Goal: Task Accomplishment & Management: Complete application form

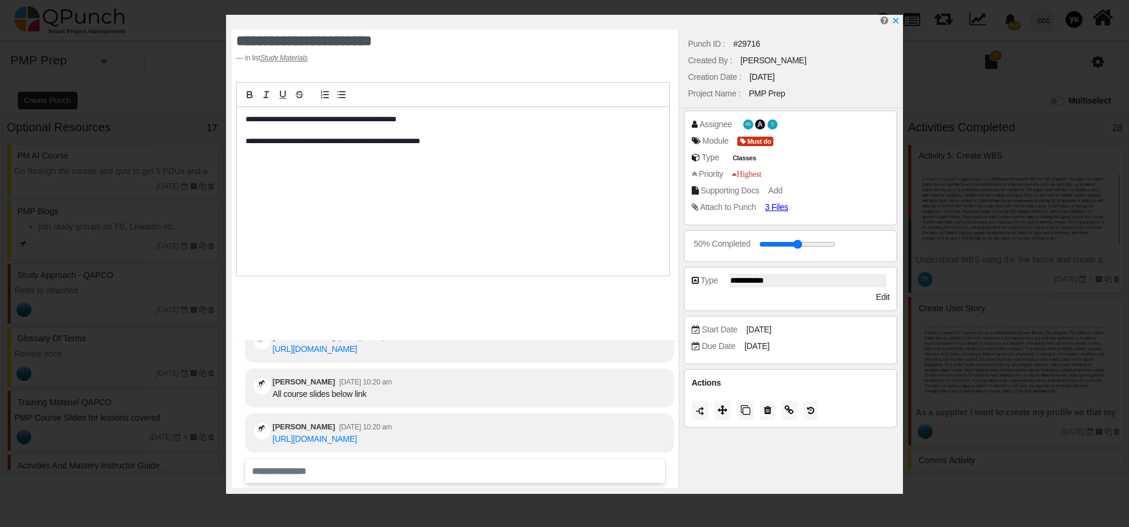
select select
click at [382, 123] on p "**********" at bounding box center [449, 119] width 408 height 11
click at [894, 26] on icon "x" at bounding box center [894, 21] width 9 height 9
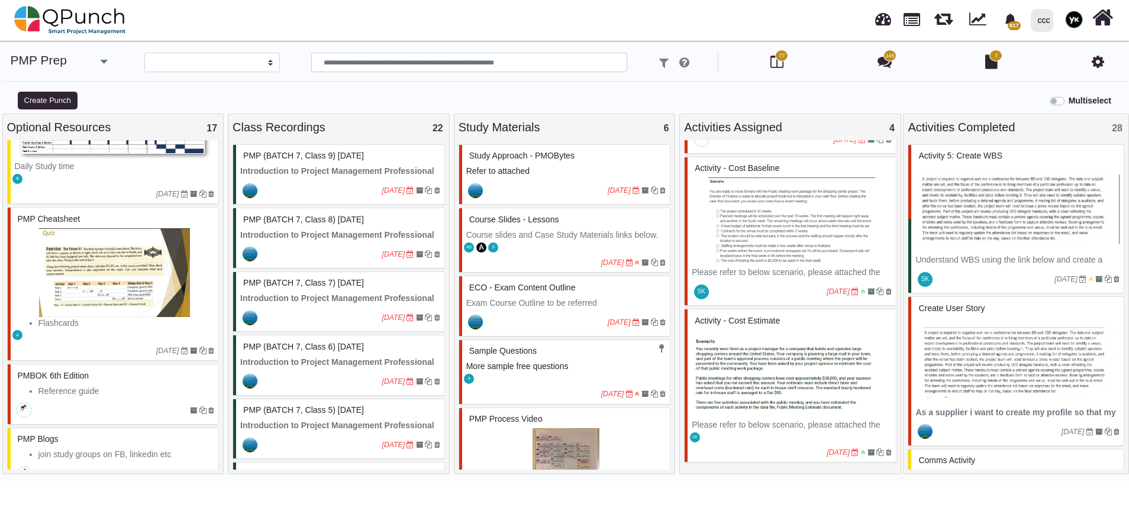
click at [505, 288] on span "ECO - Exam Content Outline" at bounding box center [522, 287] width 106 height 9
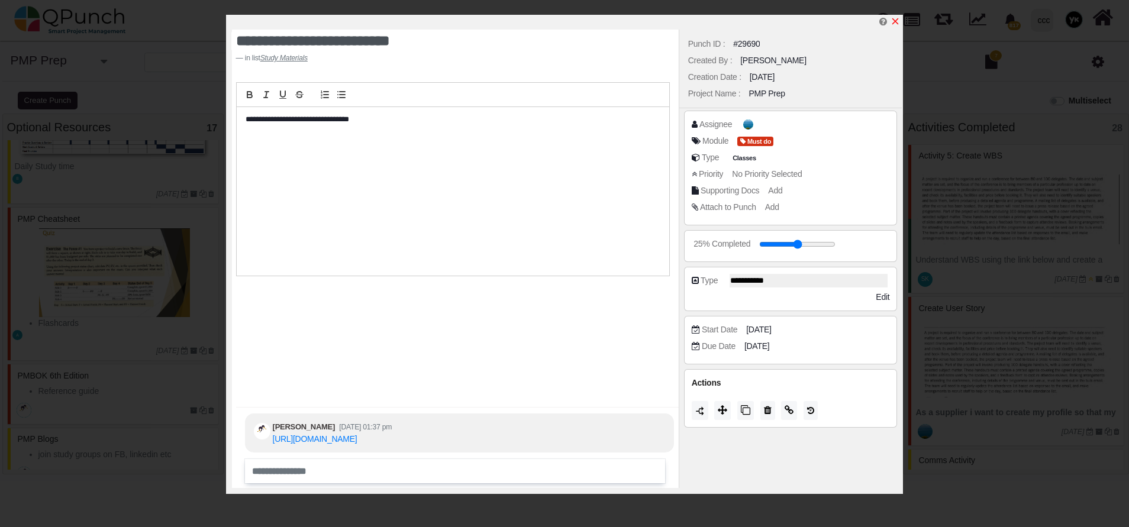
click at [899, 17] on icon "x" at bounding box center [894, 21] width 9 height 9
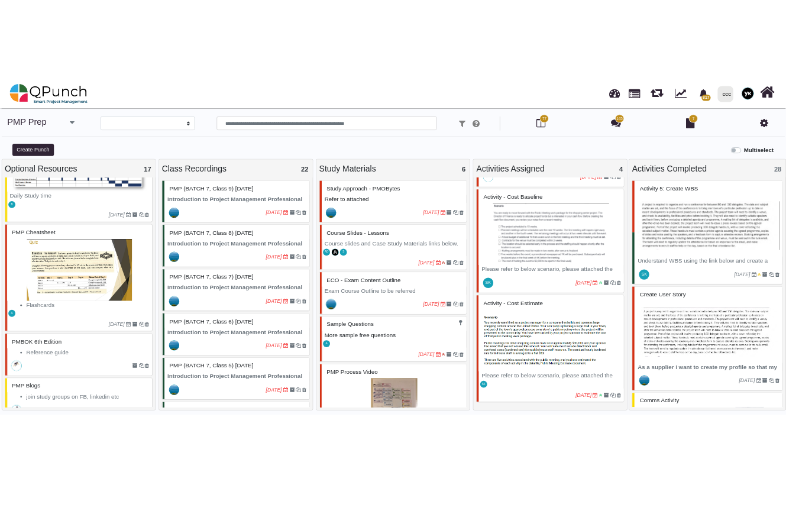
scroll to position [89, 0]
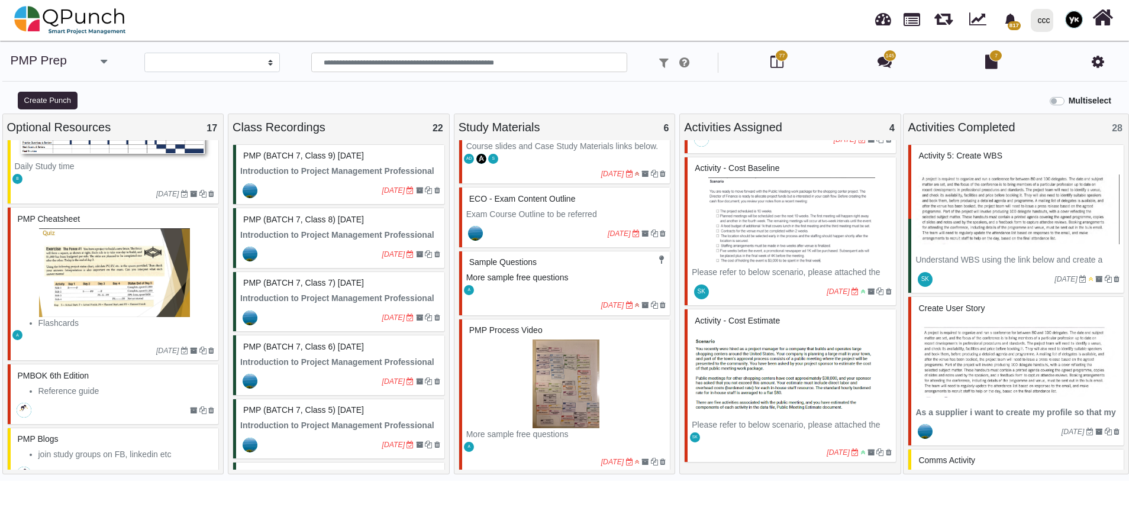
click at [530, 289] on div "A" at bounding box center [566, 289] width 208 height 12
select select "*******"
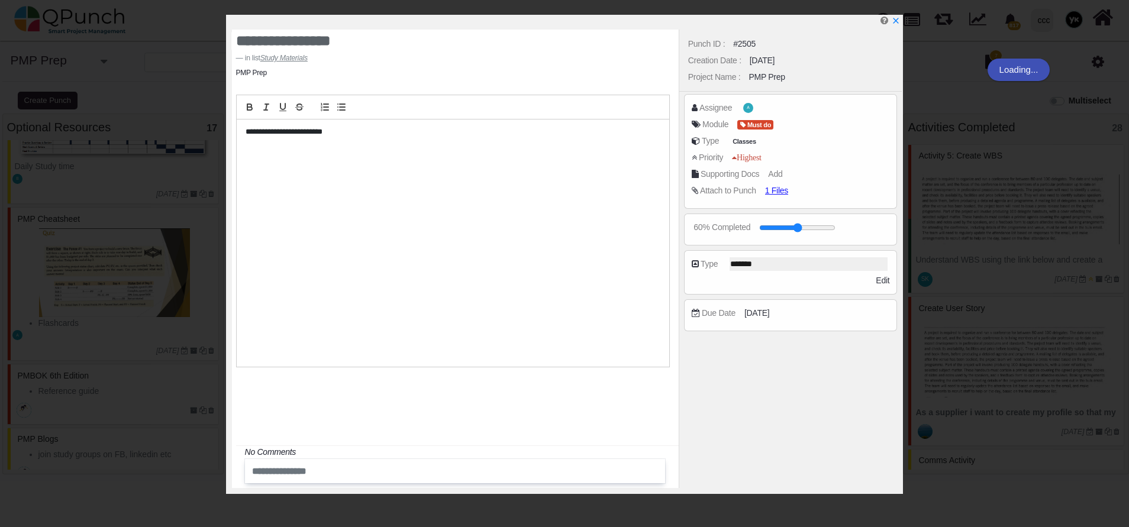
click at [775, 192] on div "Punch ID : #2505 Creation Date : 11-07-2020 Project Name : PMP Prep Assignee A …" at bounding box center [790, 259] width 224 height 458
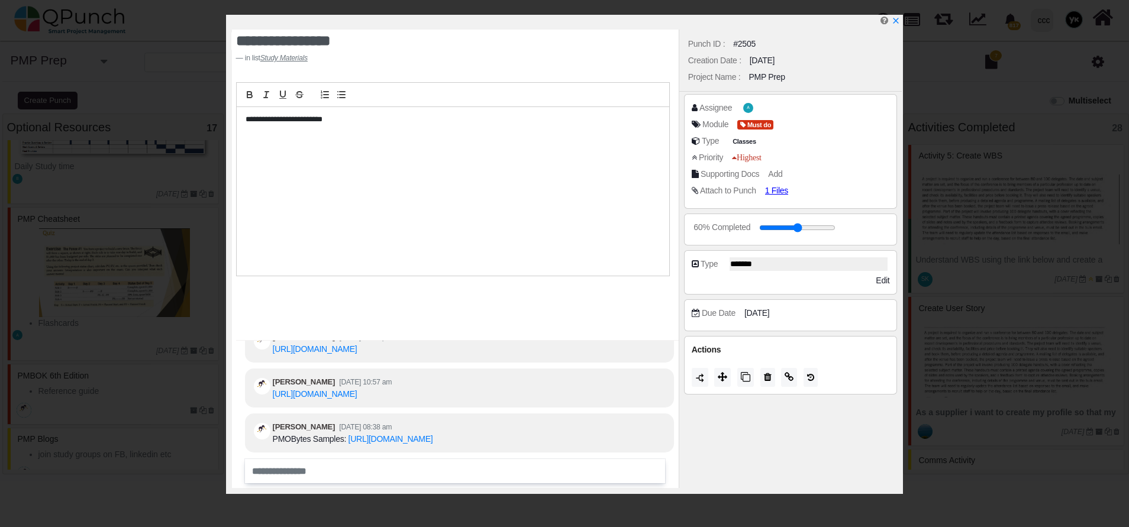
click at [771, 199] on div "Attach to Punch 1 Files" at bounding box center [790, 193] width 198 height 17
click at [773, 191] on span "1 Files" at bounding box center [781, 190] width 28 height 10
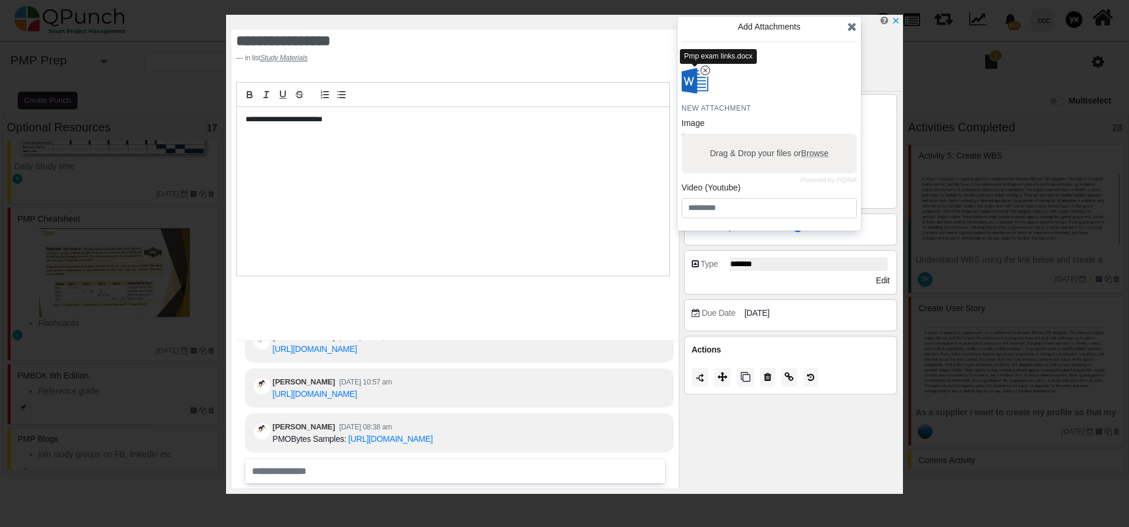
click at [697, 54] on div "Pmp exam links.docx" at bounding box center [718, 56] width 77 height 15
copy div "Pmp exam links.docx"
click at [687, 86] on img "button" at bounding box center [694, 81] width 31 height 31
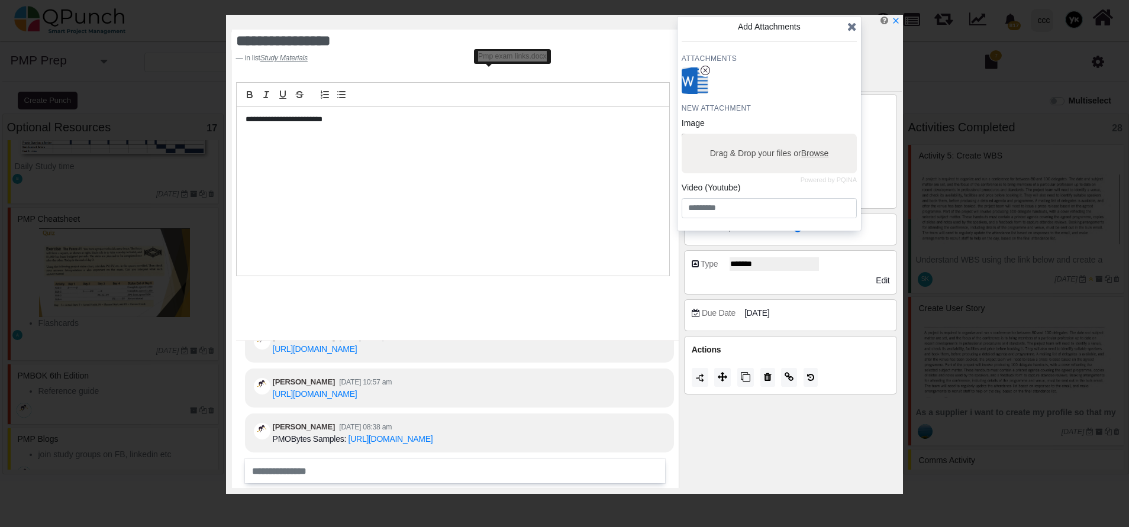
scroll to position [216, 0]
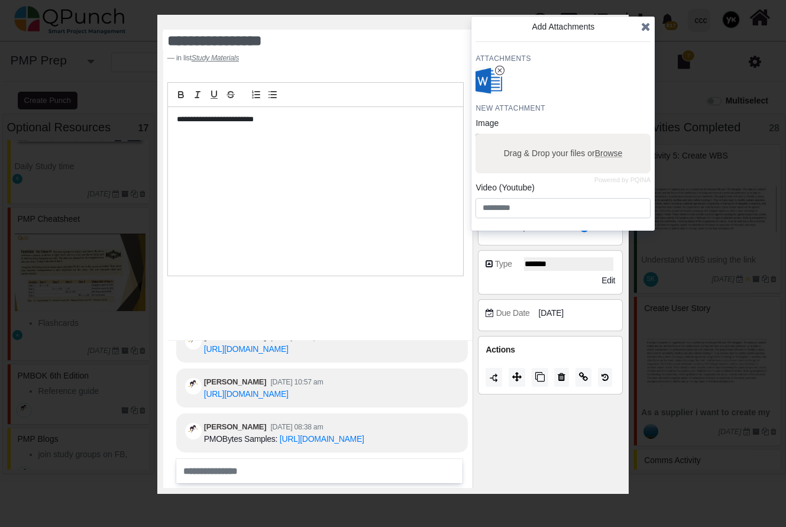
click at [644, 27] on icon at bounding box center [645, 27] width 9 height 12
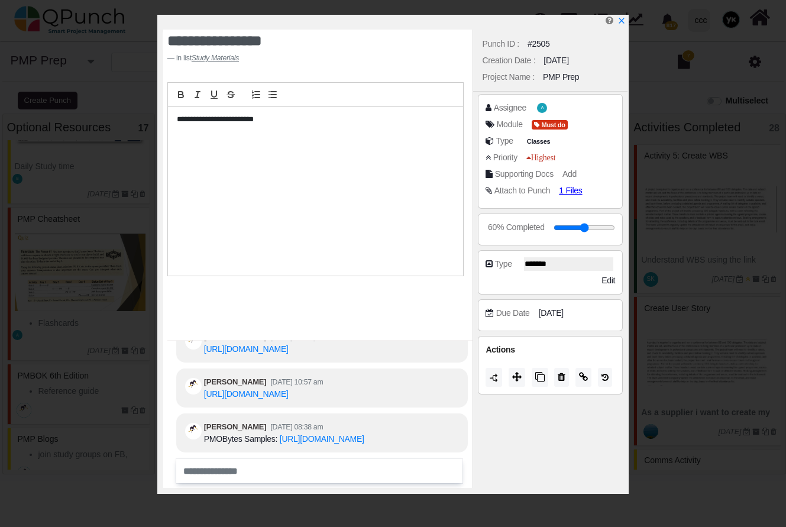
click at [616, 15] on div at bounding box center [395, 22] width 464 height 15
click at [625, 24] on icon "x" at bounding box center [620, 21] width 9 height 9
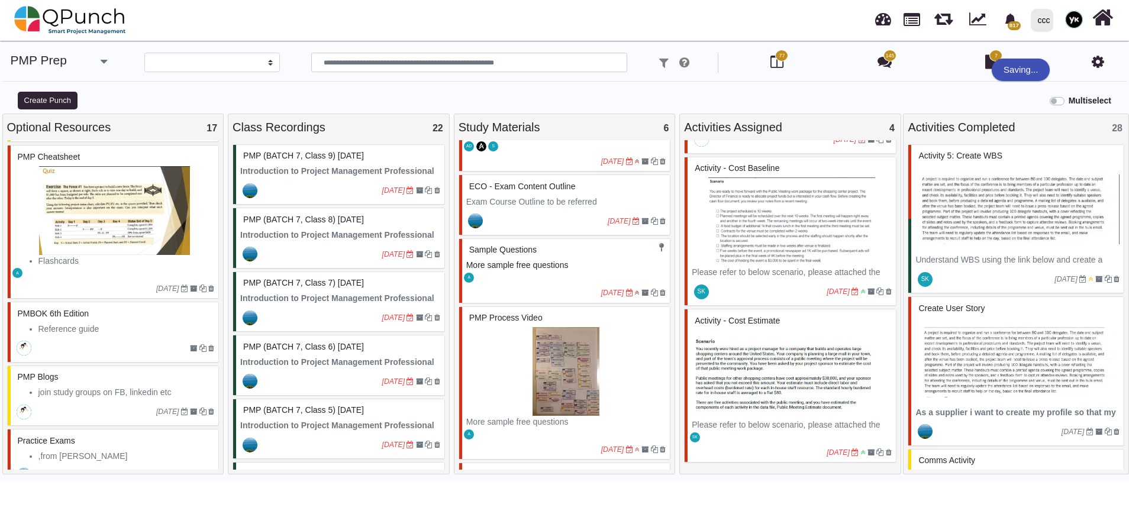
scroll to position [849, 0]
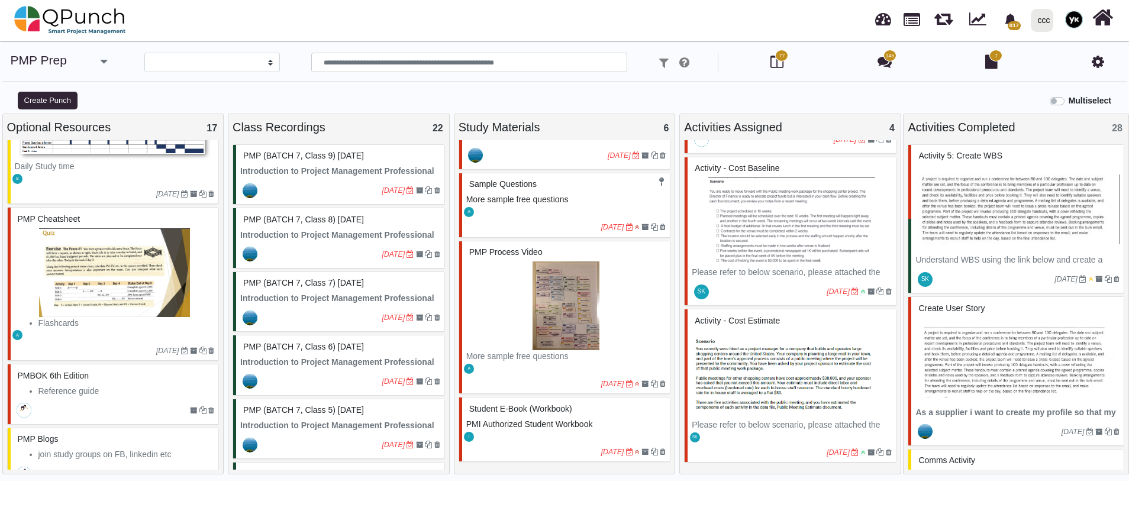
click at [529, 335] on img at bounding box center [566, 305] width 200 height 89
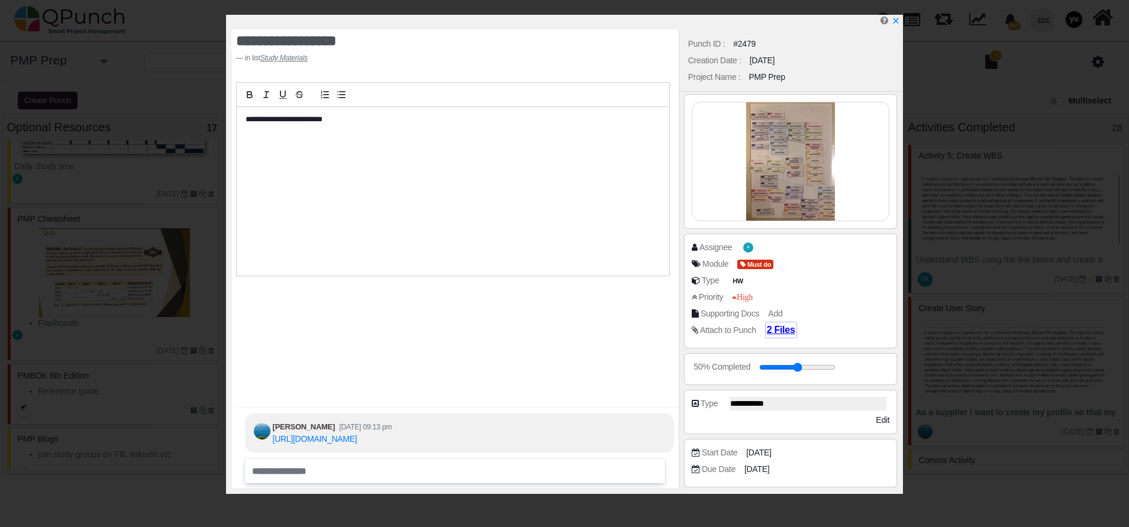
click at [774, 332] on span "2 Files" at bounding box center [781, 330] width 28 height 10
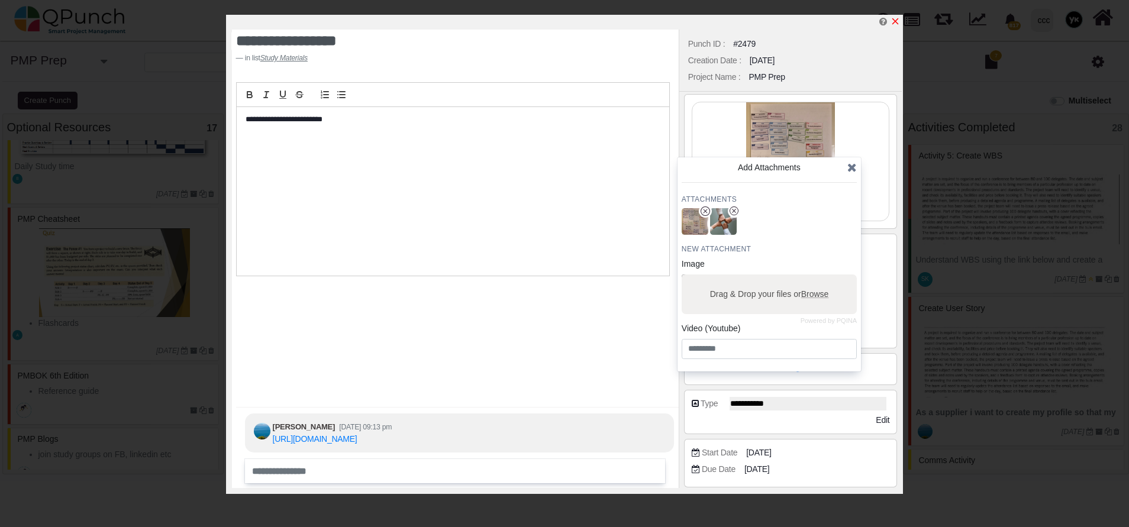
click at [894, 22] on icon "x" at bounding box center [895, 21] width 7 height 7
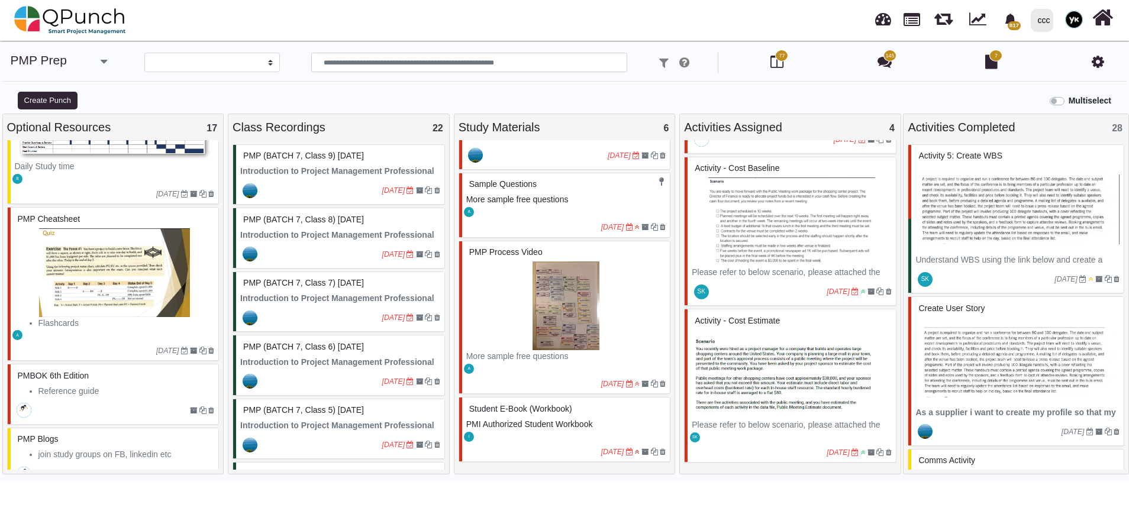
click at [555, 420] on span "PMI Authorized Student Workbook" at bounding box center [529, 423] width 127 height 9
select select "*****"
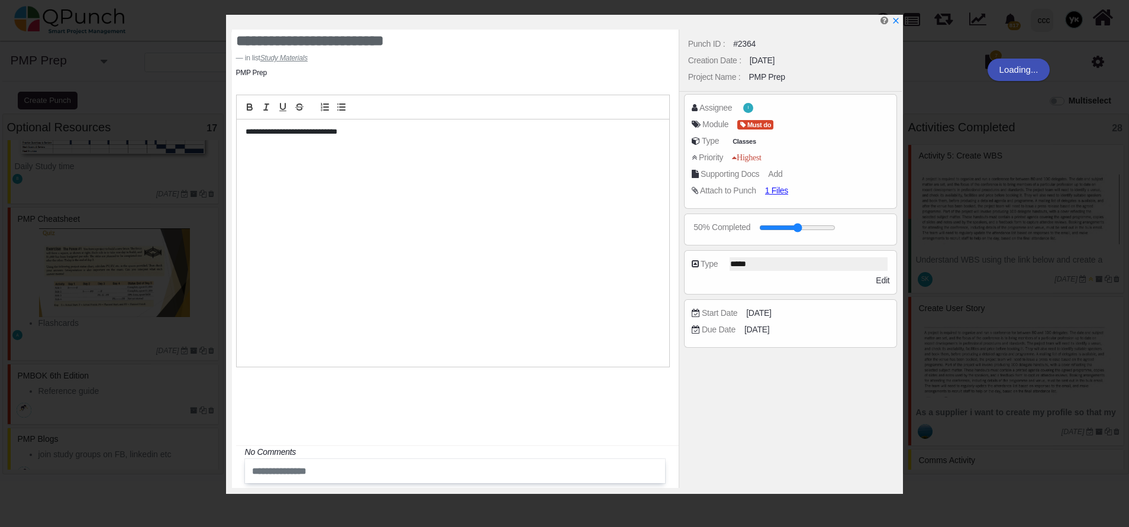
click at [765, 190] on div "Punch ID : #2364 Creation Date : 08-06-2020 Project Name : PMP Prep Assignee I …" at bounding box center [790, 259] width 224 height 458
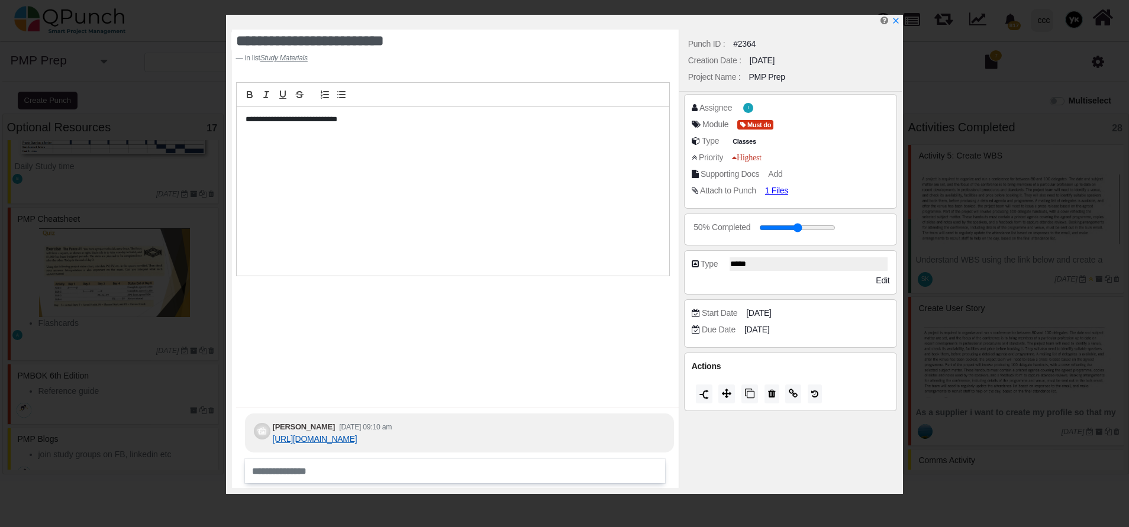
click at [355, 434] on link "https://pmoqpunch-my.sharepoint.com/:b:/g/personal/su_qpunch_co/ETTw3iW_zKlOifd…" at bounding box center [315, 438] width 85 height 9
click at [775, 187] on span "1 Files" at bounding box center [781, 190] width 28 height 10
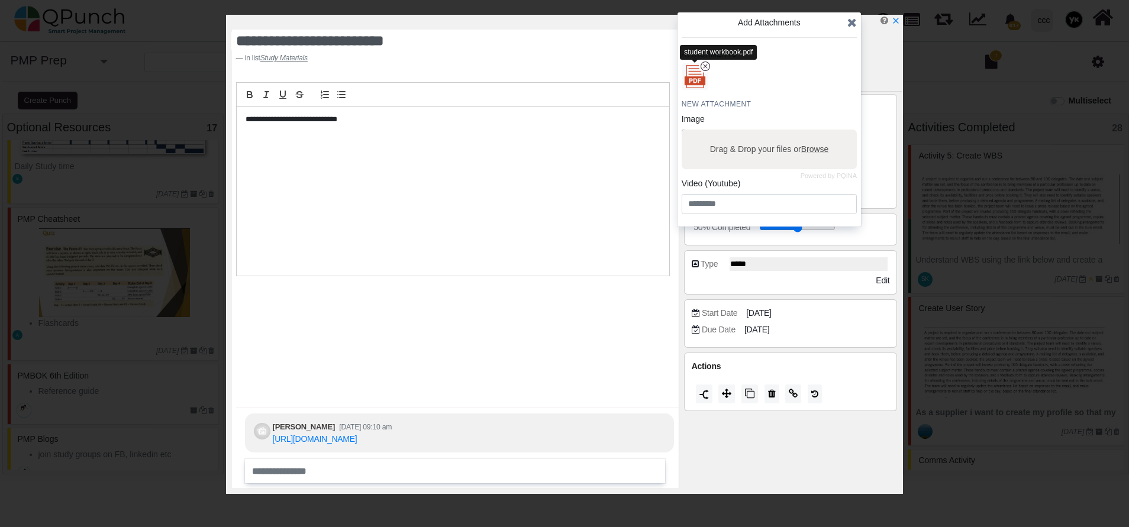
click at [698, 46] on div "student workbook.pdf" at bounding box center [718, 52] width 77 height 15
click at [705, 50] on div "student workbook.pdf" at bounding box center [718, 52] width 77 height 15
copy div "student workbook.pdf"
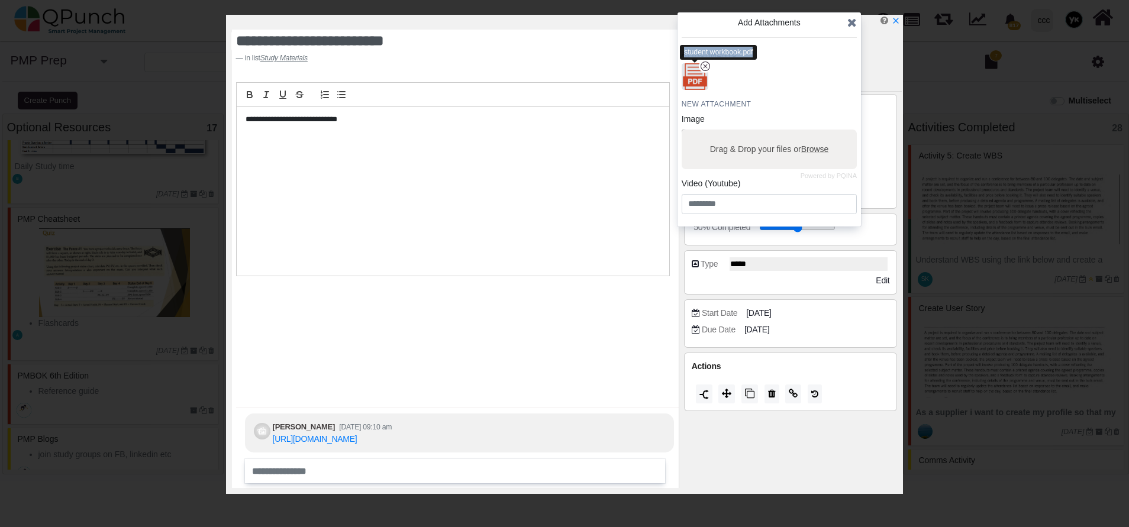
click at [691, 76] on img "button" at bounding box center [694, 77] width 31 height 31
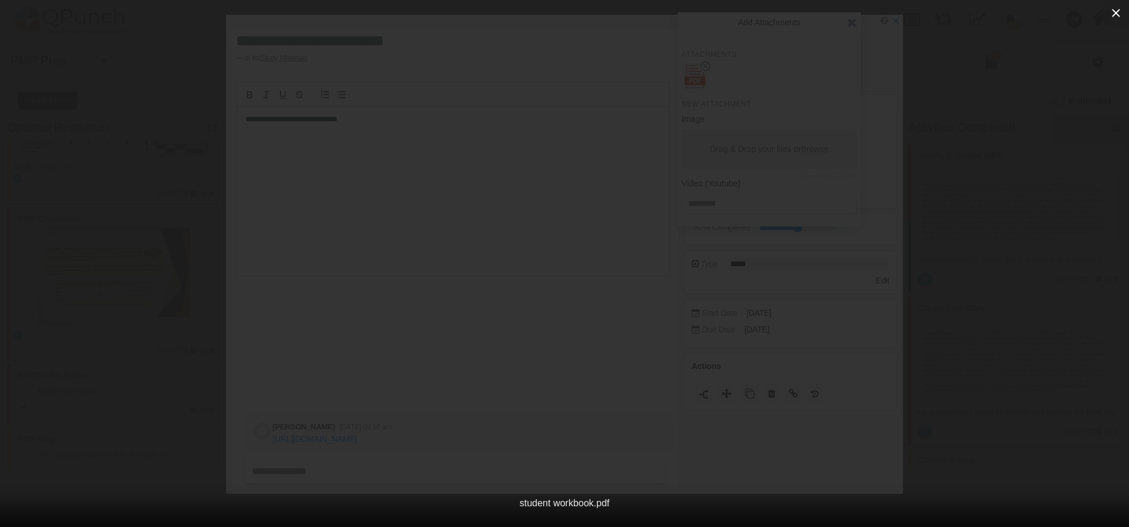
click at [1122, 20] on icon "button" at bounding box center [1116, 13] width 14 height 14
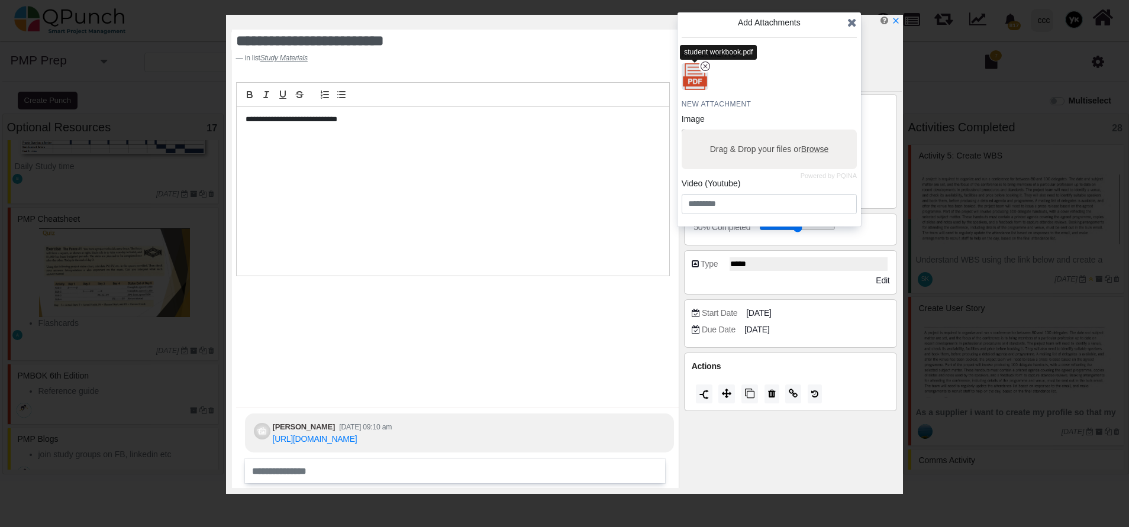
click at [692, 79] on img "button" at bounding box center [694, 77] width 31 height 31
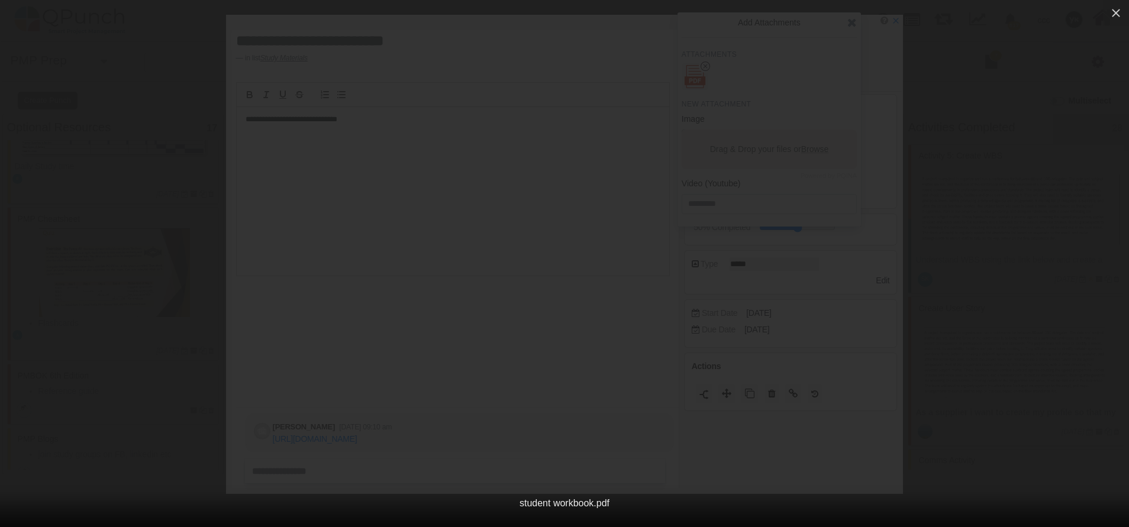
scroll to position [203, 0]
click at [1114, 18] on icon "button" at bounding box center [1116, 13] width 14 height 14
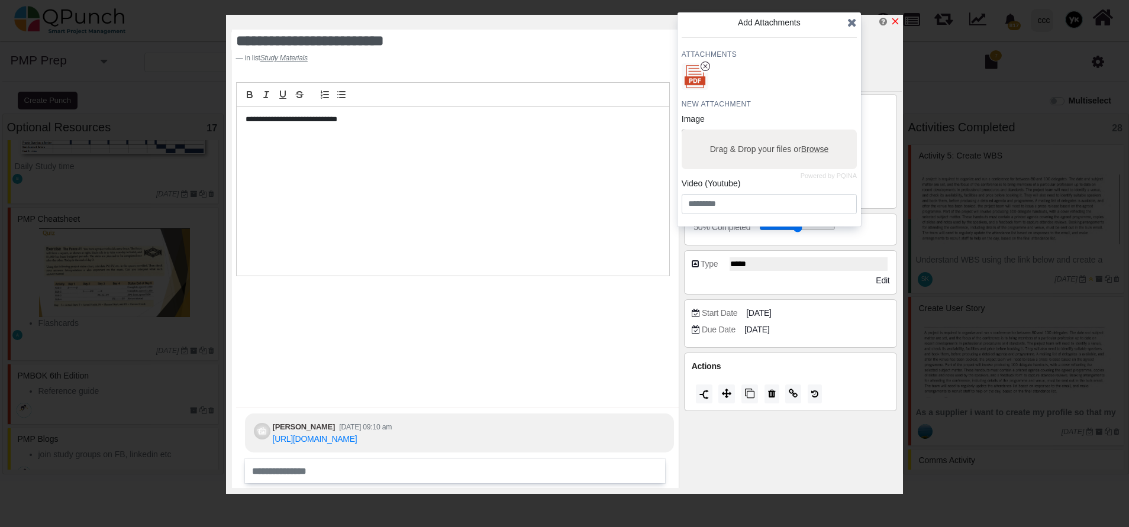
click at [896, 21] on icon "x" at bounding box center [895, 21] width 7 height 7
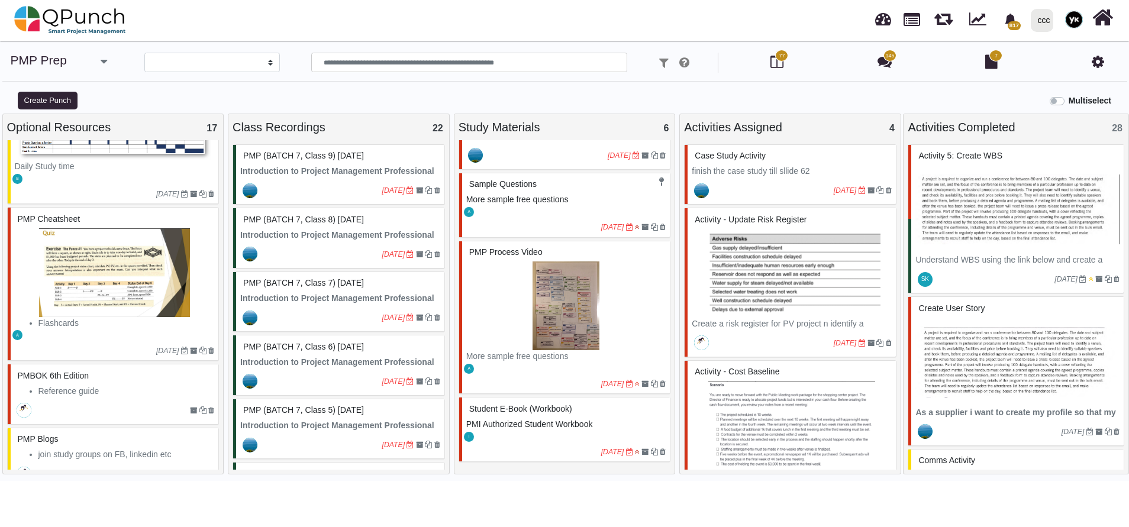
click at [764, 164] on div "Case Study Activity" at bounding box center [791, 156] width 200 height 18
select select "*******"
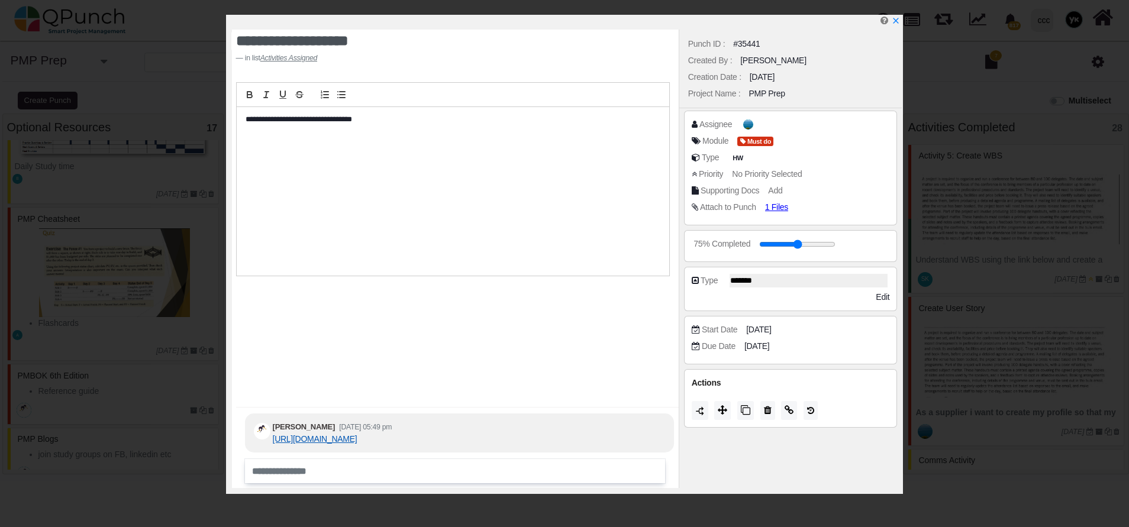
click at [324, 434] on link "https://1drv.ms/p/s!AkRyzKiYI5YDhJ4WS1zLB9sCWk4pyA?e=ruET17" at bounding box center [315, 438] width 85 height 9
click at [771, 209] on span "1 Files" at bounding box center [781, 207] width 28 height 10
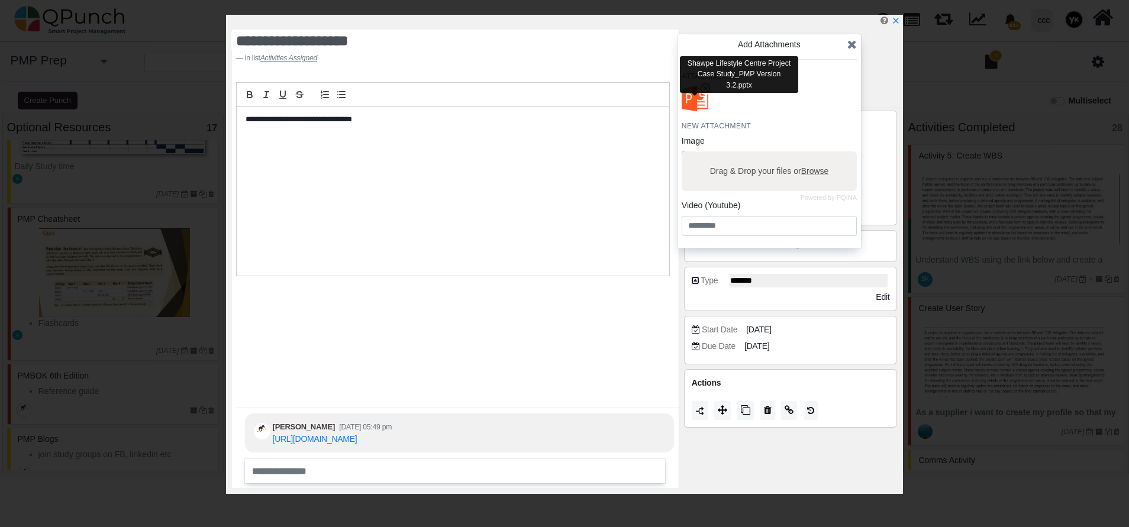
click at [699, 66] on div "Shawpe Lifestyle Centre Project Case Study_PMP Version 3.2.pptx" at bounding box center [739, 74] width 118 height 37
copy div "Shawpe Lifestyle Centre Project Case Study_PMP Version 3.2.pptx"
click at [694, 98] on img "button" at bounding box center [694, 98] width 31 height 31
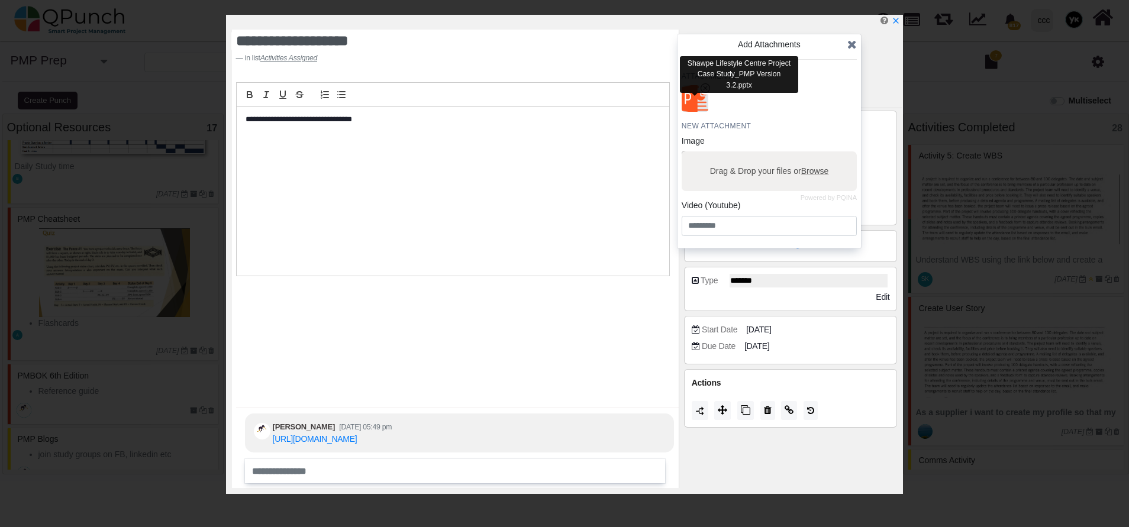
click at [693, 96] on img "button" at bounding box center [694, 98] width 31 height 31
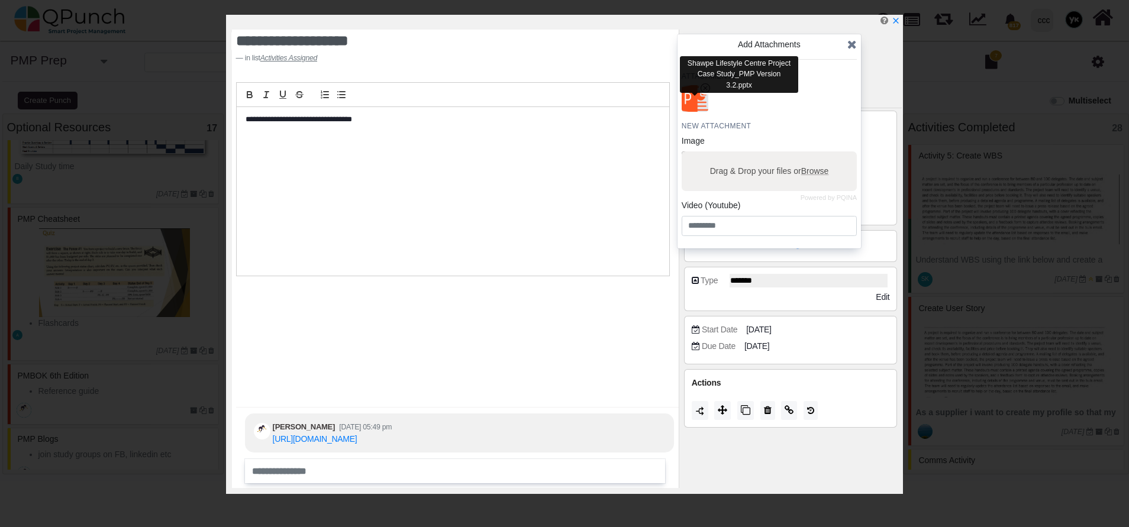
click at [695, 105] on img "button" at bounding box center [694, 98] width 31 height 31
drag, startPoint x: 695, startPoint y: 105, endPoint x: 741, endPoint y: 91, distance: 47.7
click at [696, 105] on img "button" at bounding box center [694, 98] width 27 height 27
click at [848, 50] on icon at bounding box center [851, 44] width 9 height 12
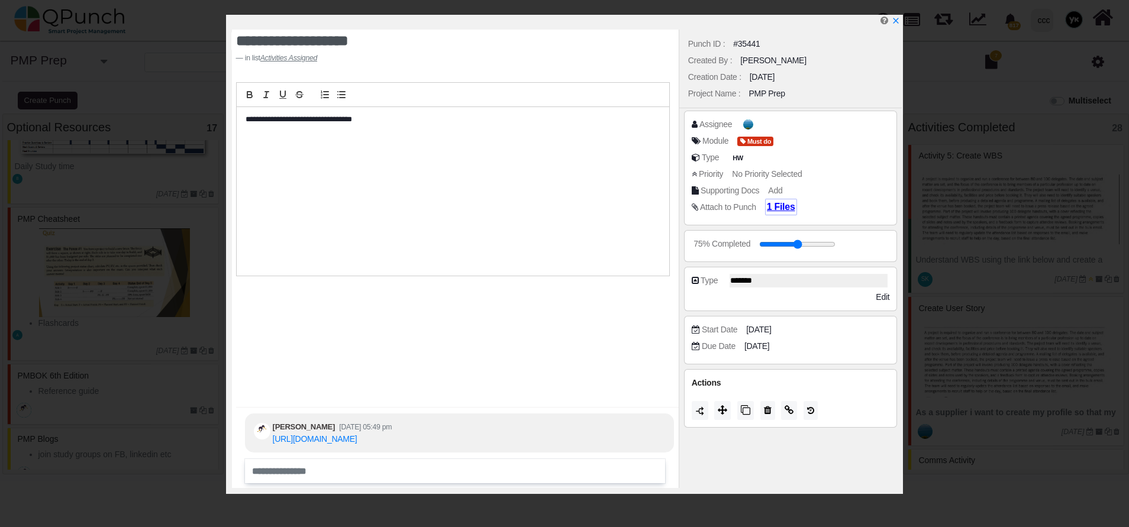
click at [775, 202] on span "1 Files" at bounding box center [781, 207] width 28 height 10
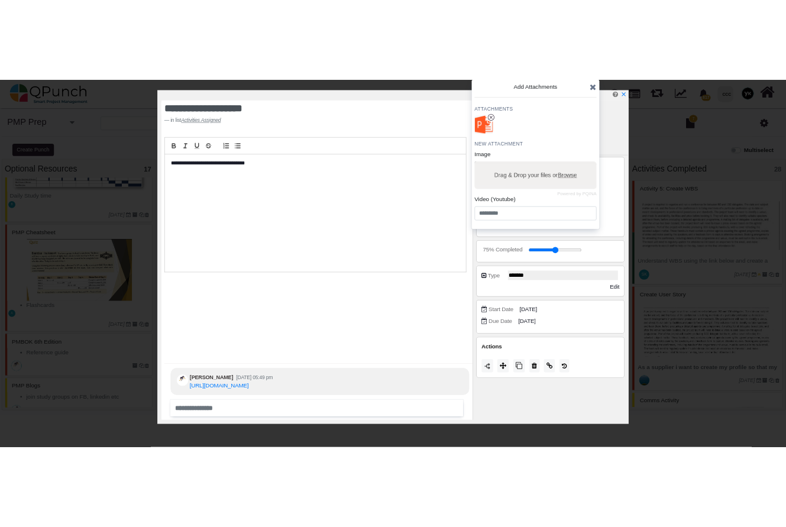
scroll to position [179, 0]
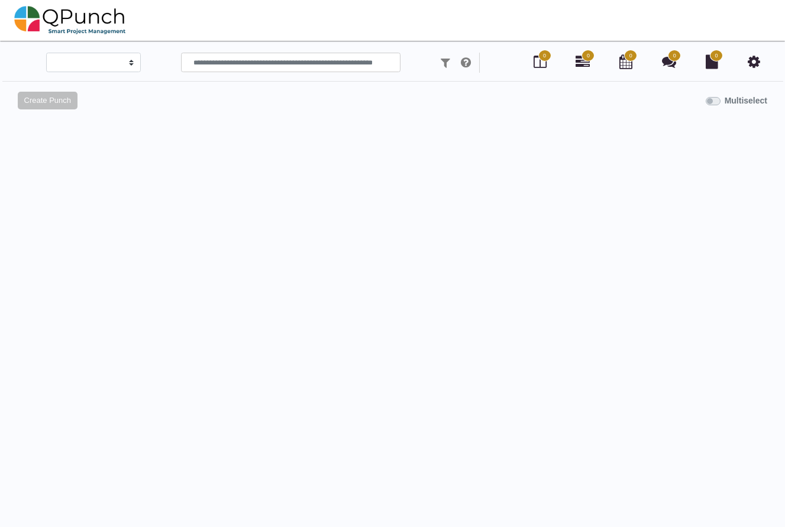
select select
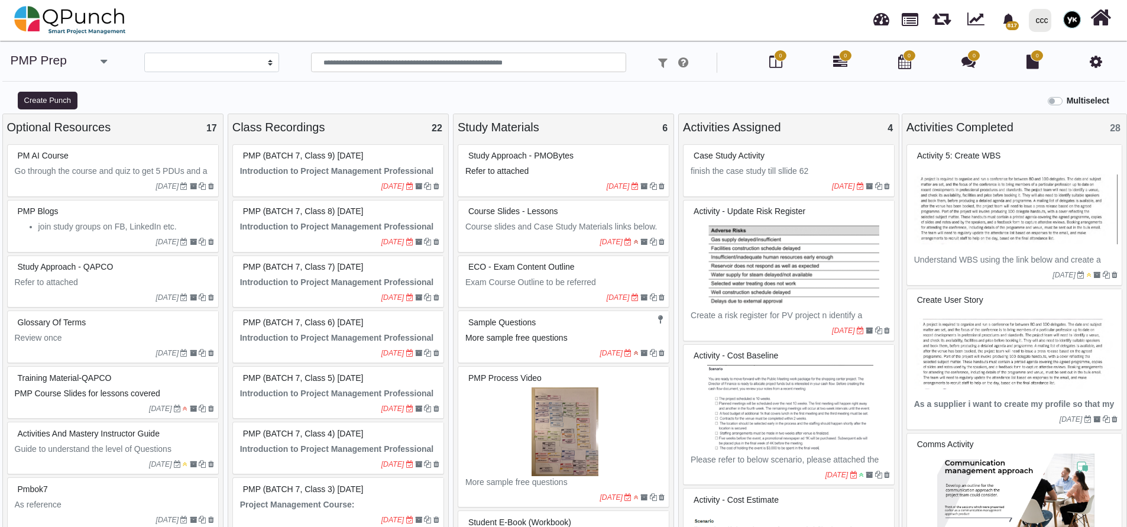
select select
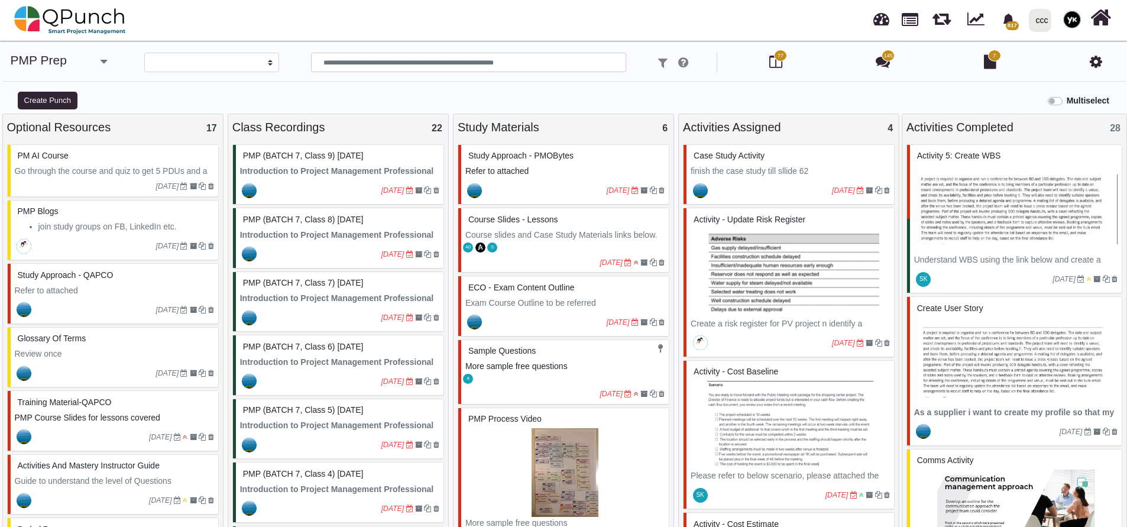
select select "*******"
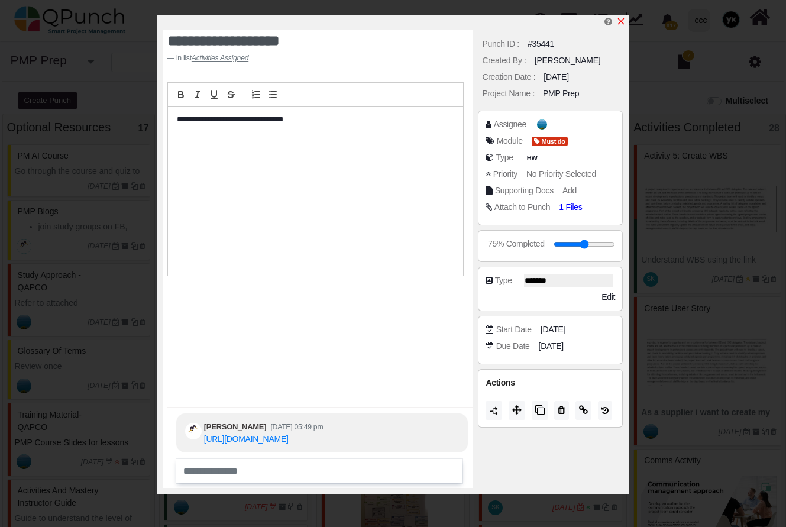
click at [623, 22] on icon "x" at bounding box center [620, 21] width 9 height 9
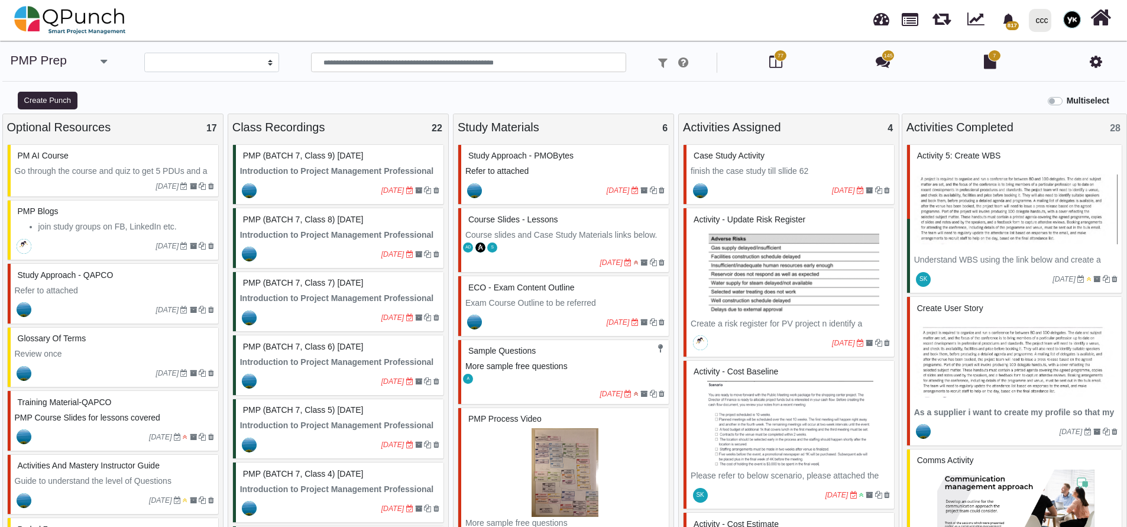
click at [732, 243] on img at bounding box center [790, 273] width 199 height 89
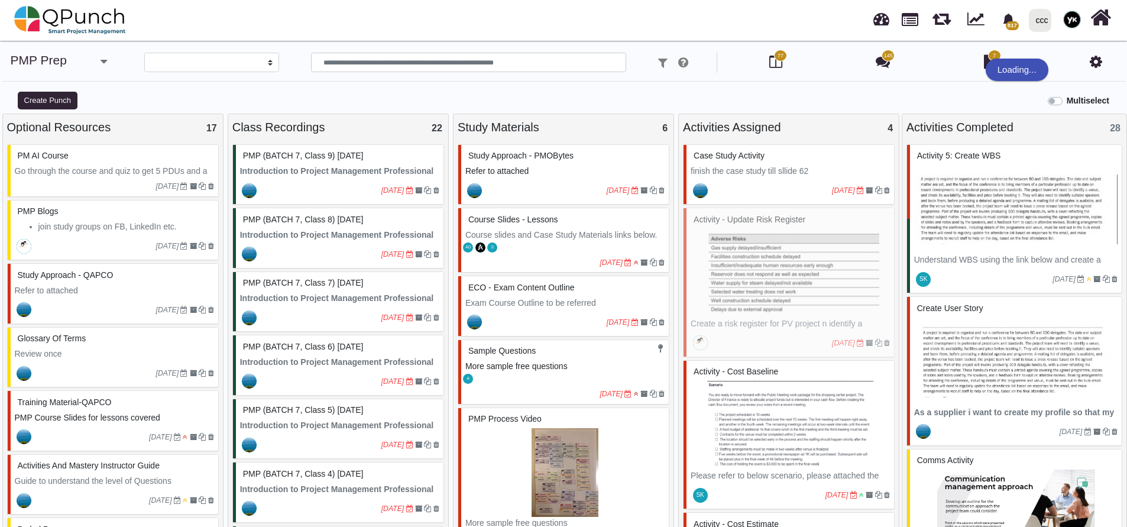
select select "*******"
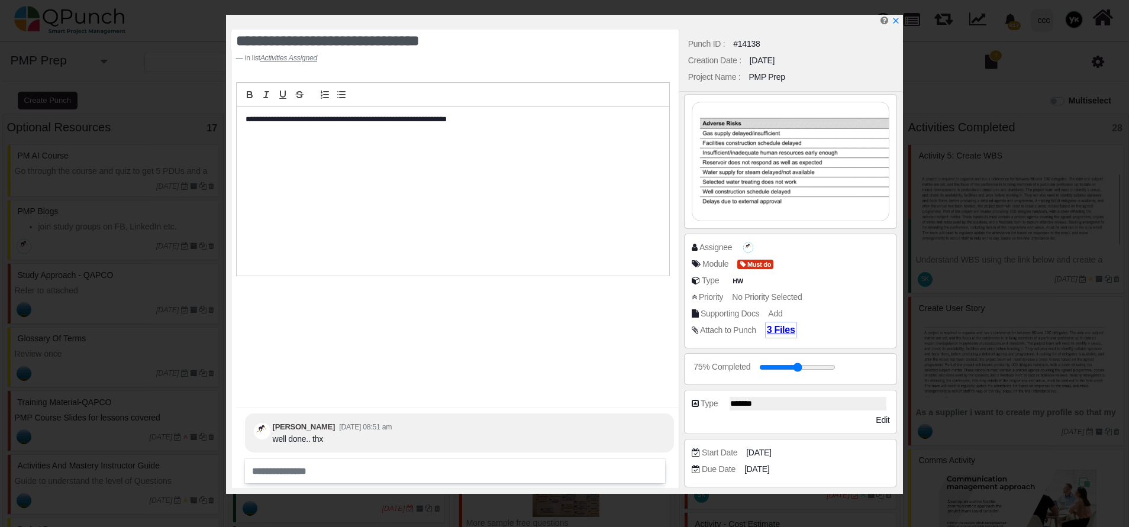
click at [774, 327] on span "3 Files" at bounding box center [781, 330] width 28 height 10
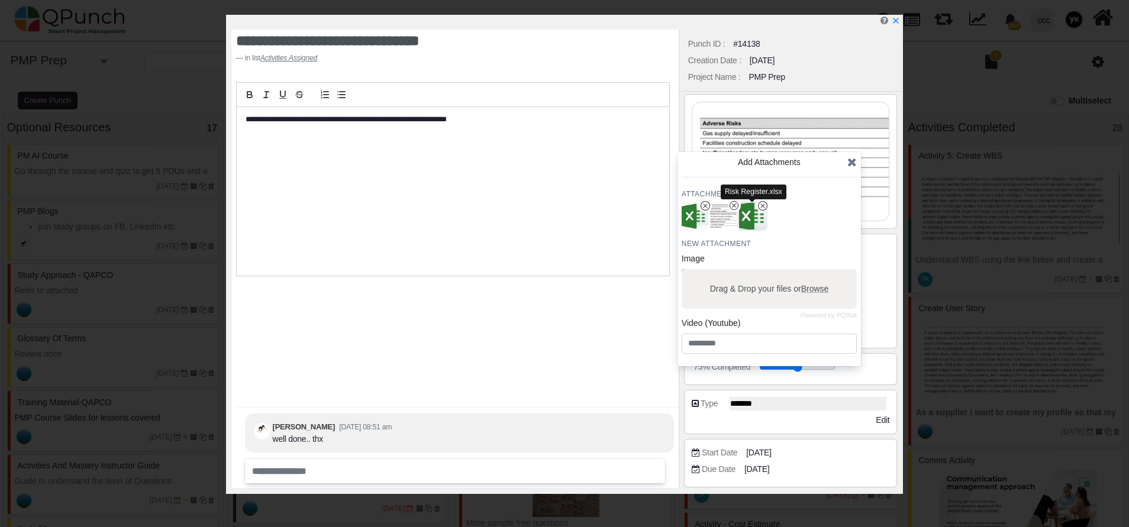
click at [751, 224] on img "button" at bounding box center [751, 216] width 31 height 31
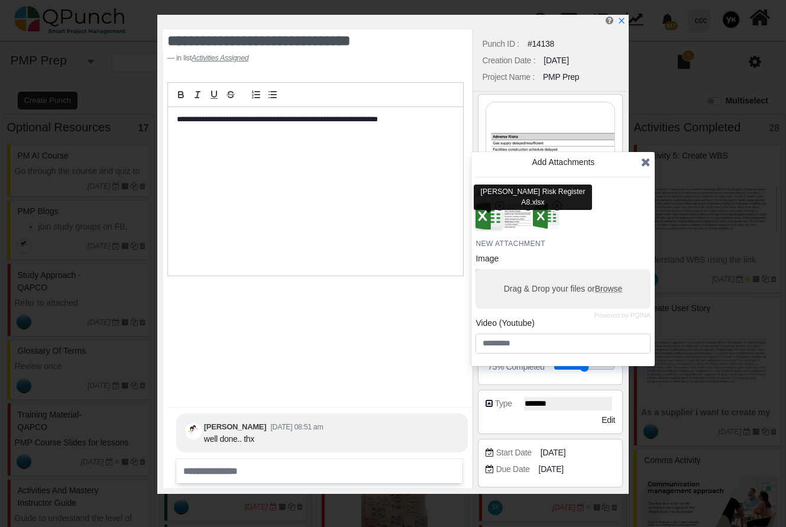
click at [479, 215] on img "button" at bounding box center [489, 216] width 31 height 31
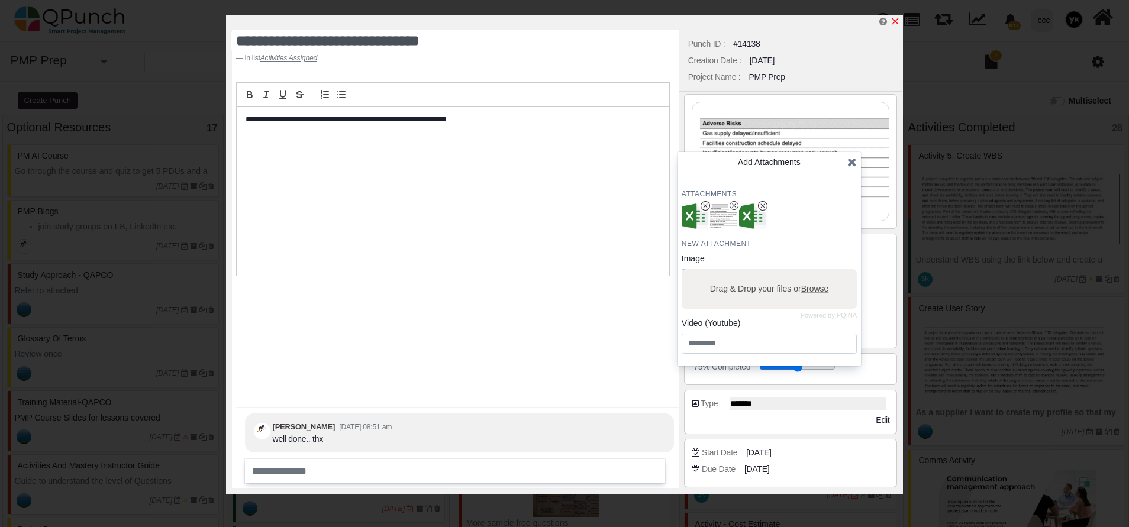
click at [897, 20] on icon "x" at bounding box center [894, 21] width 9 height 9
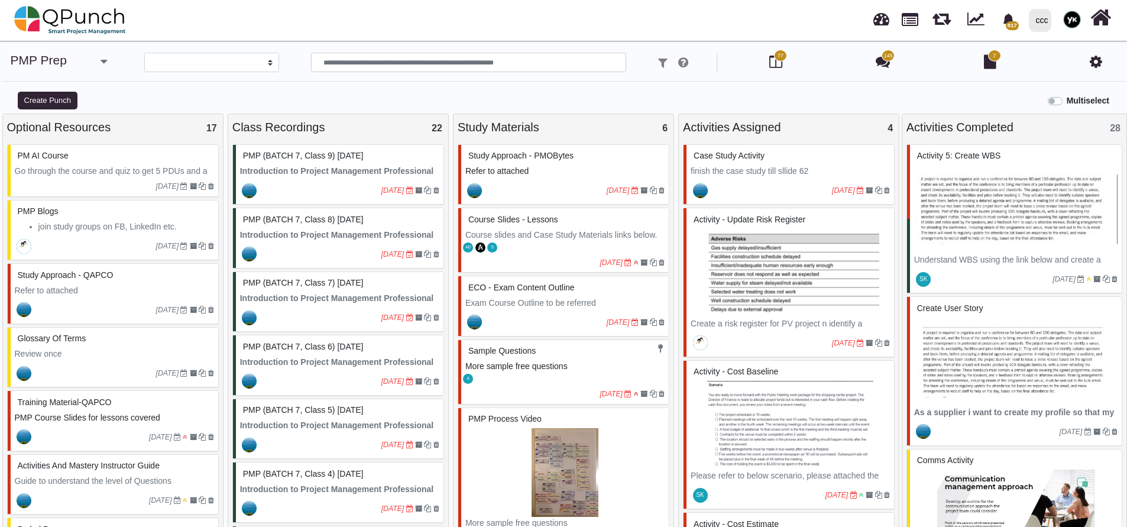
click at [787, 417] on img at bounding box center [790, 425] width 199 height 89
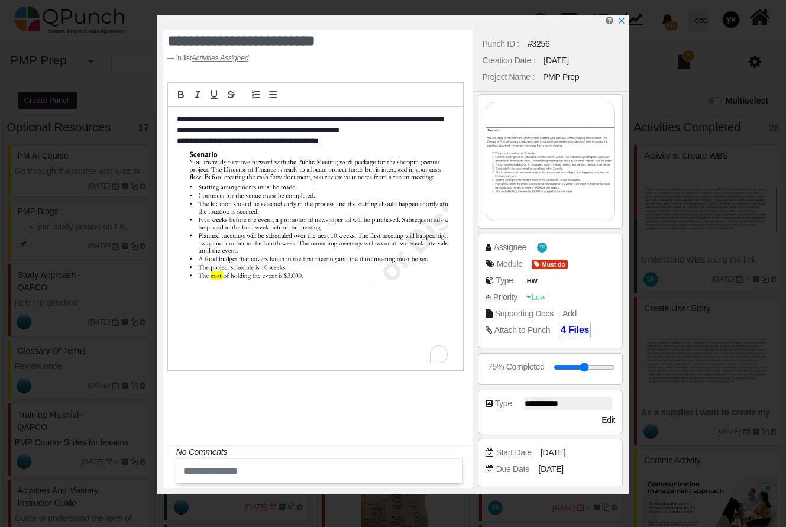
click at [566, 331] on span "4 Files" at bounding box center [575, 330] width 28 height 10
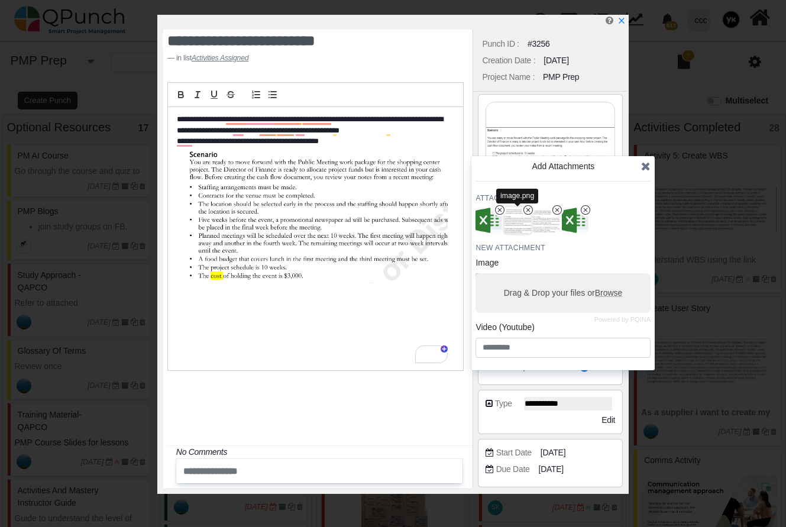
click at [512, 226] on img "button" at bounding box center [518, 220] width 31 height 31
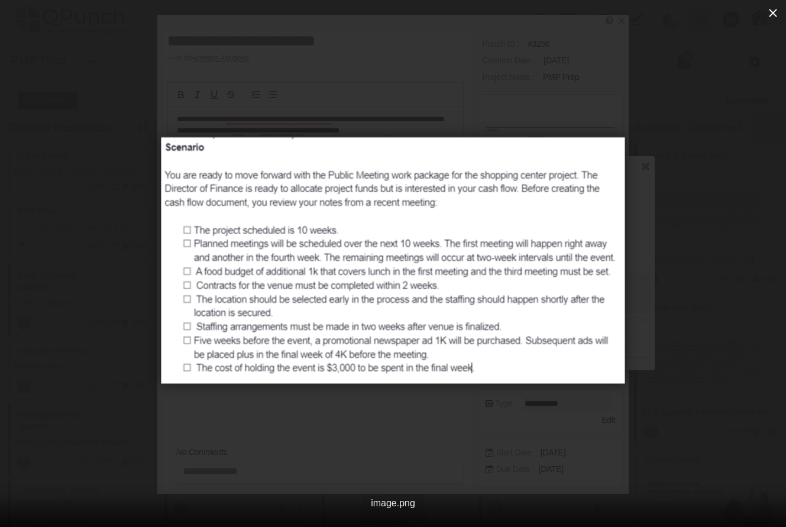
click at [771, 11] on icon "button" at bounding box center [773, 13] width 8 height 8
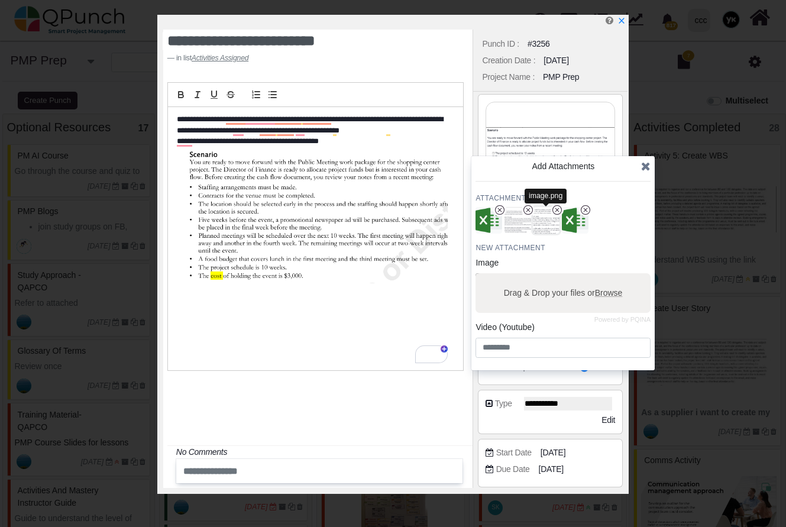
click at [538, 225] on img "button" at bounding box center [546, 220] width 31 height 31
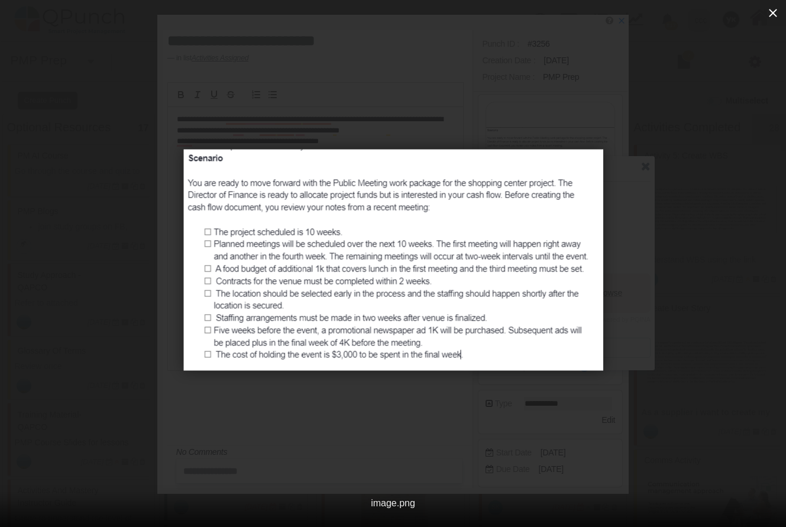
click at [777, 14] on icon "button" at bounding box center [773, 13] width 14 height 14
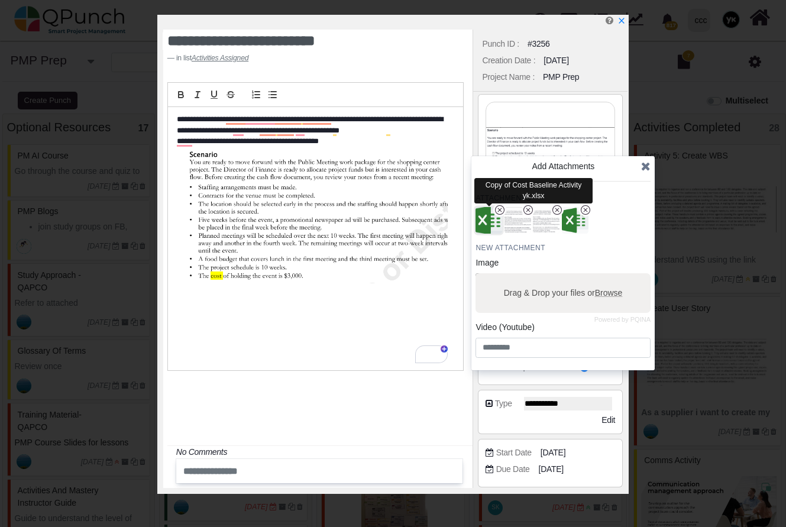
click at [491, 222] on img "button" at bounding box center [489, 220] width 31 height 31
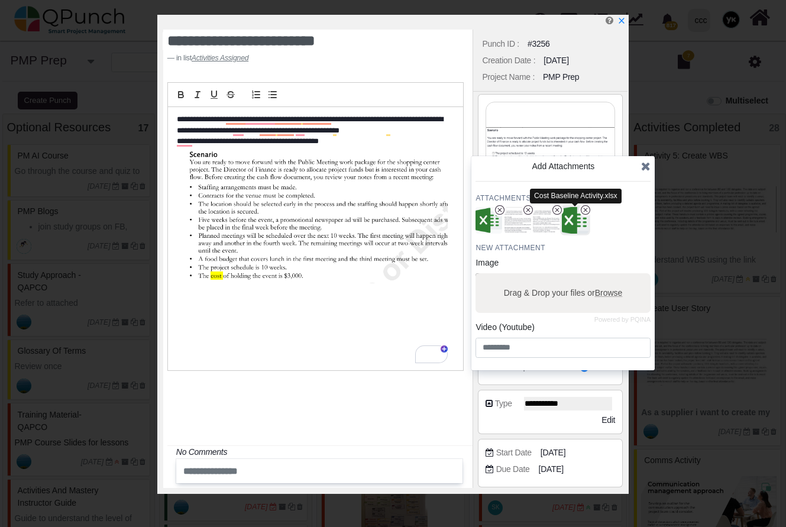
click at [576, 222] on img "button" at bounding box center [575, 220] width 31 height 31
click at [545, 220] on img "button" at bounding box center [546, 220] width 31 height 31
click at [515, 234] on div "Attachments New Attachment Image Powered by PQINA Drag & Drop your files or Bro…" at bounding box center [563, 275] width 175 height 164
click at [515, 231] on img "button" at bounding box center [518, 220] width 31 height 31
click at [529, 214] on icon "x circle" at bounding box center [528, 209] width 9 height 9
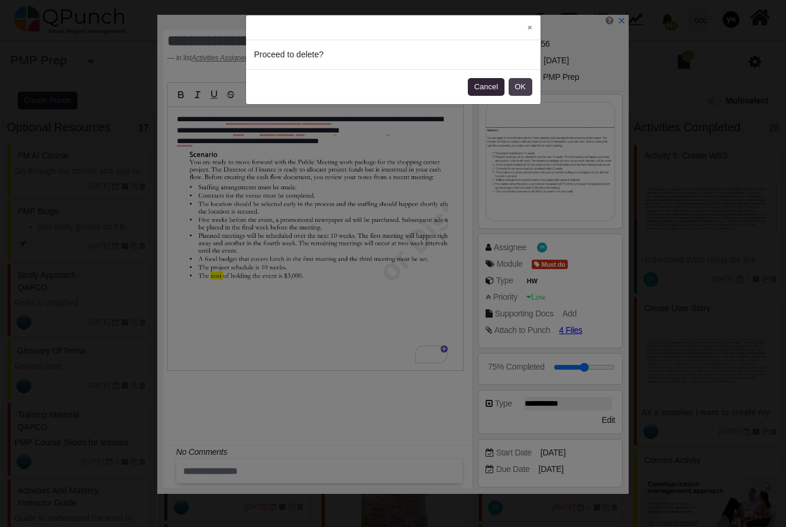
click at [522, 90] on button "OK" at bounding box center [521, 87] width 24 height 18
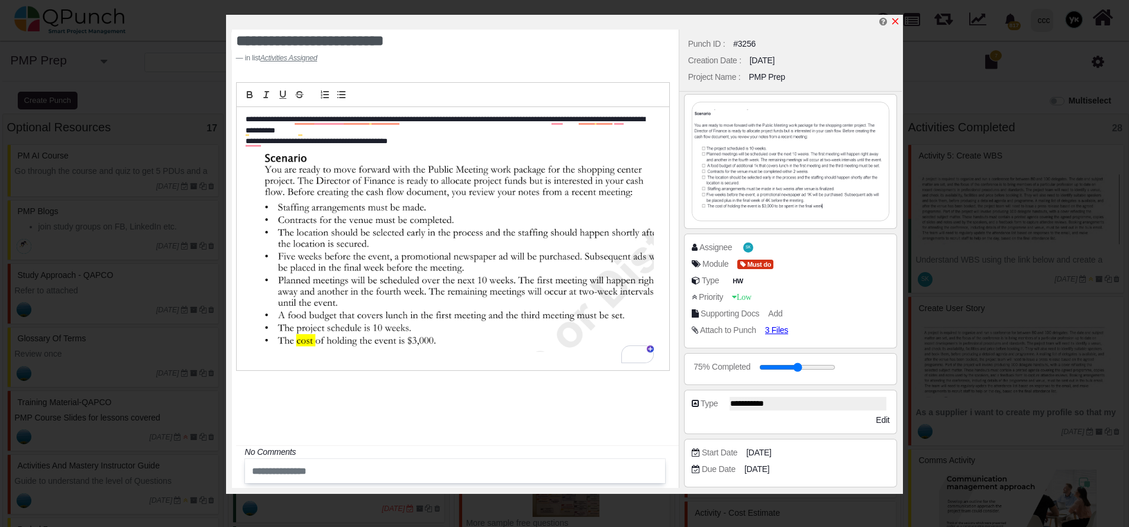
click at [894, 21] on icon "x" at bounding box center [895, 21] width 7 height 7
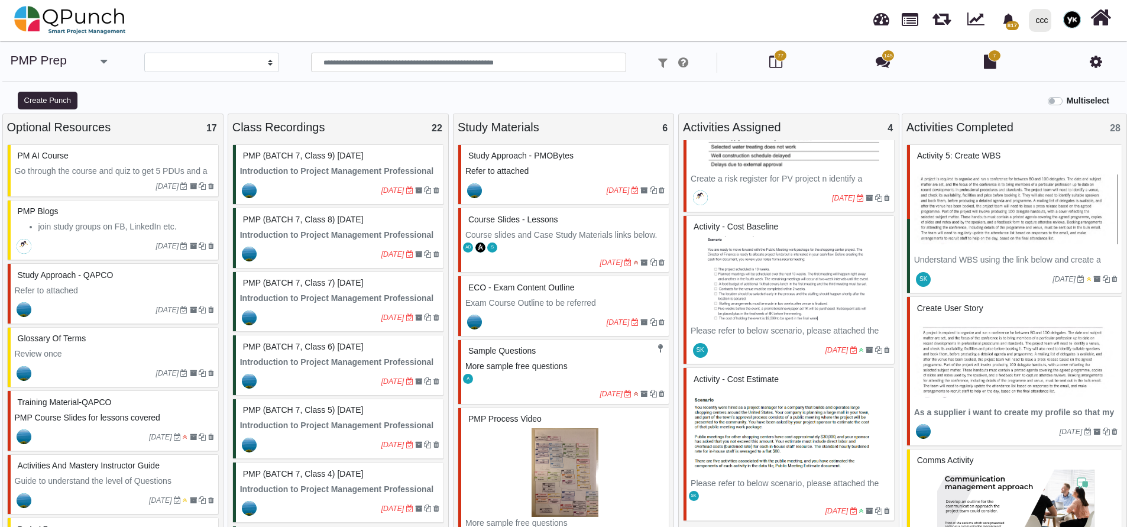
scroll to position [146, 0]
click at [756, 392] on img at bounding box center [790, 432] width 199 height 89
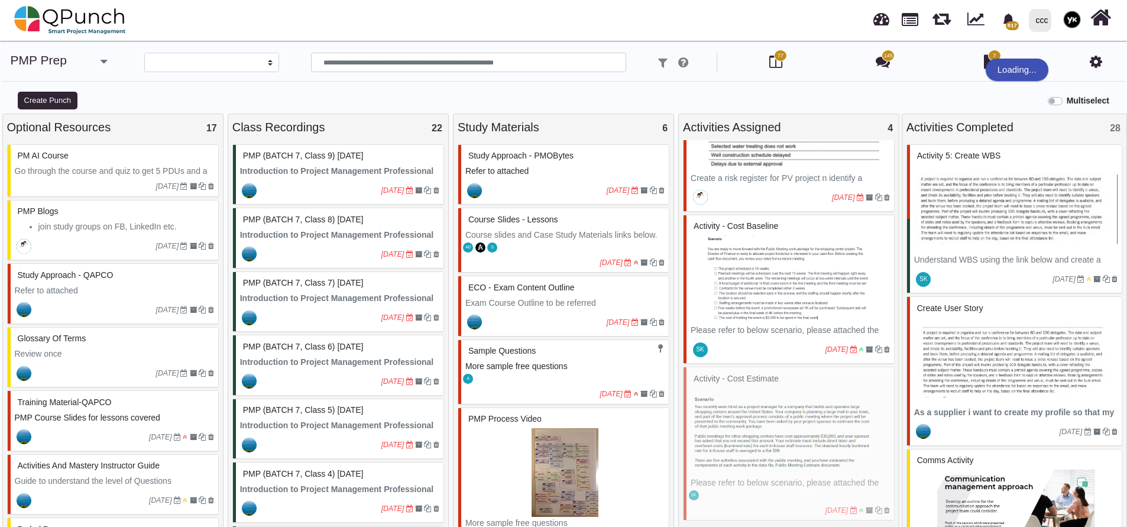
select select "*******"
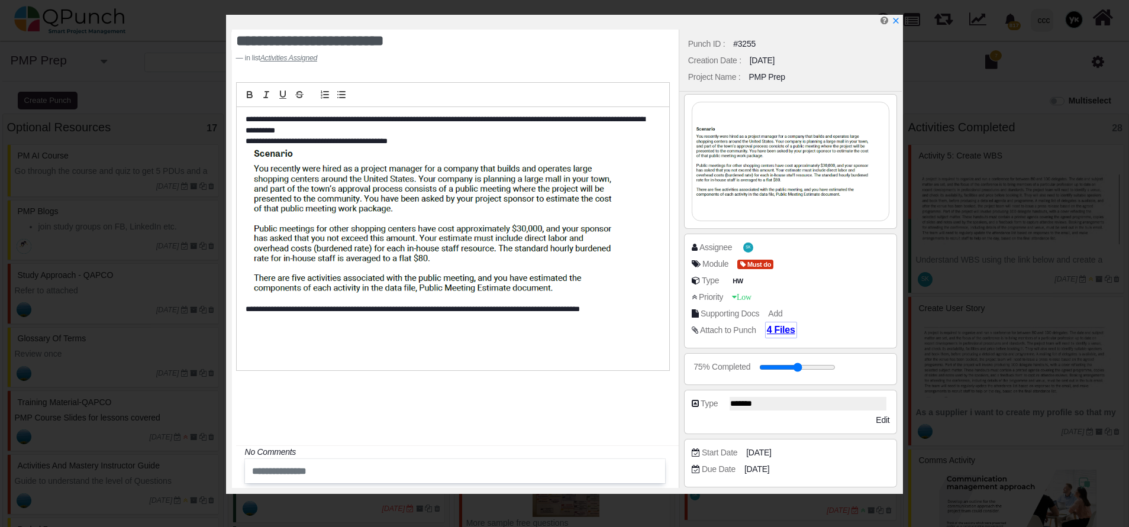
click at [771, 327] on span "4 Files" at bounding box center [781, 330] width 28 height 10
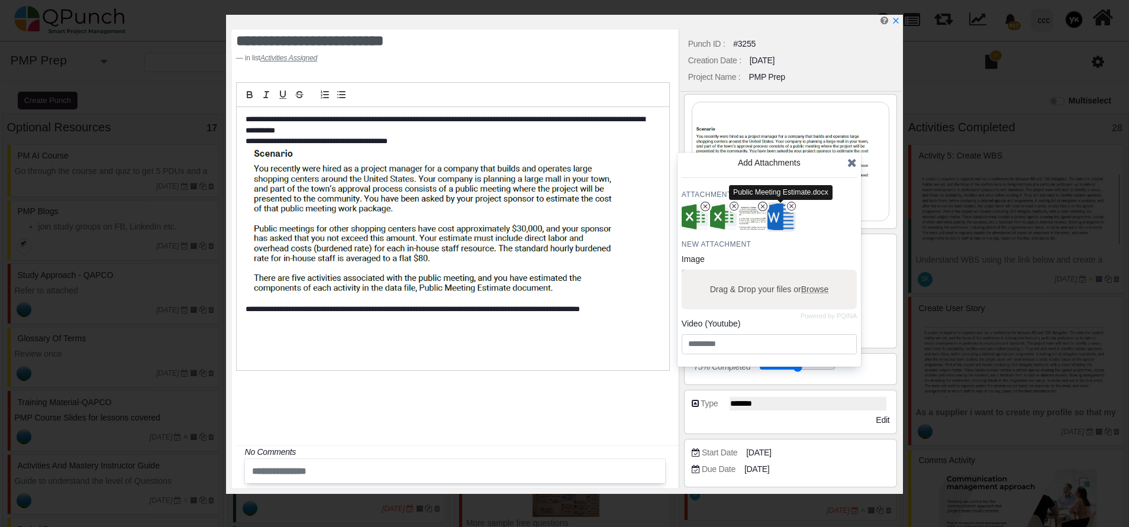
click at [779, 220] on img "button" at bounding box center [780, 217] width 31 height 31
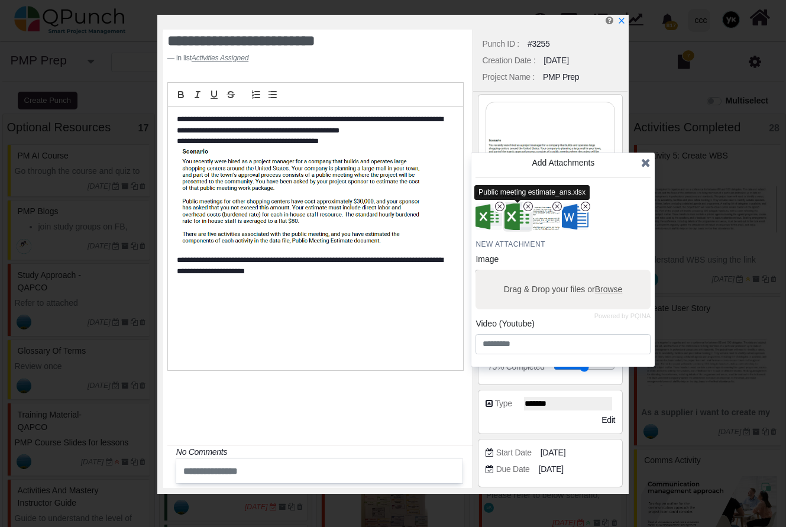
click at [511, 218] on img "button" at bounding box center [518, 217] width 31 height 31
click at [488, 219] on img "button" at bounding box center [489, 217] width 31 height 31
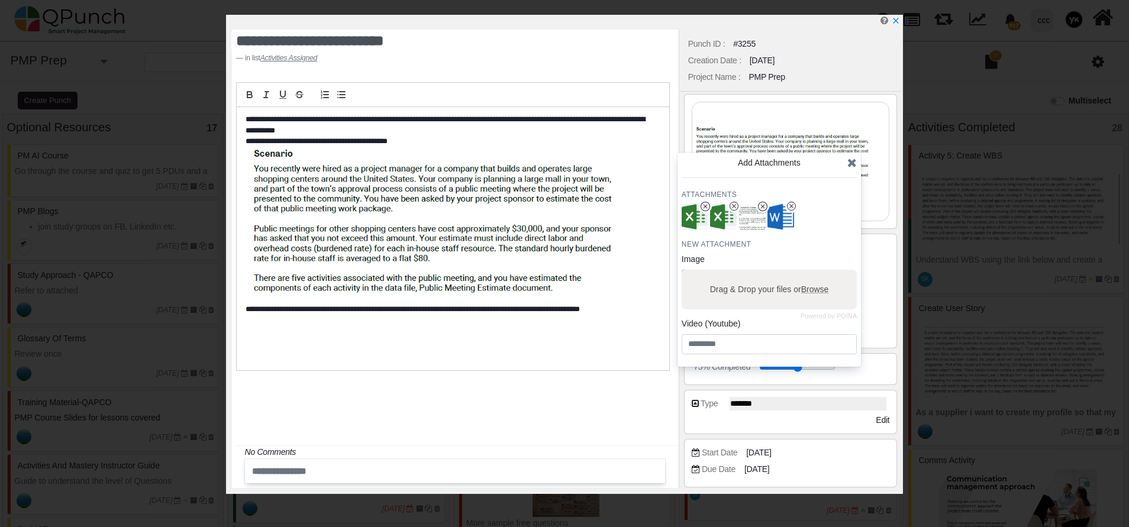
click at [851, 157] on span at bounding box center [851, 163] width 9 height 18
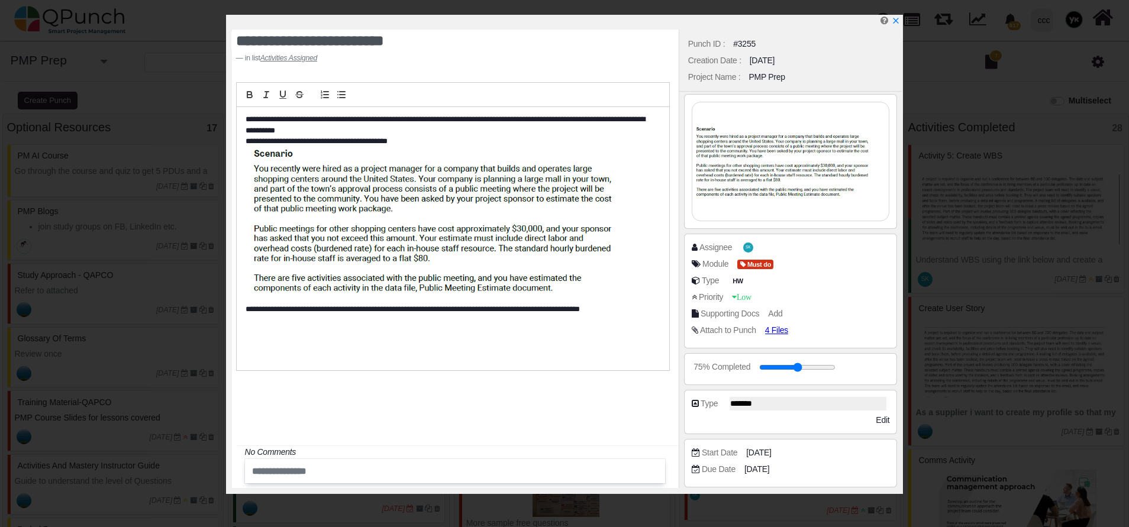
click at [310, 129] on p "**********" at bounding box center [449, 125] width 408 height 22
click at [894, 21] on icon "x" at bounding box center [895, 21] width 7 height 7
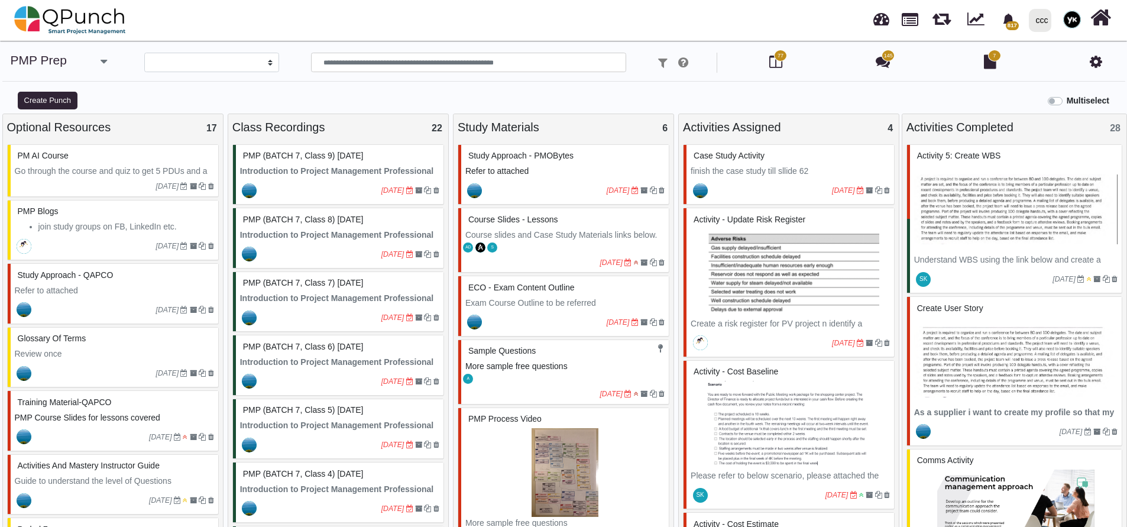
click at [1026, 214] on img at bounding box center [1016, 209] width 203 height 89
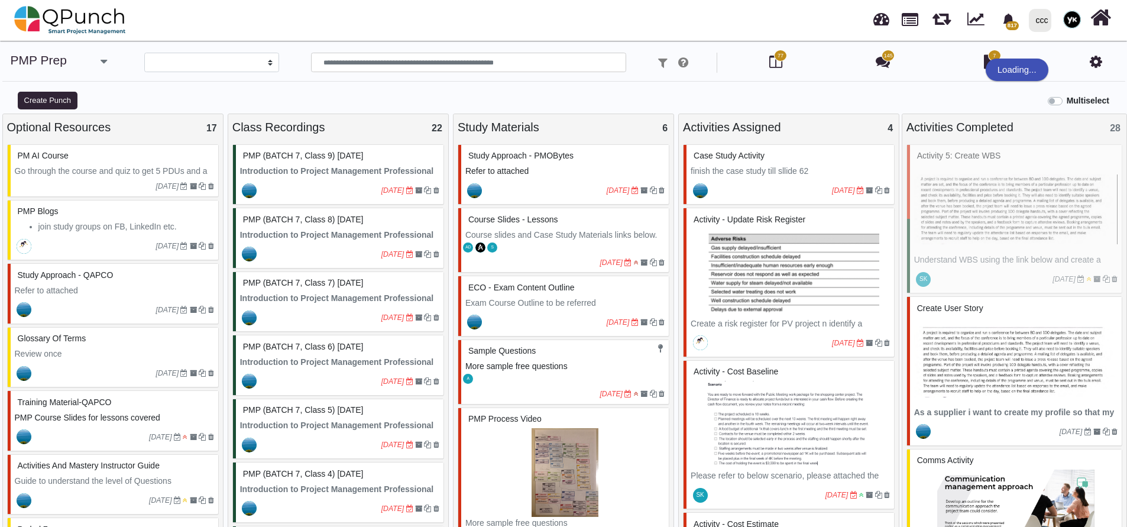
select select "*******"
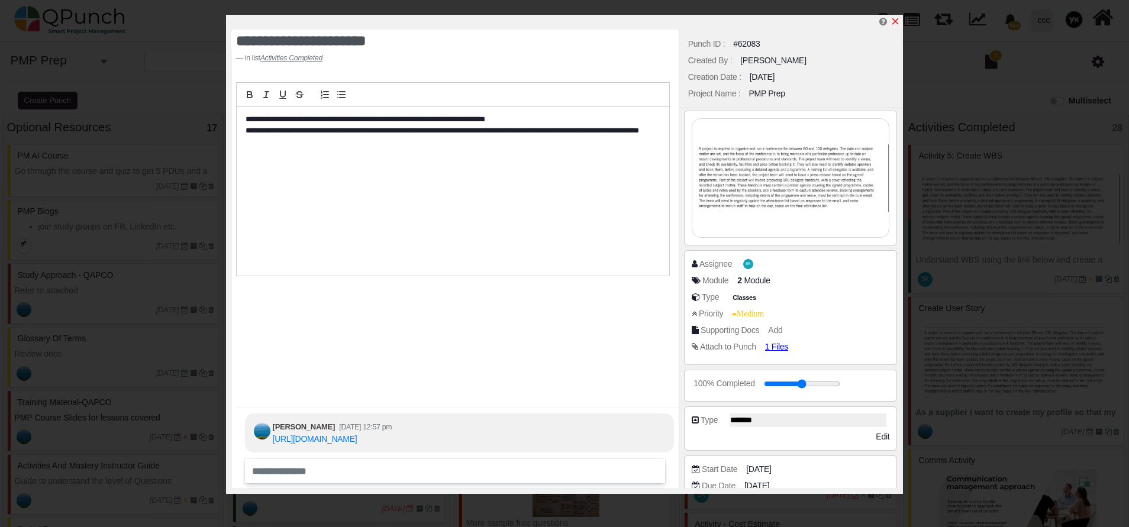
click at [900, 16] on div at bounding box center [567, 22] width 670 height 15
click at [896, 18] on icon "x" at bounding box center [894, 21] width 9 height 9
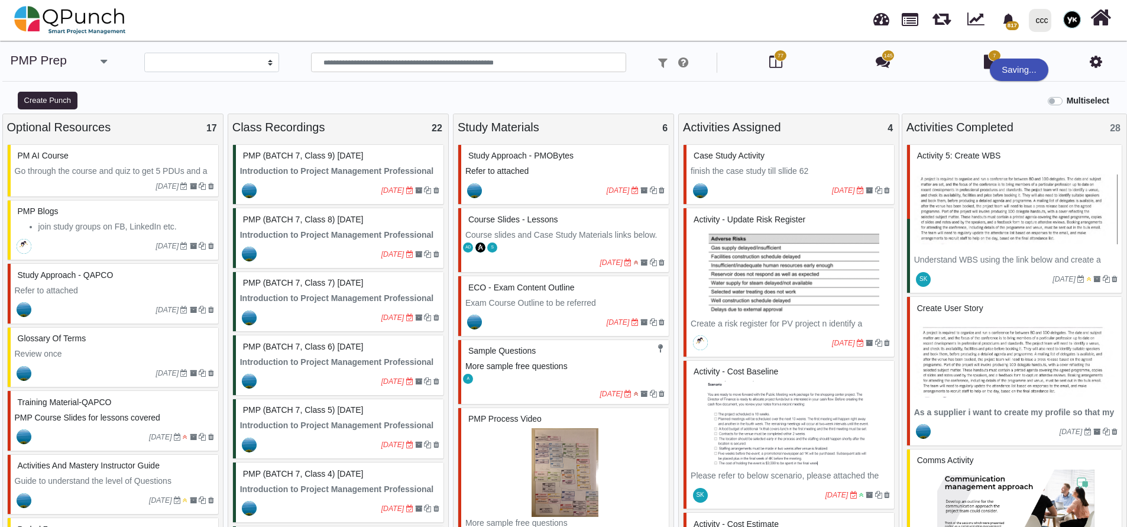
scroll to position [89, 0]
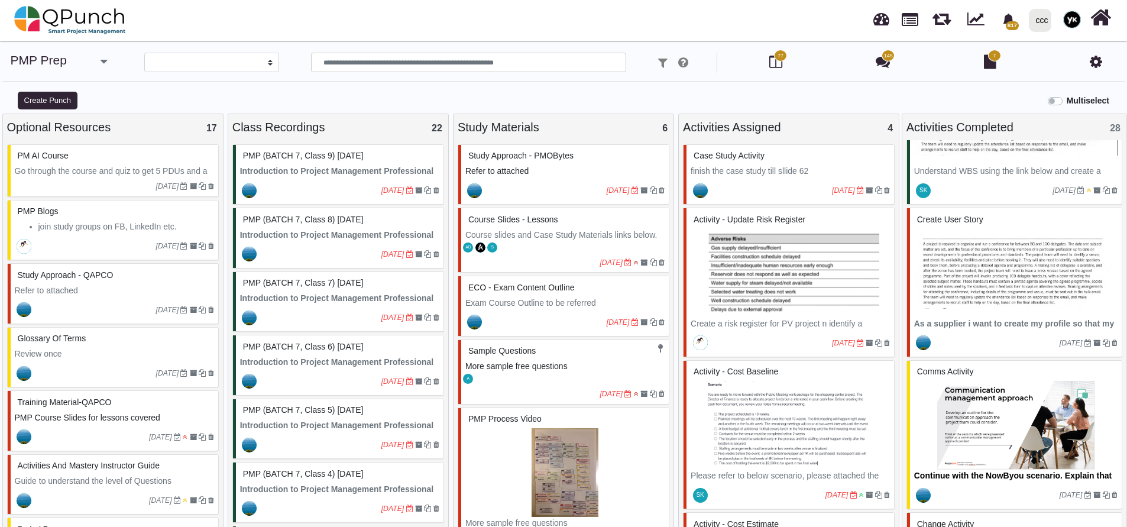
click at [1052, 277] on img at bounding box center [1016, 273] width 203 height 89
select select "*******"
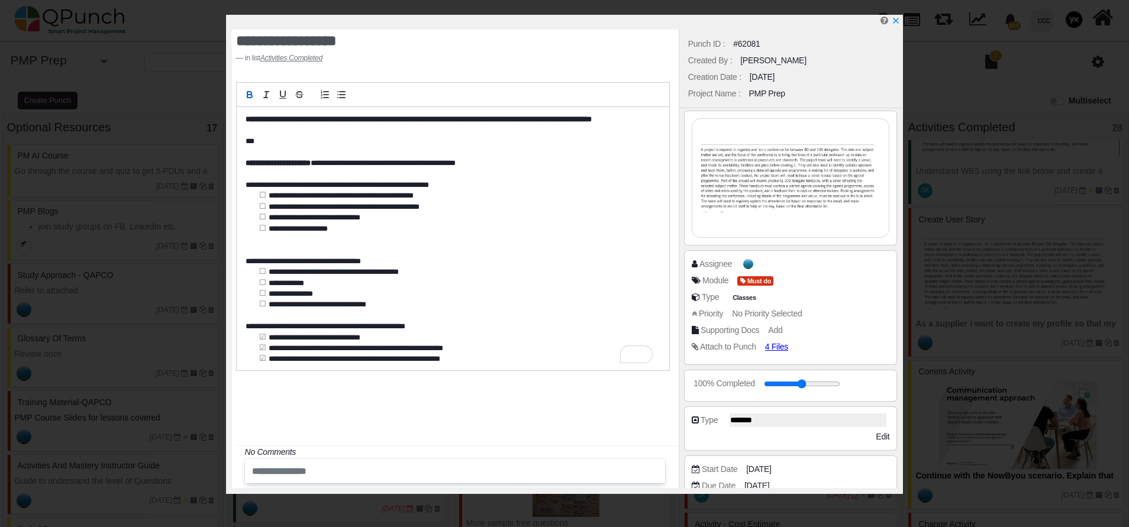
click at [774, 356] on div "Attach to Punch 4 Files" at bounding box center [790, 349] width 198 height 17
click at [771, 353] on div "Attach to Punch 4 Files" at bounding box center [790, 349] width 198 height 17
click at [768, 347] on span "4 Files" at bounding box center [781, 346] width 28 height 10
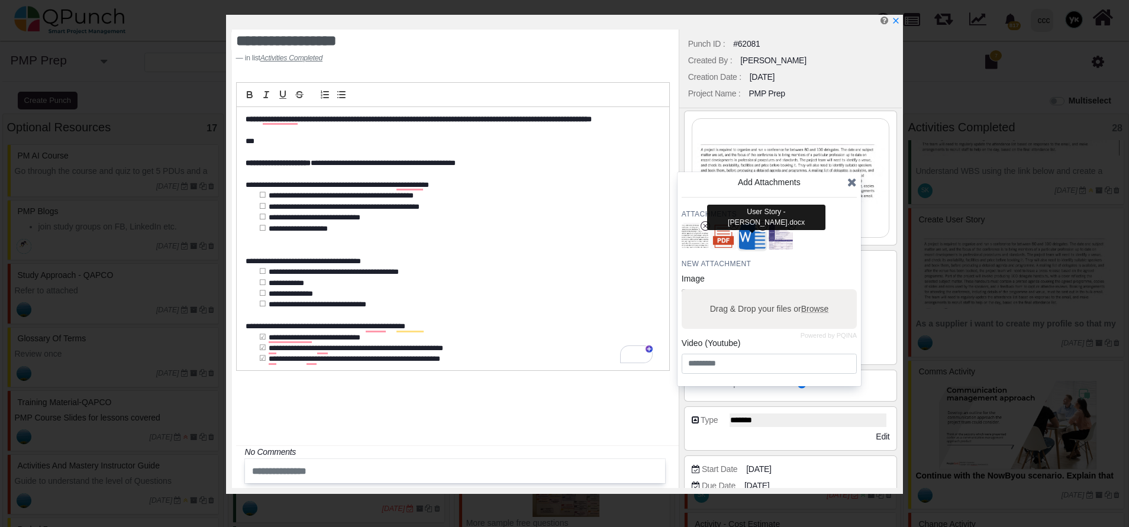
click at [755, 230] on img "button" at bounding box center [751, 236] width 31 height 31
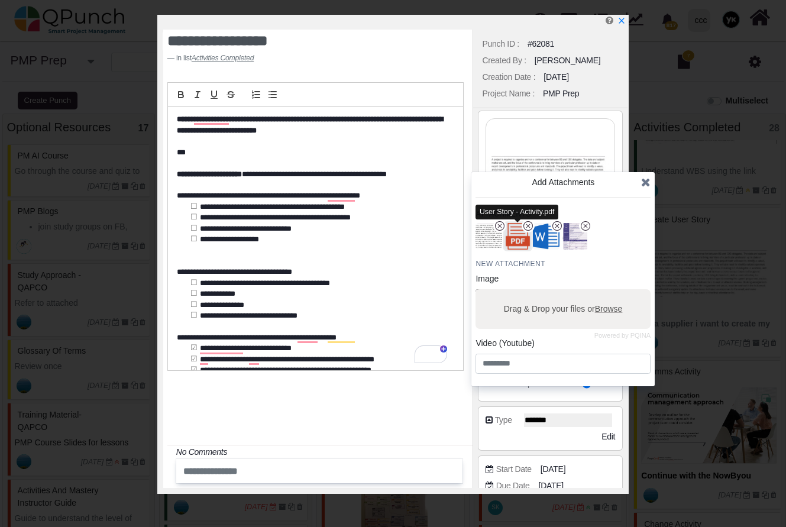
click at [515, 243] on img "button" at bounding box center [518, 236] width 31 height 31
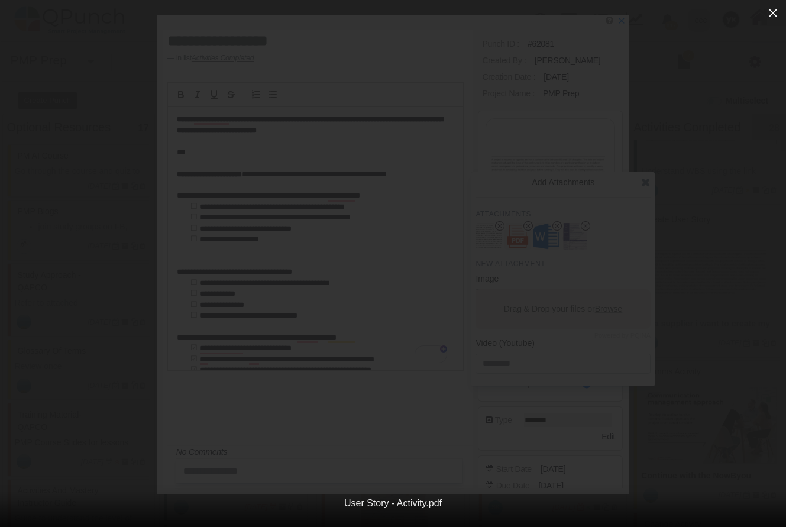
click at [784, 20] on button "button" at bounding box center [773, 13] width 26 height 26
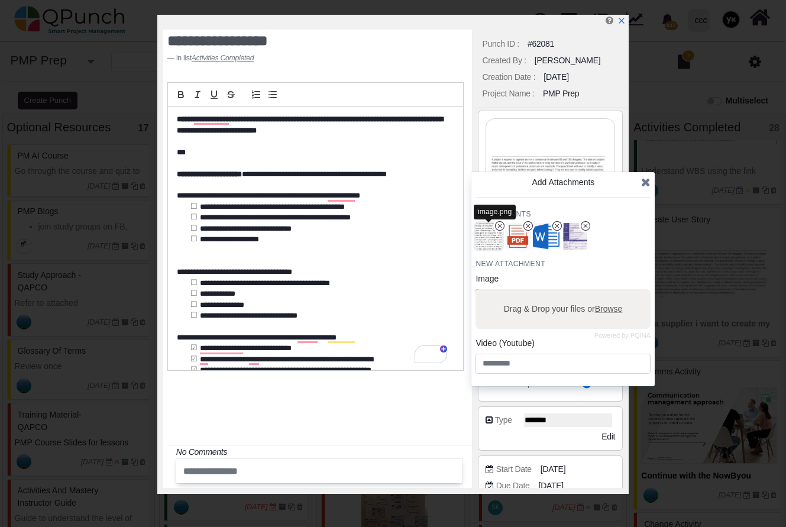
click at [494, 240] on img "button" at bounding box center [489, 236] width 31 height 31
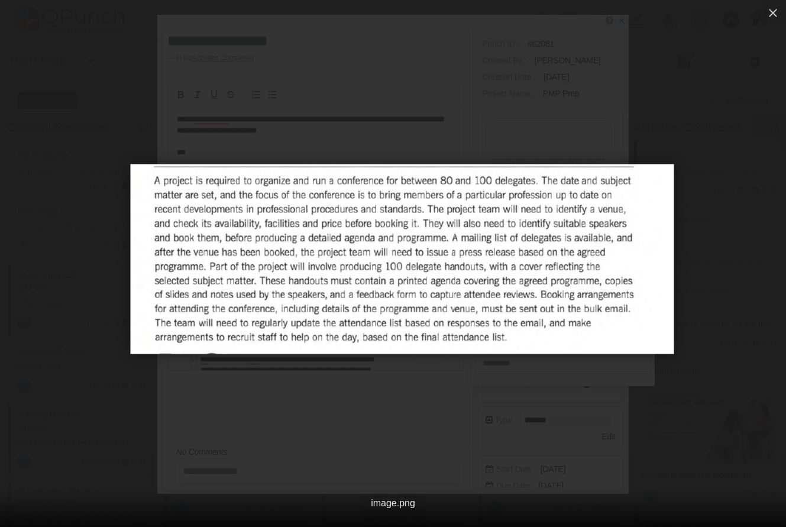
drag, startPoint x: 422, startPoint y: 247, endPoint x: 434, endPoint y: 240, distance: 13.8
click at [434, 240] on img at bounding box center [402, 259] width 544 height 190
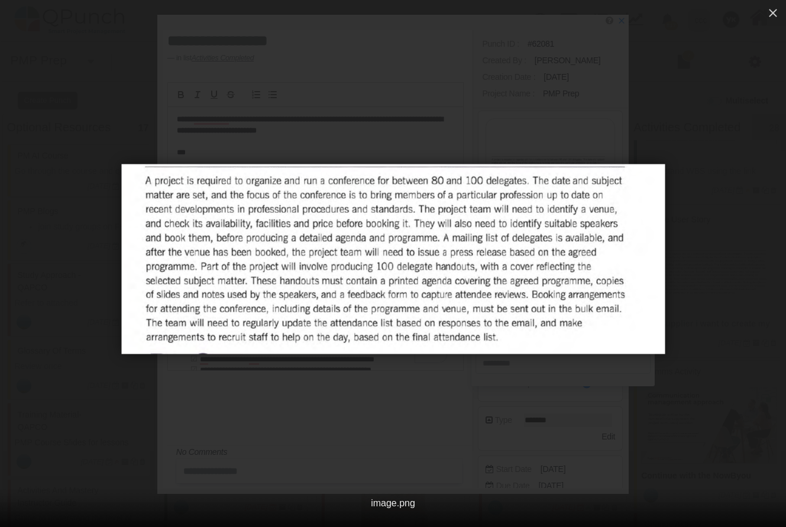
click at [430, 253] on img at bounding box center [393, 259] width 544 height 190
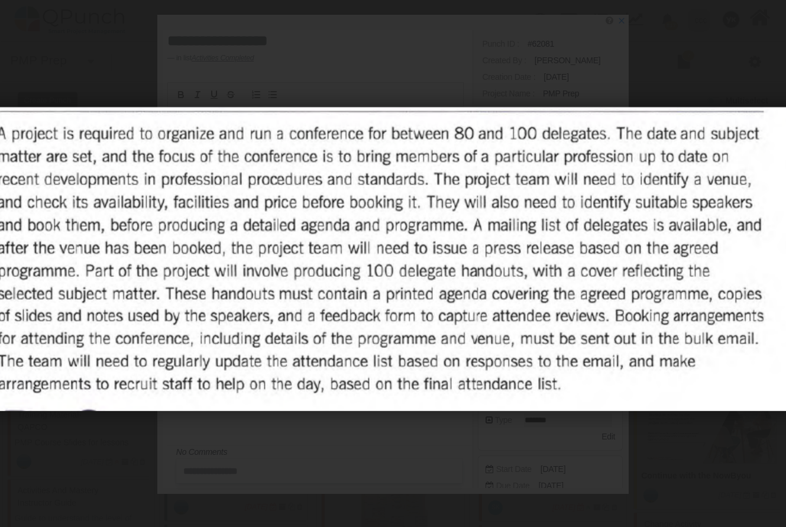
click at [704, 47] on div at bounding box center [393, 258] width 1258 height 718
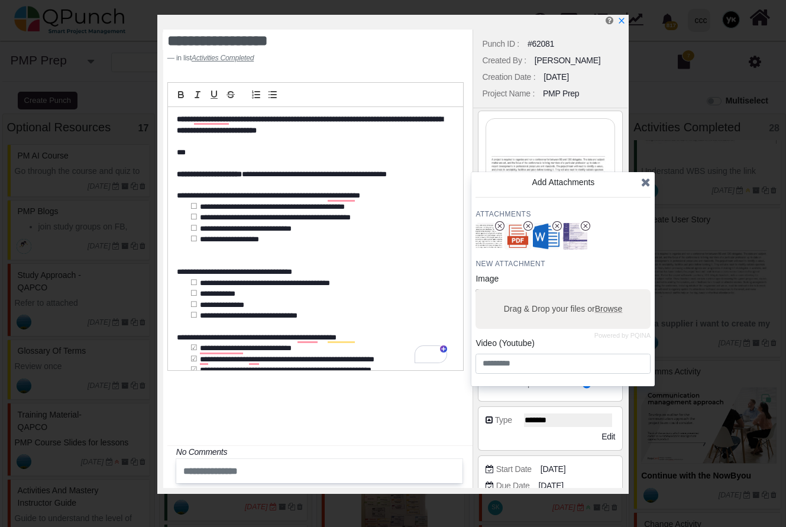
click at [704, 47] on div at bounding box center [393, 258] width 1258 height 718
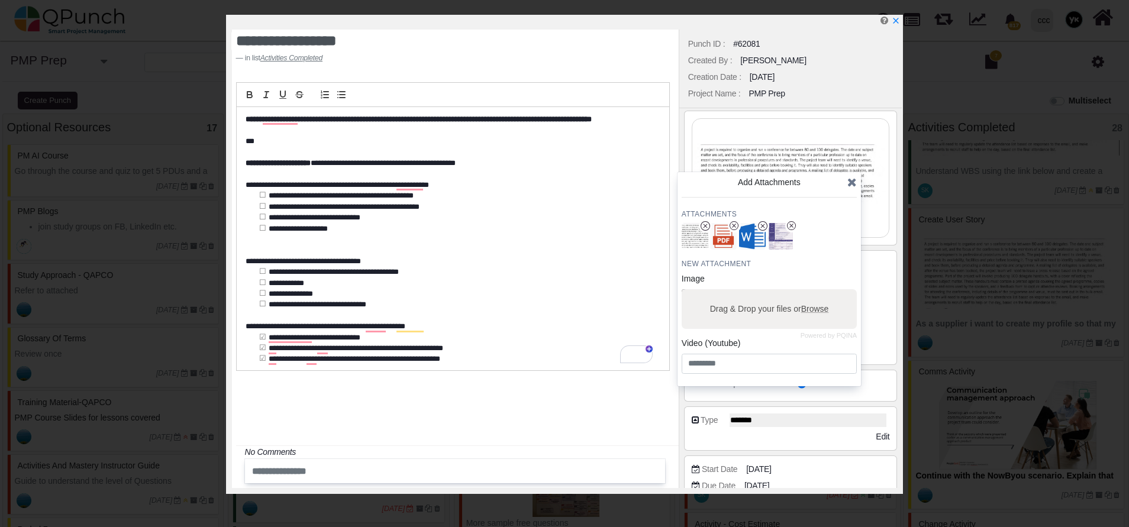
click at [854, 182] on icon at bounding box center [851, 182] width 9 height 12
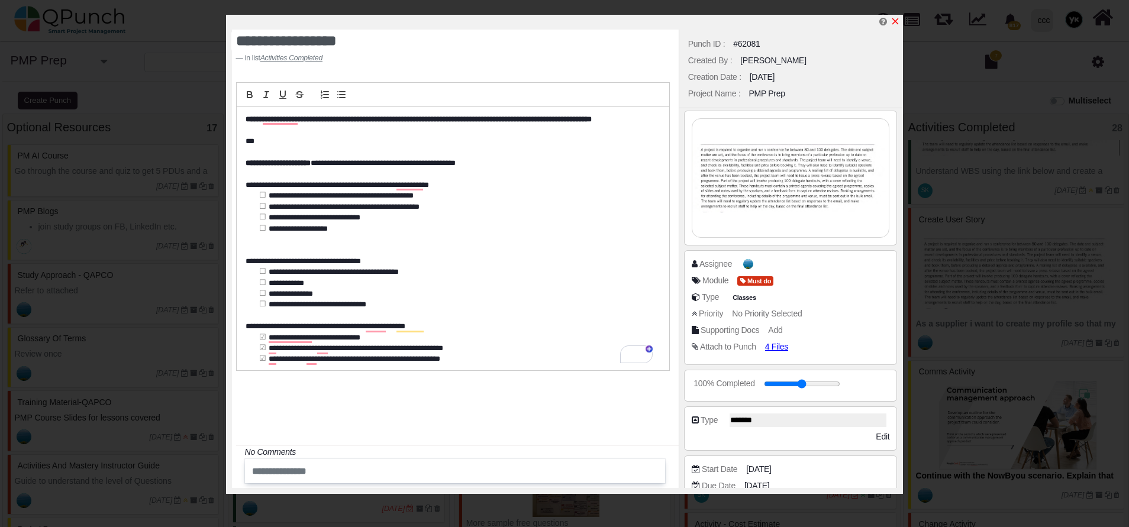
click at [899, 22] on icon "x" at bounding box center [894, 21] width 9 height 9
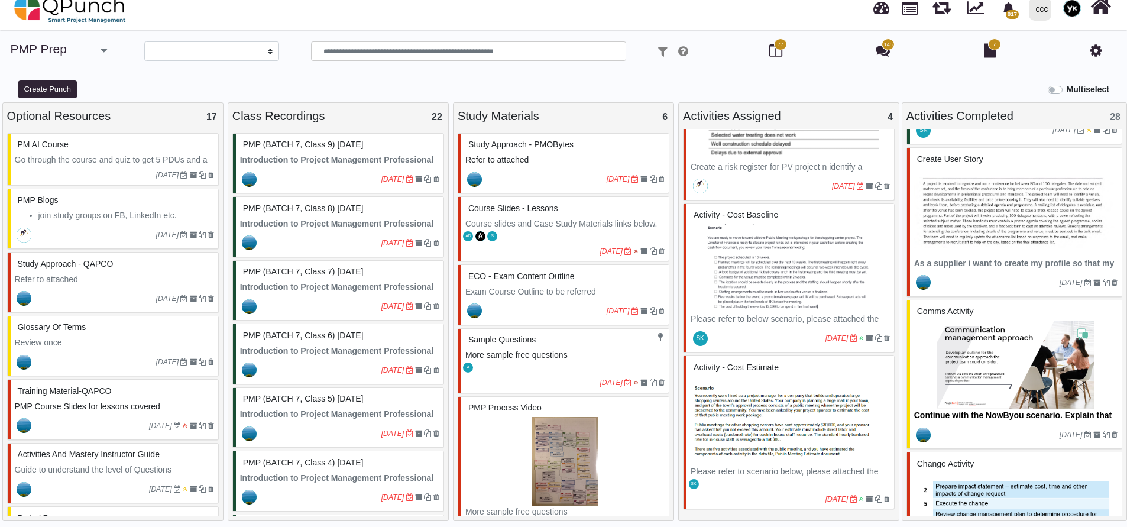
scroll to position [177, 0]
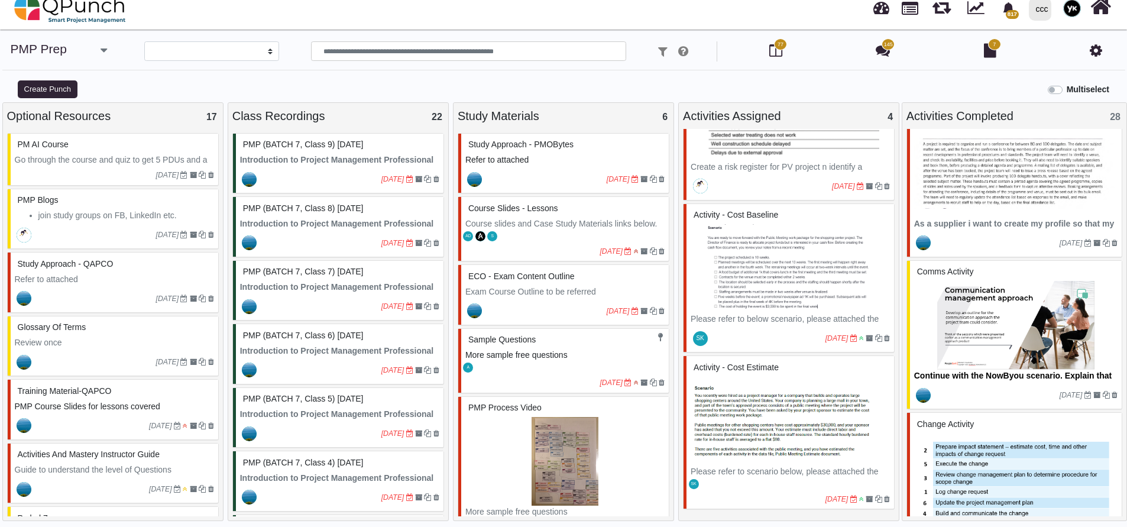
click at [961, 333] on img at bounding box center [1016, 325] width 203 height 89
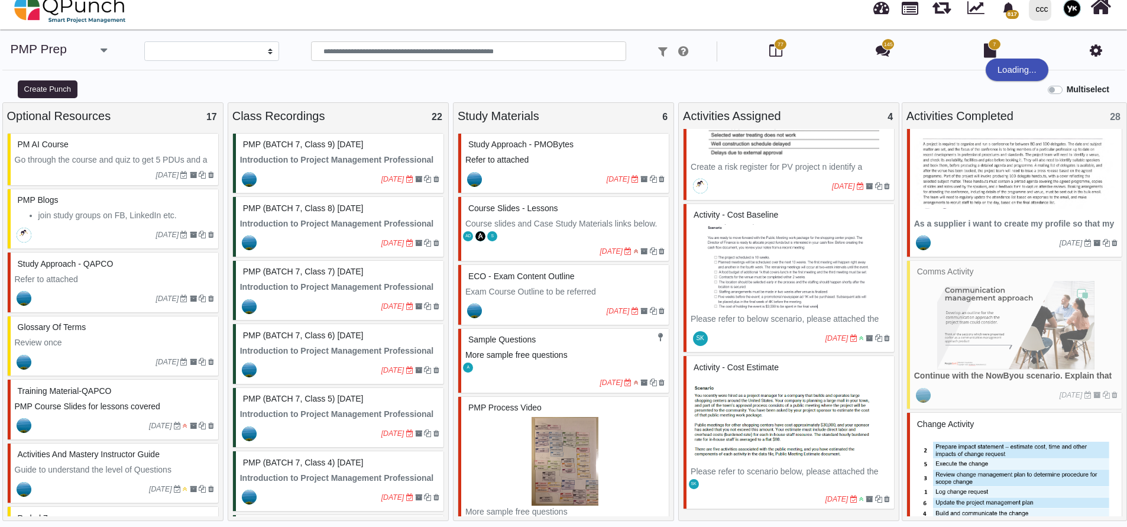
select select "*******"
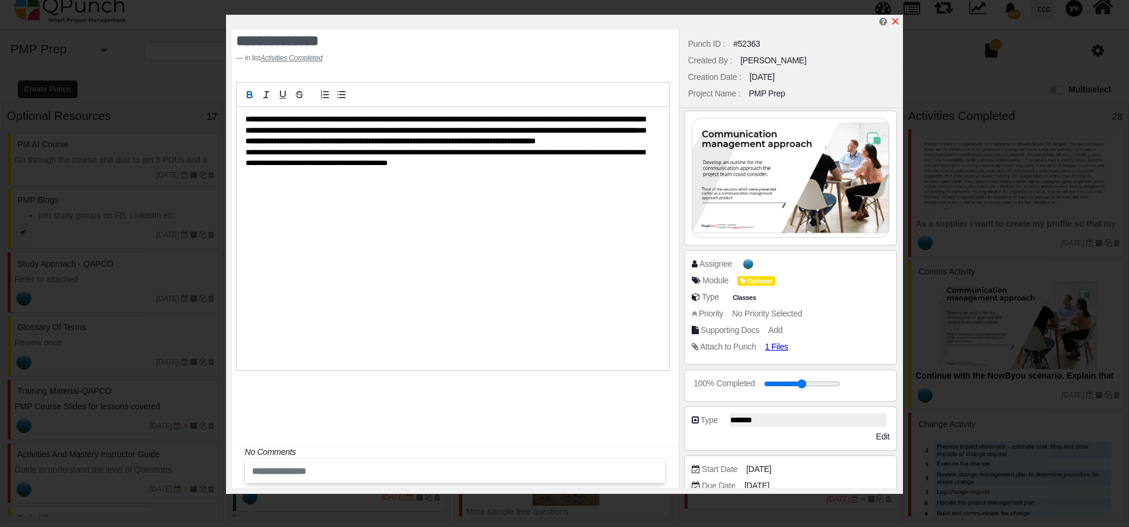
click at [896, 24] on icon "x" at bounding box center [894, 21] width 9 height 9
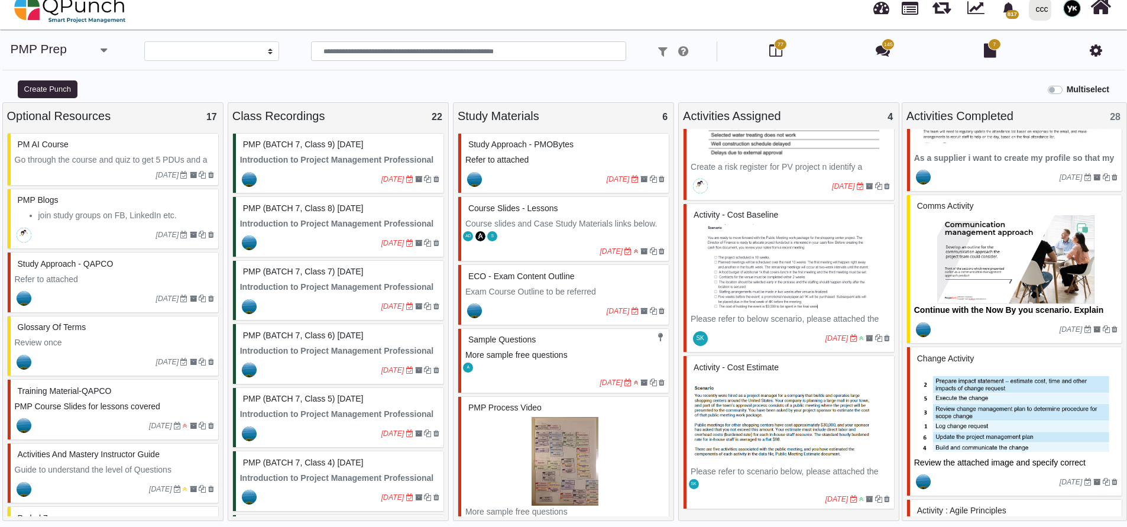
scroll to position [266, 0]
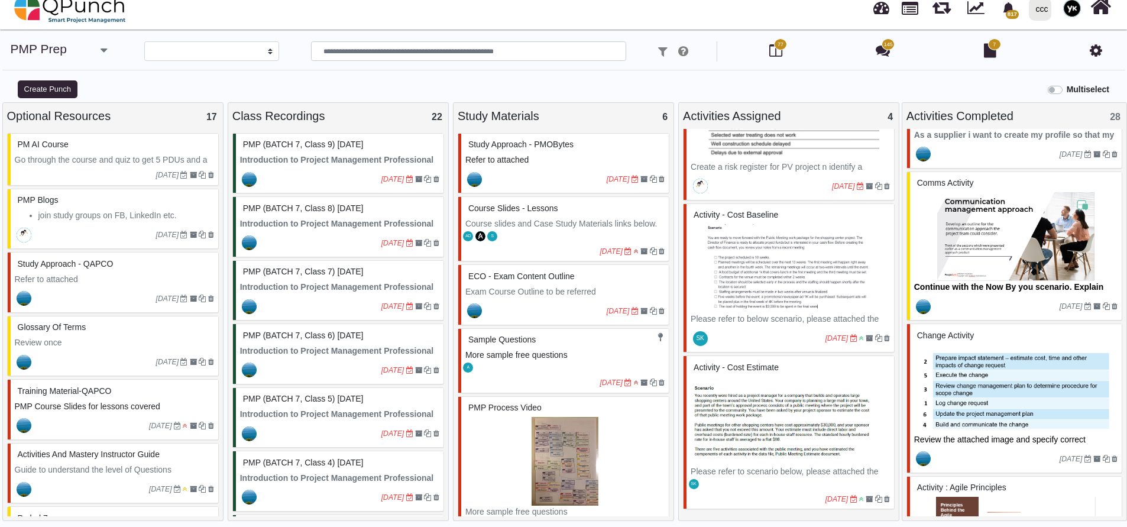
click at [965, 373] on img at bounding box center [1016, 389] width 203 height 89
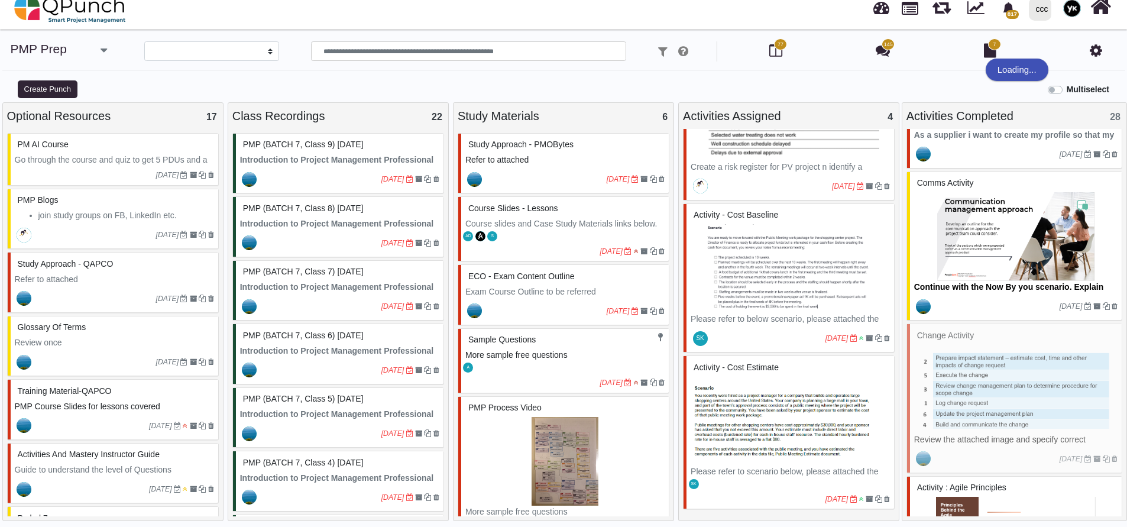
select select "********"
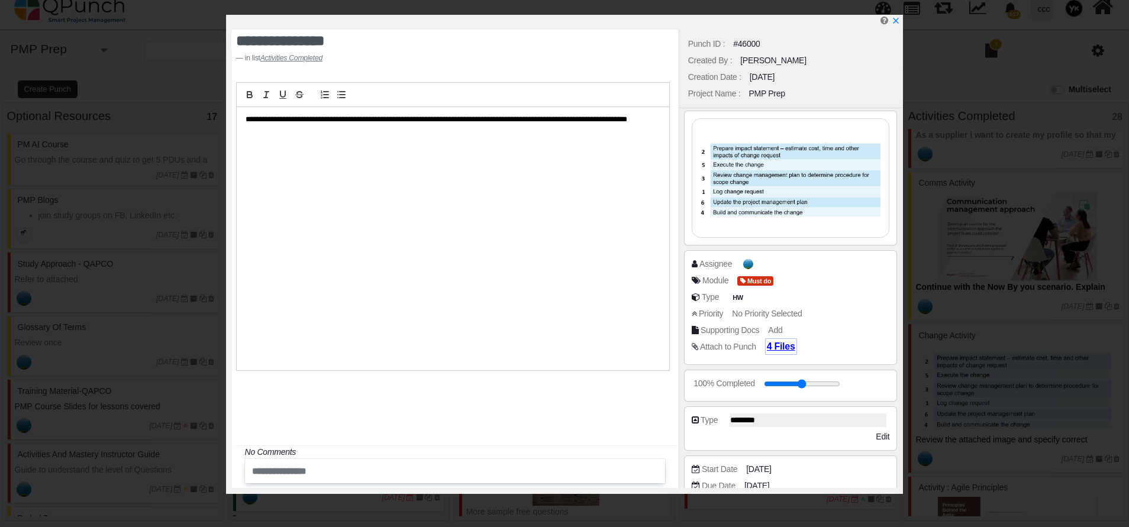
click at [776, 348] on span "4 Files" at bounding box center [781, 346] width 28 height 10
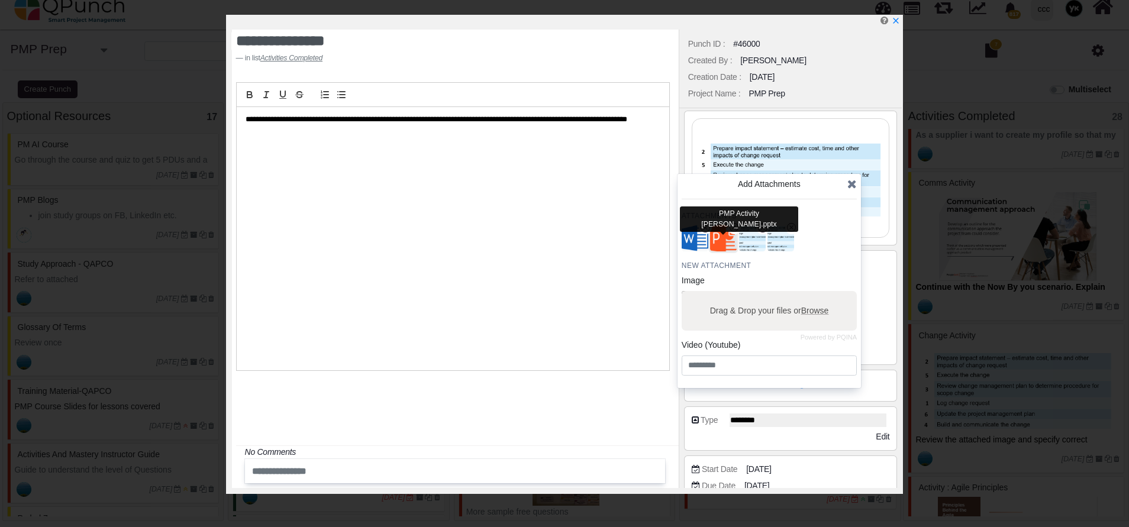
click at [724, 245] on img "button" at bounding box center [723, 238] width 31 height 31
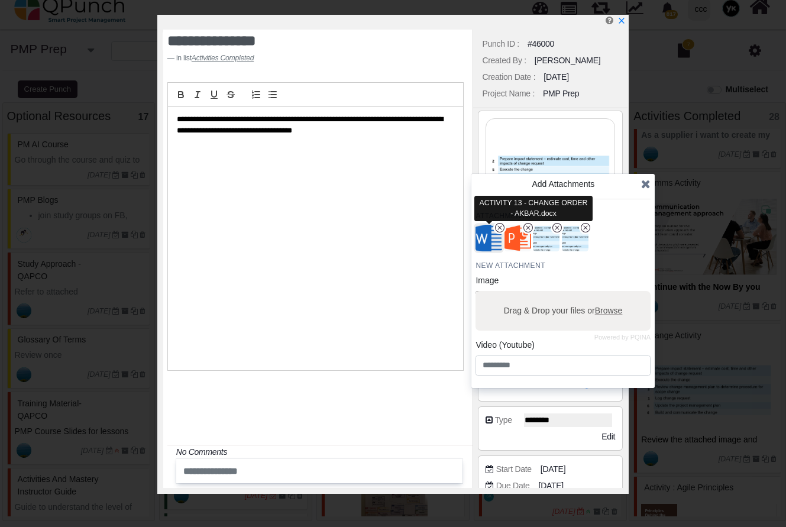
click at [484, 235] on img "button" at bounding box center [489, 238] width 31 height 31
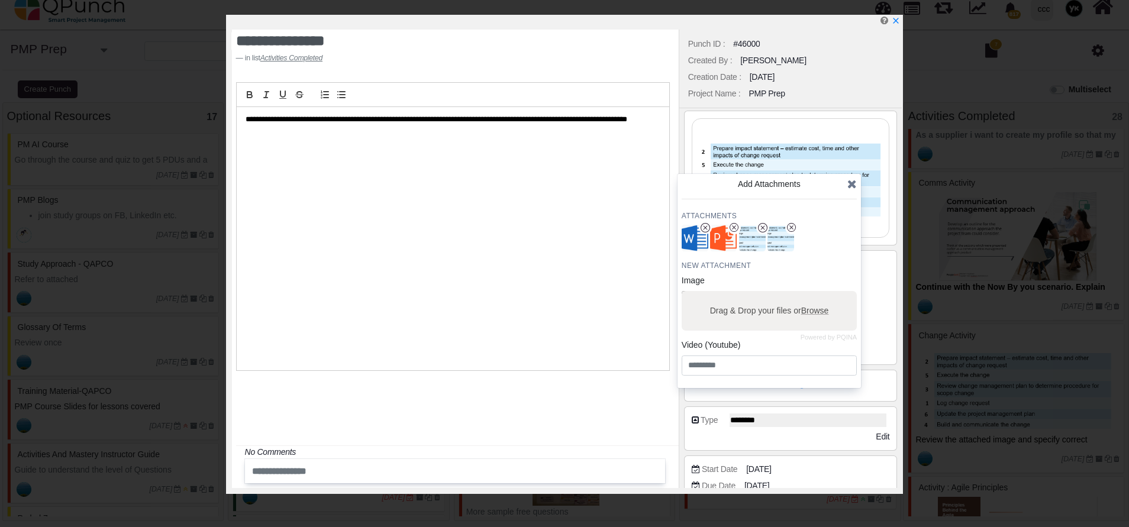
click at [856, 183] on icon at bounding box center [851, 184] width 9 height 12
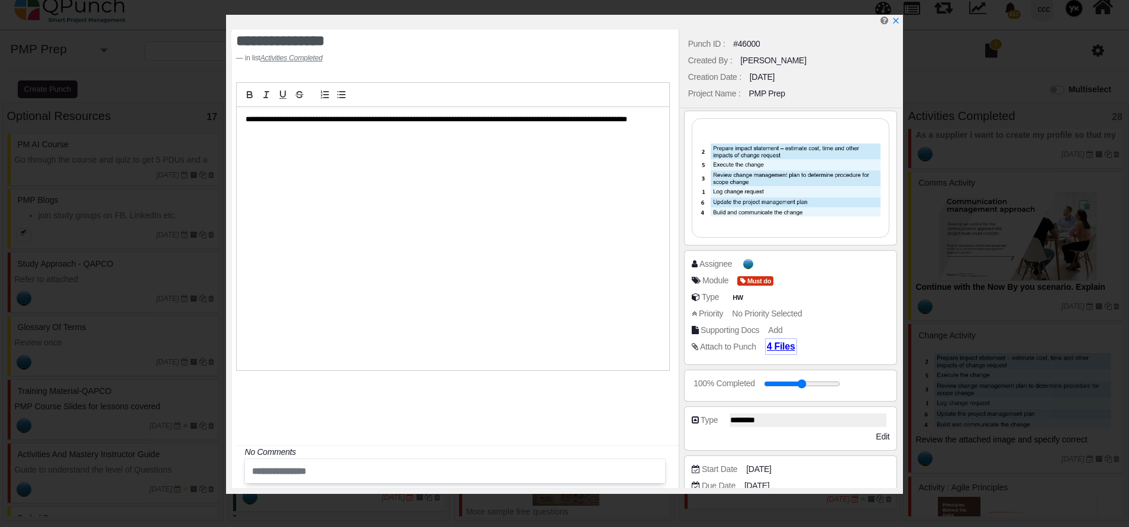
click at [767, 350] on span "4 Files" at bounding box center [781, 346] width 28 height 10
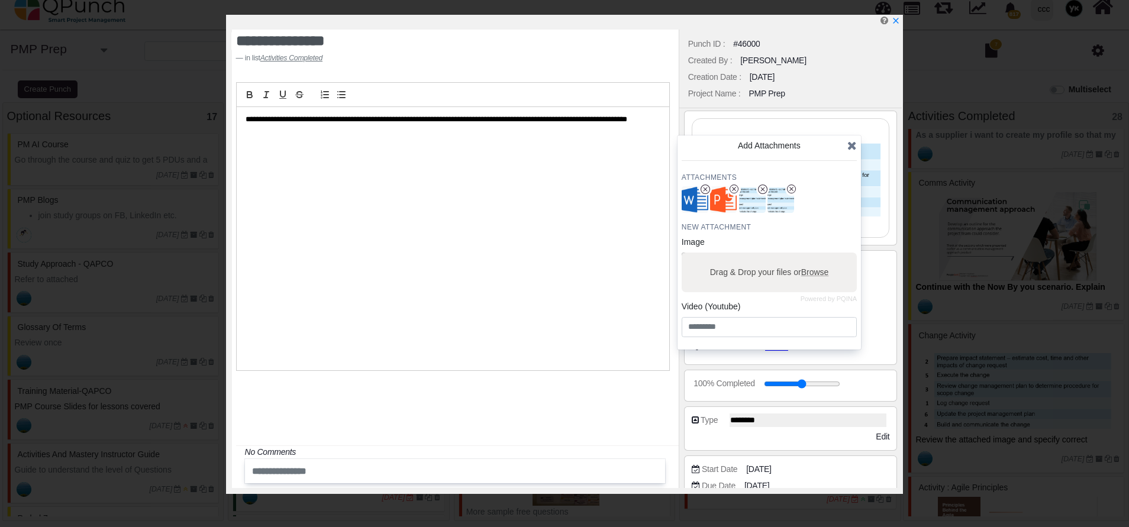
click at [848, 141] on icon at bounding box center [851, 146] width 9 height 12
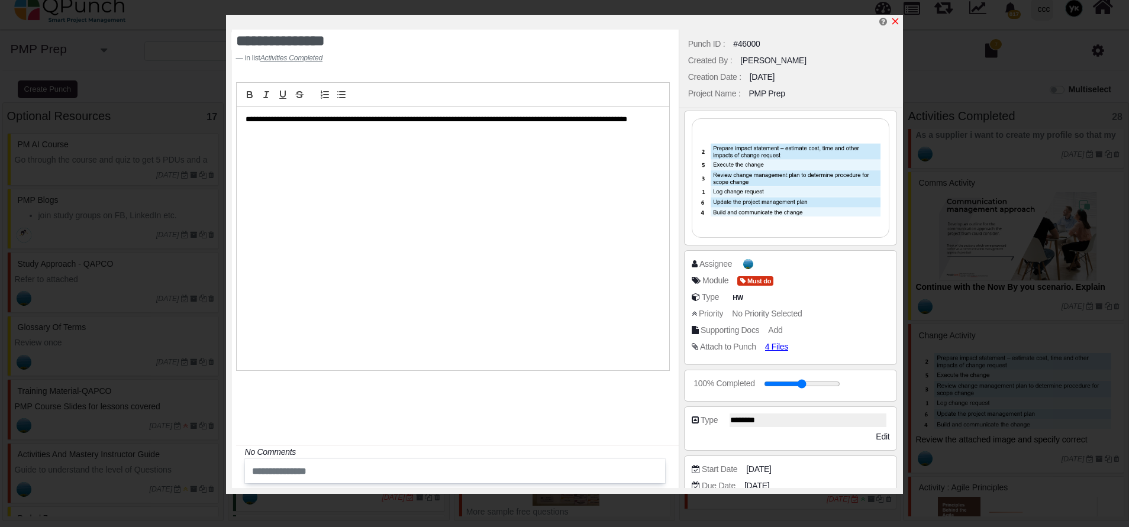
click at [895, 17] on link at bounding box center [894, 22] width 9 height 10
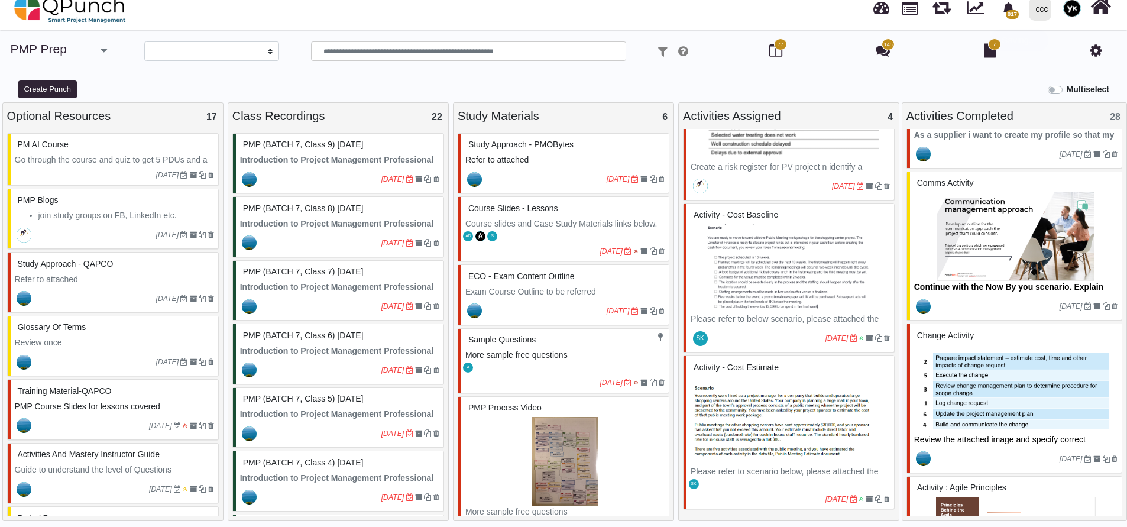
scroll to position [355, 0]
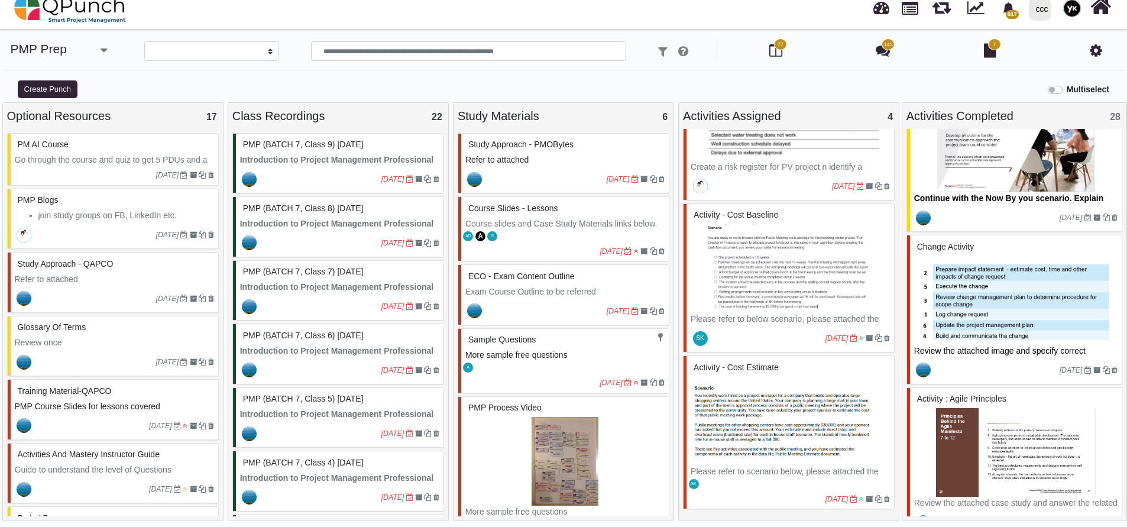
click at [970, 421] on img at bounding box center [1016, 452] width 203 height 89
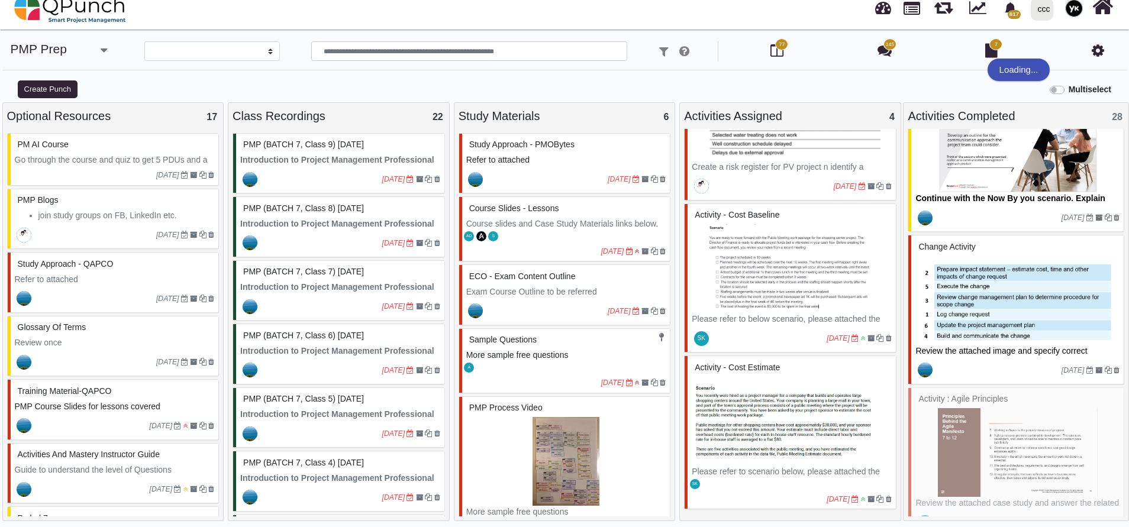
select select "*******"
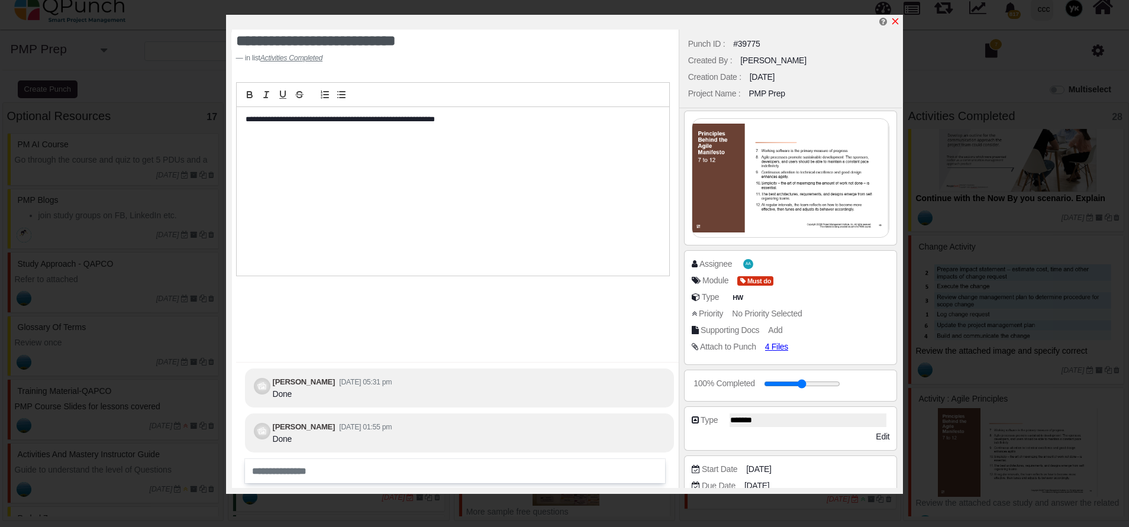
click at [893, 24] on icon "x" at bounding box center [895, 21] width 7 height 7
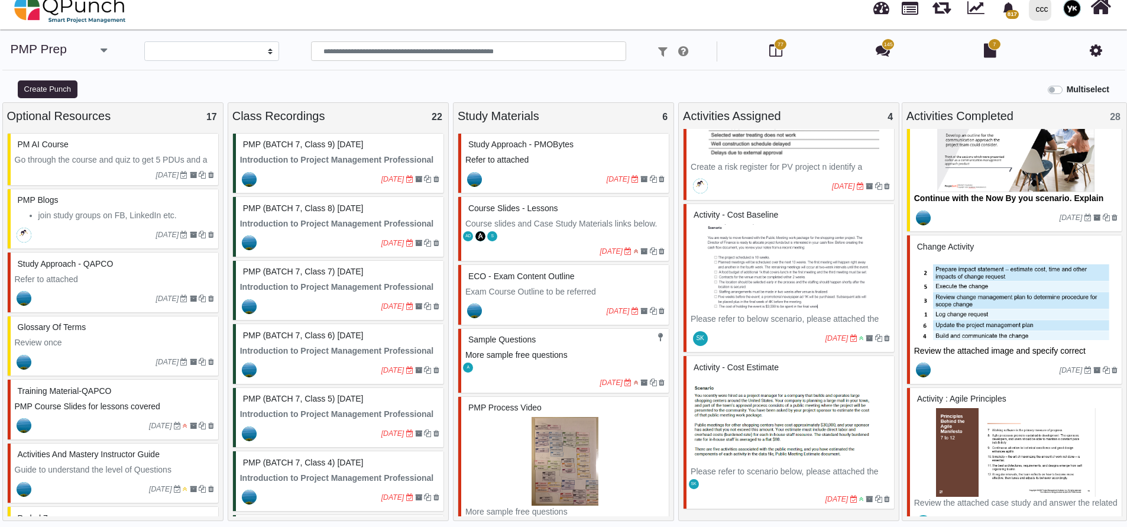
scroll to position [532, 0]
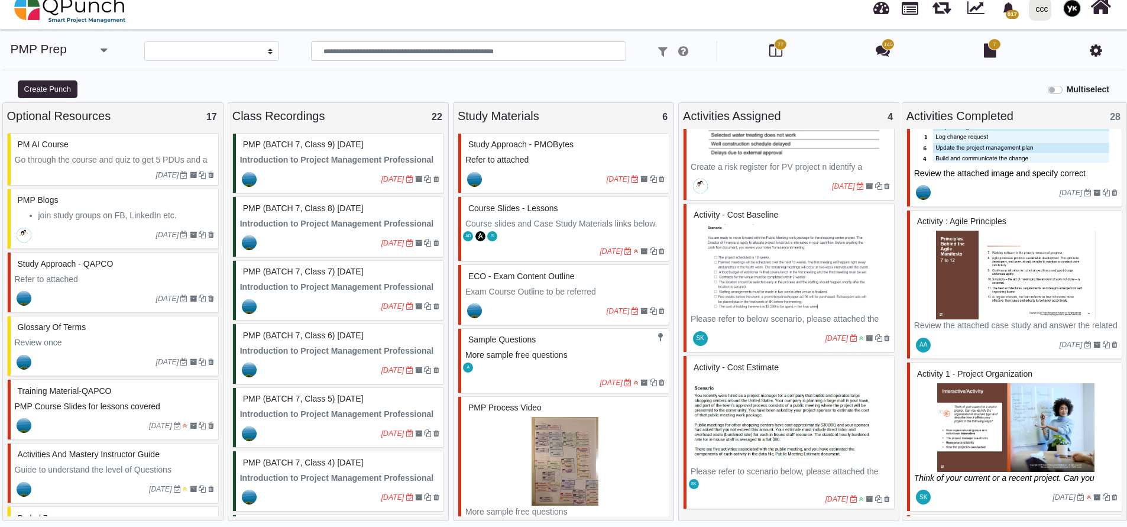
click at [1012, 418] on img at bounding box center [1016, 427] width 203 height 89
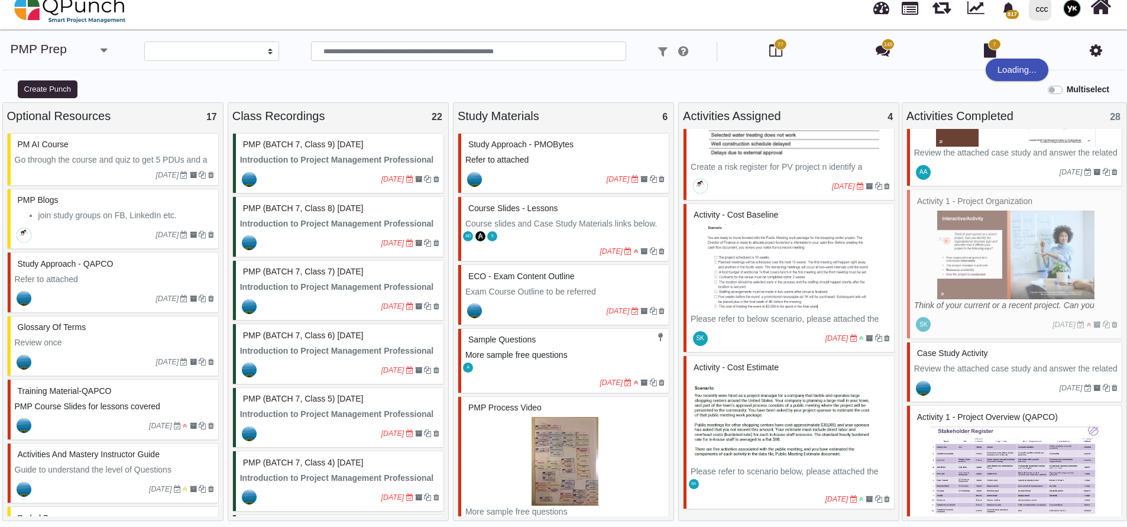
scroll to position [710, 0]
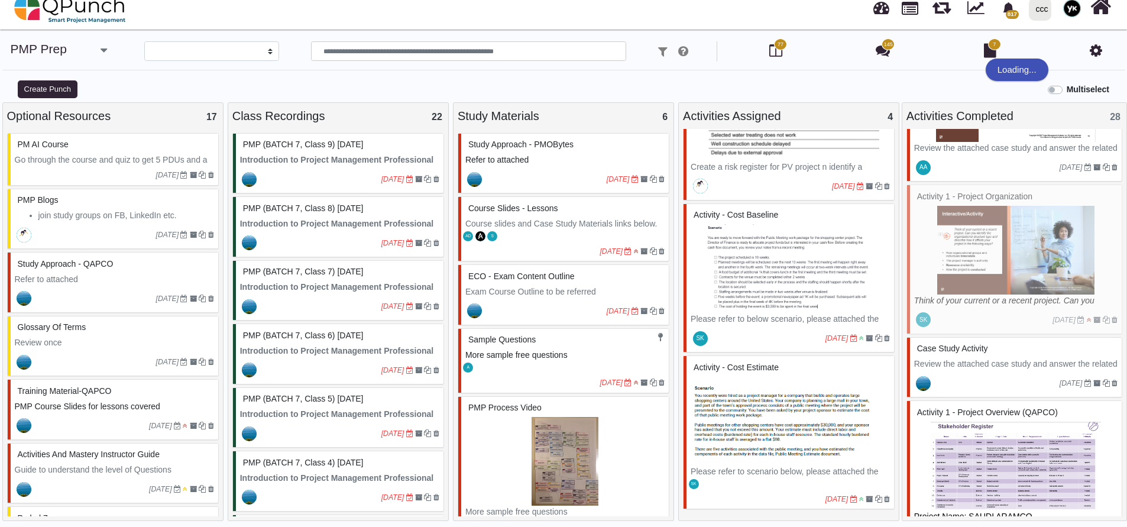
select select "*******"
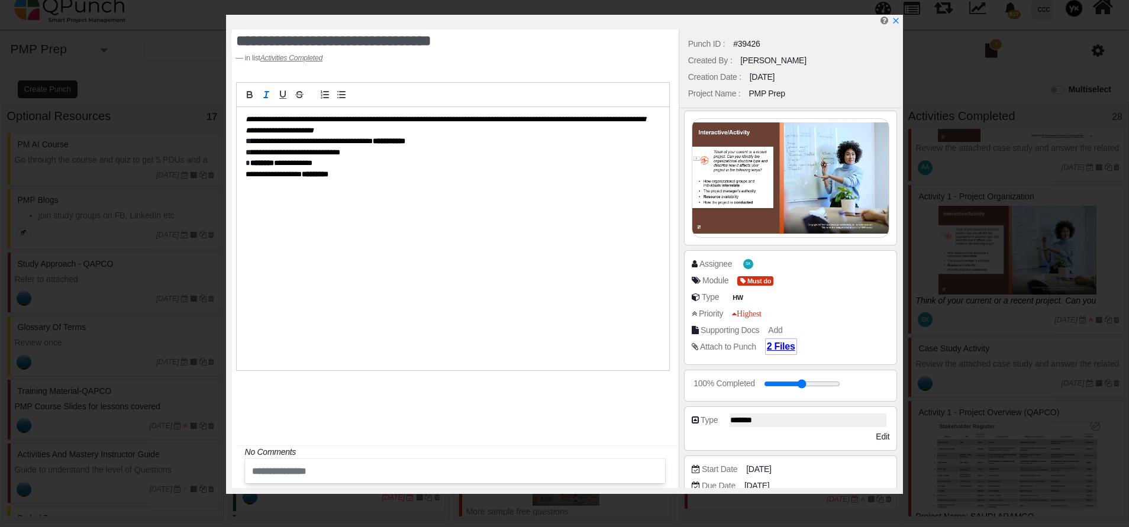
click at [783, 345] on span "2 Files" at bounding box center [781, 346] width 28 height 10
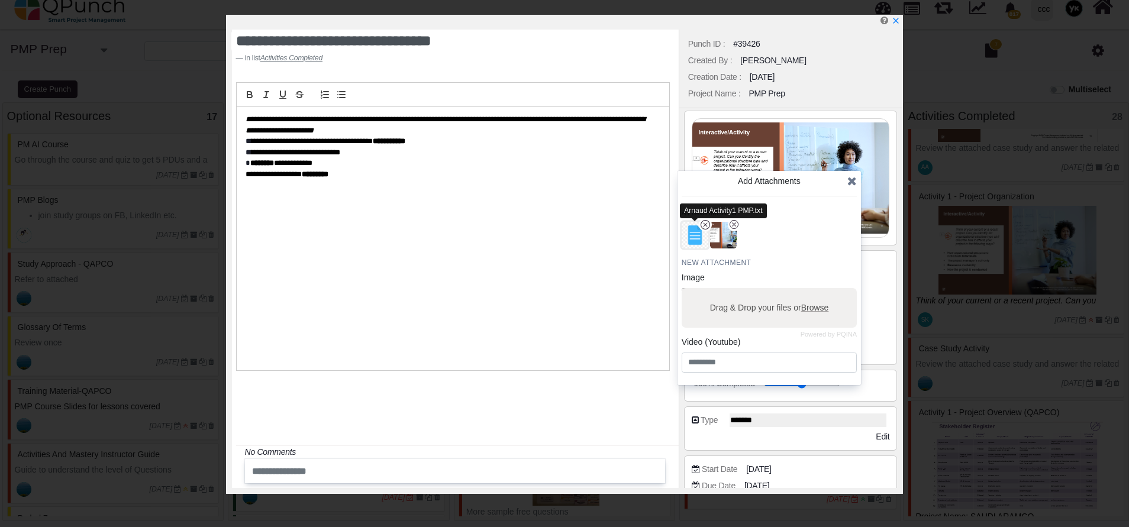
click at [687, 229] on img "button" at bounding box center [694, 235] width 31 height 31
click at [851, 179] on icon at bounding box center [851, 181] width 9 height 12
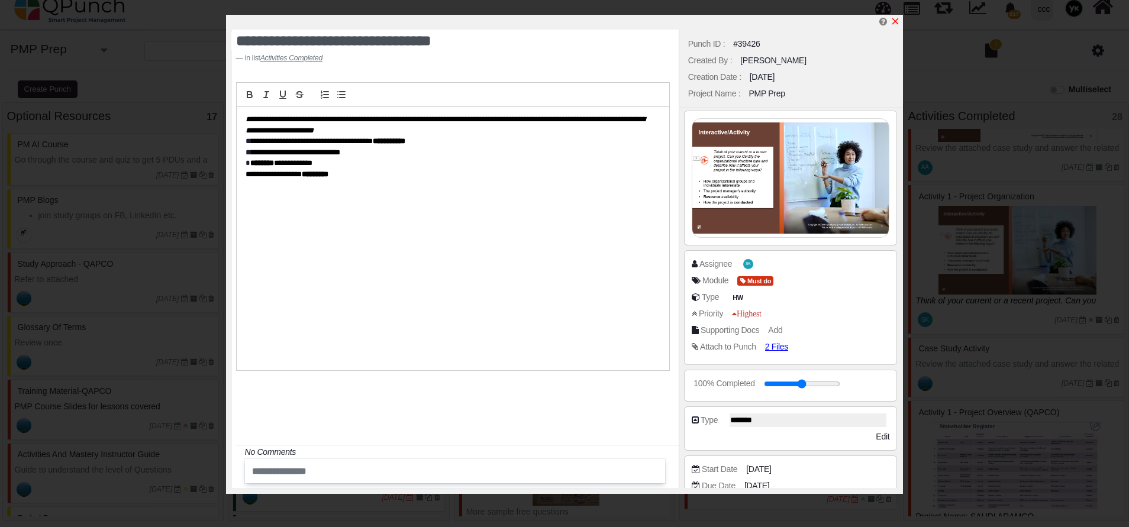
click at [893, 25] on icon "x" at bounding box center [894, 21] width 9 height 9
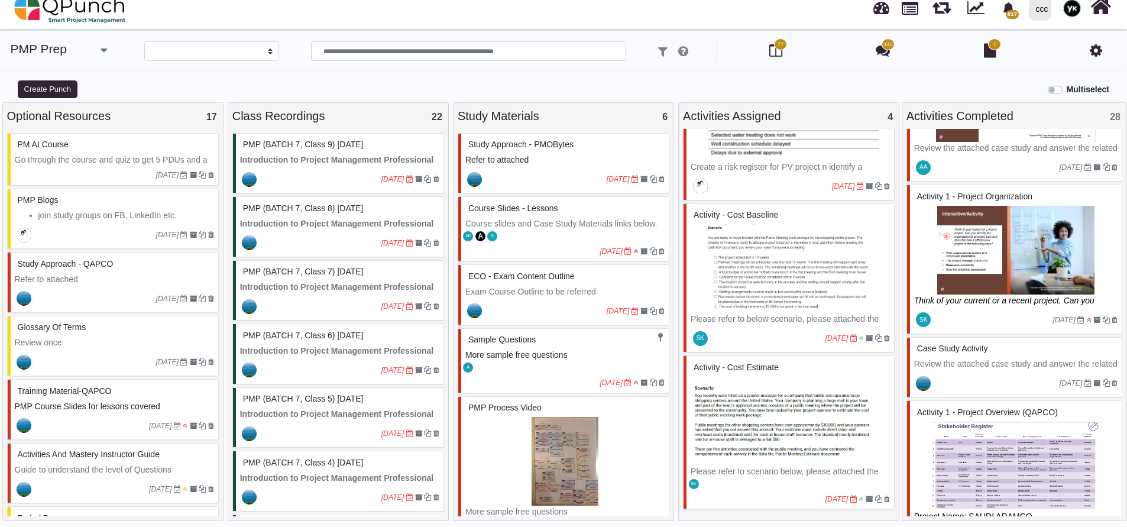
click at [1003, 371] on div "[DATE]" at bounding box center [1016, 383] width 212 height 27
select select "*******"
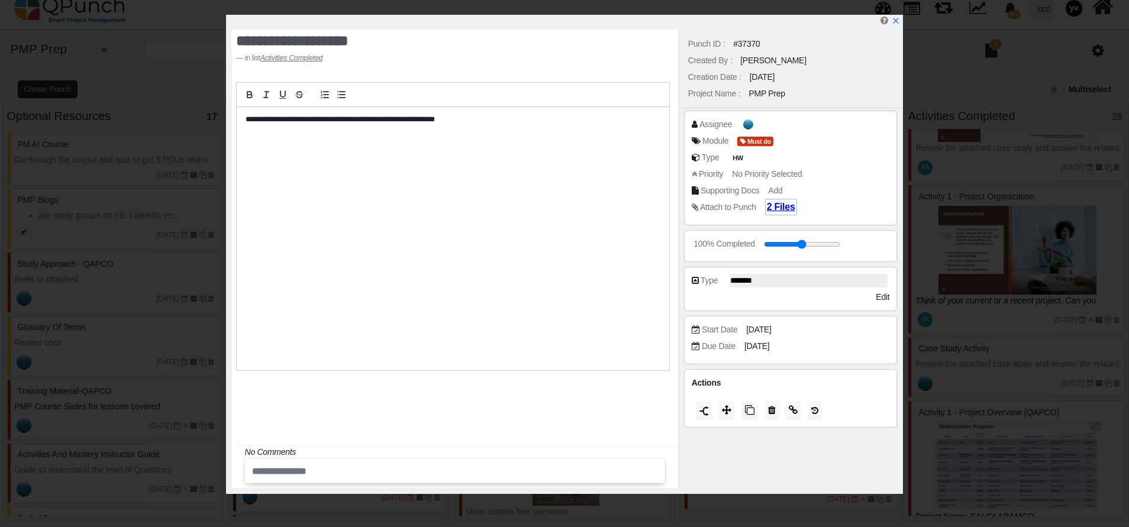
click at [770, 202] on span "2 Files" at bounding box center [781, 207] width 28 height 10
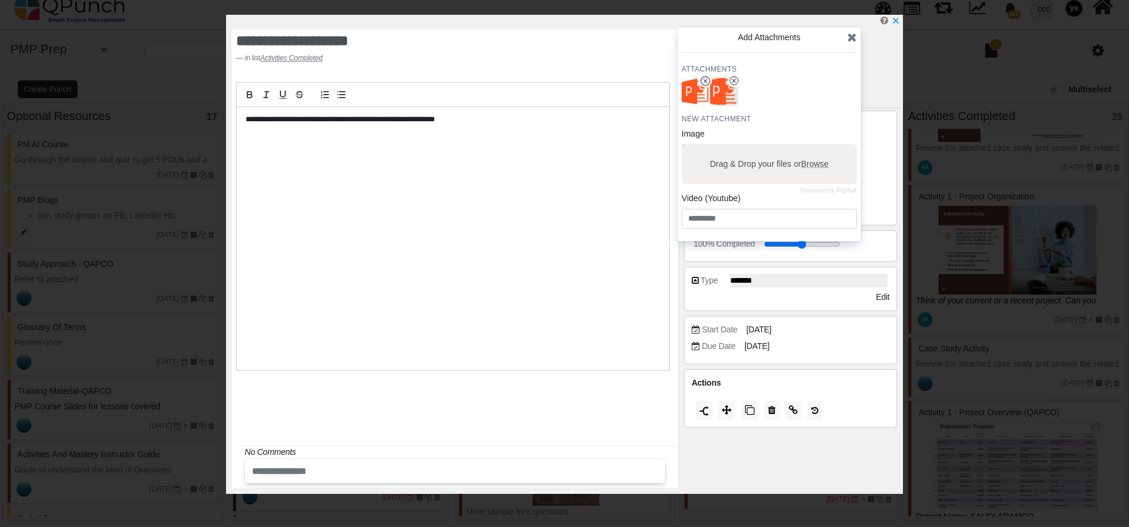
click at [710, 98] on img "button" at bounding box center [723, 91] width 31 height 31
click at [684, 95] on img "button" at bounding box center [694, 91] width 31 height 31
click at [723, 88] on img "button" at bounding box center [723, 91] width 31 height 31
click at [895, 18] on icon "x" at bounding box center [894, 21] width 9 height 9
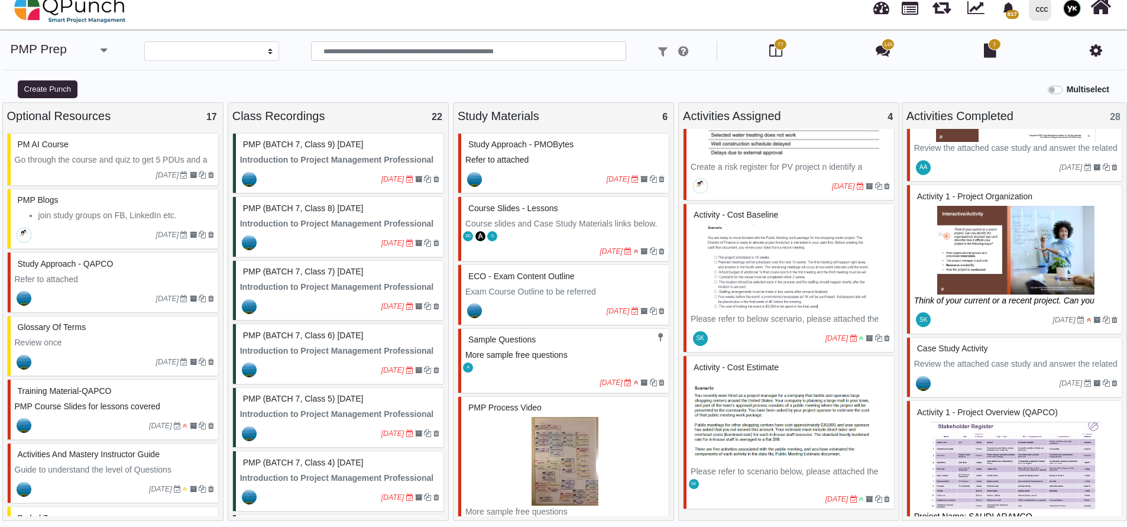
click at [897, 20] on div at bounding box center [884, 8] width 28 height 39
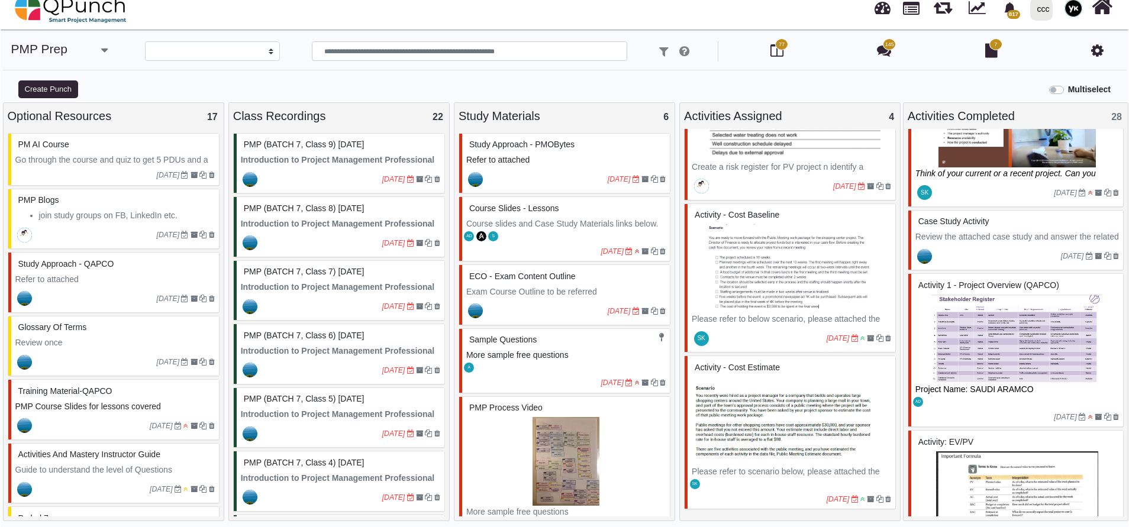
scroll to position [887, 0]
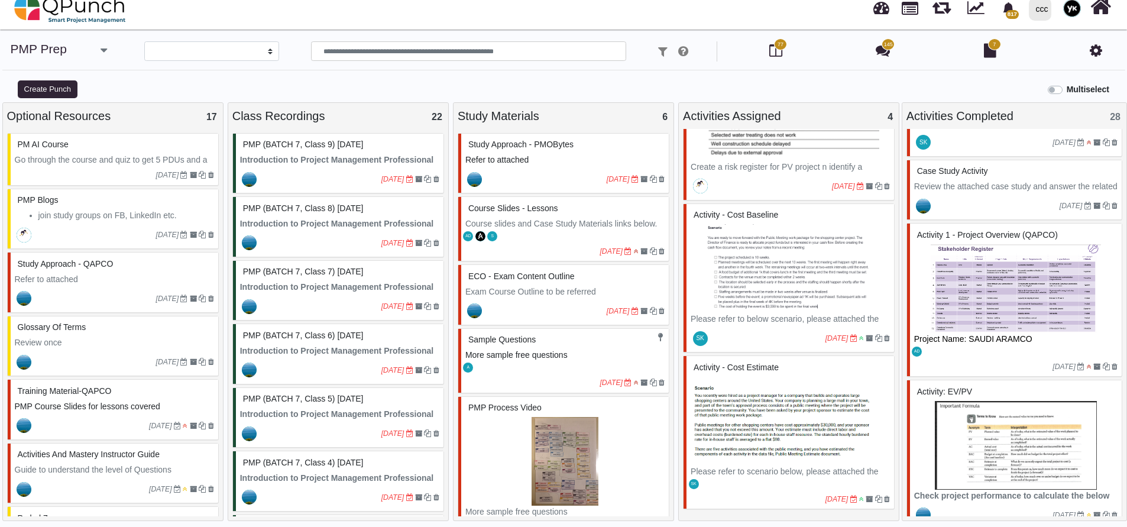
click at [975, 277] on img at bounding box center [1016, 288] width 203 height 89
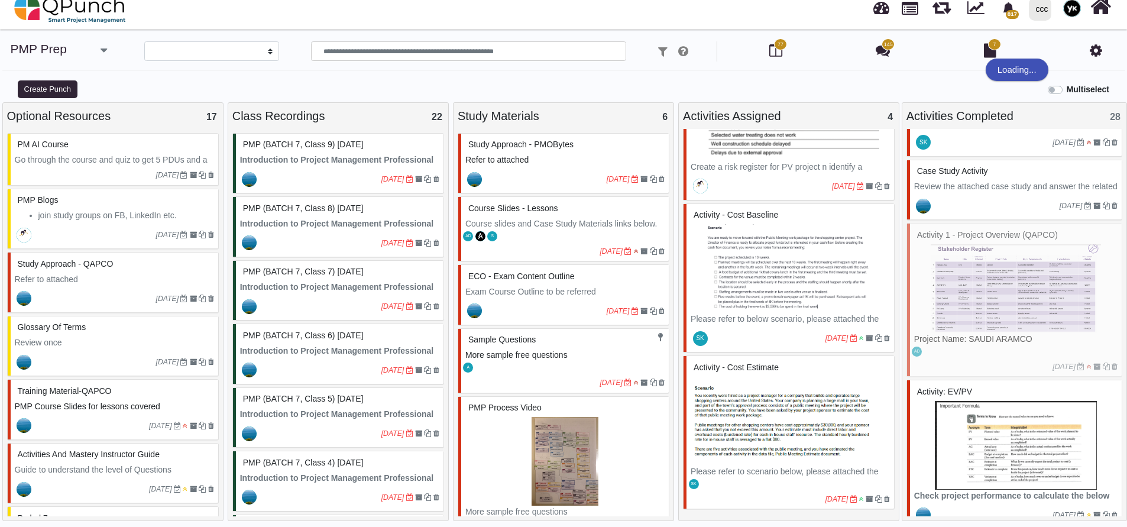
select select "*****"
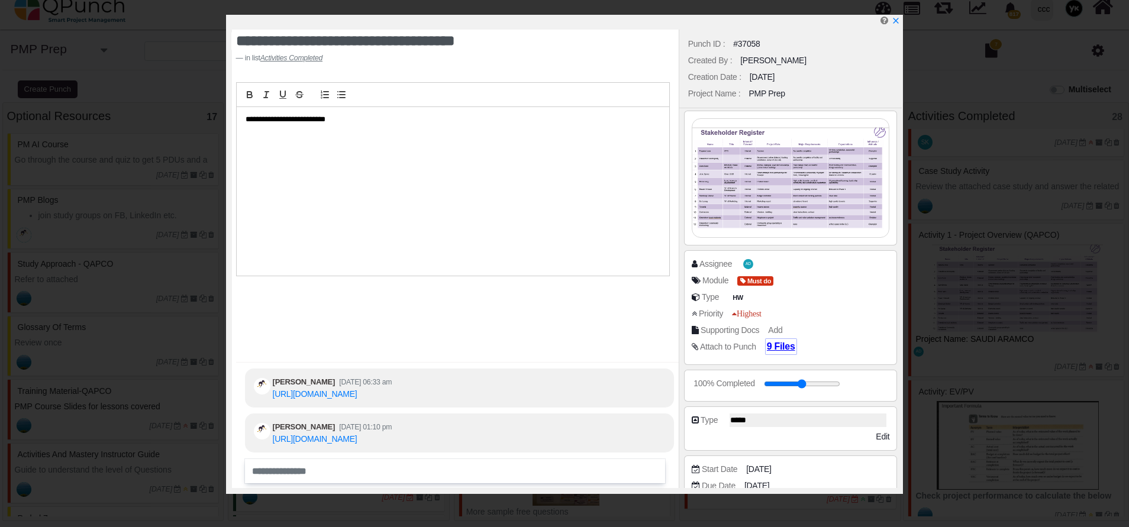
click at [768, 344] on span "9 Files" at bounding box center [781, 346] width 28 height 10
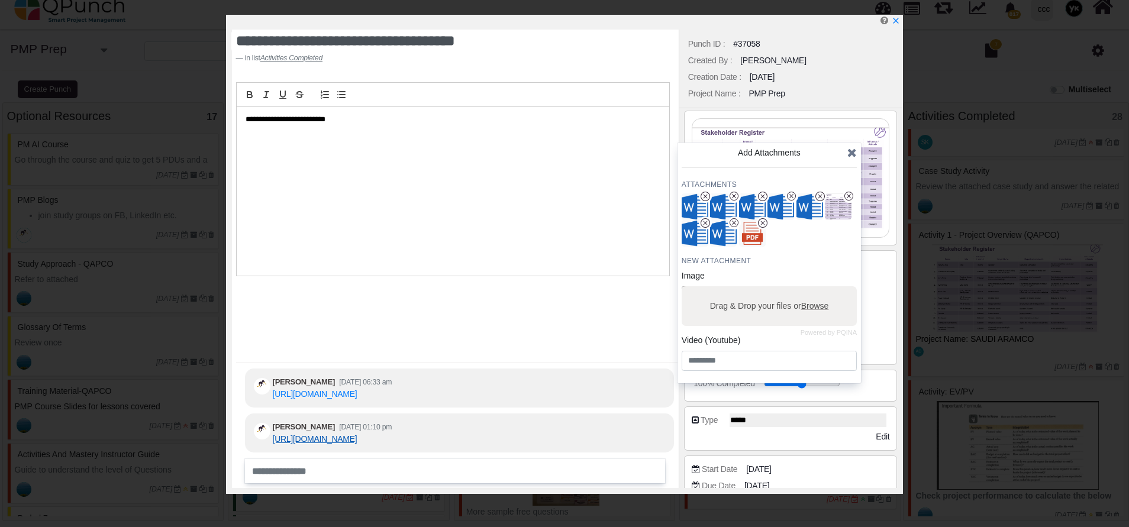
scroll to position [-28, 0]
click at [341, 388] on div "https://1drv.ms/b/s!AkRyzKiYI5YDhIYgUnvYON7ofE7sEg?e=cT76aS" at bounding box center [332, 394] width 119 height 12
click at [341, 389] on link "https://1drv.ms/b/s!AkRyzKiYI5YDhIYgUnvYON7ofE7sEg?e=cT76aS" at bounding box center [315, 393] width 85 height 9
click at [852, 148] on icon at bounding box center [851, 153] width 9 height 12
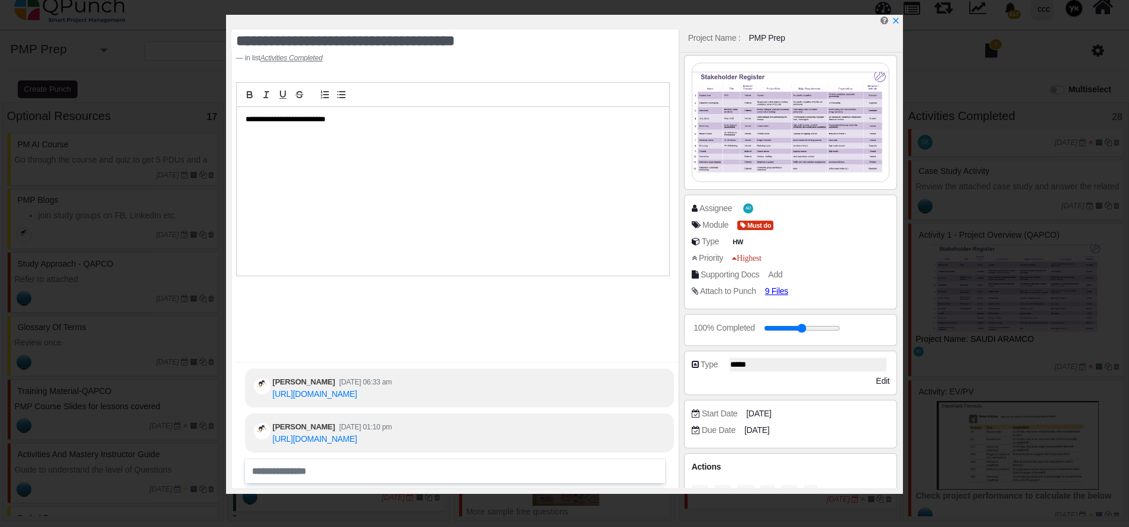
scroll to position [82, 0]
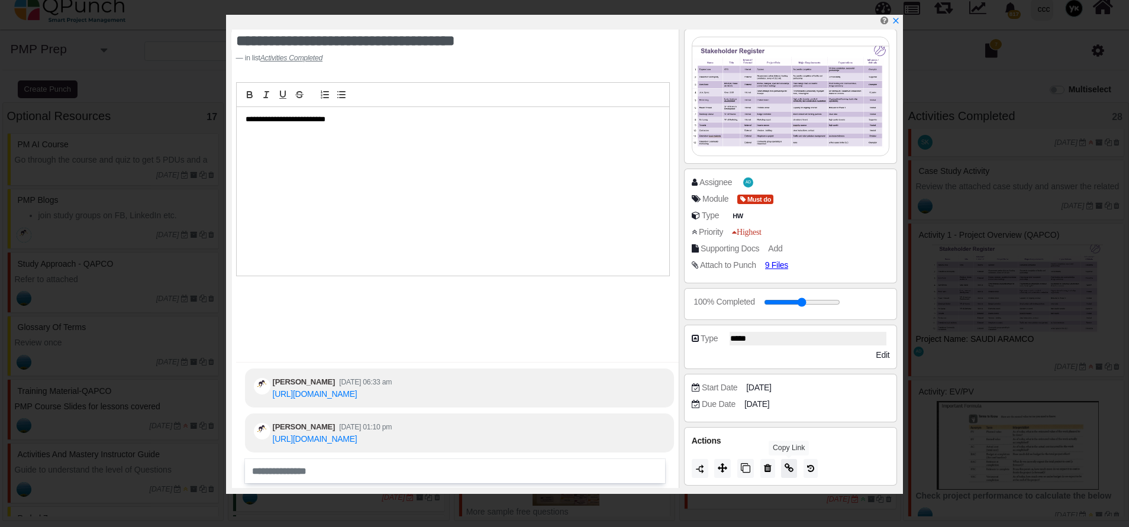
click at [792, 470] on icon at bounding box center [788, 467] width 9 height 9
click at [780, 267] on span "9 Files" at bounding box center [781, 265] width 28 height 10
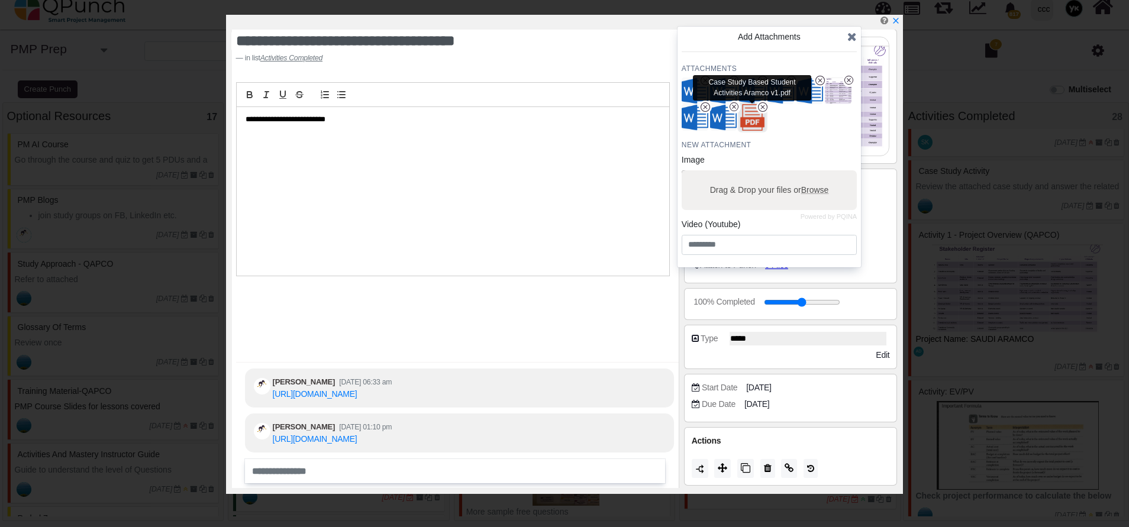
click at [755, 119] on img "button" at bounding box center [751, 117] width 31 height 31
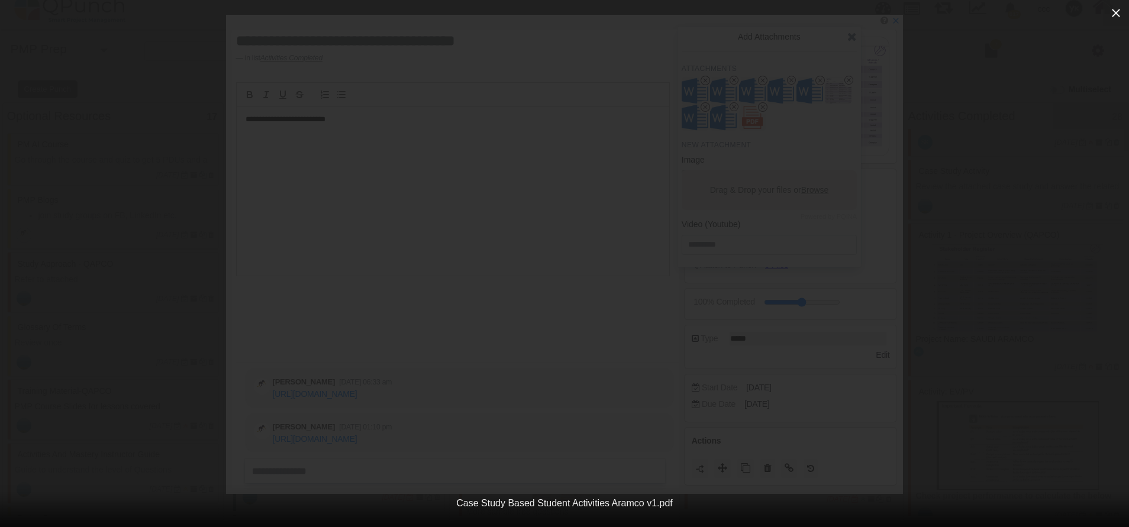
click at [1122, 17] on icon "button" at bounding box center [1116, 13] width 14 height 14
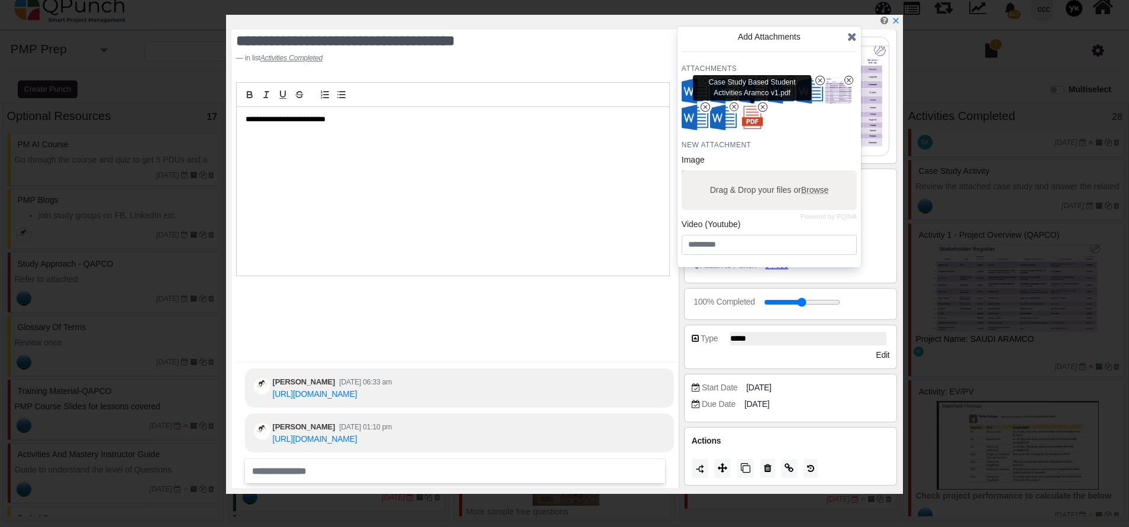
click at [747, 90] on div "Case Study Based Student Activities Aramco v1.pdf" at bounding box center [752, 88] width 118 height 26
click at [752, 122] on img "button" at bounding box center [751, 117] width 31 height 31
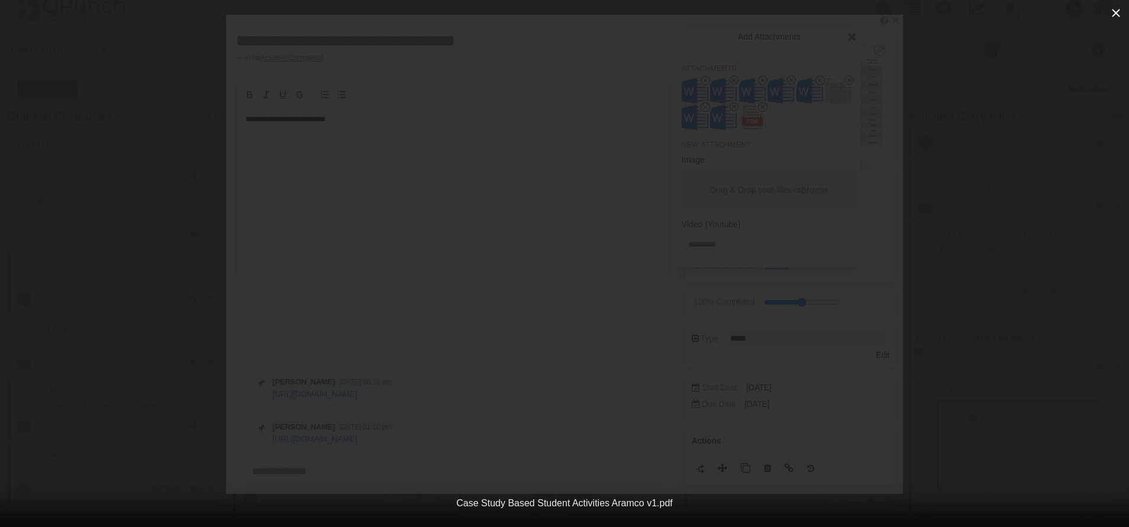
click at [1112, 19] on icon "button" at bounding box center [1116, 13] width 14 height 14
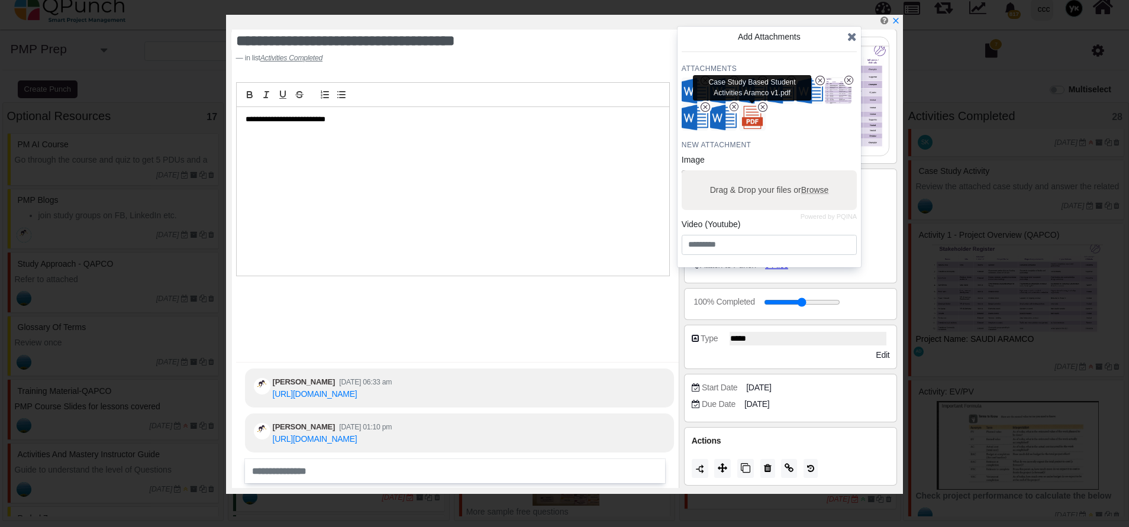
click at [749, 93] on div "Case Study Based Student Activities Aramco v1.pdf" at bounding box center [752, 88] width 118 height 26
copy div "Case Study Based Student Activities Aramco v1.pdf"
click at [748, 115] on img "button" at bounding box center [751, 117] width 31 height 31
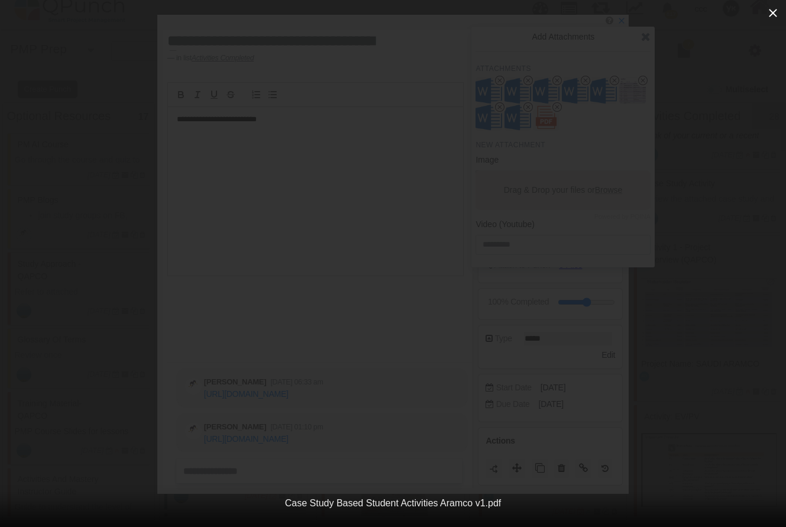
click at [771, 14] on icon "button" at bounding box center [773, 13] width 14 height 14
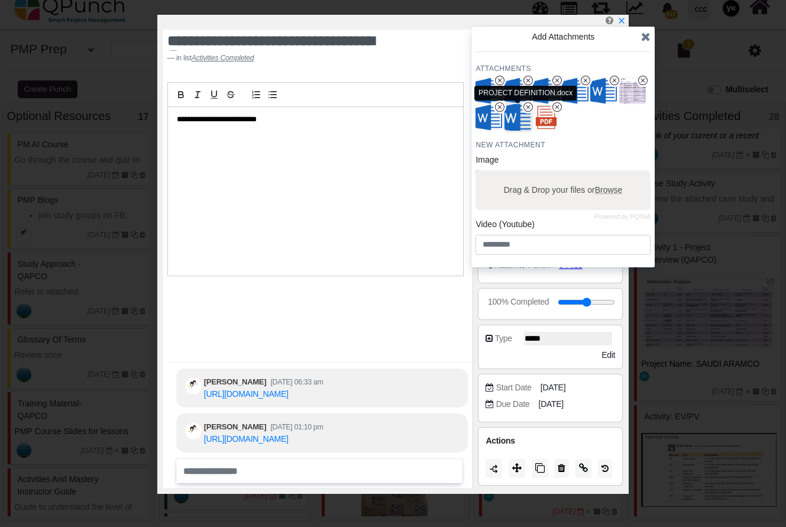
click at [521, 121] on img "button" at bounding box center [518, 117] width 31 height 31
click at [489, 119] on img "button" at bounding box center [489, 117] width 31 height 31
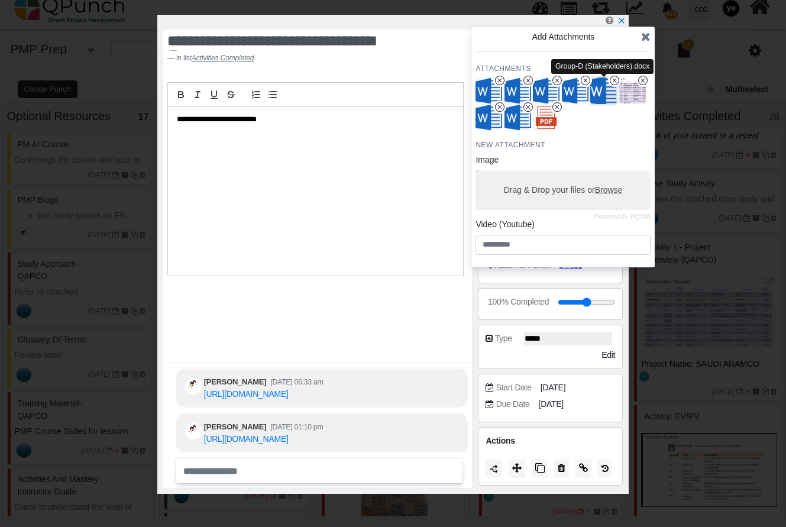
click at [605, 92] on img "button" at bounding box center [604, 91] width 31 height 31
click at [572, 89] on img "button" at bounding box center [575, 91] width 31 height 31
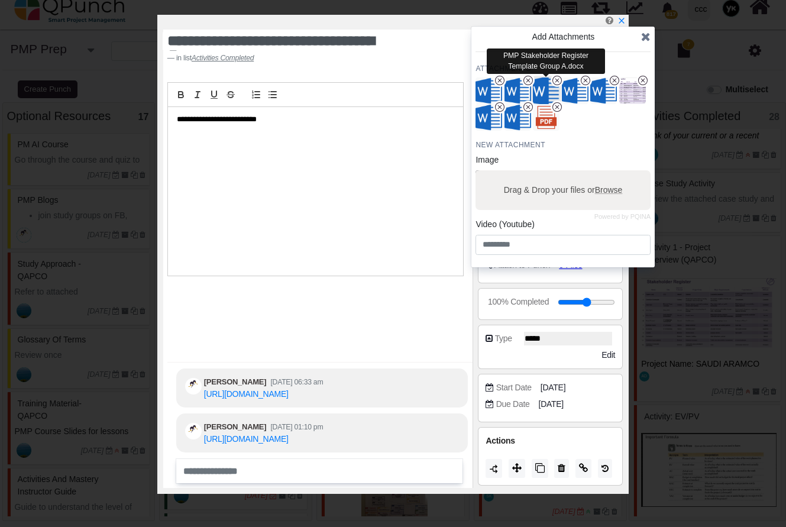
click at [538, 90] on img "button" at bounding box center [546, 91] width 31 height 31
click at [522, 96] on img "button" at bounding box center [518, 91] width 31 height 31
click at [490, 93] on img "button" at bounding box center [489, 91] width 31 height 31
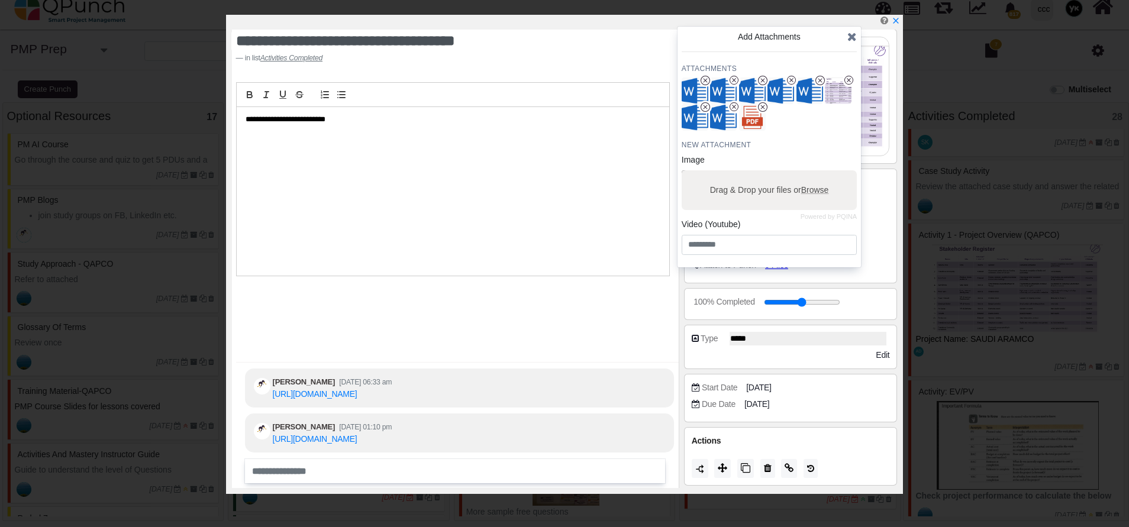
click at [852, 37] on icon at bounding box center [851, 37] width 9 height 12
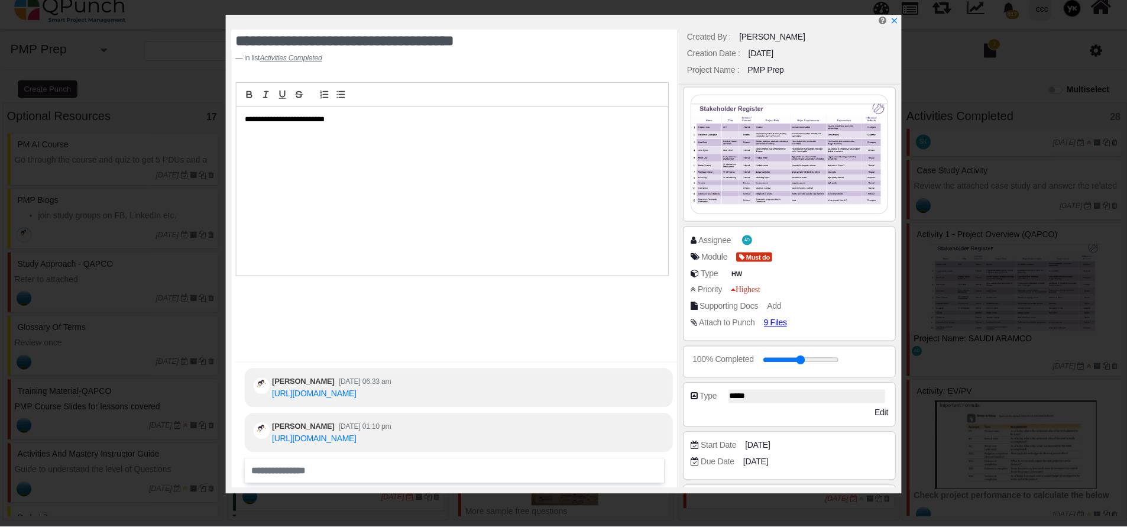
scroll to position [0, 0]
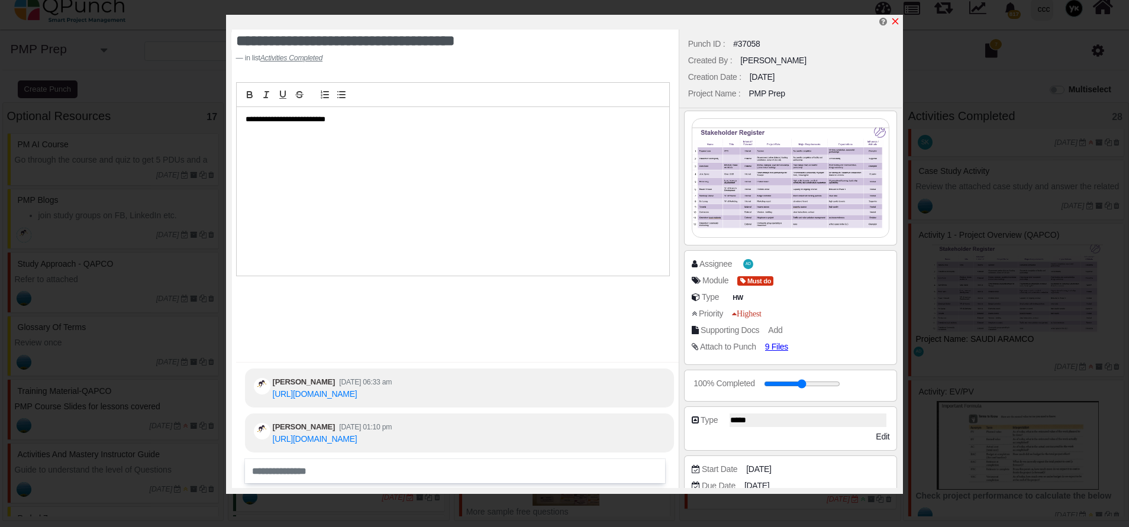
click at [890, 18] on icon "x" at bounding box center [894, 21] width 9 height 9
click at [895, 19] on div at bounding box center [885, 8] width 28 height 39
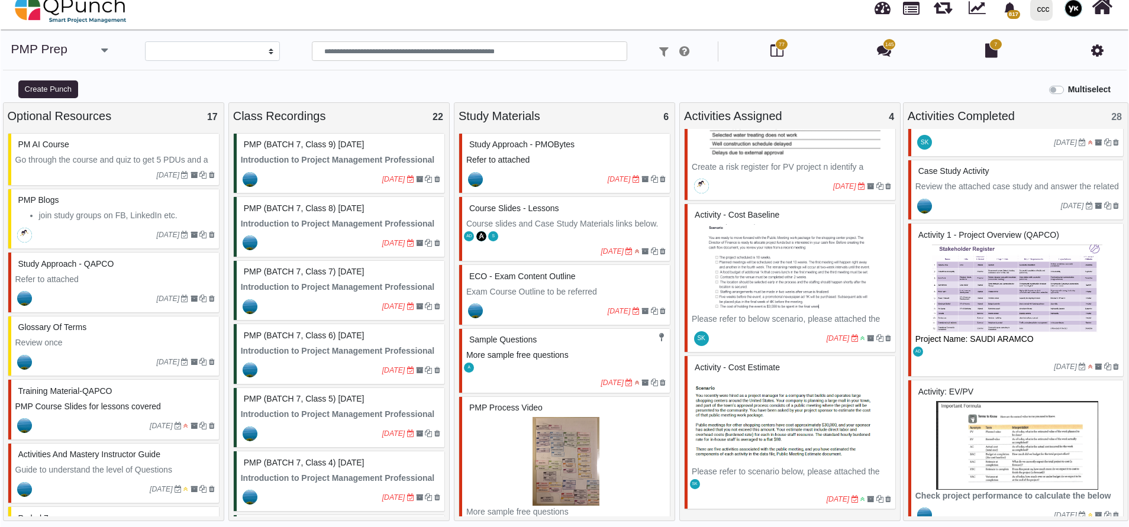
scroll to position [976, 0]
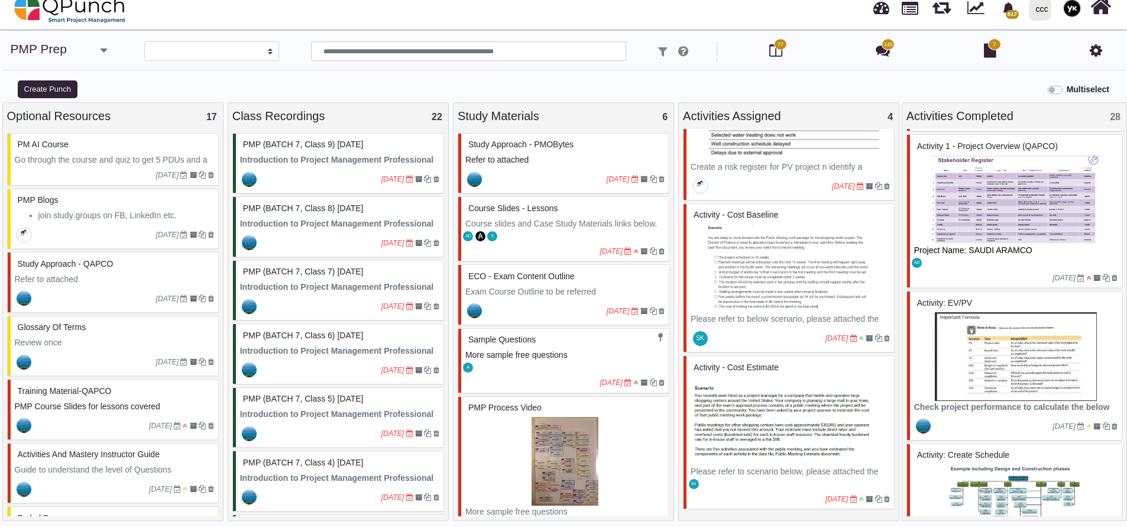
click at [1070, 364] on img at bounding box center [1016, 356] width 203 height 89
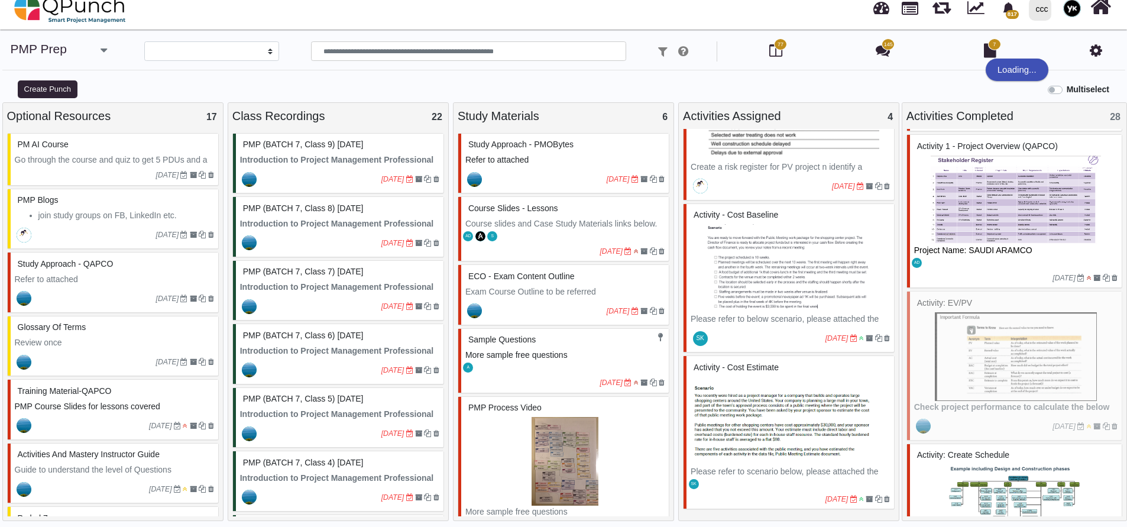
select select "*******"
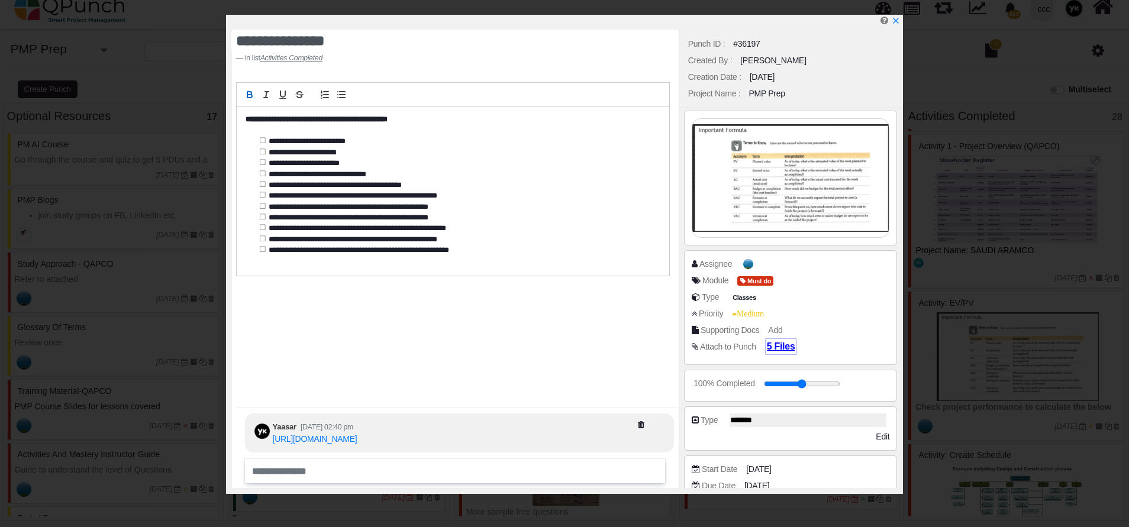
click at [781, 349] on span "5 Files" at bounding box center [781, 346] width 28 height 10
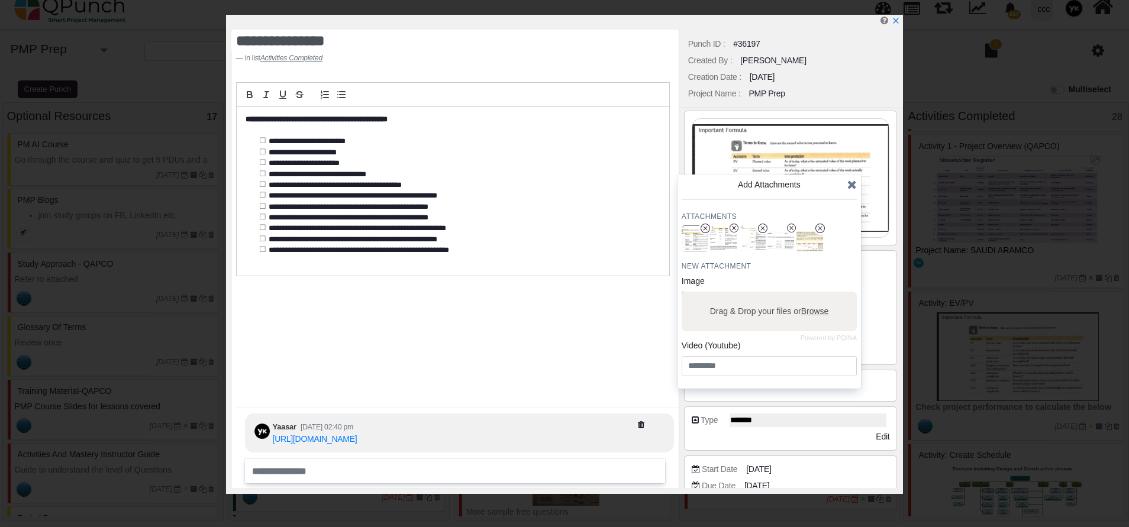
click at [850, 188] on icon at bounding box center [851, 185] width 9 height 12
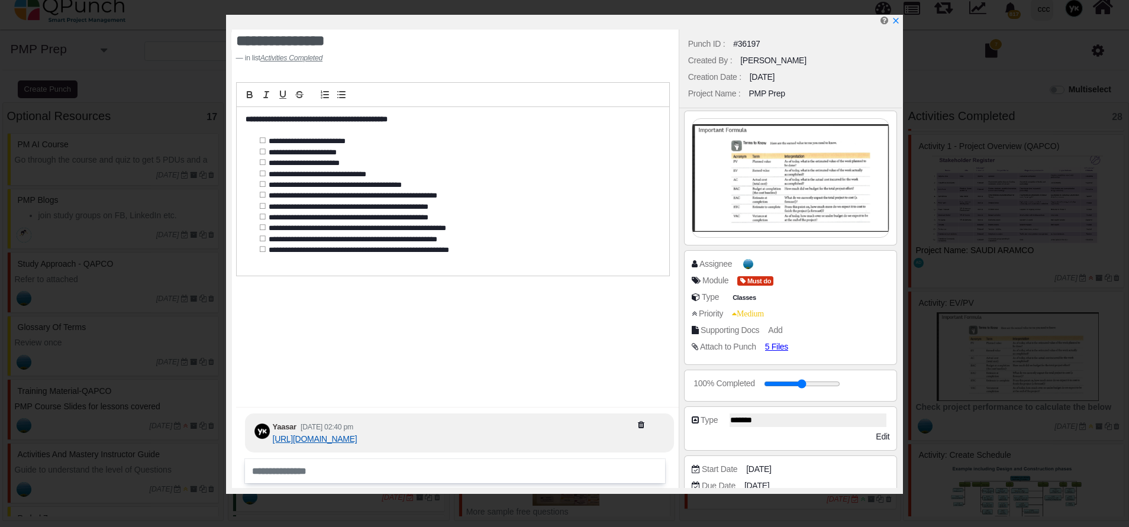
drag, startPoint x: 322, startPoint y: 424, endPoint x: 315, endPoint y: 423, distance: 7.2
click at [315, 434] on link "https://pmoqpunch-my.sharepoint.com/:w:/g/personal/yk_qpunch_co/Ea6iUOF9n8xAsEC…" at bounding box center [315, 438] width 85 height 9
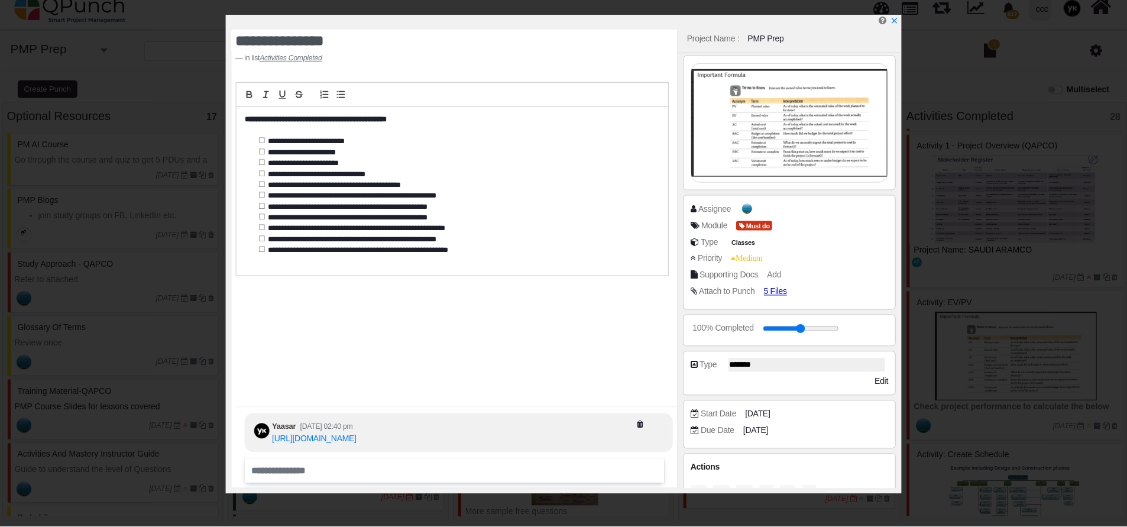
scroll to position [82, 0]
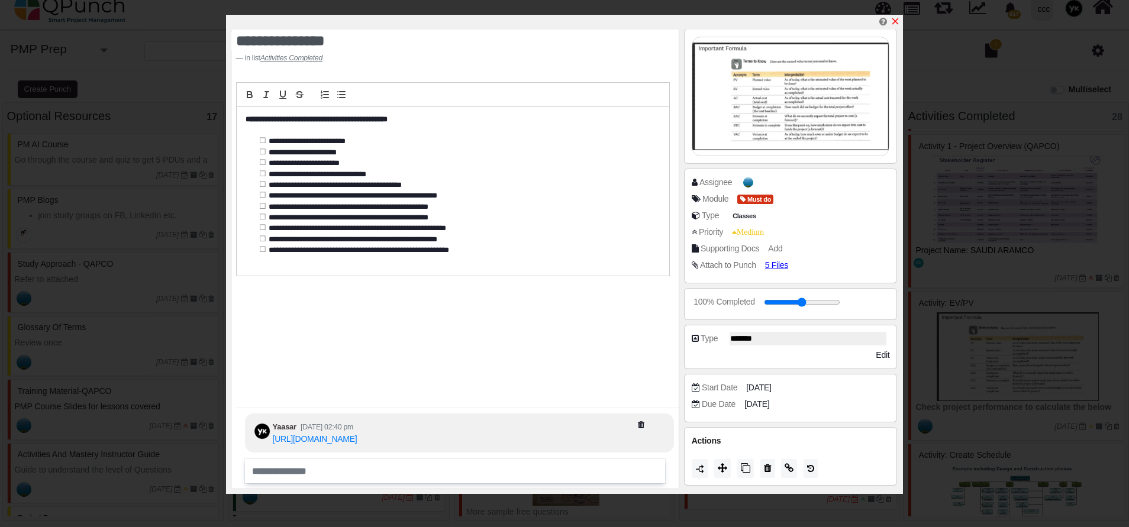
click at [899, 26] on icon "x" at bounding box center [894, 21] width 9 height 9
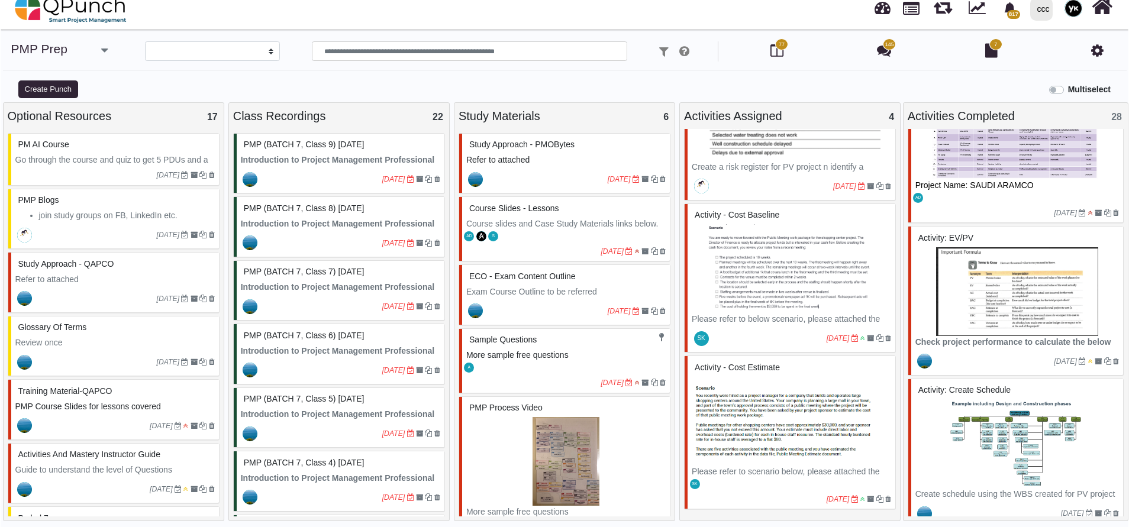
scroll to position [1153, 0]
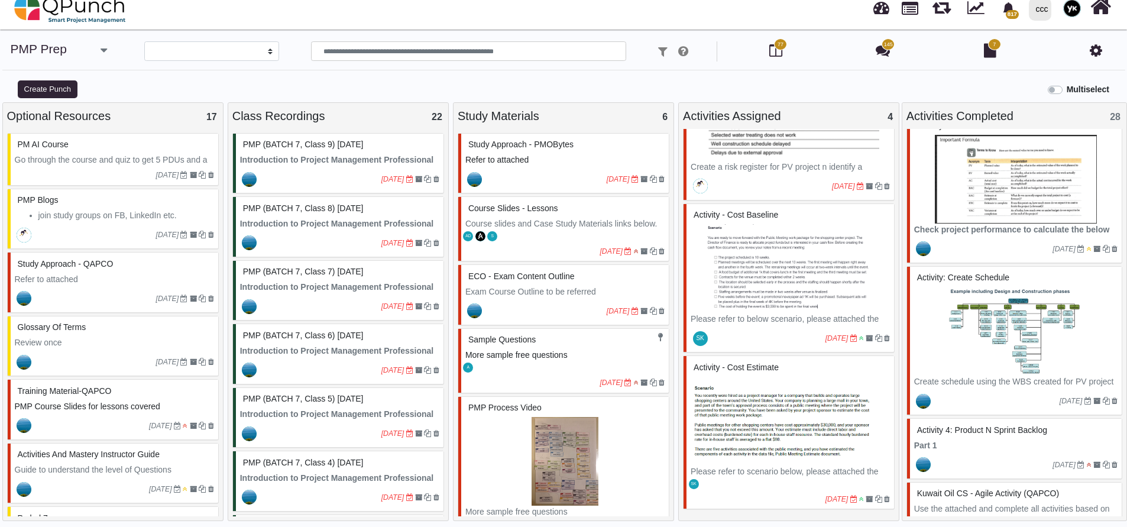
click at [979, 289] on img at bounding box center [1016, 331] width 203 height 89
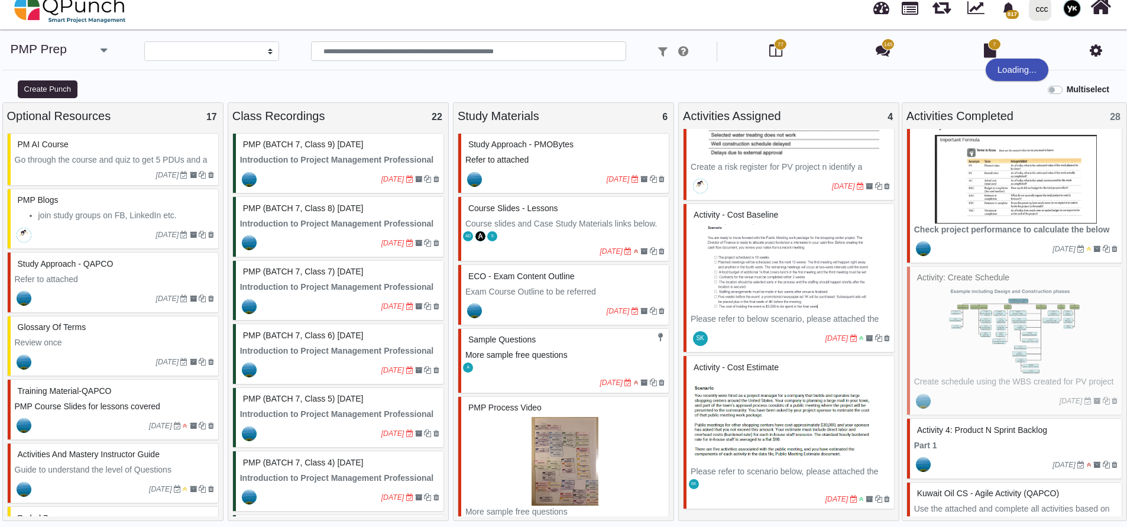
select select "*******"
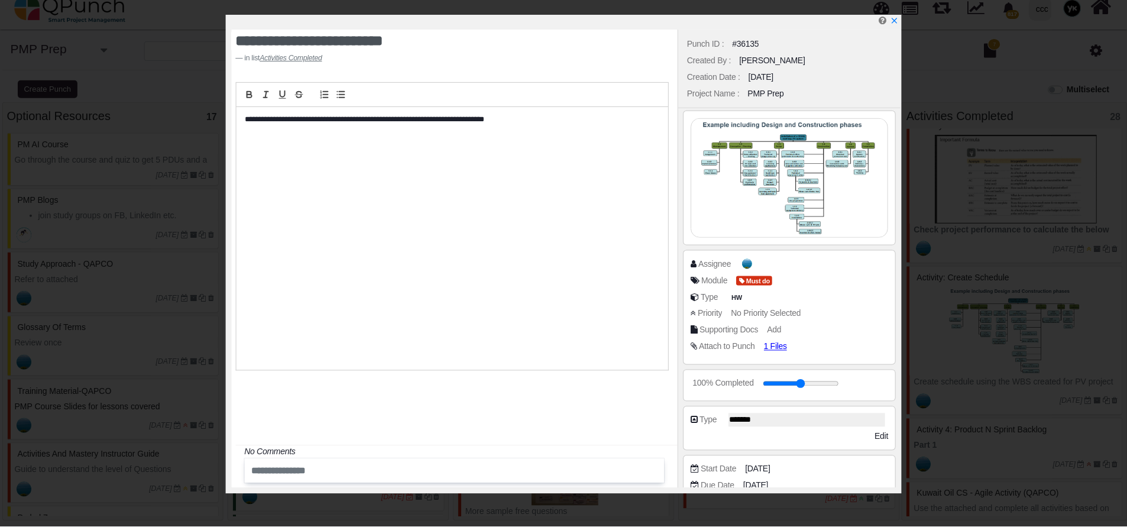
scroll to position [82, 0]
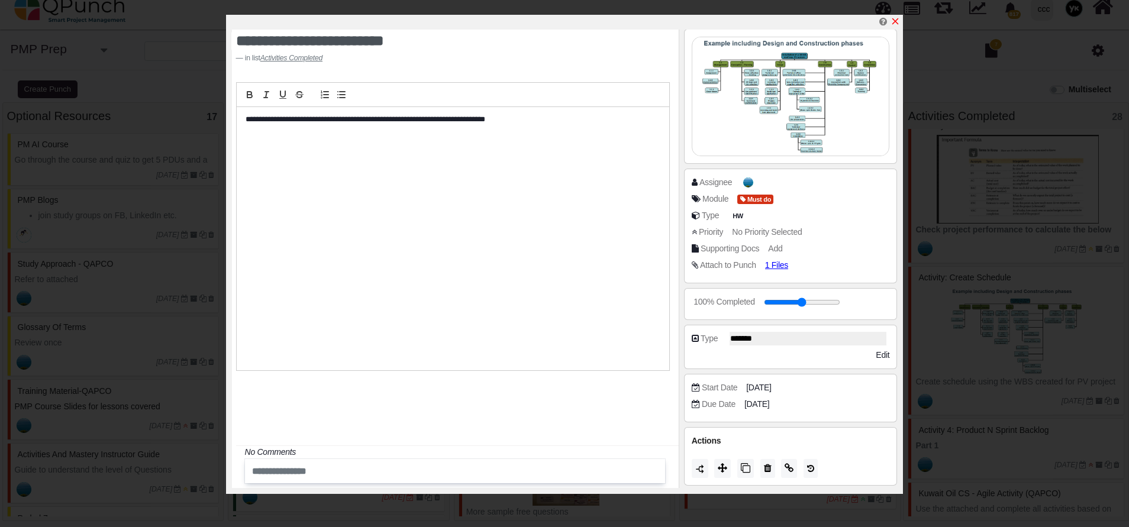
click at [896, 21] on icon "x" at bounding box center [895, 21] width 7 height 7
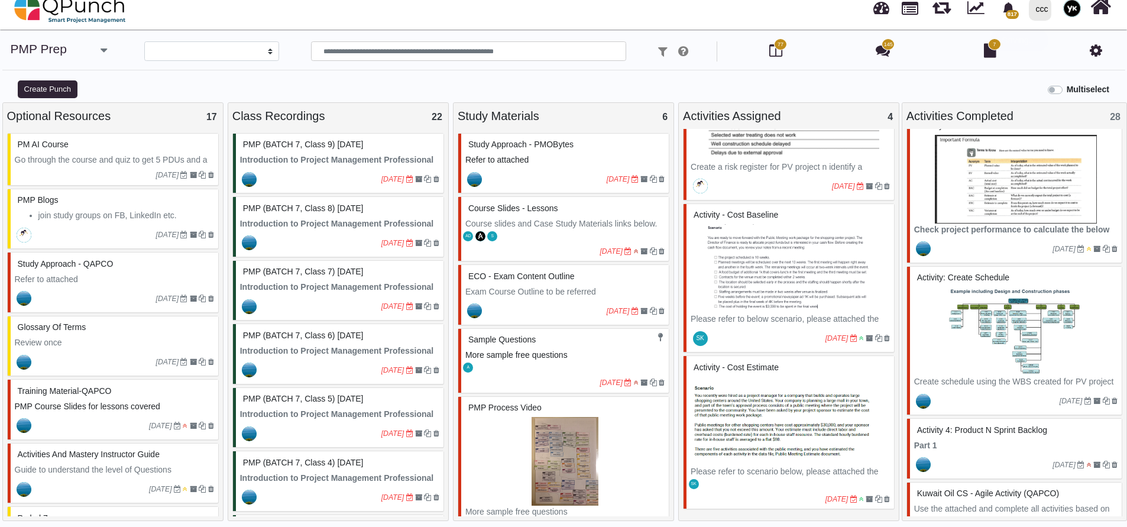
click at [976, 274] on span "Activity: Create Schedule" at bounding box center [963, 277] width 92 height 9
click at [972, 271] on div "Activity: Create Schedule Create schedule using the WBS created for PV project …" at bounding box center [1015, 341] width 216 height 150
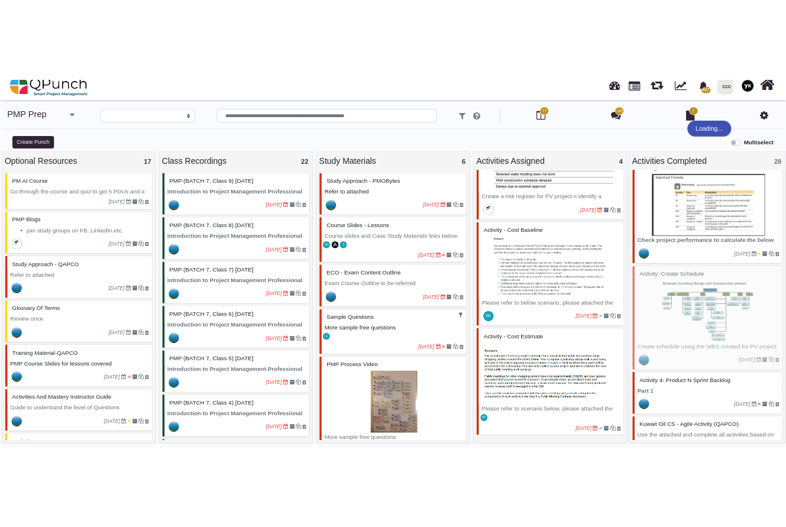
scroll to position [1331, 0]
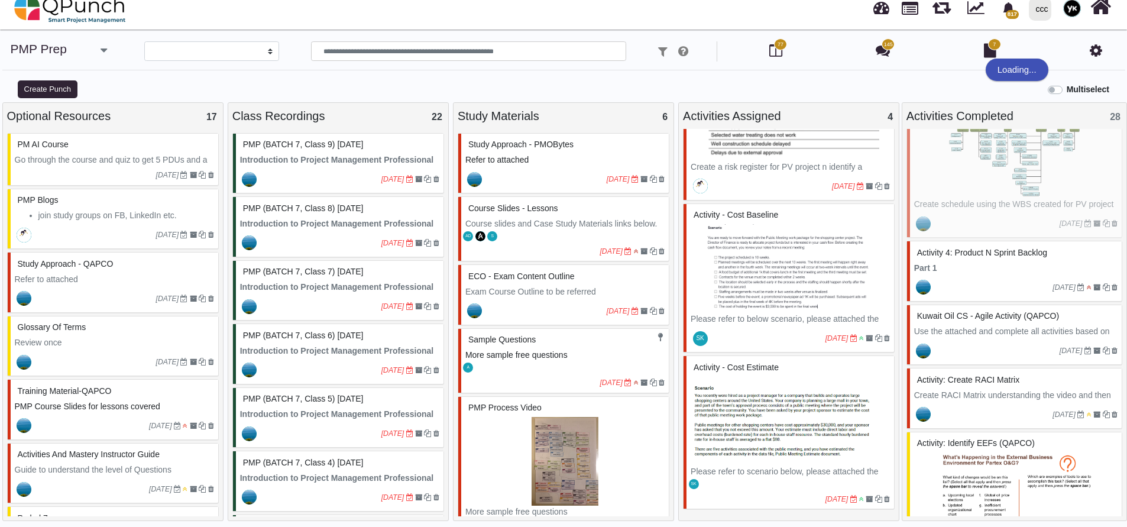
click at [972, 271] on p "Part 1" at bounding box center [1016, 268] width 203 height 12
select select "*******"
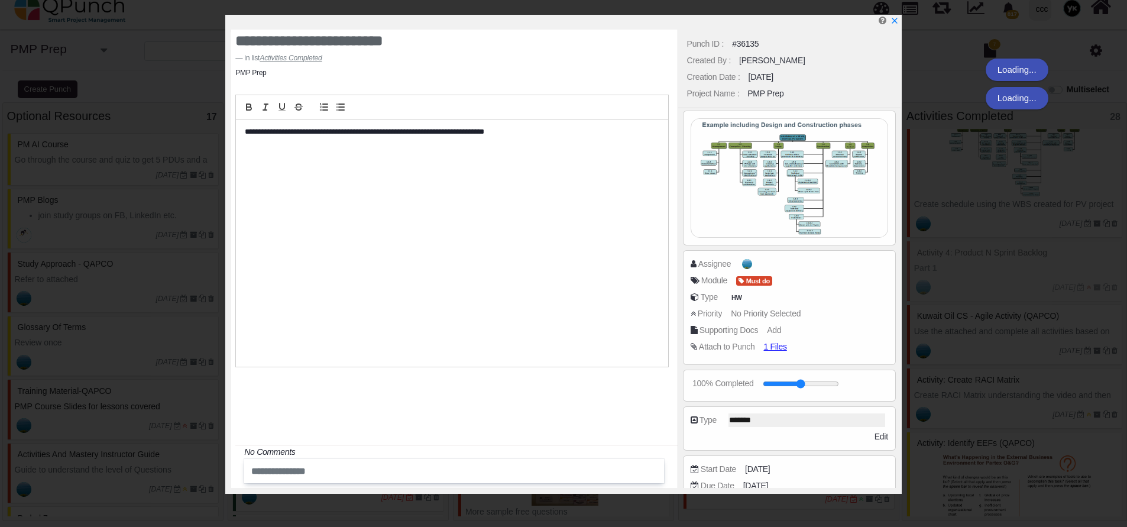
type textarea "**********"
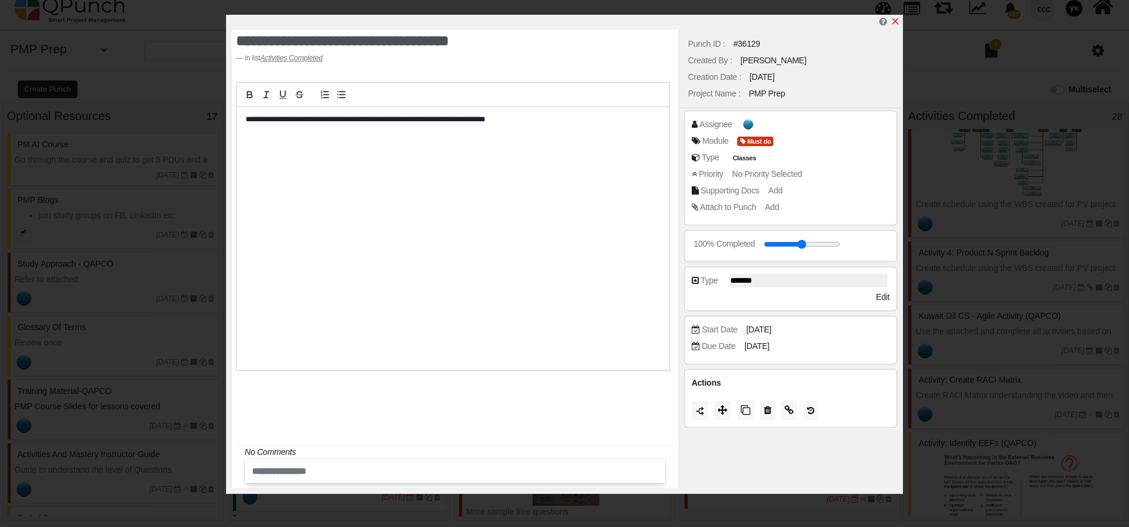
click at [894, 21] on icon "x" at bounding box center [895, 21] width 7 height 7
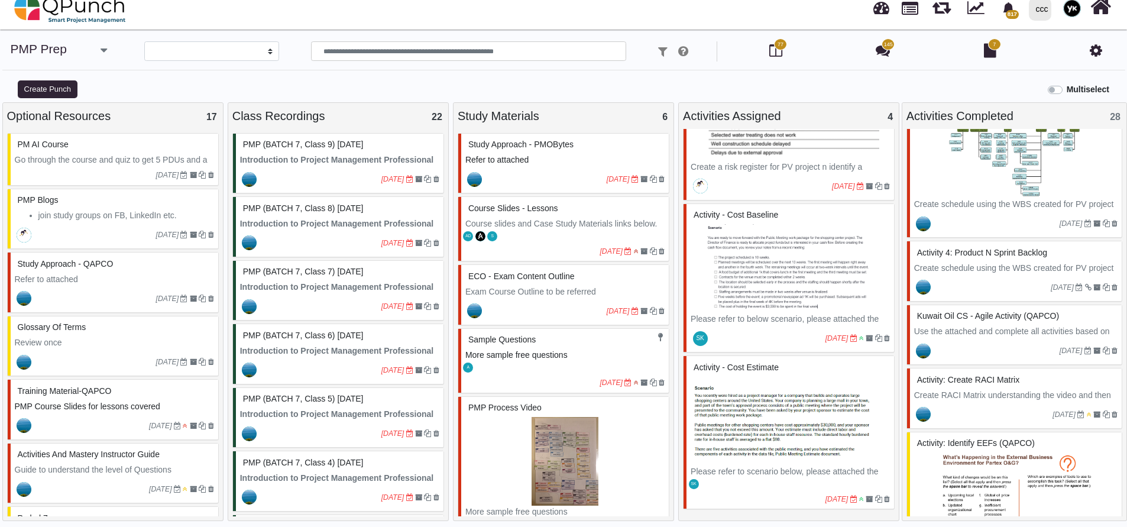
click at [944, 345] on div at bounding box center [996, 350] width 127 height 19
select select "*****"
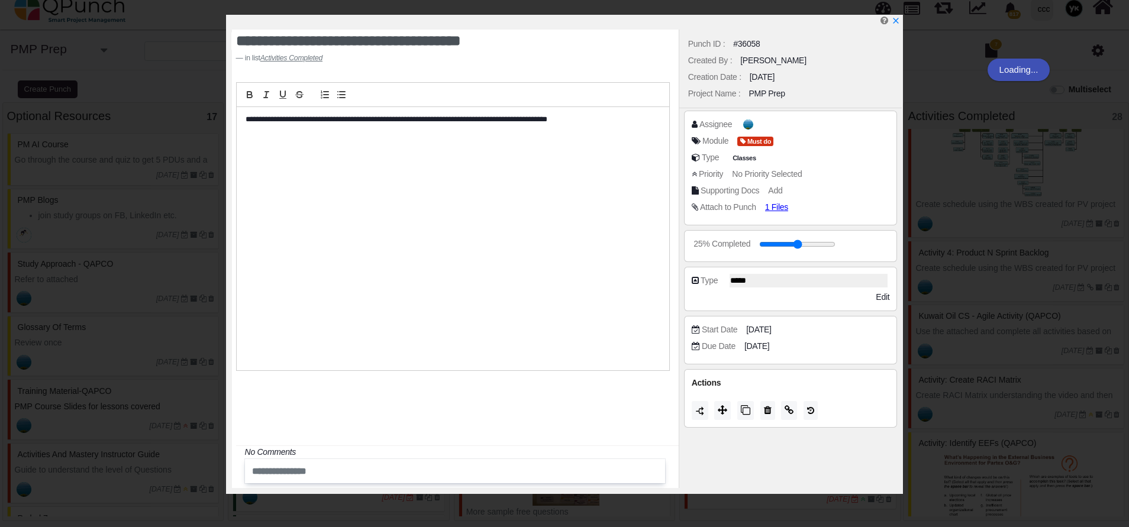
click at [780, 205] on span "1 Files" at bounding box center [776, 206] width 23 height 9
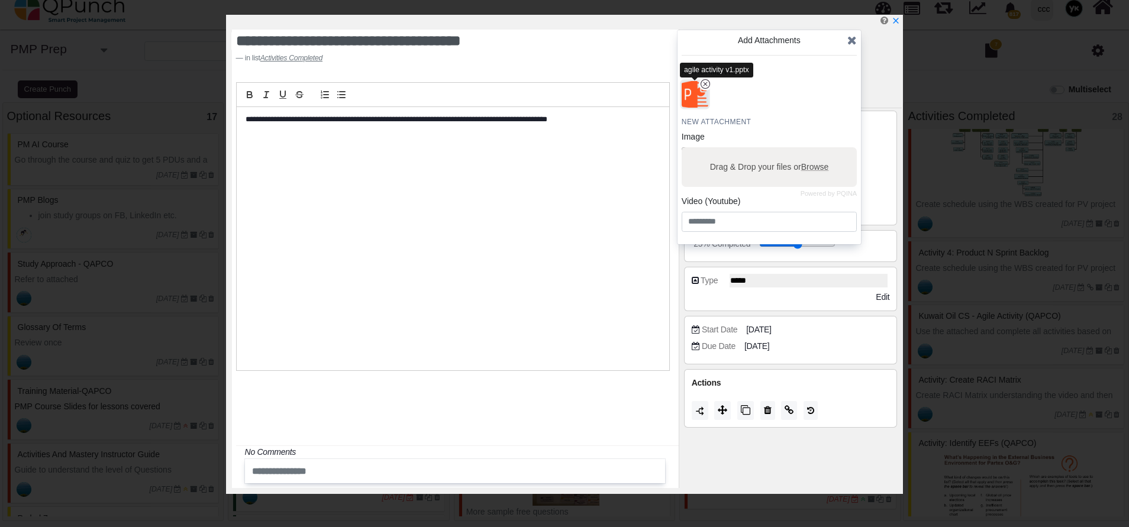
click at [696, 101] on img "button" at bounding box center [694, 94] width 31 height 31
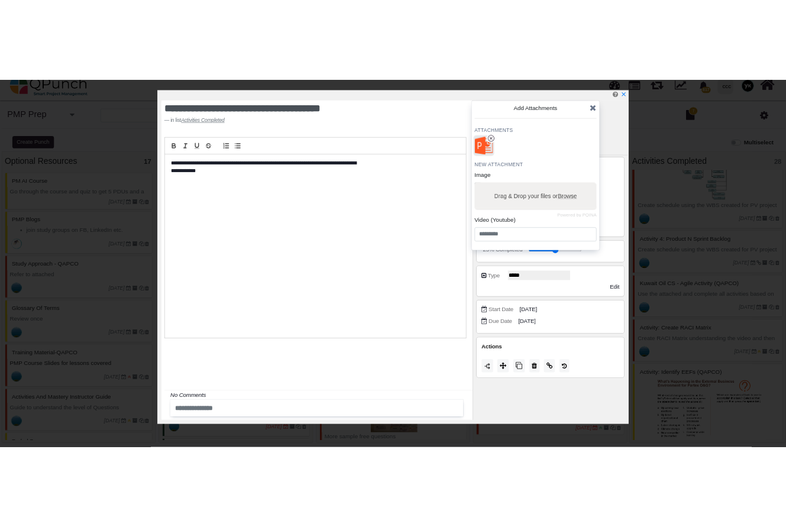
scroll to position [1331, 0]
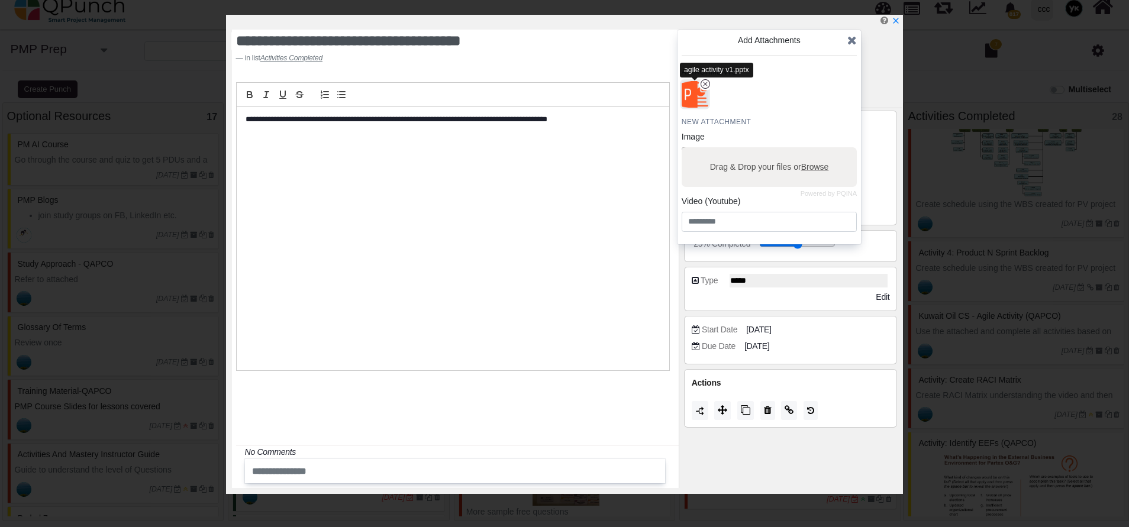
click at [696, 91] on img "button" at bounding box center [694, 94] width 31 height 31
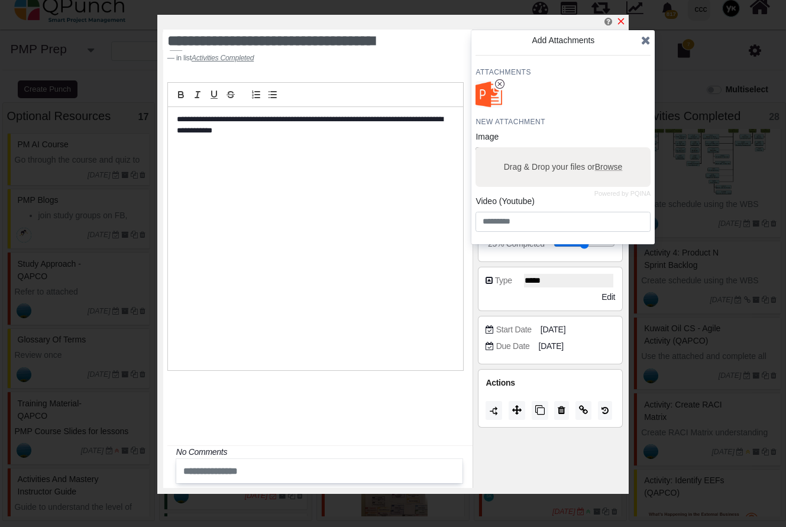
click at [622, 18] on icon "x" at bounding box center [620, 21] width 9 height 9
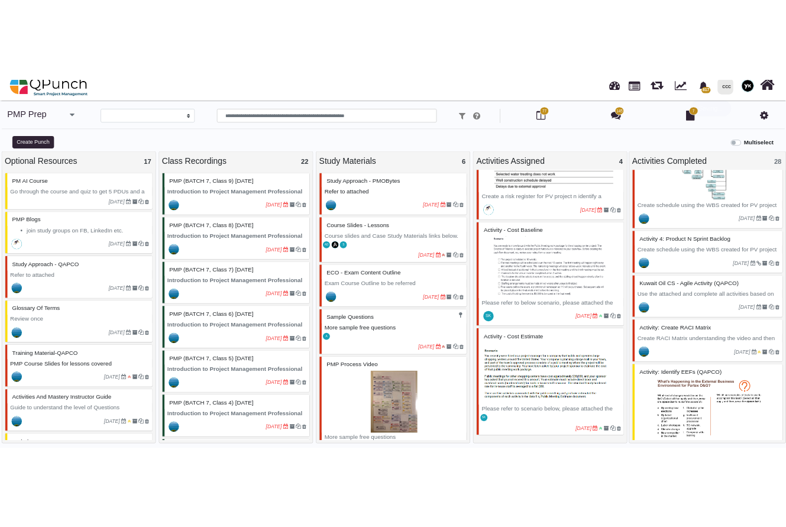
scroll to position [1331, 0]
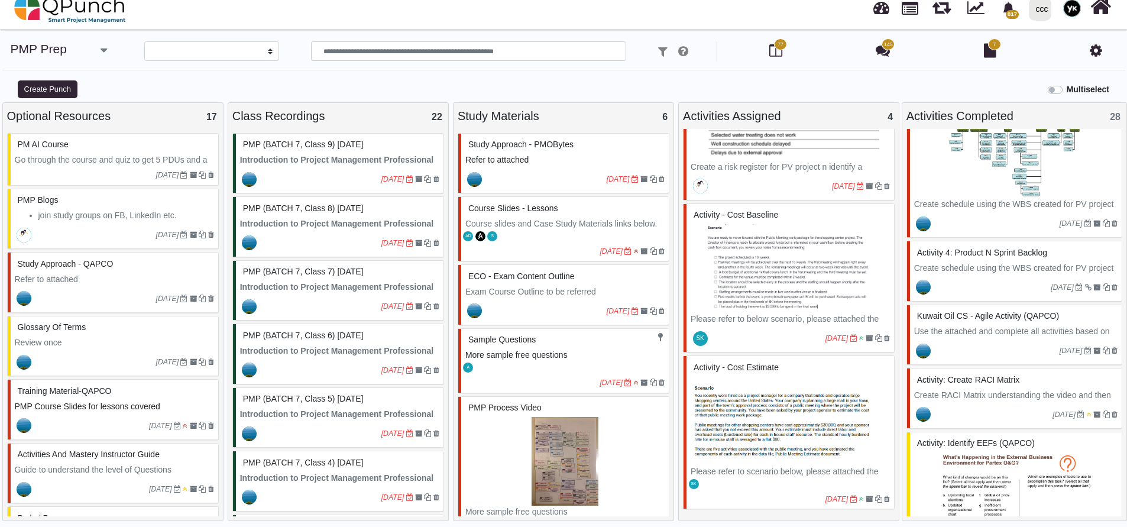
click at [986, 379] on span "Activity: Create RACI Matrix" at bounding box center [968, 379] width 102 height 9
select select "*******"
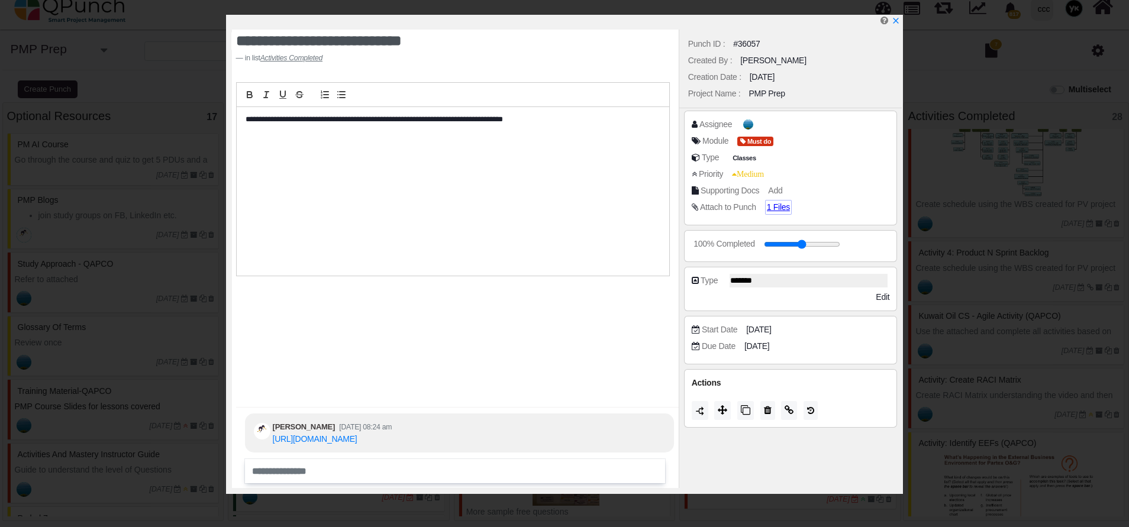
click at [773, 199] on div "Supporting Docs Add" at bounding box center [790, 193] width 198 height 17
click at [774, 202] on span "1 Files" at bounding box center [781, 207] width 28 height 10
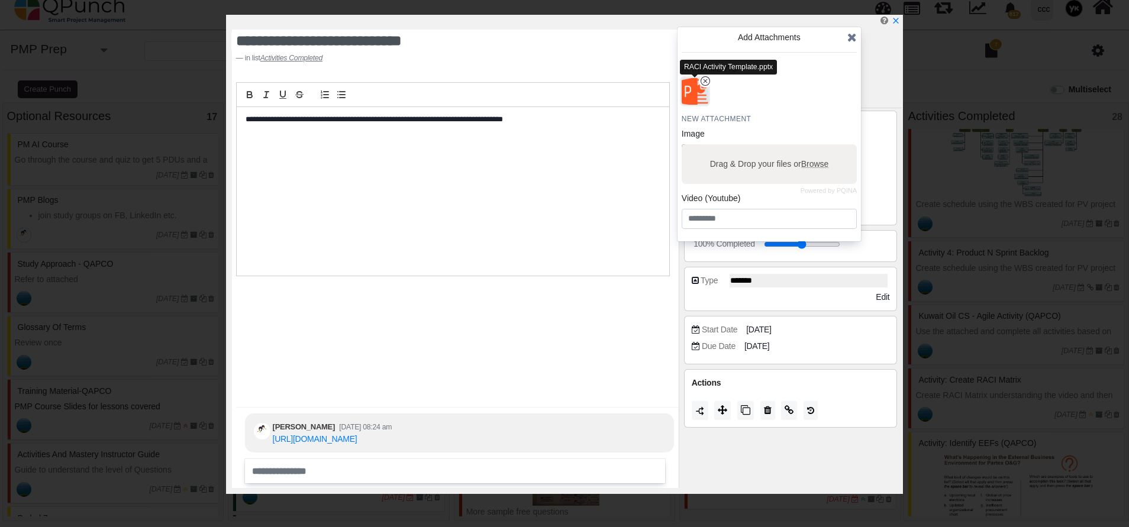
click at [697, 98] on img "button" at bounding box center [694, 91] width 31 height 31
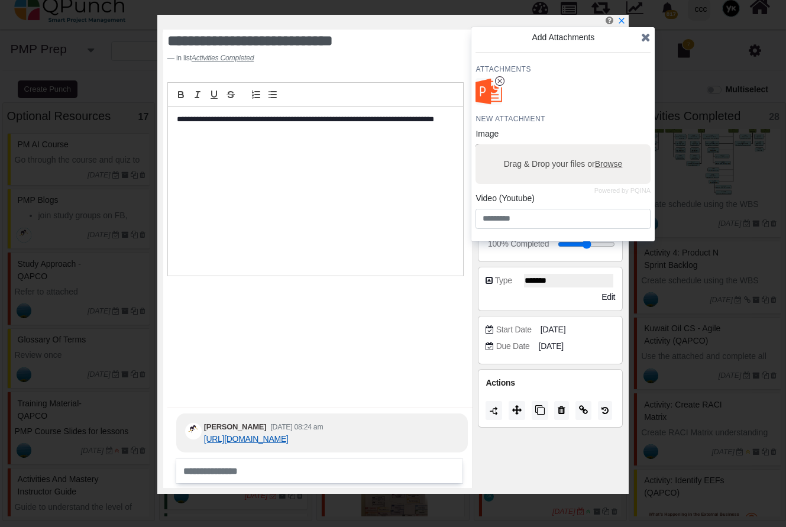
click at [260, 434] on link "https://1drv.ms/v/s!AkRyzKiYI5YDgvki-sIHmO2ierVjuQ?e=7wHm8p" at bounding box center [246, 438] width 85 height 9
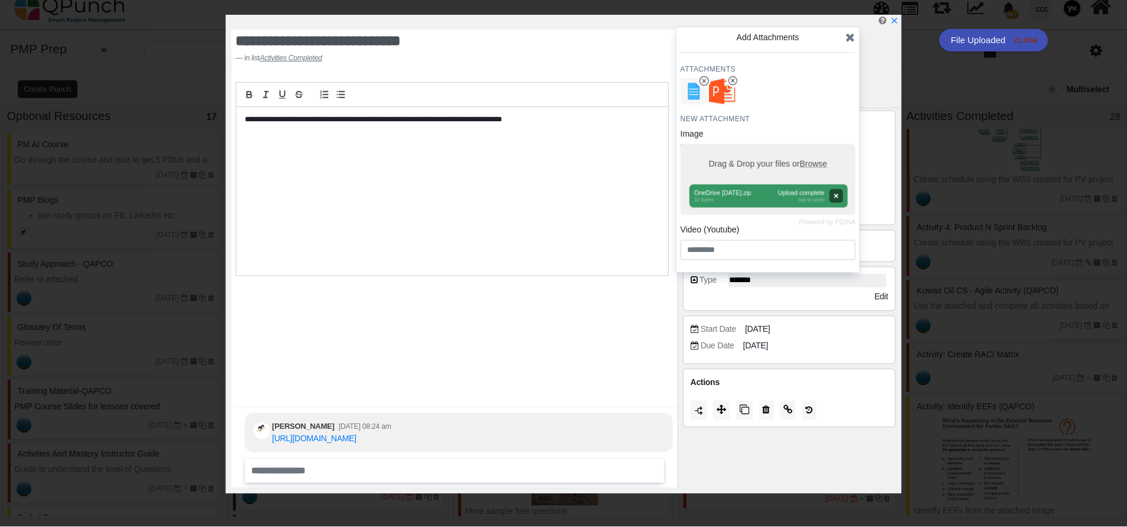
scroll to position [1331, 0]
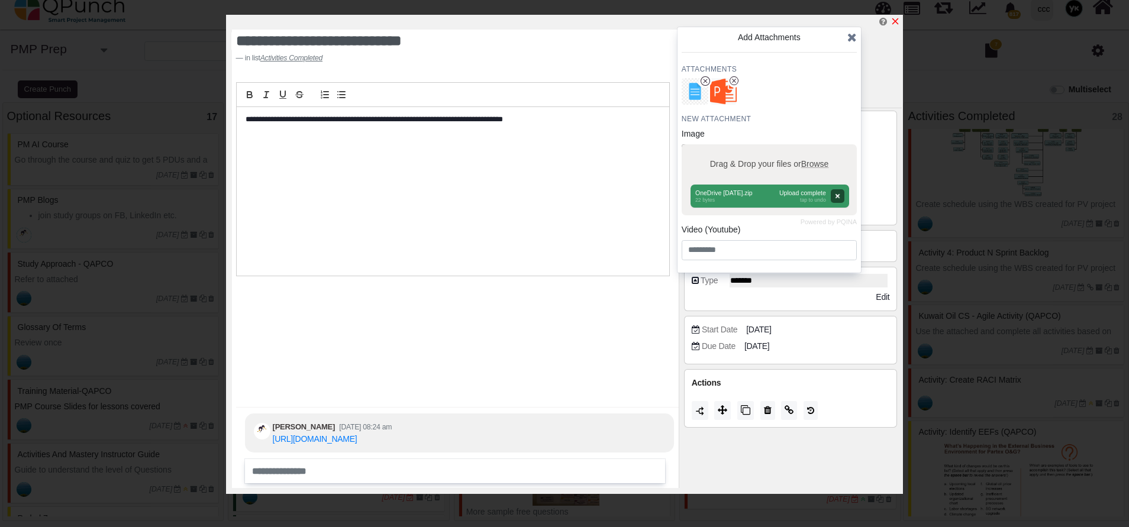
click at [898, 20] on icon "x" at bounding box center [895, 21] width 7 height 7
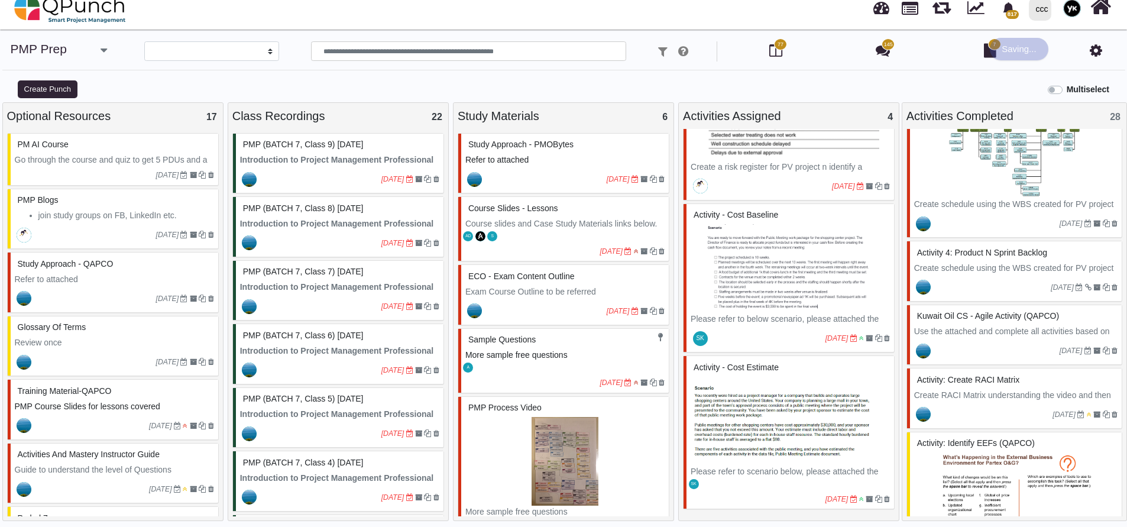
scroll to position [1597, 0]
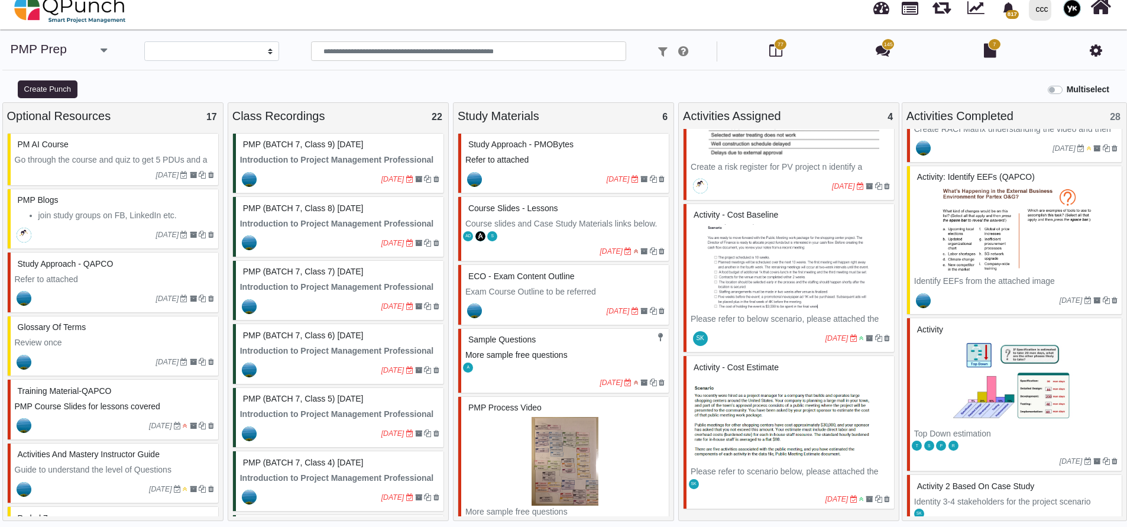
click at [1001, 229] on img at bounding box center [1016, 230] width 203 height 89
select select "*****"
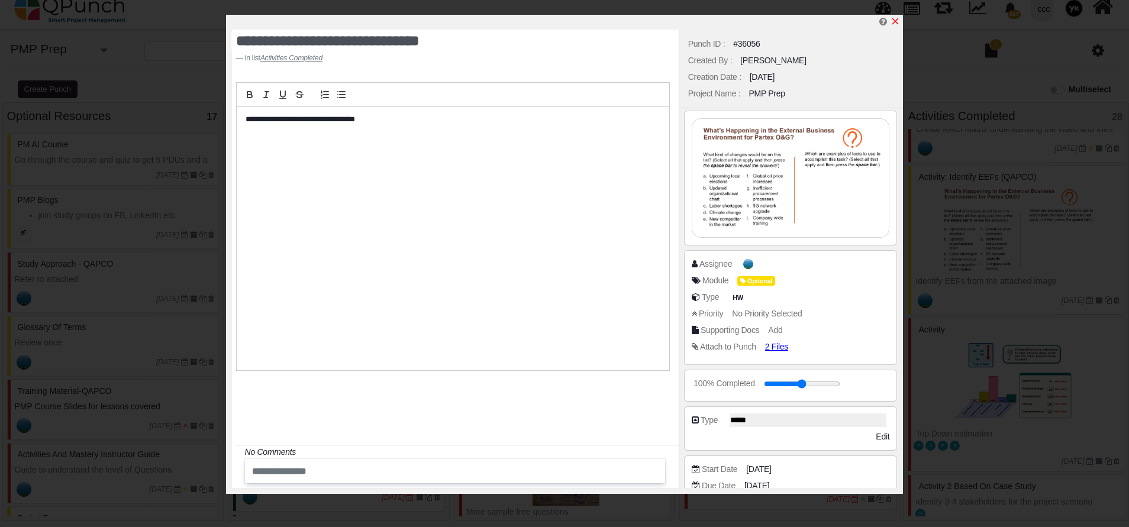
click at [896, 21] on icon "x" at bounding box center [895, 21] width 7 height 7
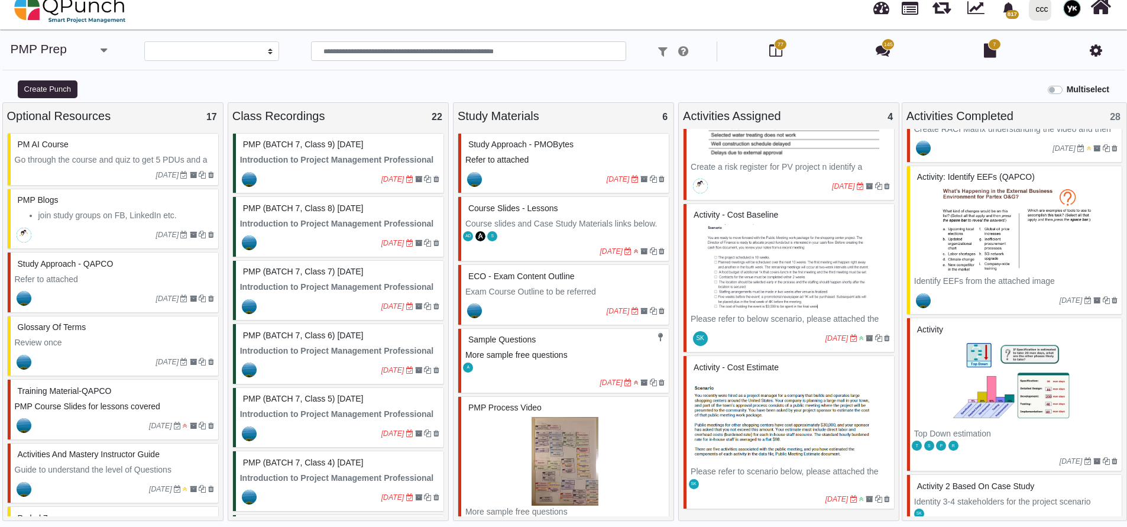
click at [983, 370] on img at bounding box center [1016, 383] width 203 height 89
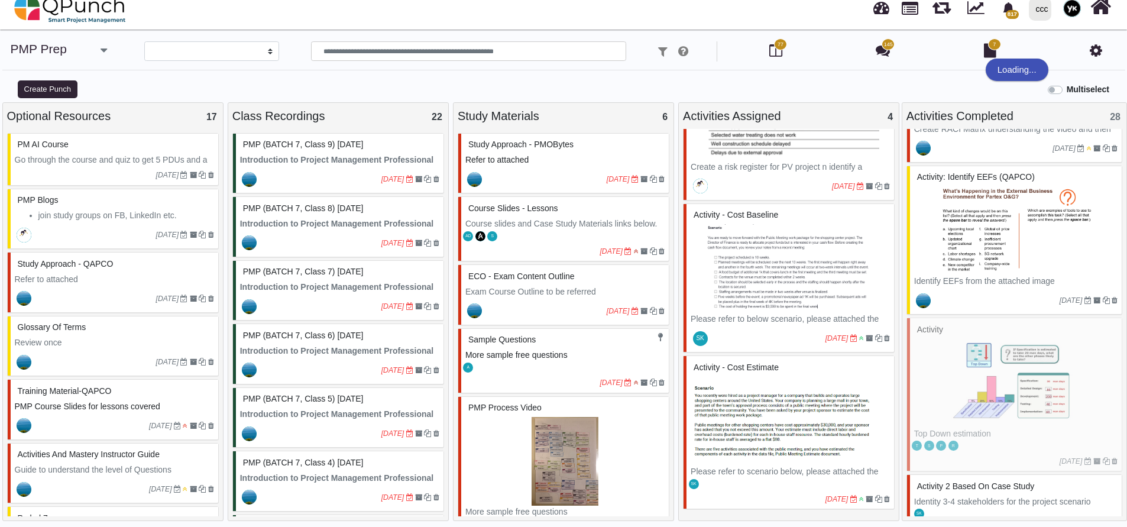
select select "********"
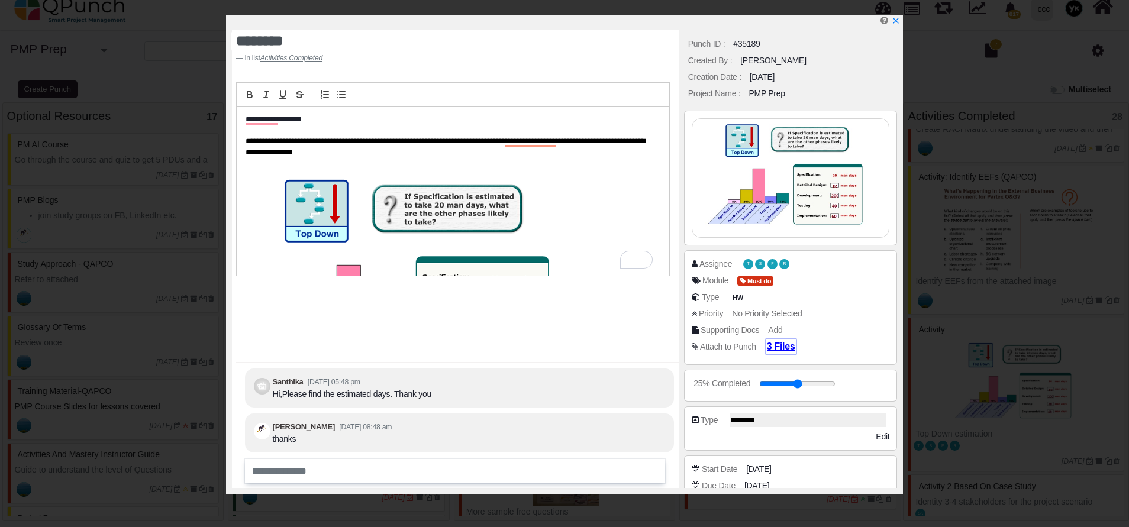
click at [771, 351] on span "3 Files" at bounding box center [781, 346] width 28 height 10
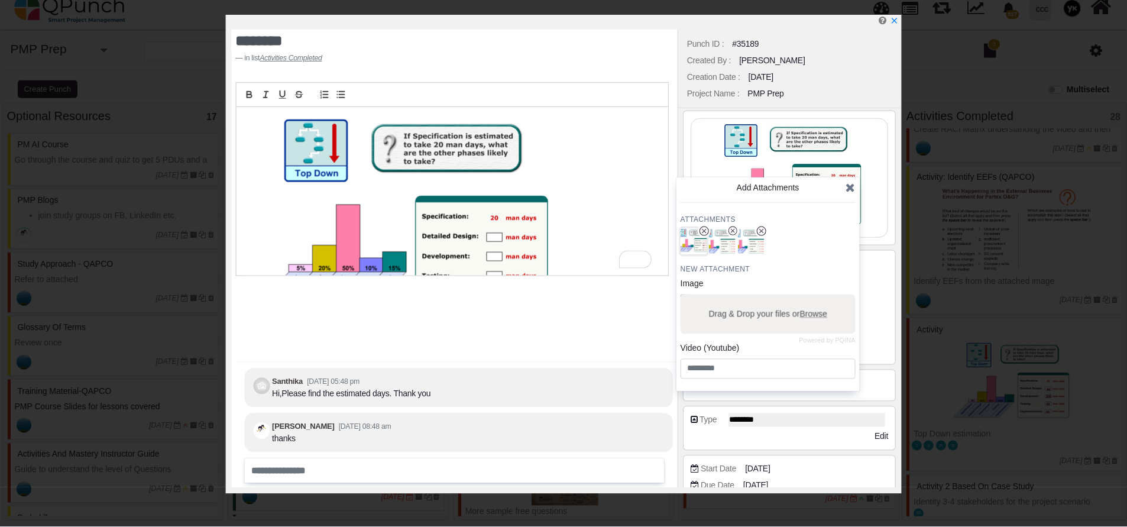
scroll to position [115, 0]
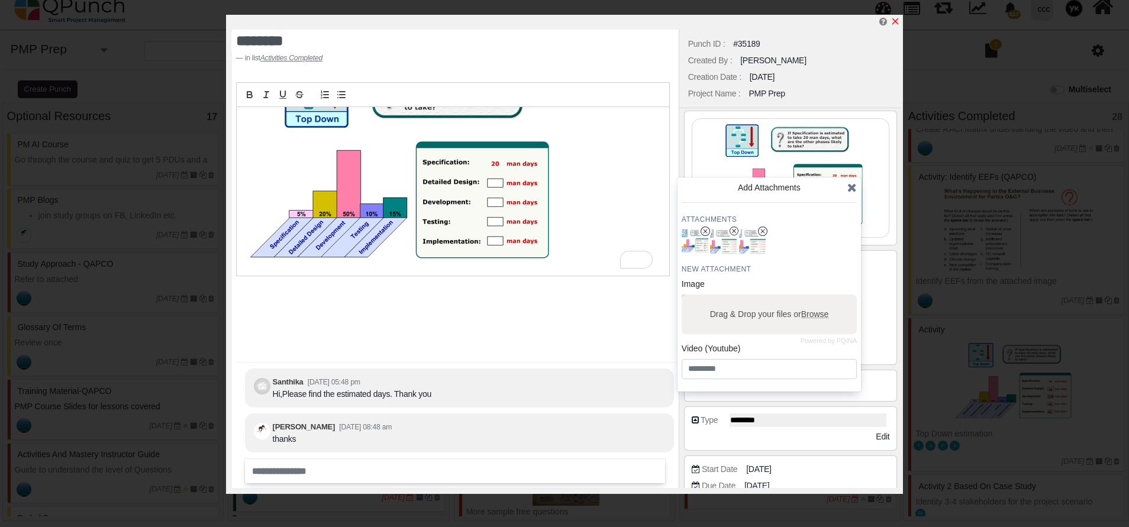
click at [894, 22] on icon "x" at bounding box center [895, 21] width 7 height 7
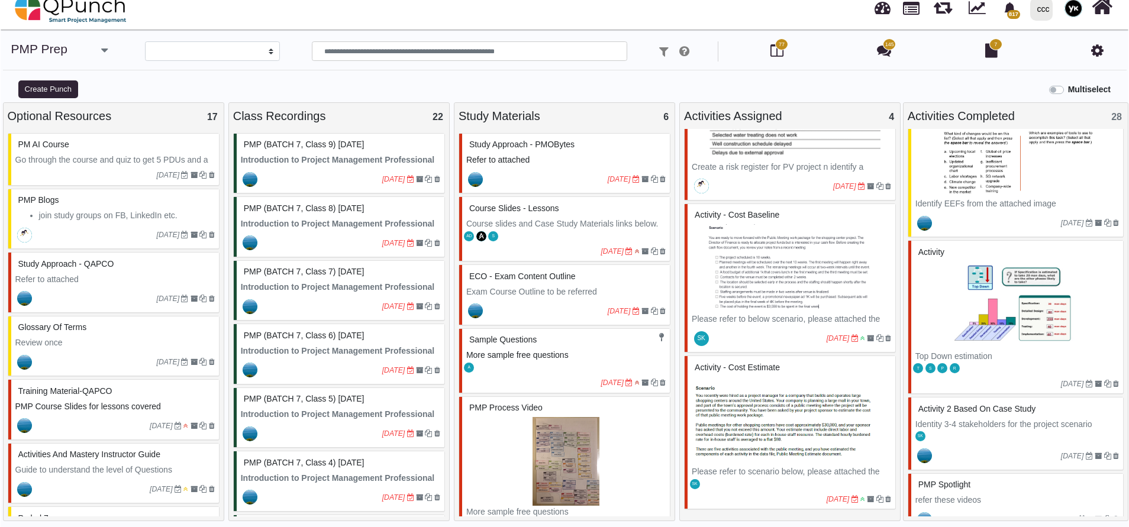
scroll to position [1775, 0]
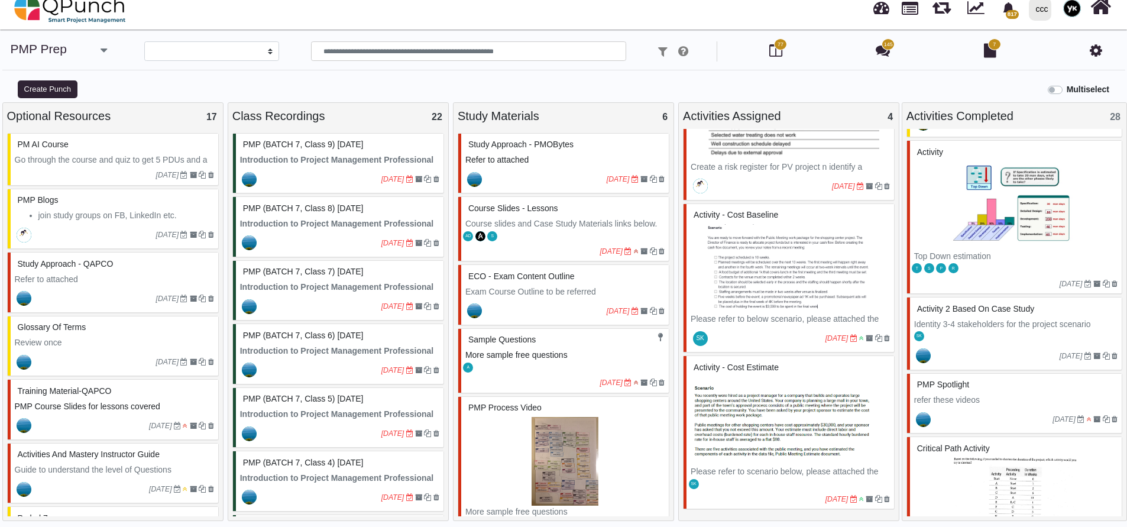
click at [957, 322] on p "Identity 3-4 stakeholders for the project scenario attached and fill it in the …" at bounding box center [1016, 343] width 203 height 50
select select "*******"
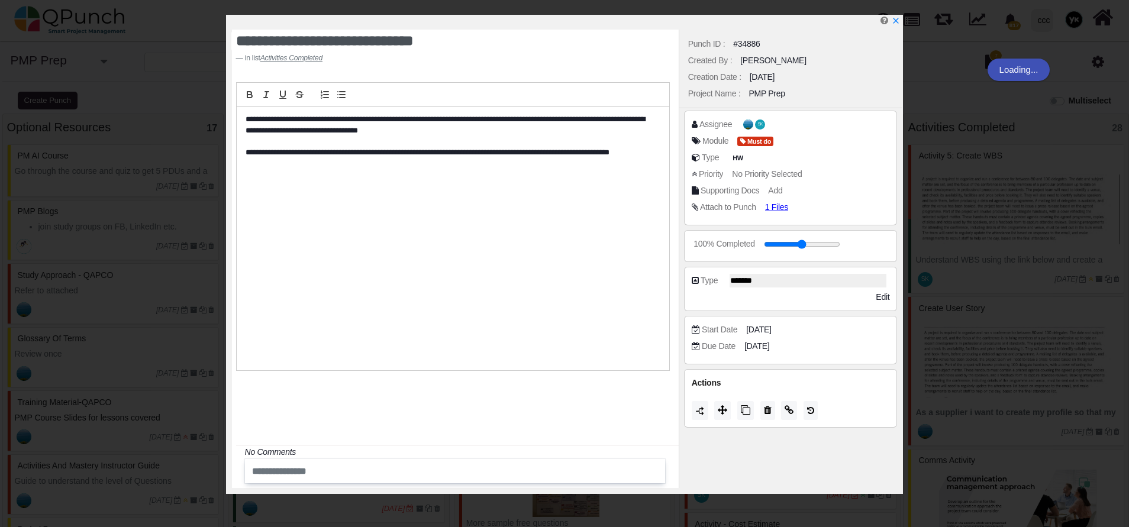
select select
select select "*******"
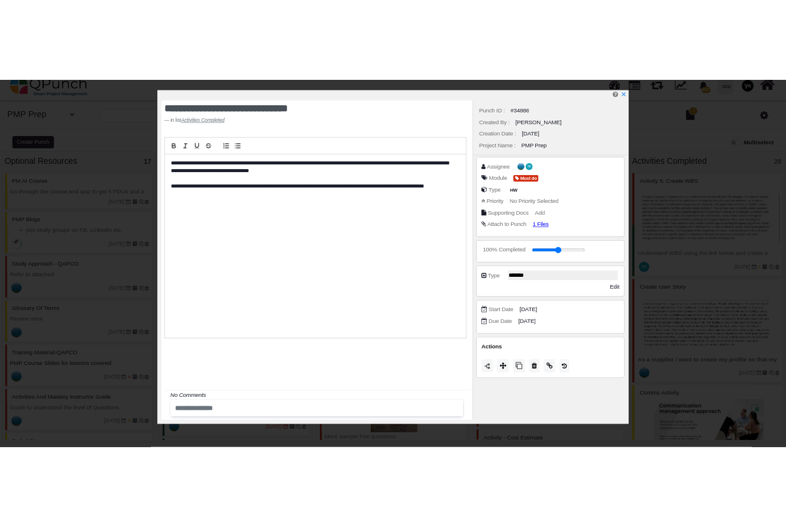
scroll to position [1775, 0]
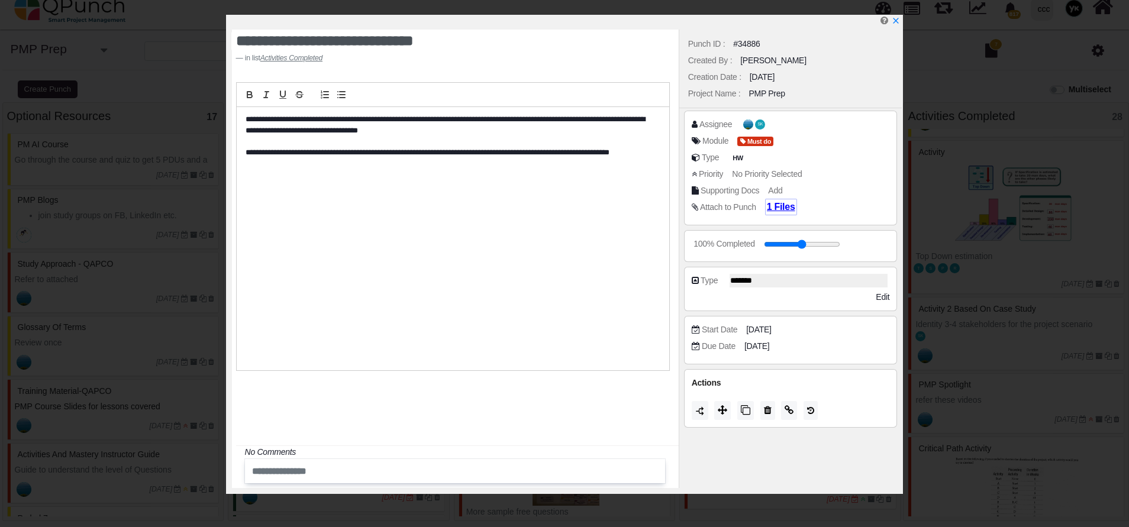
drag, startPoint x: 777, startPoint y: 214, endPoint x: 776, endPoint y: 205, distance: 8.3
click at [777, 207] on div "1 Files" at bounding box center [781, 207] width 28 height 14
click at [776, 205] on span "1 Files" at bounding box center [781, 207] width 28 height 10
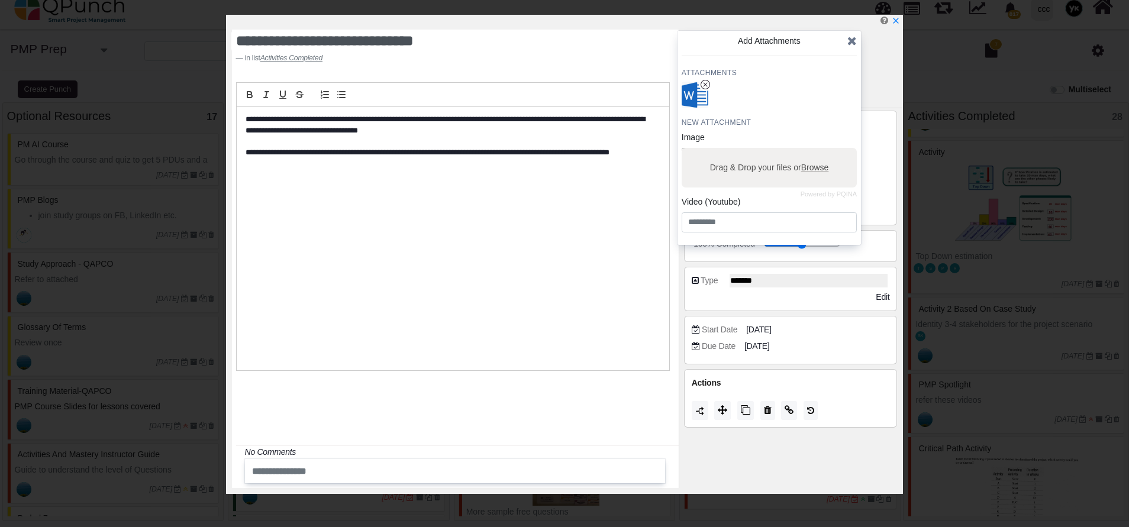
click at [693, 112] on div "Attachments New Attachment Image Powered by PQINA Drag & Drop your files or Bro…" at bounding box center [768, 150] width 175 height 164
click at [693, 109] on div "Attachments New Attachment Image Powered by PQINA Drag & Drop your files or Bro…" at bounding box center [768, 150] width 175 height 164
click at [695, 102] on img "button" at bounding box center [694, 95] width 31 height 31
click at [900, 20] on div at bounding box center [567, 22] width 670 height 15
click at [895, 18] on icon "x" at bounding box center [894, 21] width 9 height 9
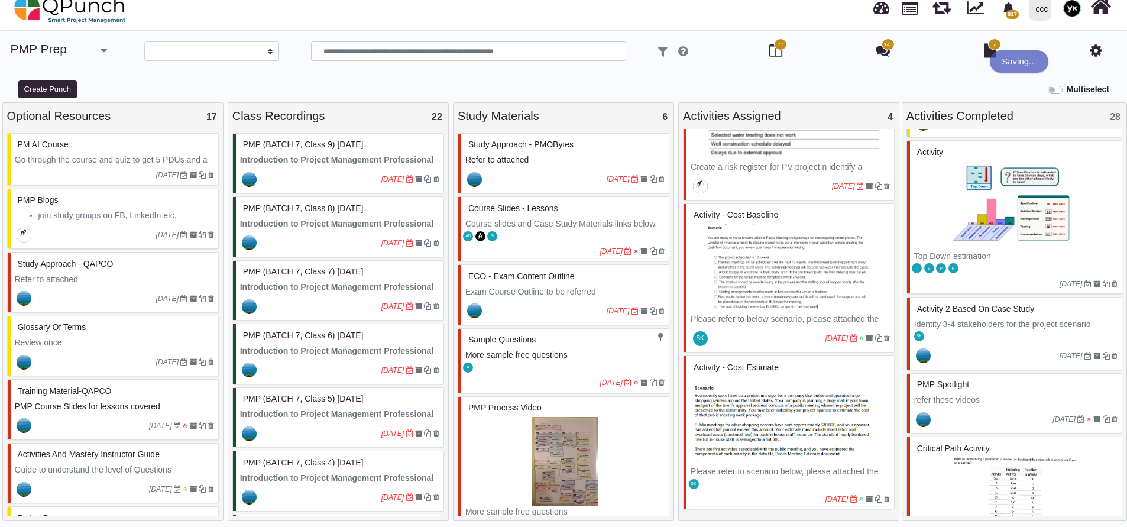
click at [966, 228] on img at bounding box center [1016, 205] width 203 height 89
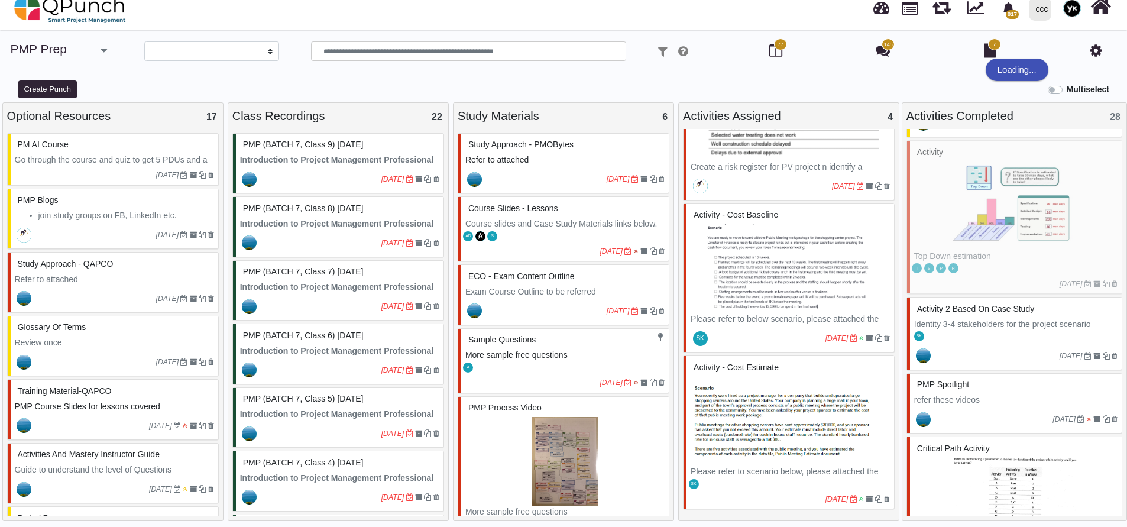
scroll to position [1952, 0]
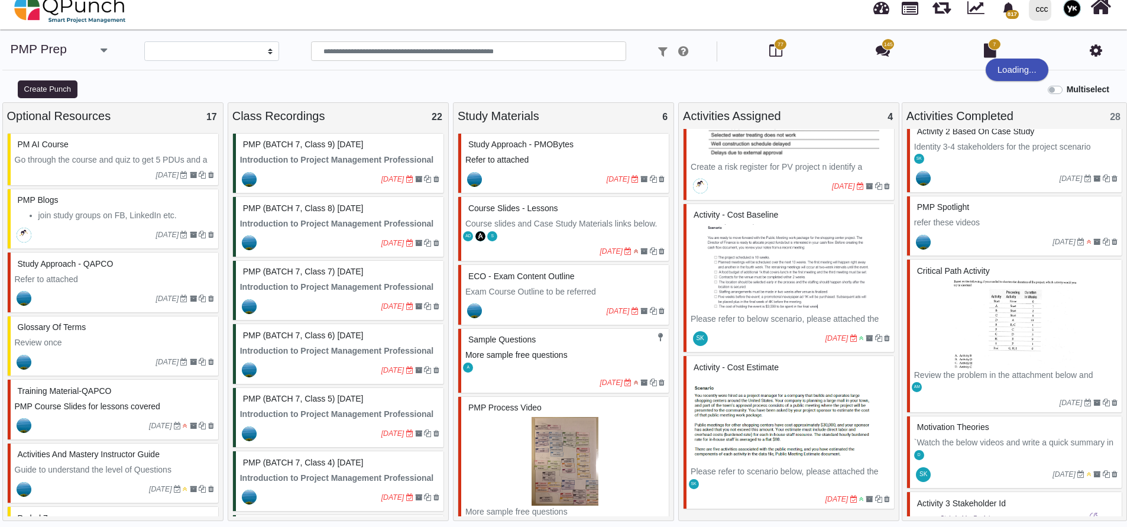
select select "********"
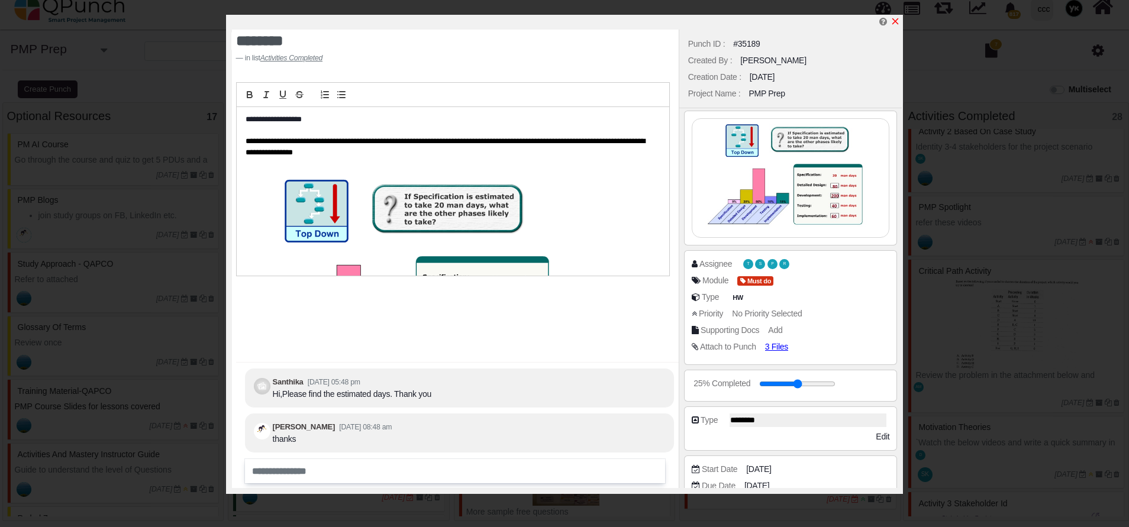
click at [893, 24] on icon "x" at bounding box center [895, 21] width 7 height 7
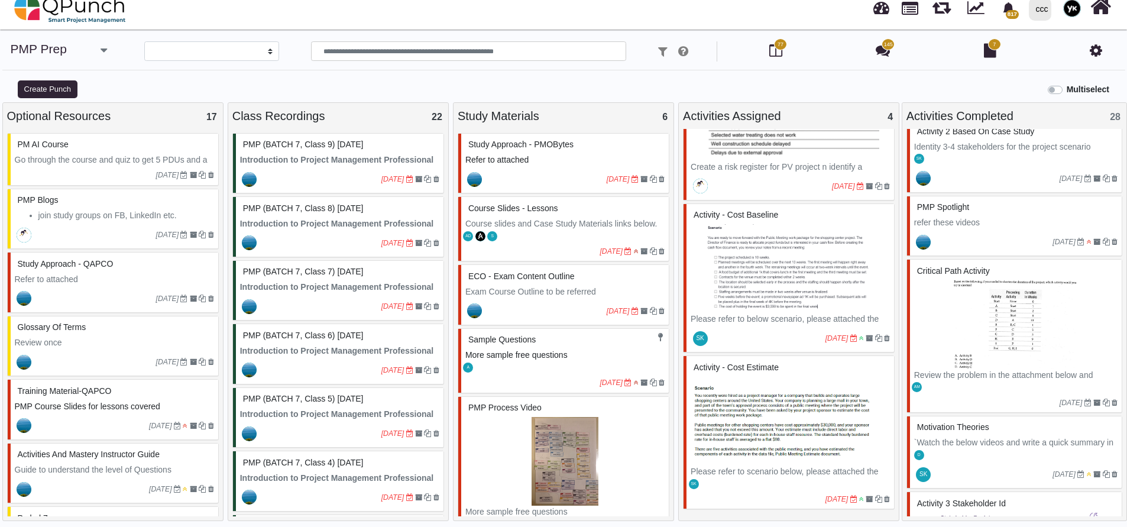
click at [965, 220] on p "refer these videos" at bounding box center [1016, 222] width 203 height 12
select select "*******"
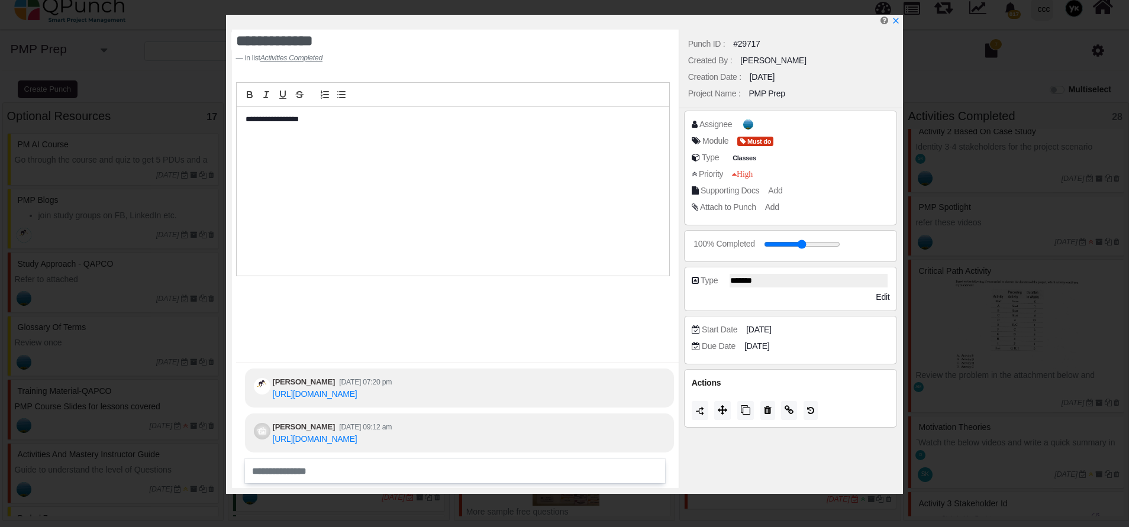
click at [353, 388] on div "https://1drv.ms/f/s!AkRyzKiYI5YDgvkfWDjywaylxuYFcw?e=UeOObR" at bounding box center [332, 394] width 119 height 12
click at [353, 389] on link "https://1drv.ms/f/s!AkRyzKiYI5YDgvkfWDjywaylxuYFcw?e=UeOObR" at bounding box center [315, 393] width 85 height 9
click at [791, 408] on icon at bounding box center [788, 409] width 9 height 9
click at [899, 20] on icon "x" at bounding box center [894, 21] width 9 height 9
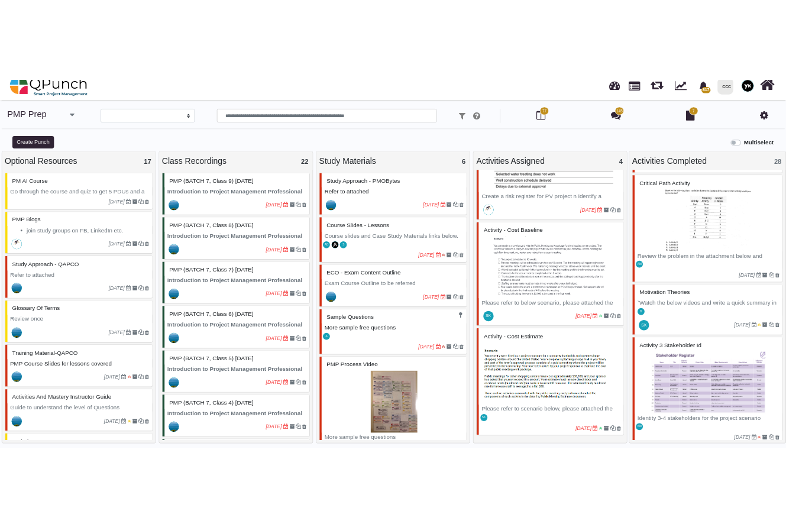
scroll to position [2041, 0]
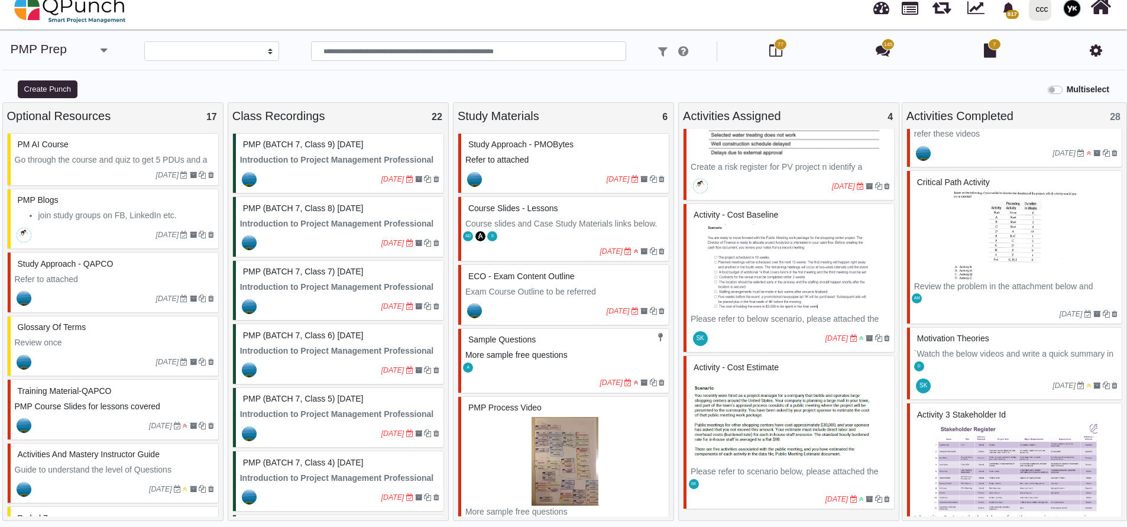
click at [962, 260] on img at bounding box center [1016, 236] width 203 height 89
select select "*******"
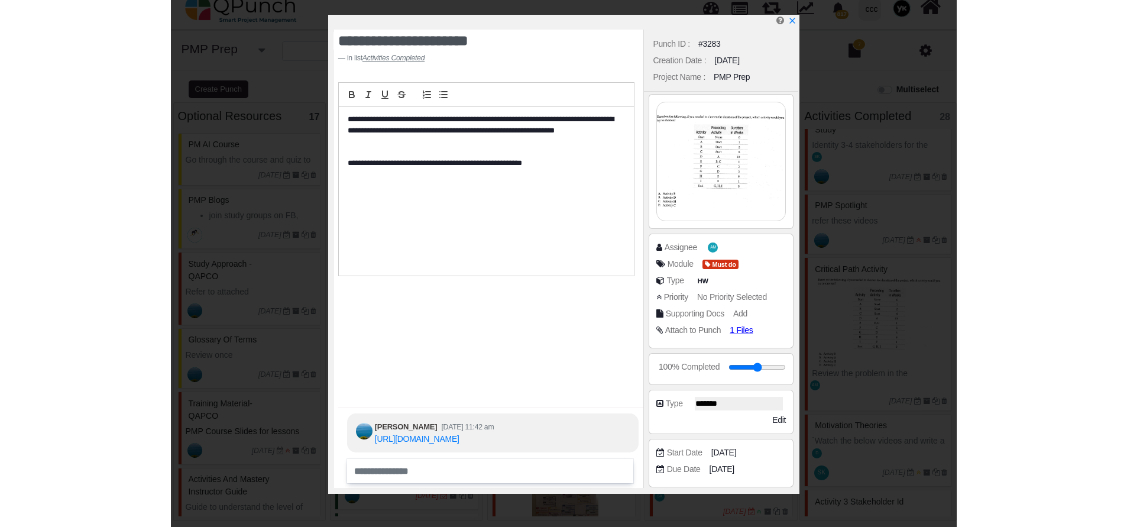
scroll to position [2128, 0]
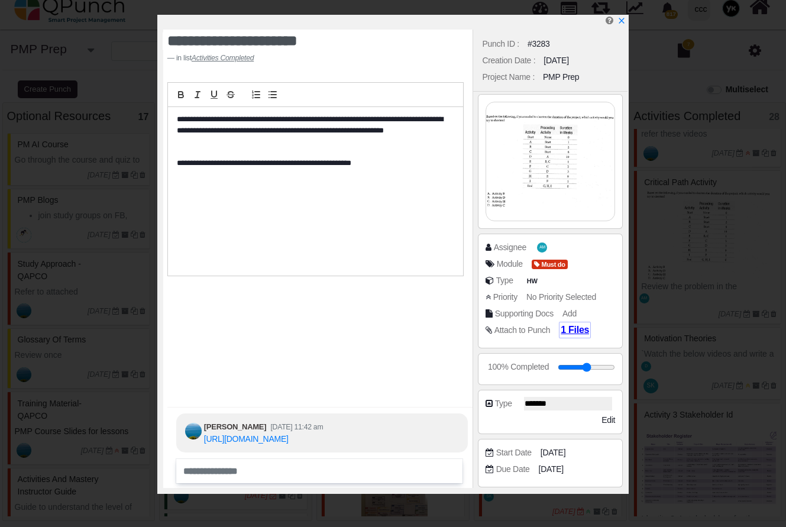
click at [567, 334] on span "1 Files" at bounding box center [575, 330] width 28 height 10
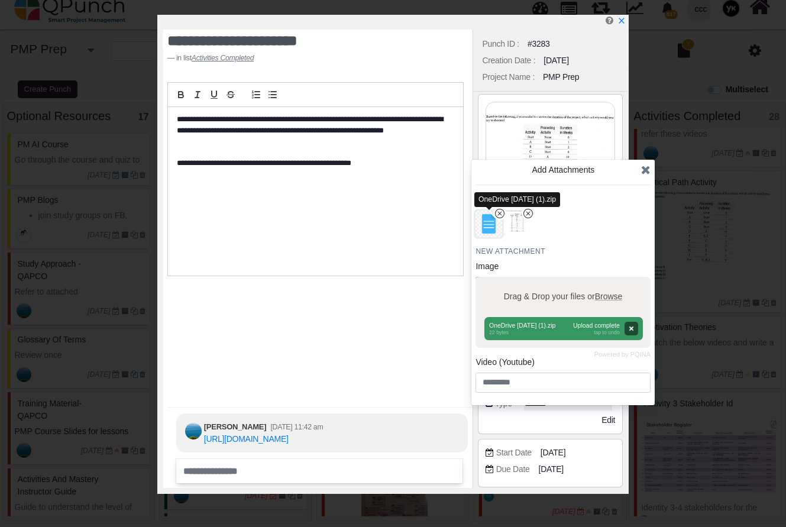
click at [500, 215] on icon "x circle" at bounding box center [499, 213] width 9 height 9
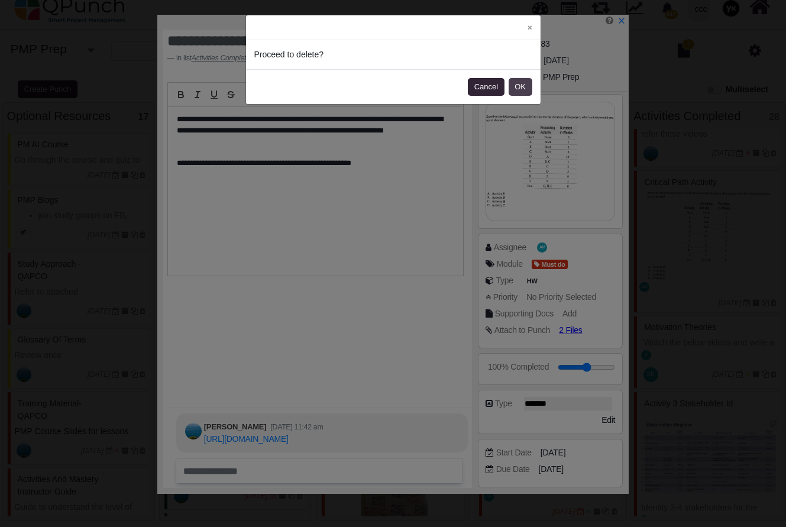
click at [525, 88] on button "OK" at bounding box center [521, 87] width 24 height 18
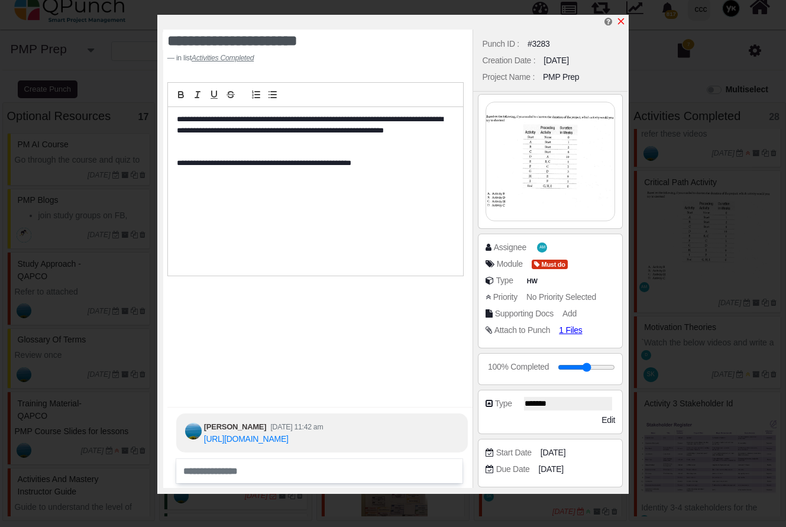
click at [620, 20] on icon "x" at bounding box center [620, 21] width 9 height 9
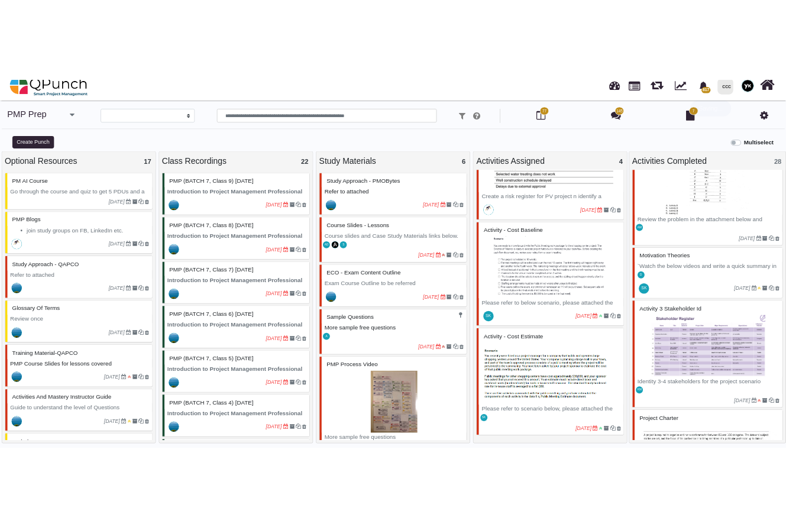
scroll to position [2041, 0]
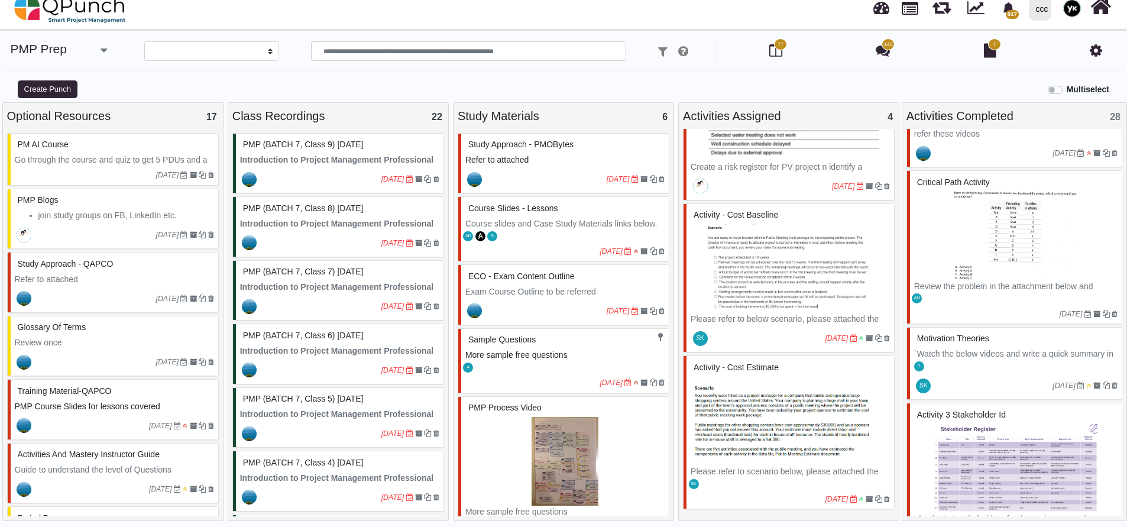
click at [1015, 365] on div "D" at bounding box center [1016, 366] width 212 height 12
select select "*******"
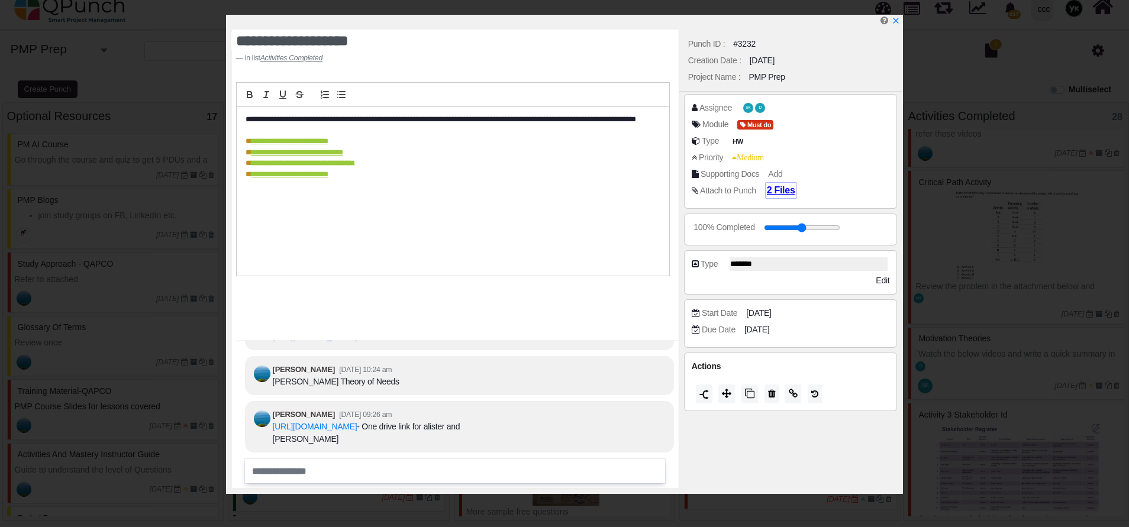
click at [769, 188] on span "2 Files" at bounding box center [781, 190] width 28 height 10
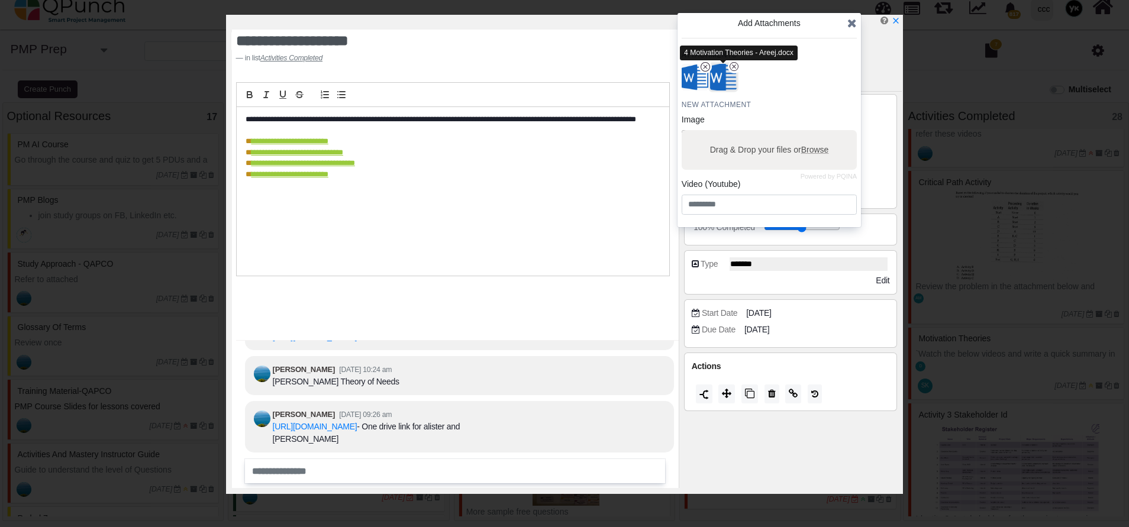
click at [723, 81] on img "button" at bounding box center [723, 77] width 31 height 31
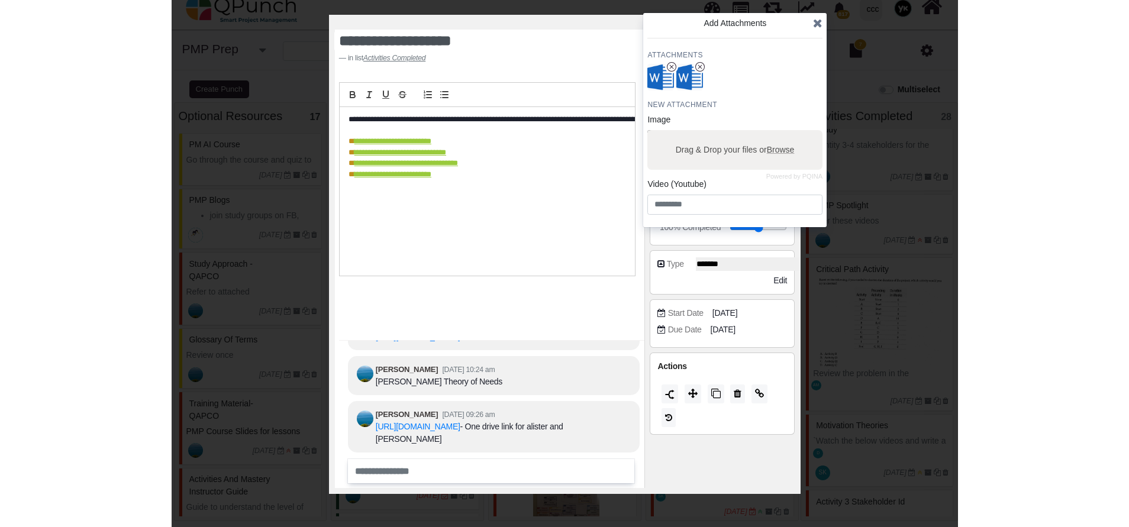
scroll to position [2128, 0]
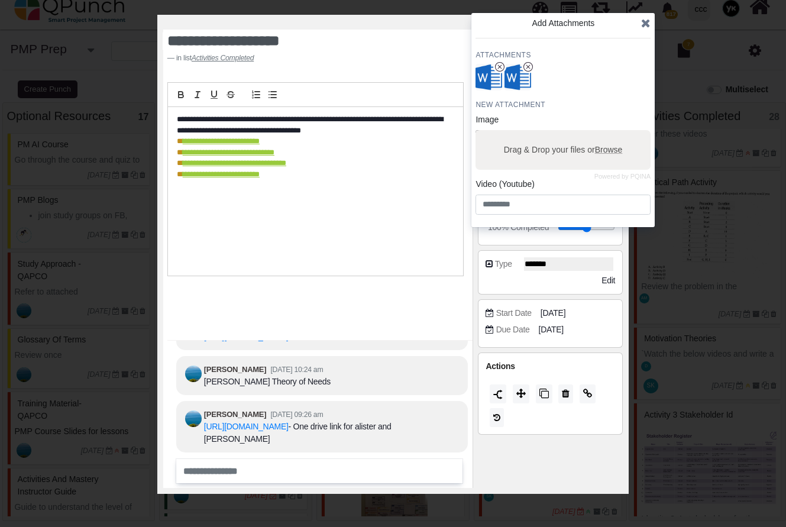
click at [252, 143] on u "**********" at bounding box center [221, 141] width 77 height 8
click at [237, 164] on link "https://www.youtube.com/watch?v=O-4ithG_07Q" at bounding box center [198, 162] width 78 height 15
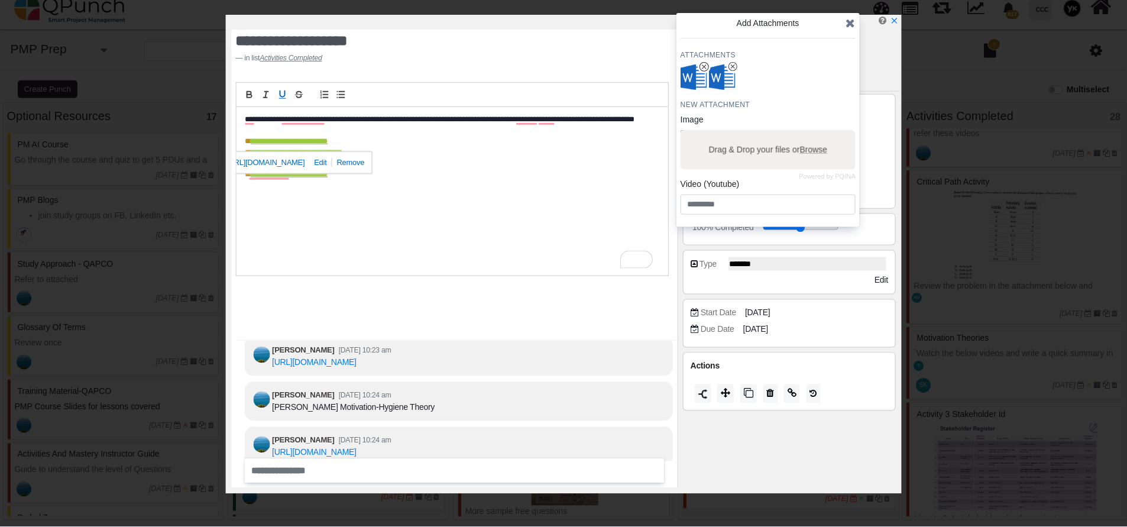
scroll to position [-89, 0]
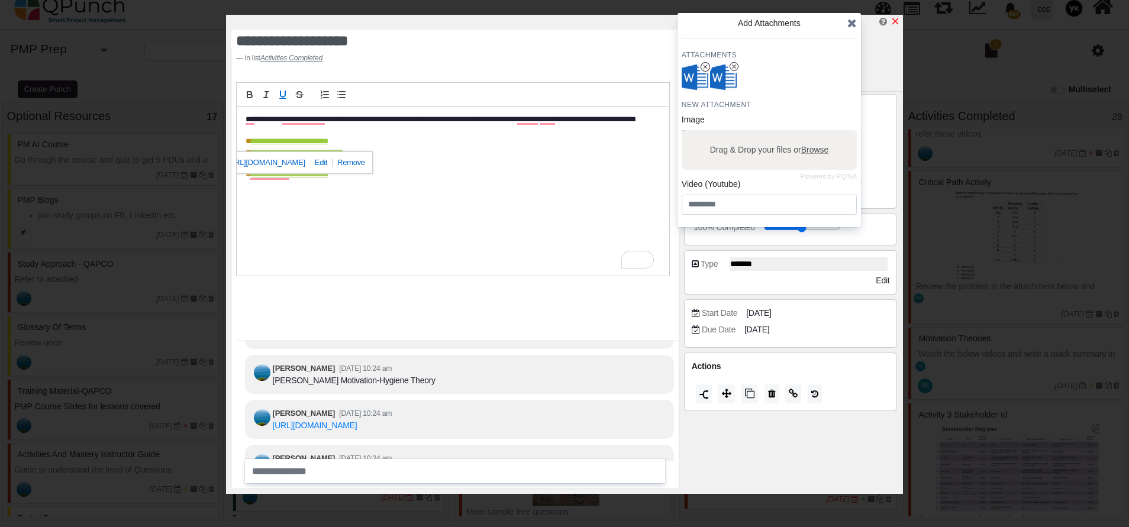
click at [893, 23] on icon "x" at bounding box center [894, 21] width 9 height 9
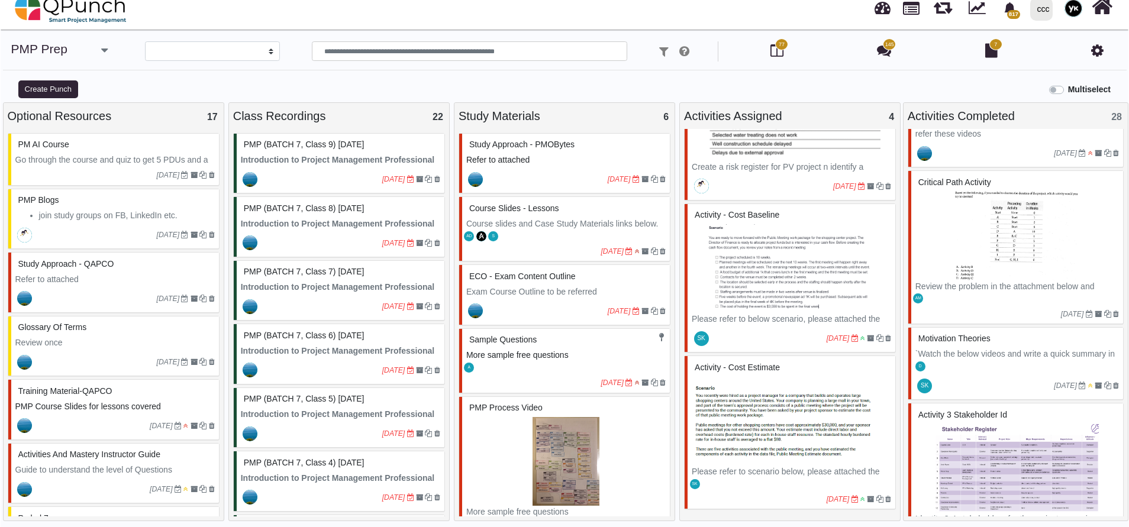
scroll to position [2130, 0]
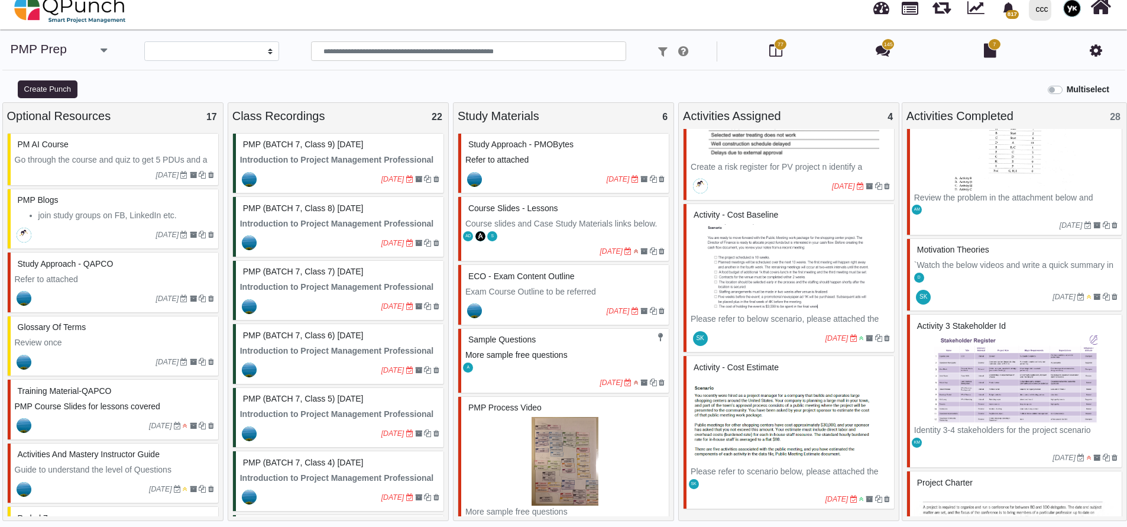
click at [992, 366] on img at bounding box center [1016, 379] width 203 height 89
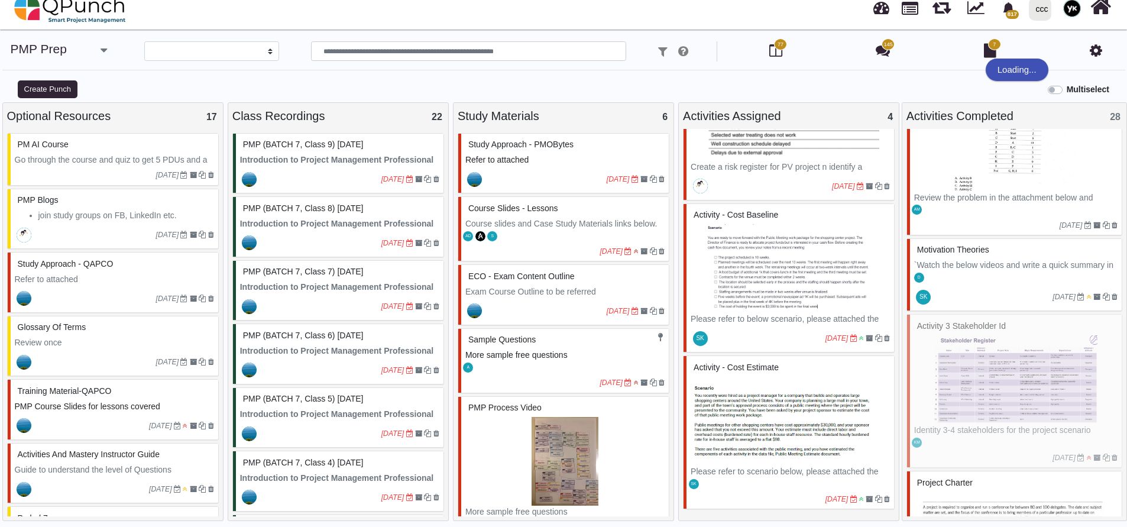
select select "*******"
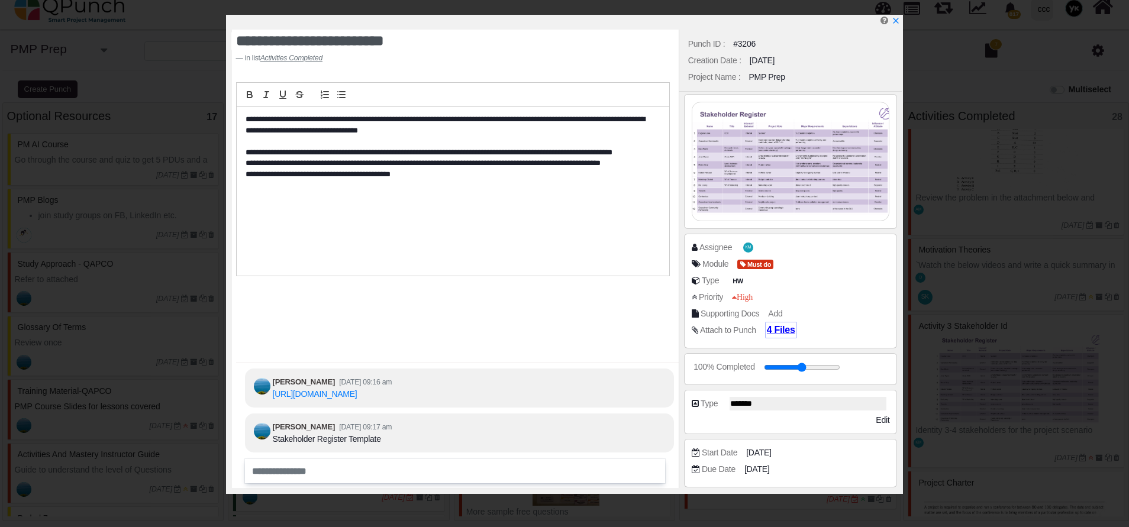
click at [775, 335] on span "4 Files" at bounding box center [781, 330] width 28 height 10
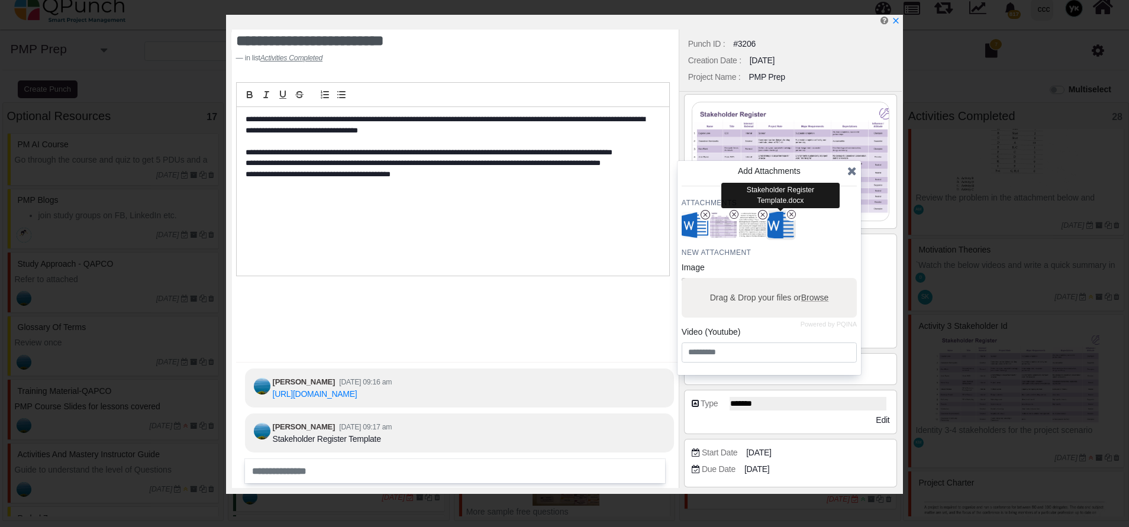
click at [776, 221] on img "button" at bounding box center [780, 225] width 31 height 31
click at [694, 229] on img "button" at bounding box center [694, 225] width 31 height 31
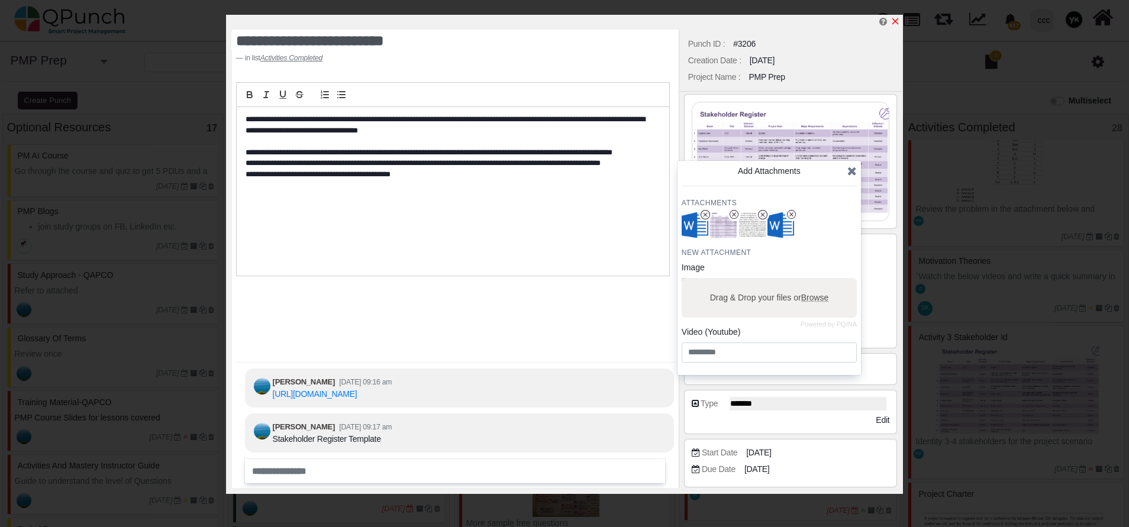
click at [898, 21] on icon "x" at bounding box center [894, 21] width 9 height 9
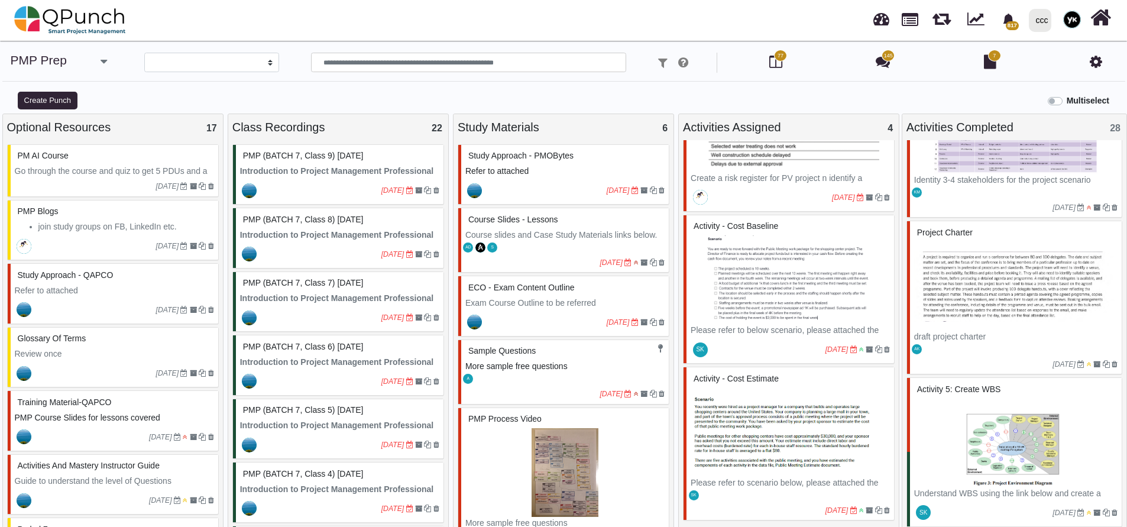
scroll to position [2396, 0]
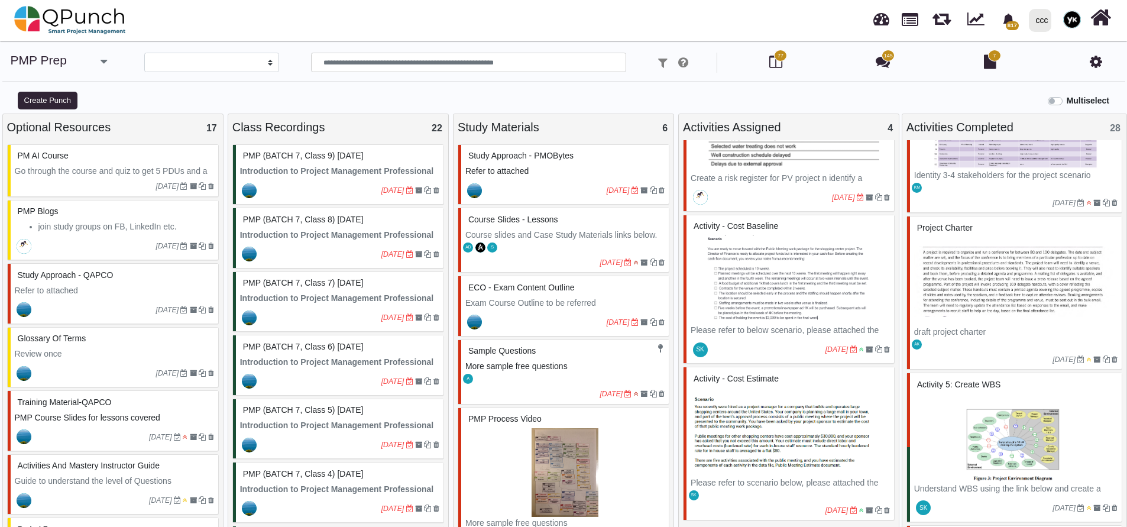
click at [986, 292] on img at bounding box center [1016, 281] width 203 height 89
select select "********"
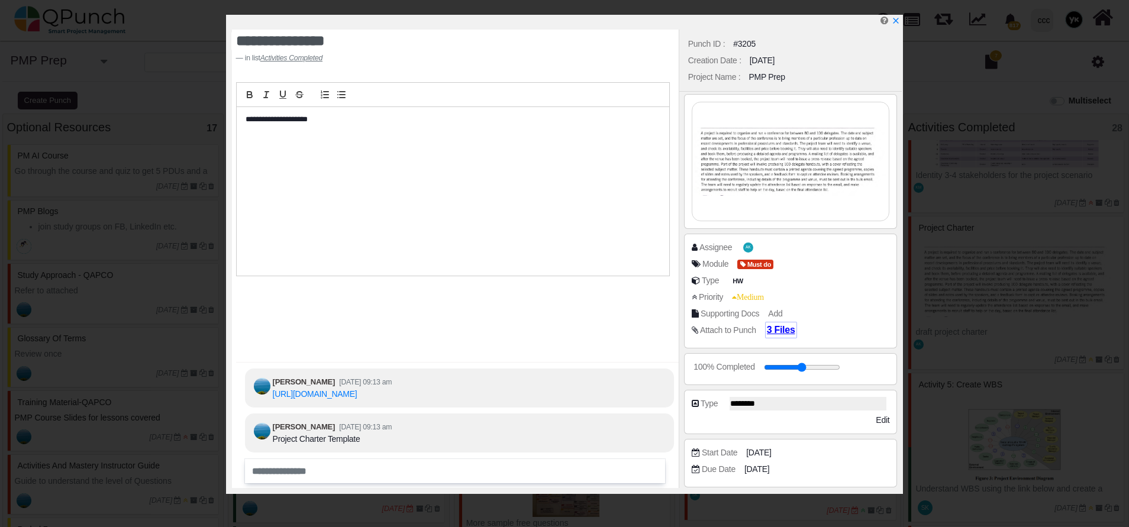
click at [770, 332] on span "3 Files" at bounding box center [781, 330] width 28 height 10
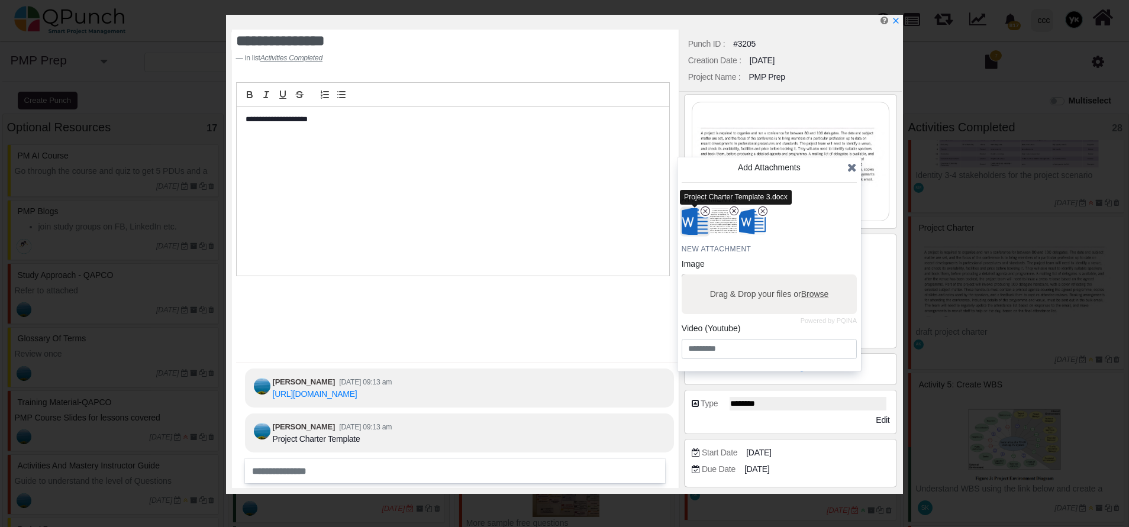
click at [693, 215] on img "button" at bounding box center [694, 221] width 31 height 31
click at [755, 227] on img "button" at bounding box center [751, 221] width 31 height 31
click at [896, 18] on icon "x" at bounding box center [894, 21] width 9 height 9
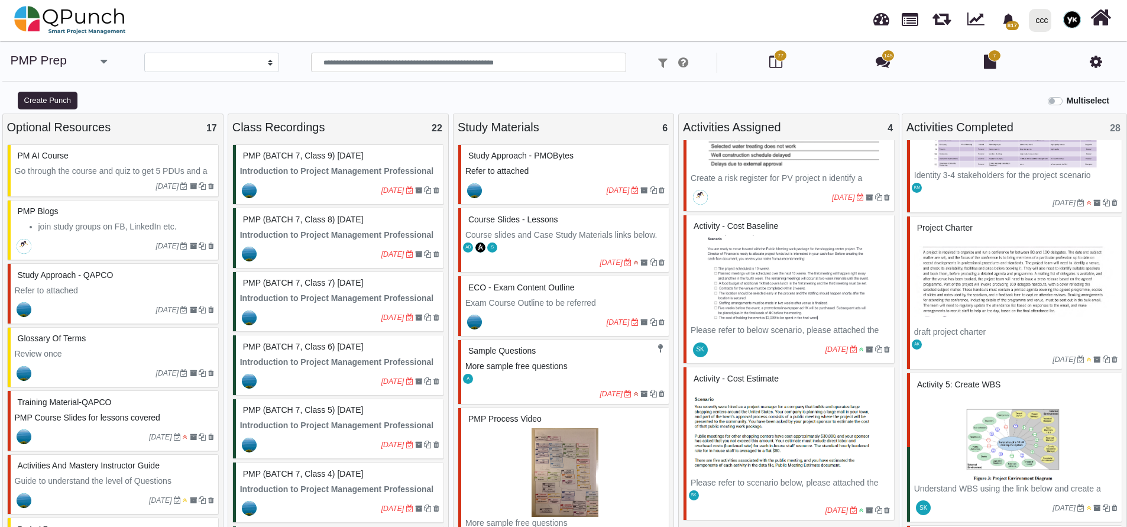
scroll to position [2573, 0]
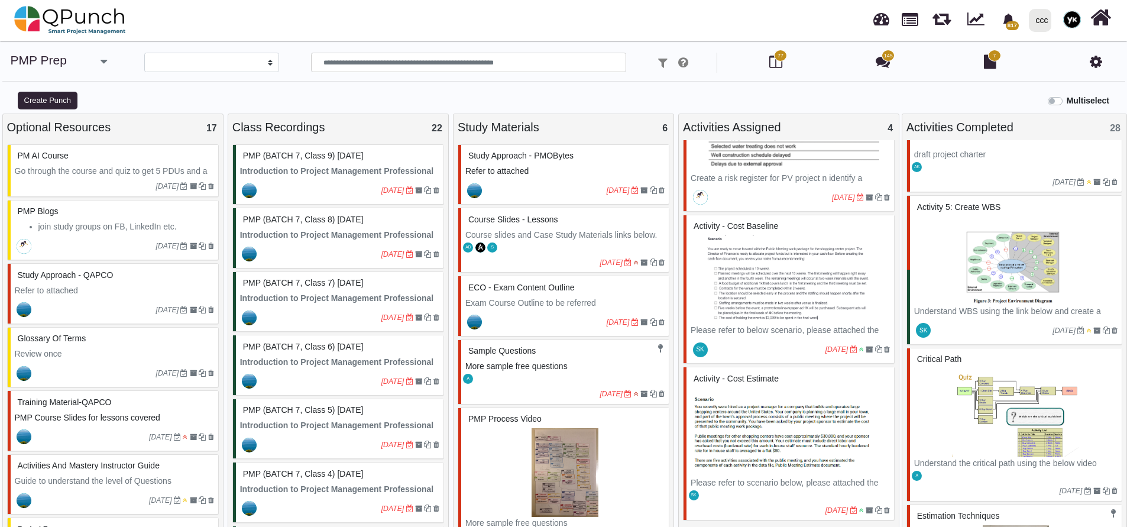
click at [996, 265] on img at bounding box center [1016, 260] width 203 height 89
select select "*******"
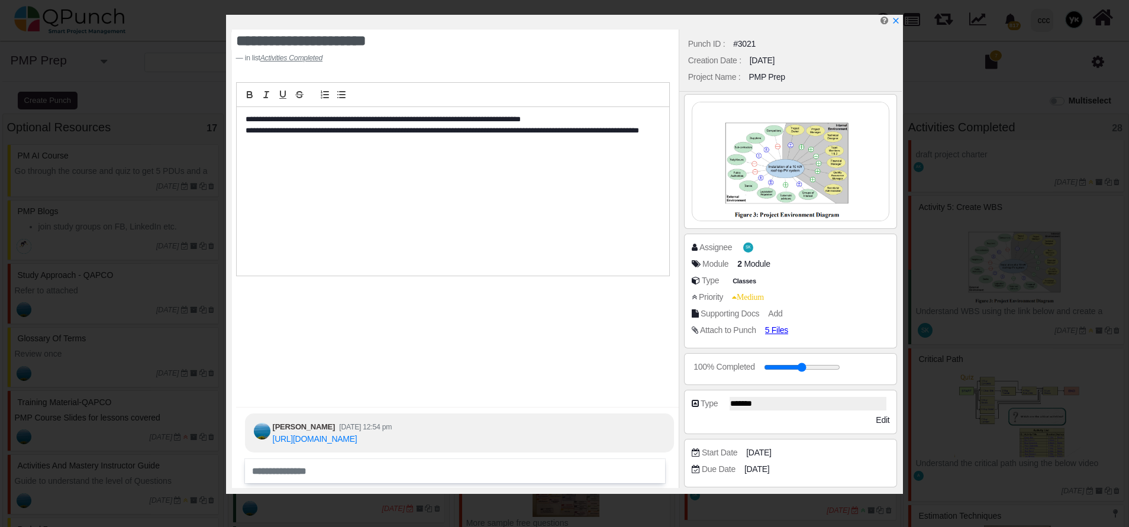
drag, startPoint x: 327, startPoint y: 455, endPoint x: 322, endPoint y: 463, distance: 9.3
click at [325, 278] on div "Aamir D 24-10-2020 12:54 pm https://youtu.be/RoEdTwByb2I" at bounding box center [453, 278] width 434 height 0
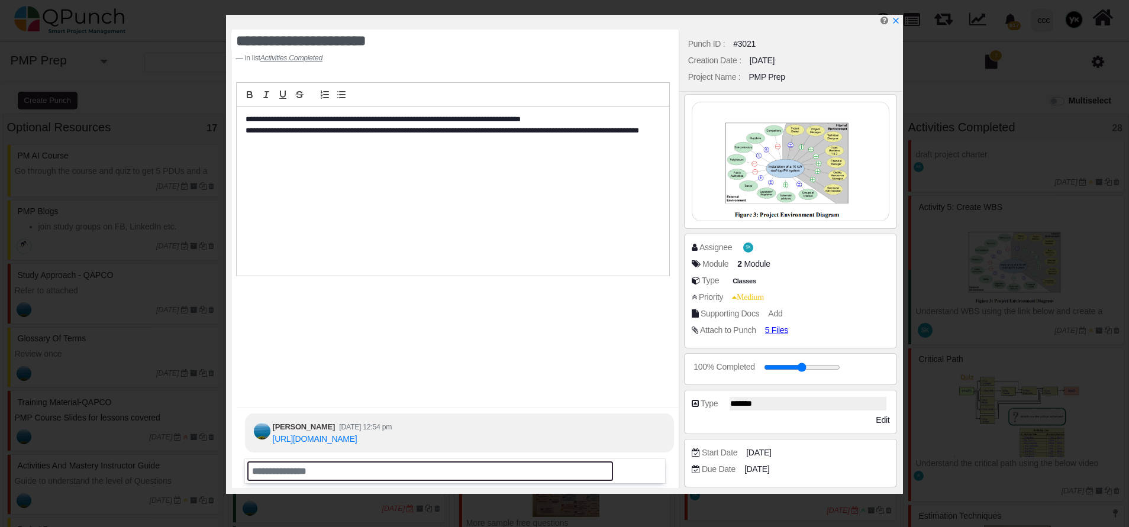
click at [320, 471] on input "text" at bounding box center [430, 471] width 366 height 20
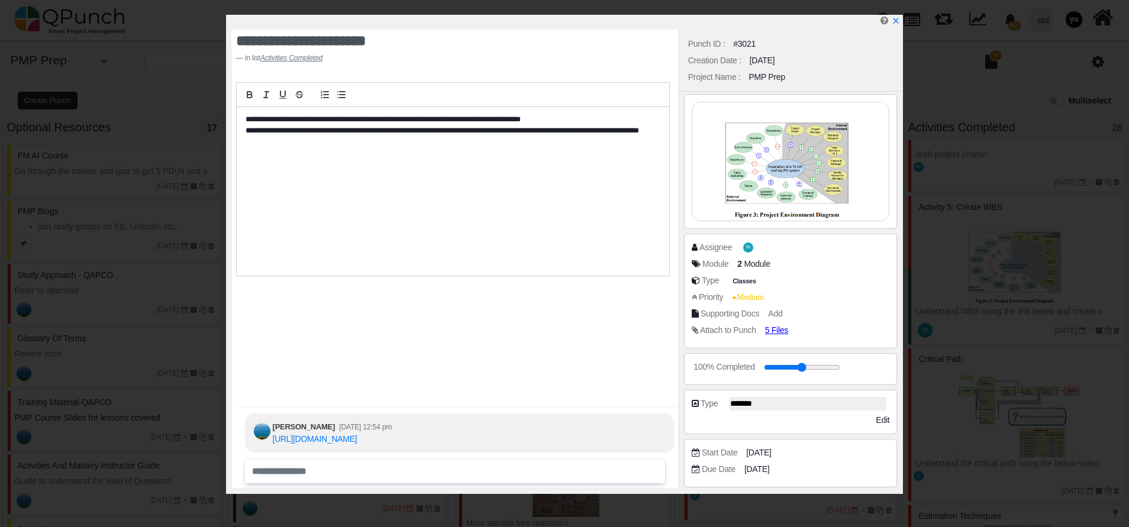
click at [475, 356] on div "**********" at bounding box center [455, 259] width 447 height 458
click at [779, 339] on div "Attach to Punch 5 Files" at bounding box center [790, 332] width 198 height 17
click at [775, 325] on span "5 Files" at bounding box center [781, 330] width 28 height 10
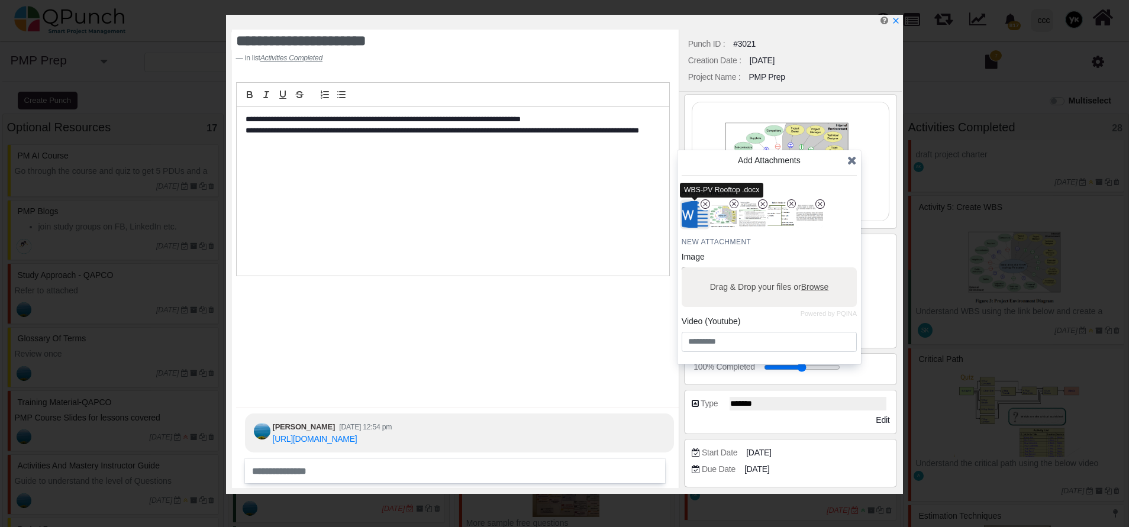
click at [694, 218] on img "button" at bounding box center [694, 214] width 31 height 31
click at [897, 23] on icon "x" at bounding box center [894, 21] width 9 height 9
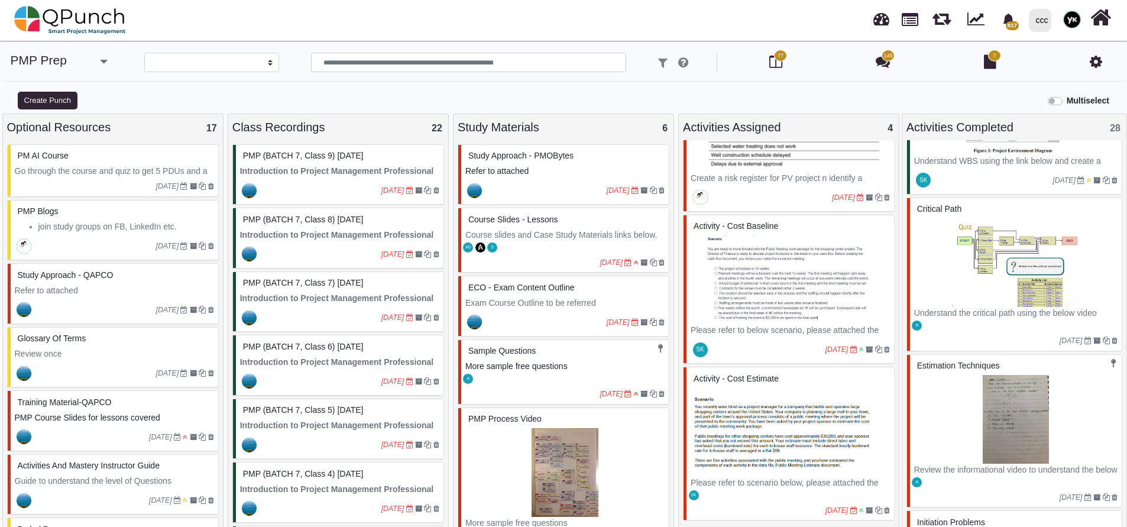
scroll to position [2751, 0]
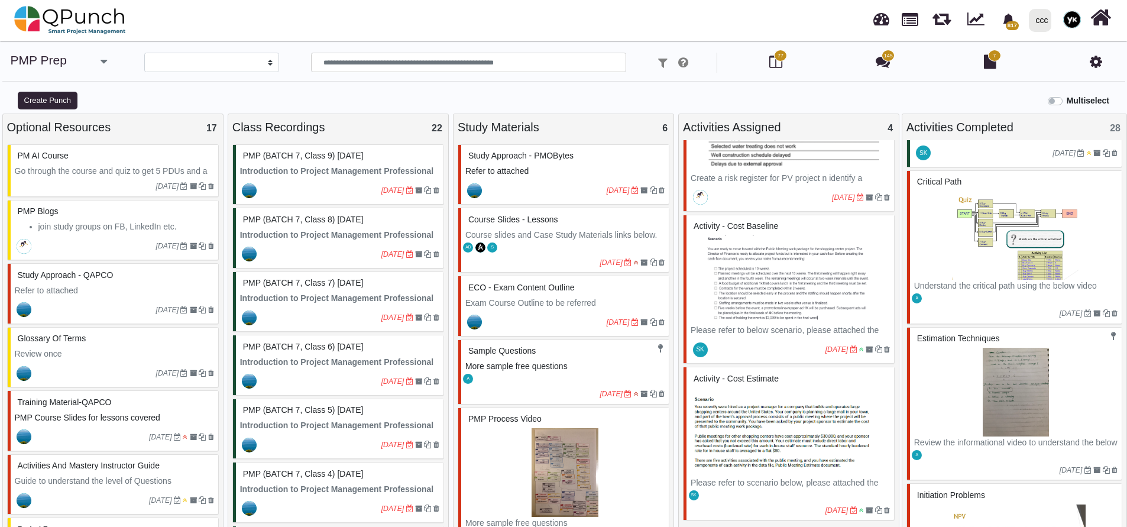
click at [987, 233] on img at bounding box center [1016, 235] width 203 height 89
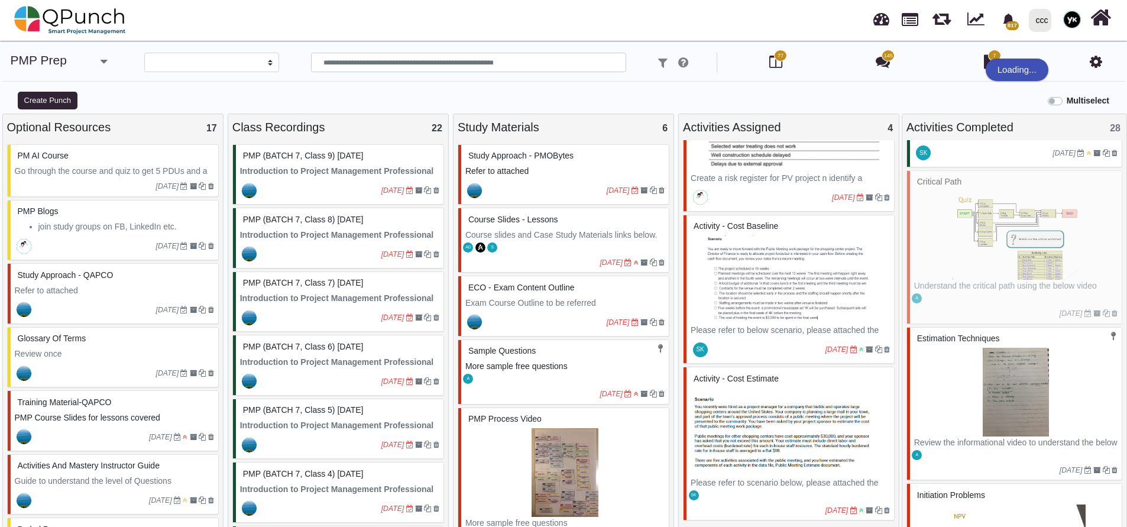
select select "*******"
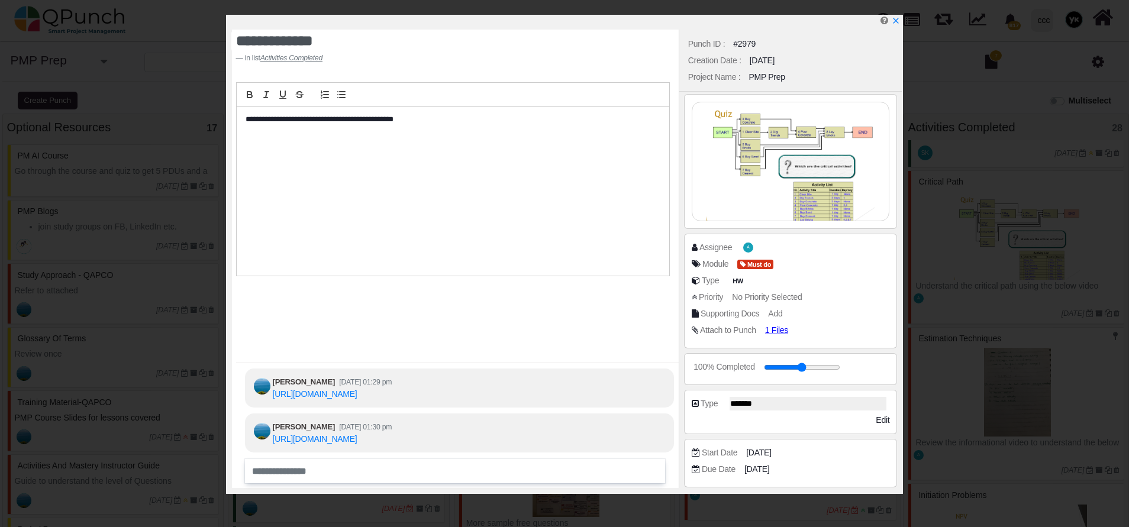
click at [781, 341] on div "Assignee A Module Must do Type HW Priority No Priority Selected Supporting Docs…" at bounding box center [791, 291] width 214 height 115
click at [774, 332] on span "1 Files" at bounding box center [781, 330] width 28 height 10
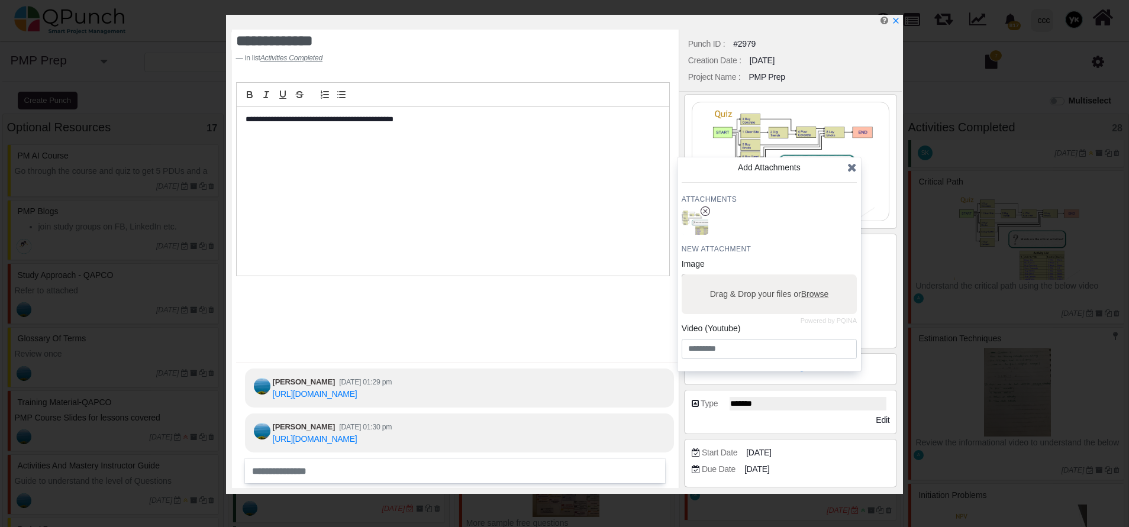
click at [849, 168] on icon at bounding box center [851, 167] width 9 height 12
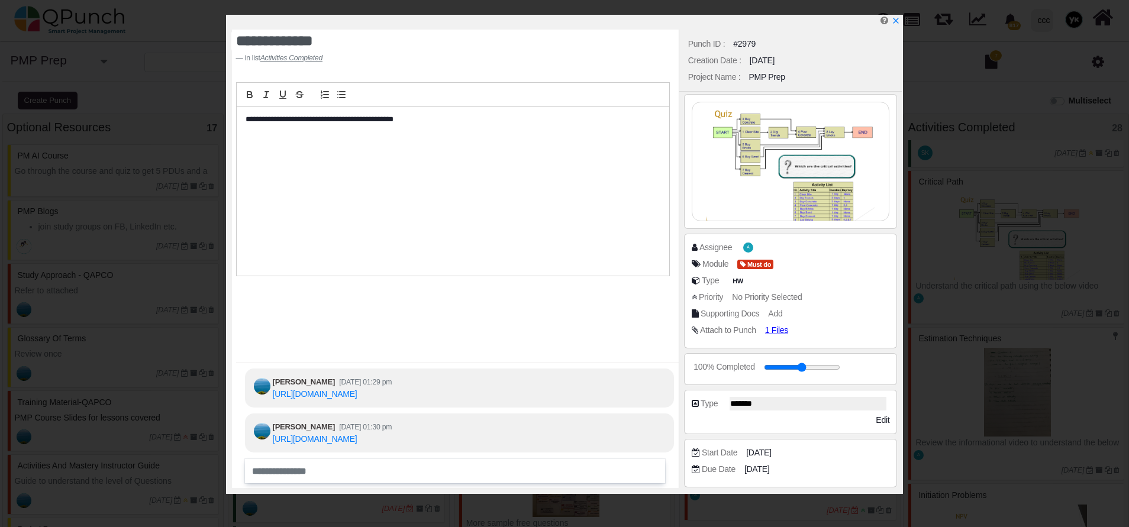
click at [890, 24] on div at bounding box center [567, 22] width 670 height 15
drag, startPoint x: 893, startPoint y: 24, endPoint x: 875, endPoint y: 15, distance: 19.8
click at [894, 23] on icon "x" at bounding box center [895, 21] width 8 height 8
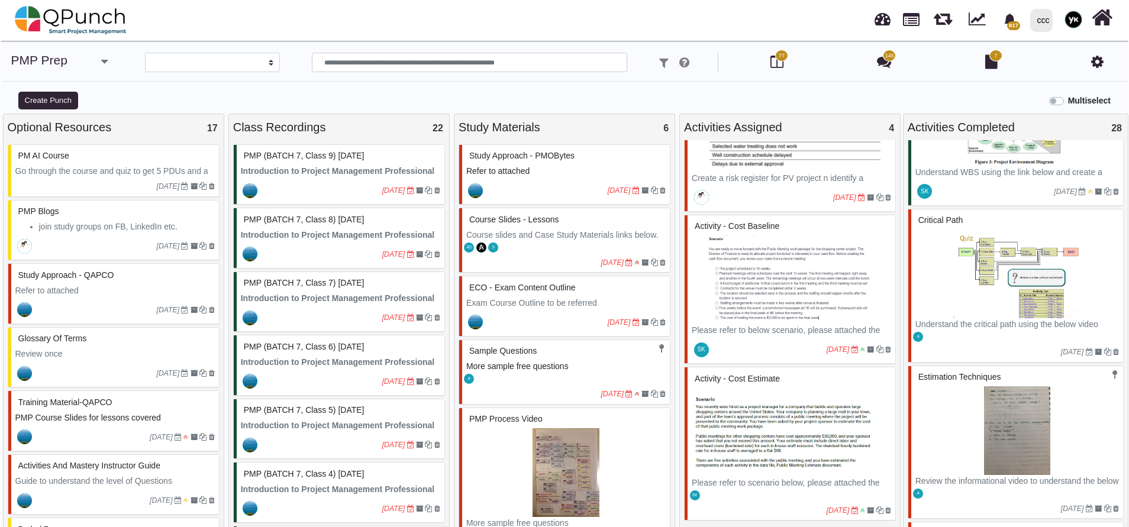
scroll to position [2801, 0]
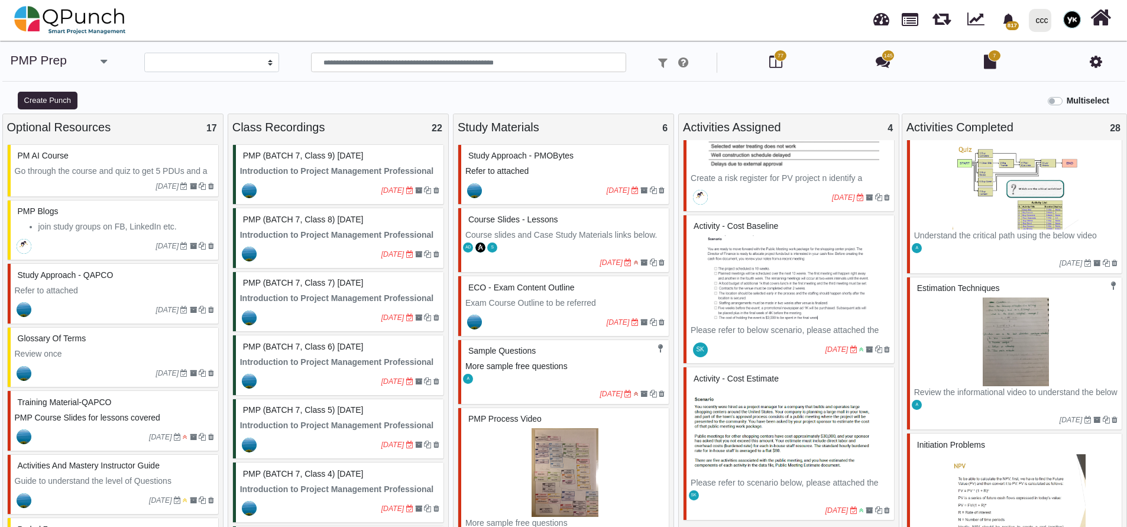
click at [976, 324] on img at bounding box center [1016, 342] width 203 height 89
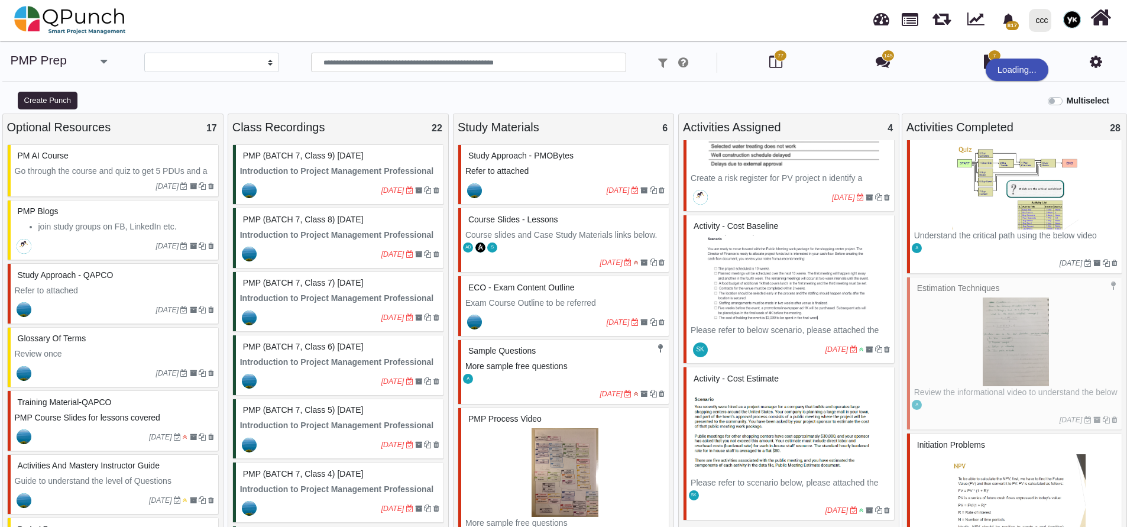
select select "********"
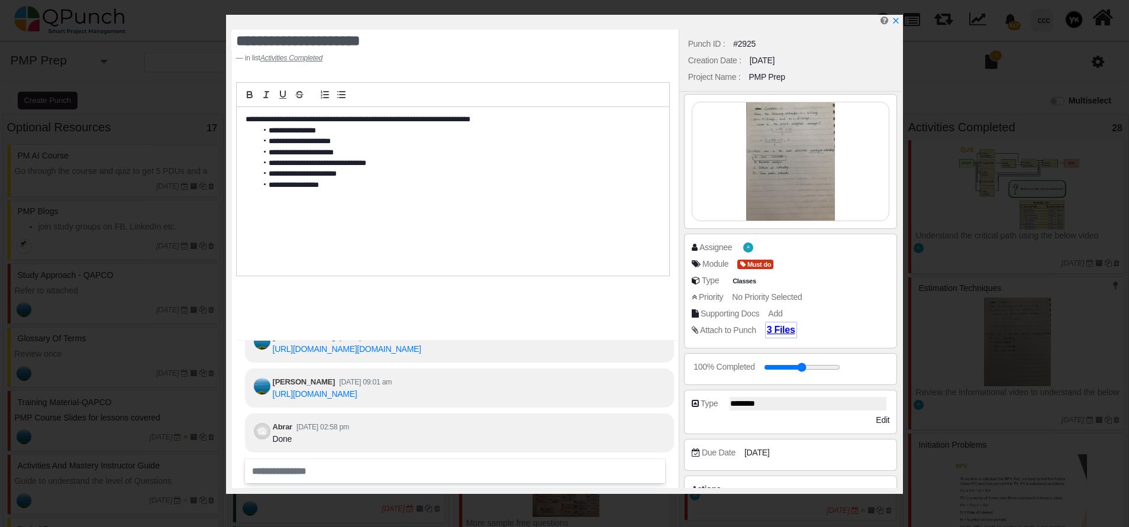
click at [768, 329] on span "3 Files" at bounding box center [781, 330] width 28 height 10
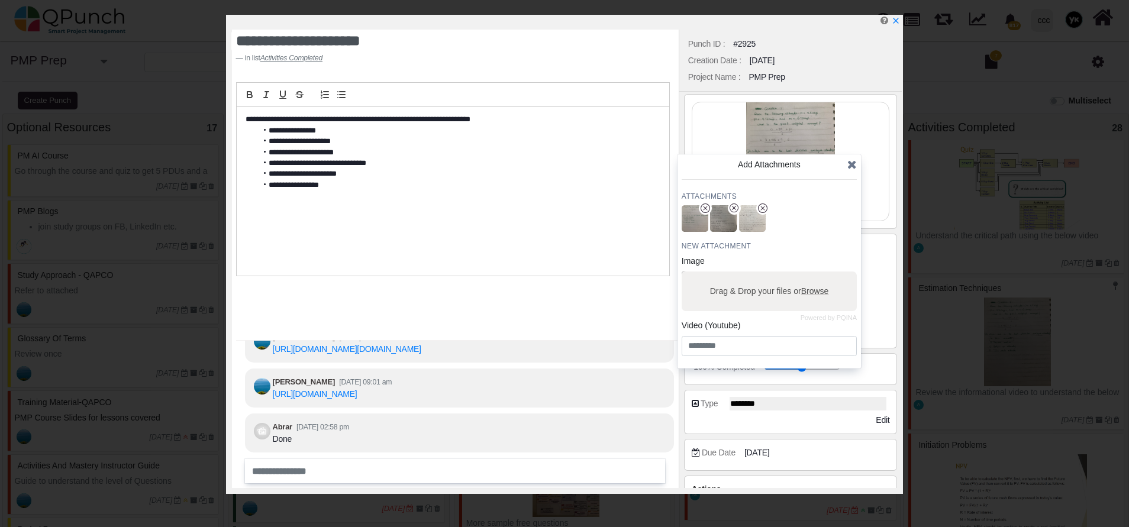
click at [852, 164] on icon at bounding box center [851, 165] width 9 height 12
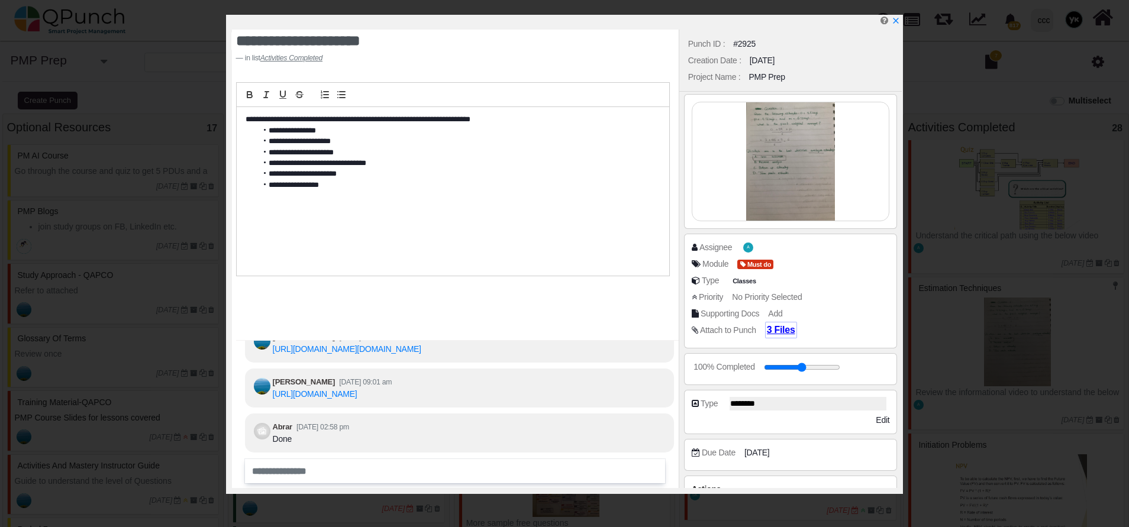
click at [782, 331] on span "3 Files" at bounding box center [781, 330] width 28 height 10
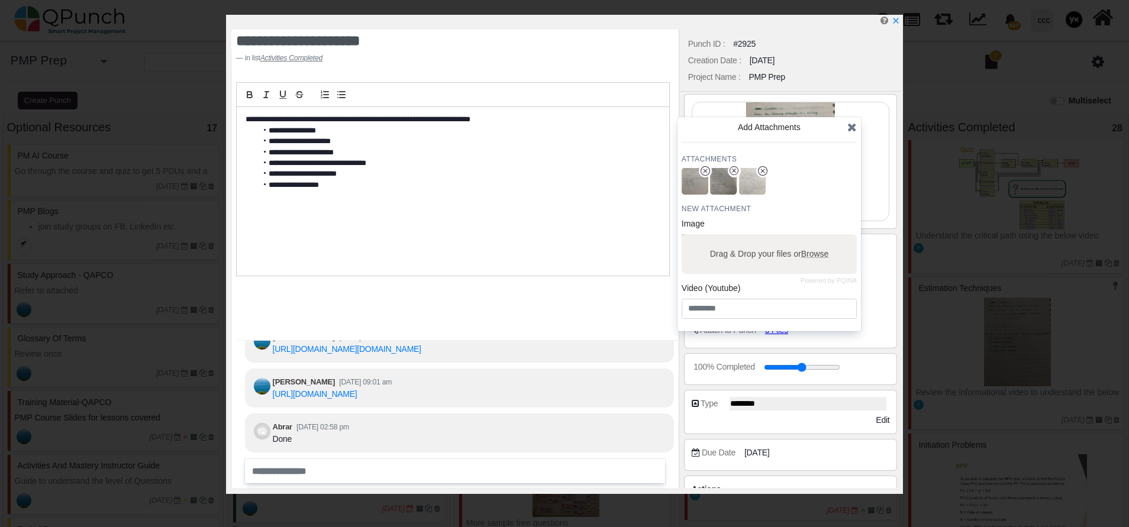
click at [851, 130] on icon at bounding box center [851, 127] width 9 height 12
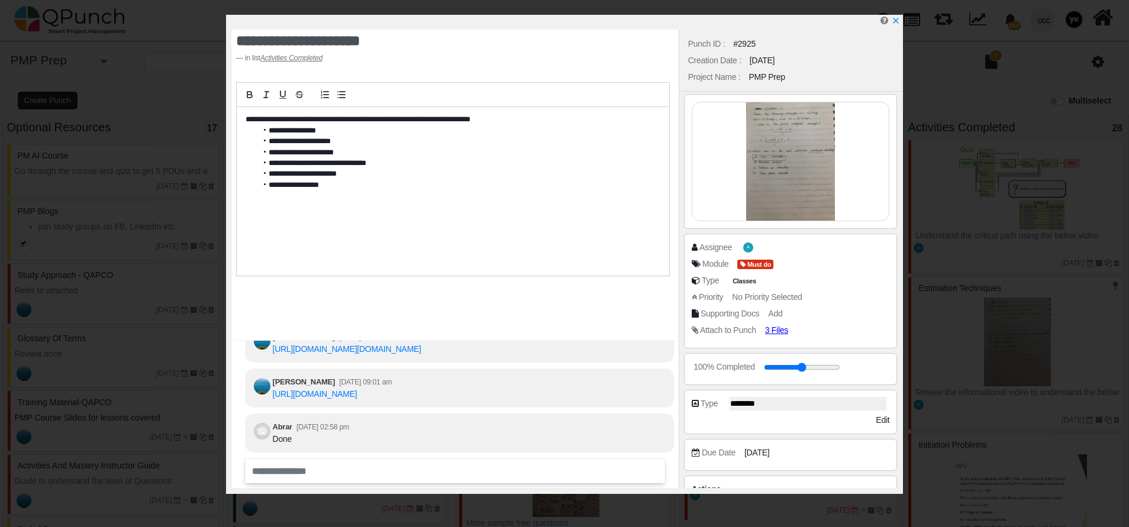
click at [788, 146] on img at bounding box center [790, 161] width 197 height 118
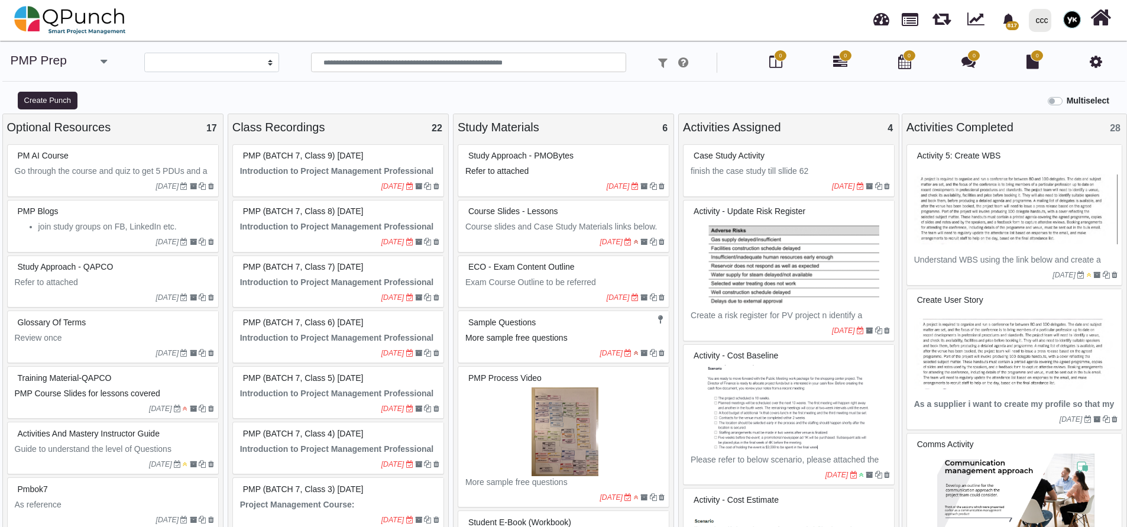
select select
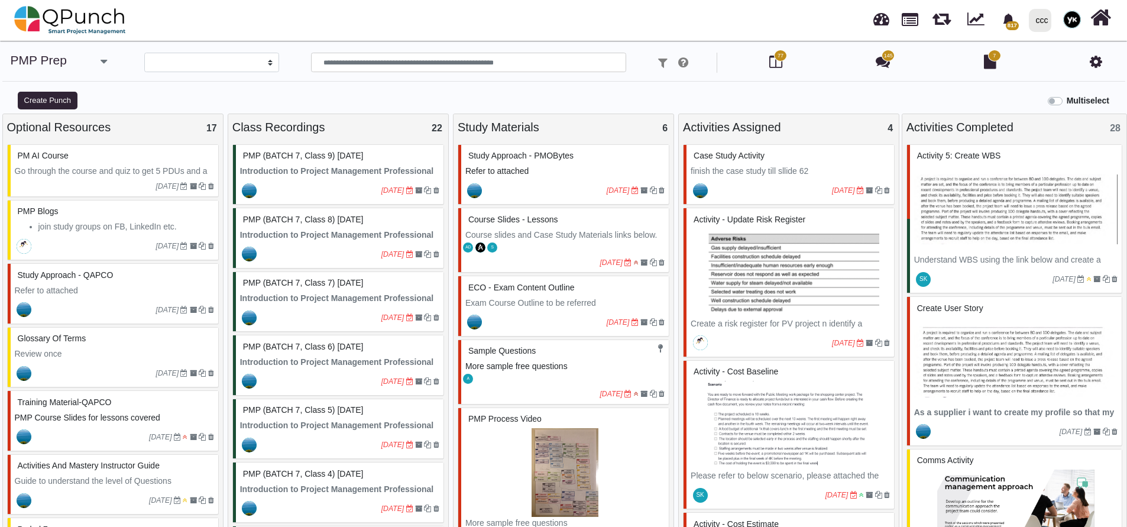
select select "********"
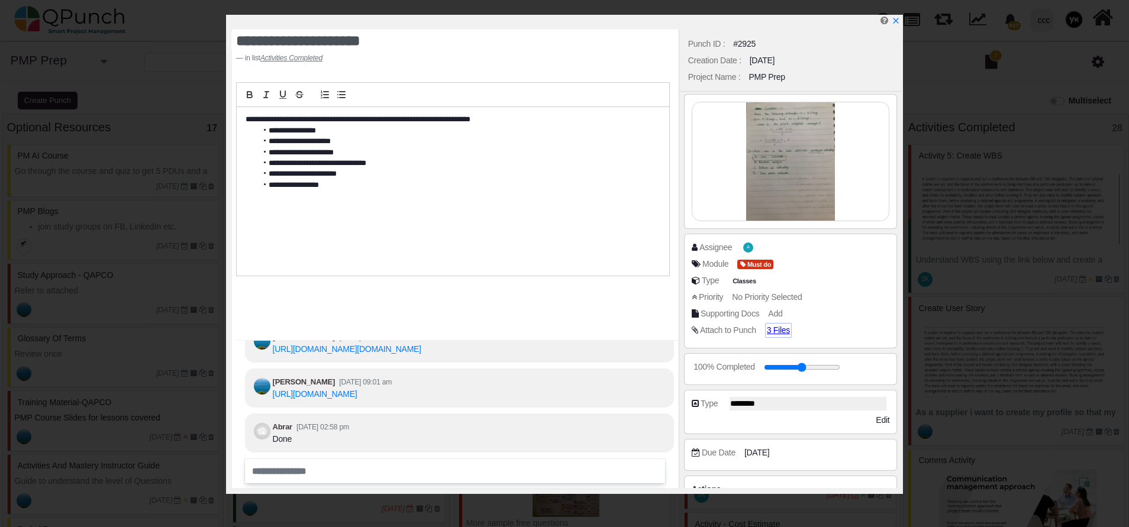
click at [784, 324] on div "Assignee A Module Must do Type Classes Priority No Priority Selected Supporting…" at bounding box center [790, 290] width 198 height 99
click at [781, 327] on span "3 Files" at bounding box center [781, 330] width 28 height 10
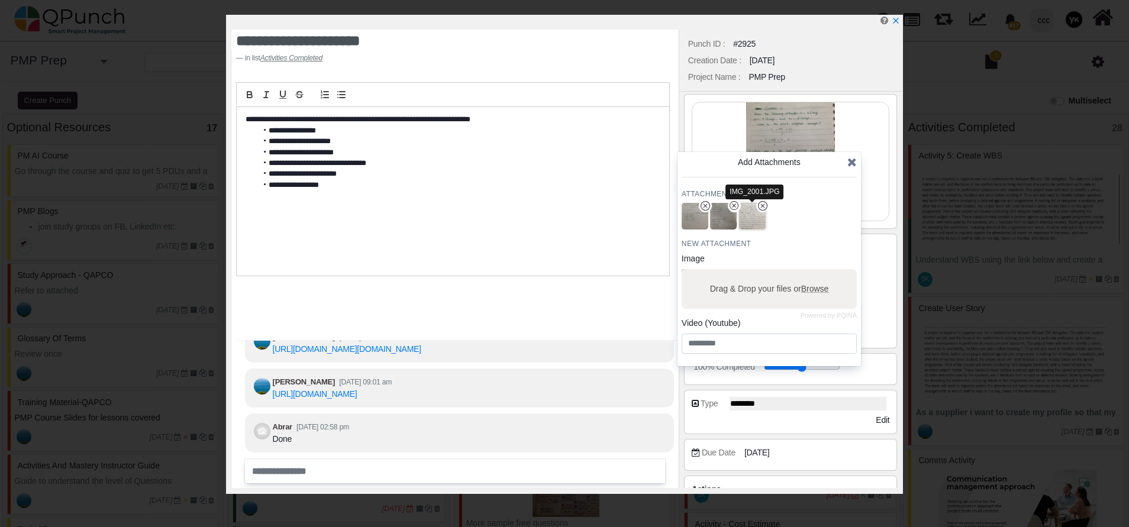
click at [757, 218] on img "button" at bounding box center [751, 216] width 31 height 31
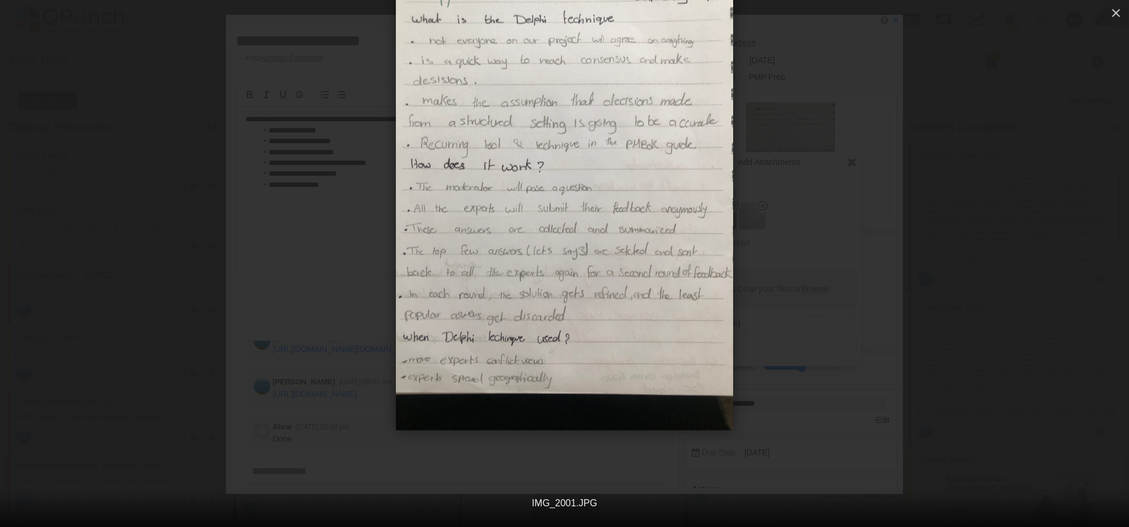
drag, startPoint x: 535, startPoint y: 195, endPoint x: 894, endPoint y: 183, distance: 358.7
click at [603, 146] on img at bounding box center [564, 205] width 337 height 449
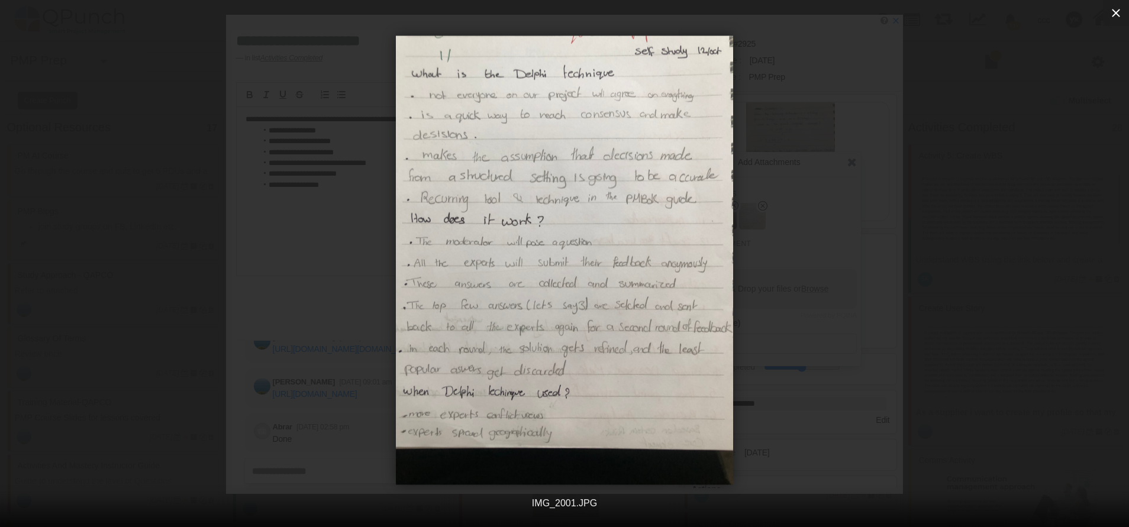
click at [1117, 13] on icon "button" at bounding box center [1116, 13] width 14 height 14
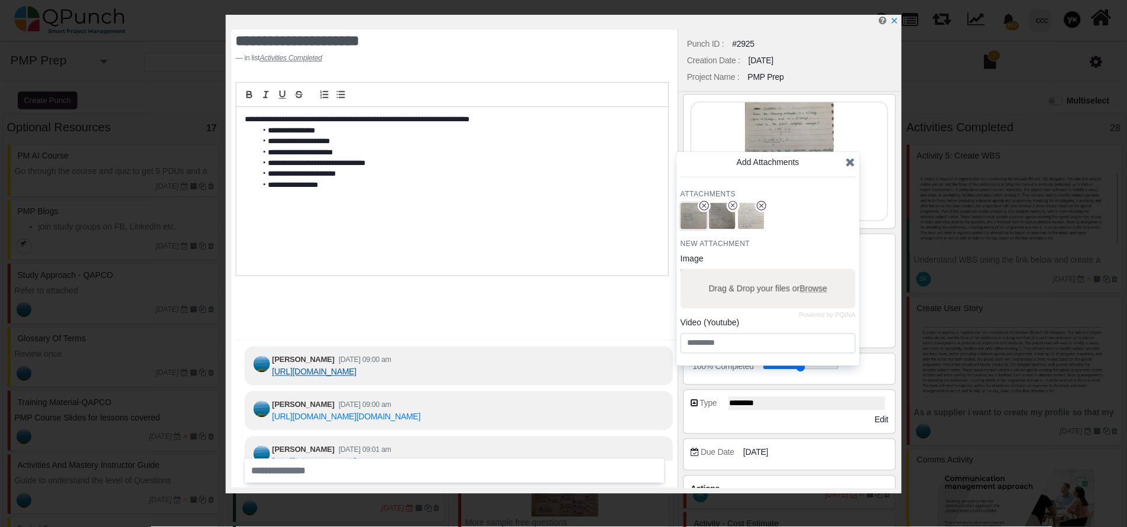
scroll to position [-118, 0]
click at [897, 24] on icon "x" at bounding box center [895, 21] width 7 height 7
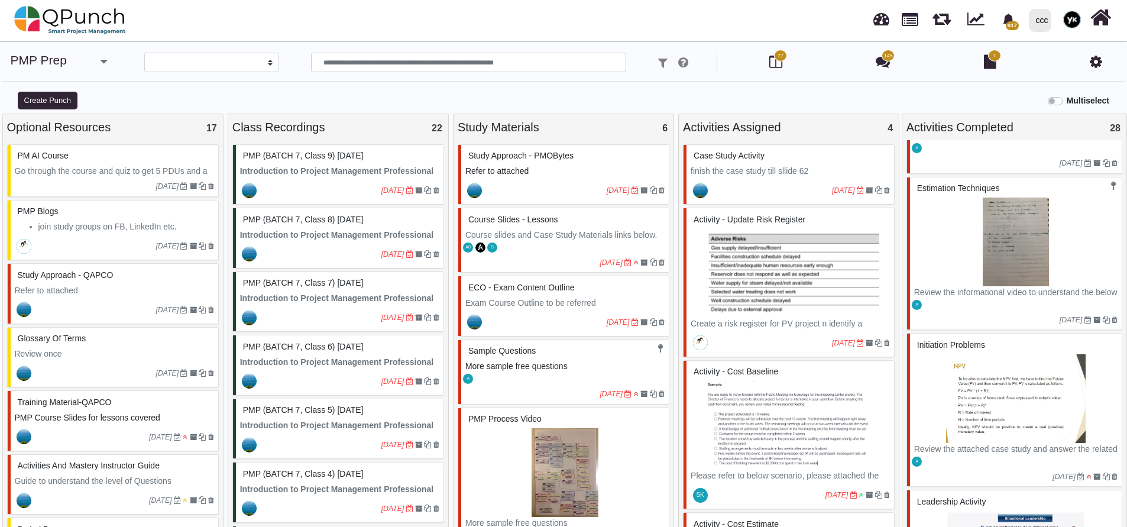
scroll to position [2928, 0]
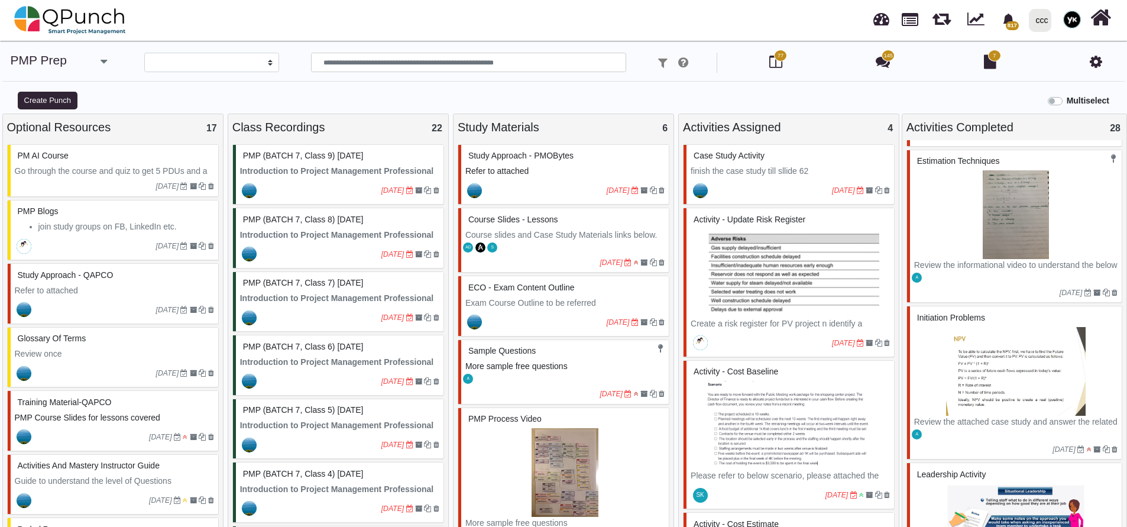
click at [1033, 365] on img at bounding box center [1016, 371] width 203 height 89
select select "*****"
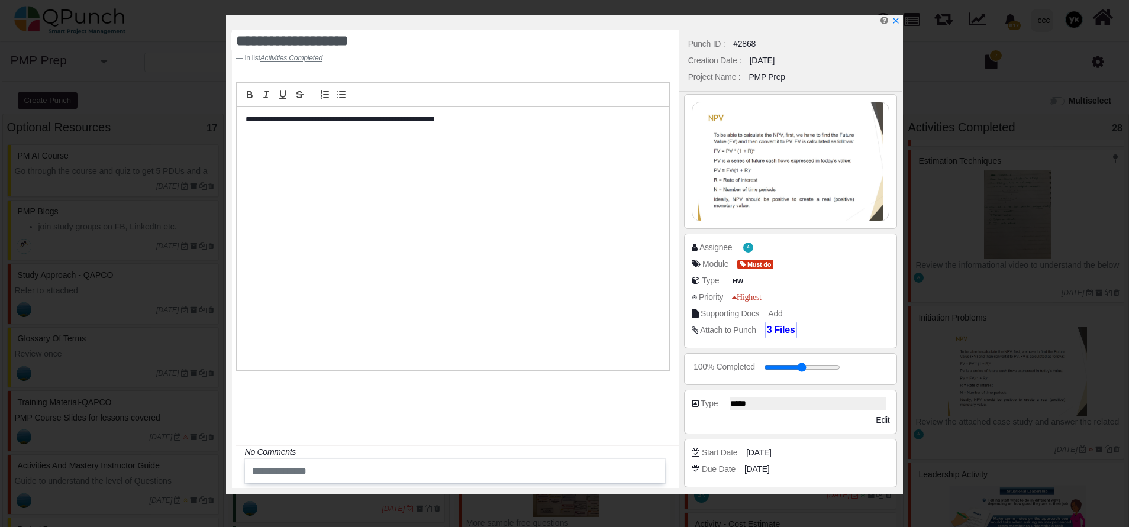
click at [768, 325] on span "3 Files" at bounding box center [781, 330] width 28 height 10
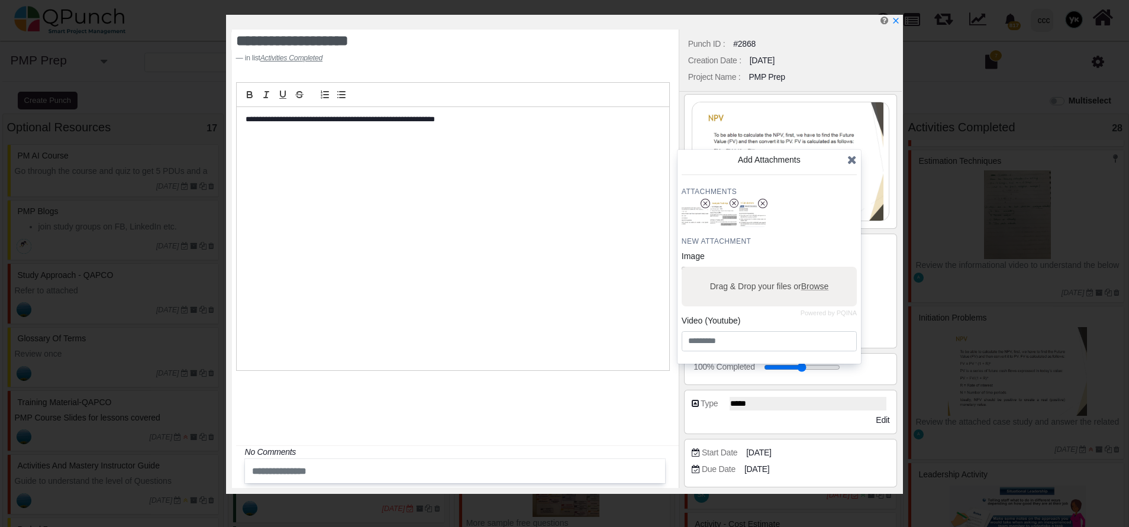
click at [851, 156] on icon at bounding box center [851, 160] width 9 height 12
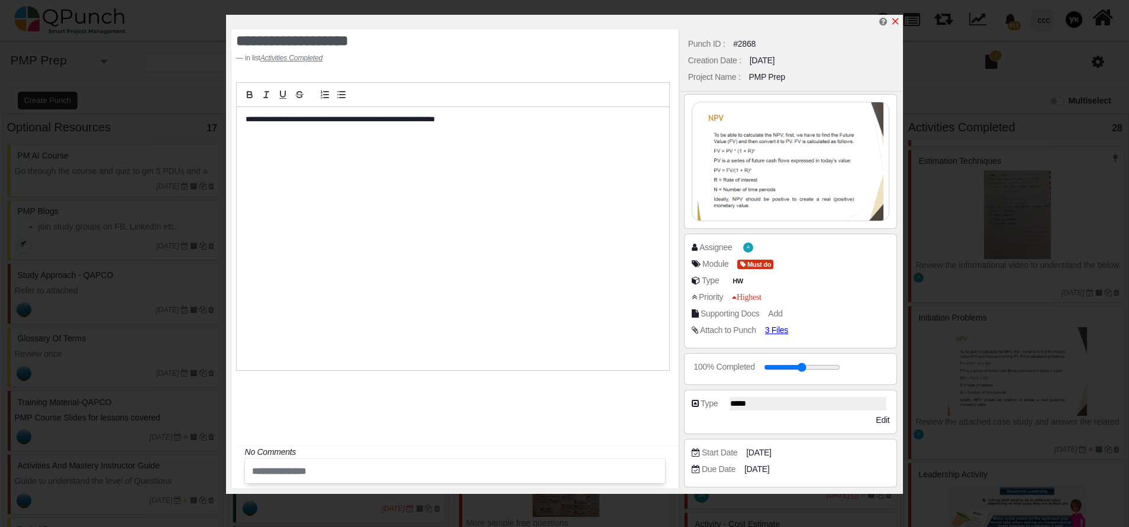
click at [894, 24] on icon "x" at bounding box center [894, 21] width 9 height 9
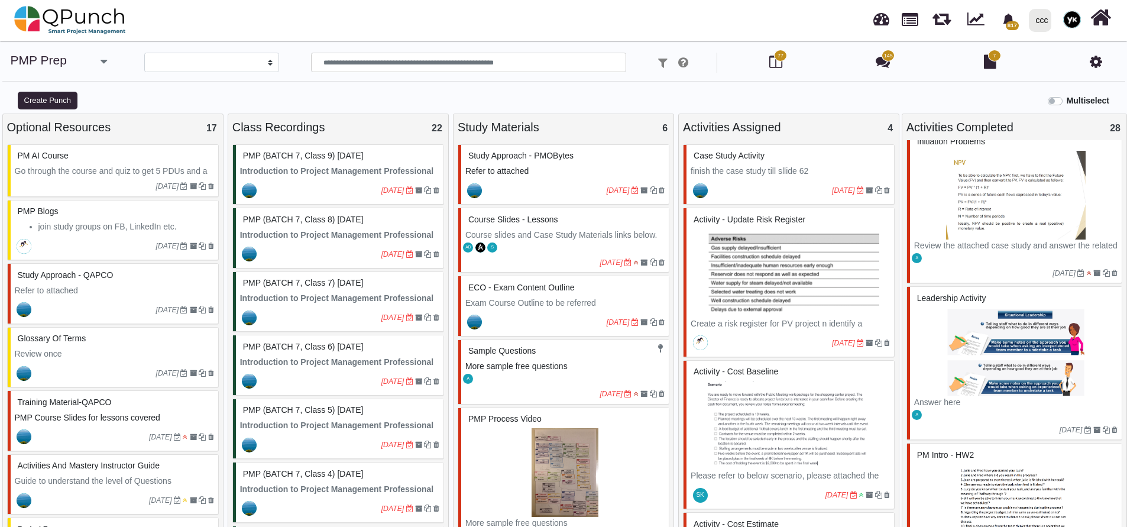
scroll to position [3106, 0]
click at [985, 421] on div "[DATE]" at bounding box center [1016, 428] width 212 height 19
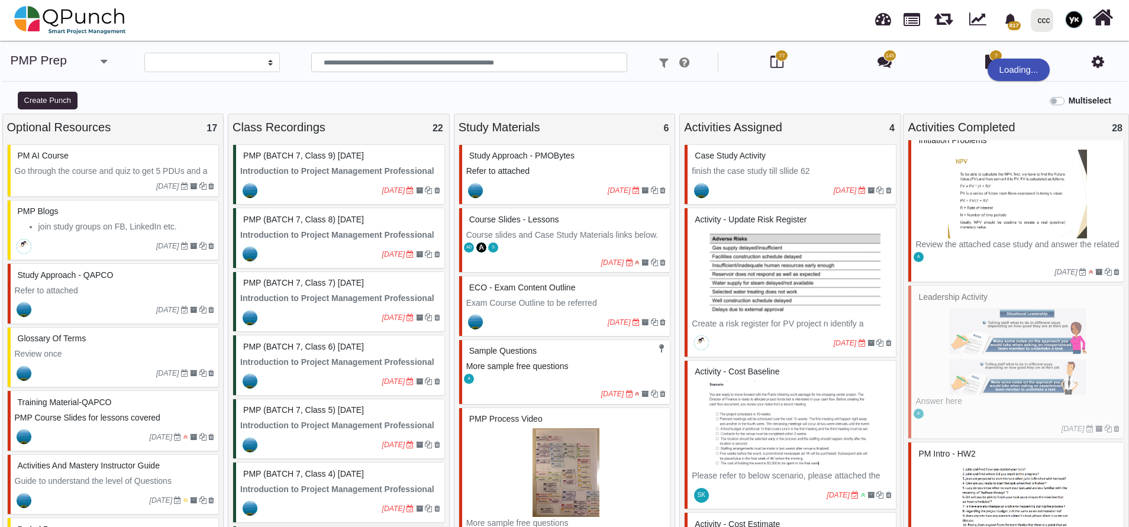
select select "********"
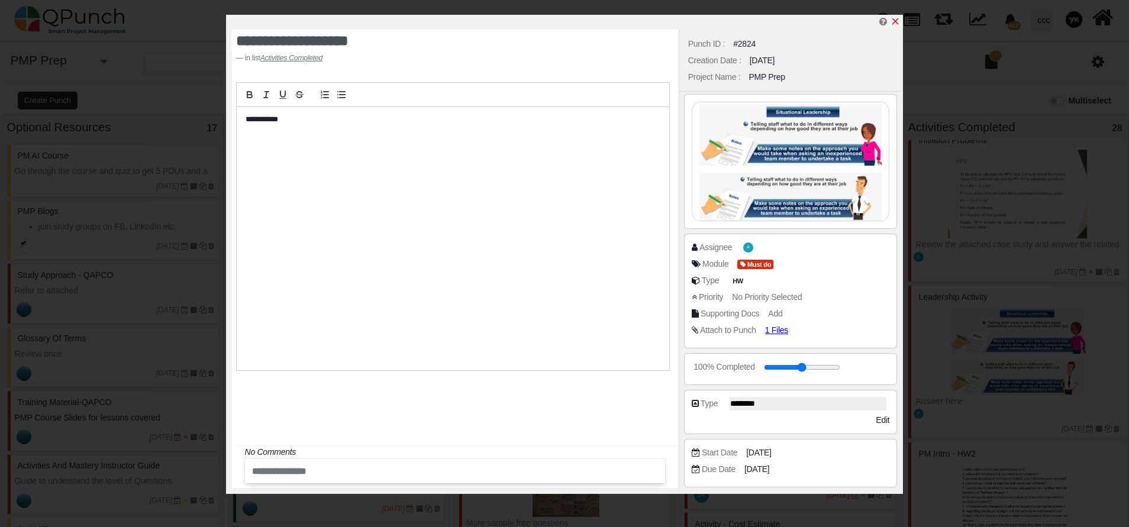
click at [895, 20] on icon "x" at bounding box center [894, 21] width 9 height 9
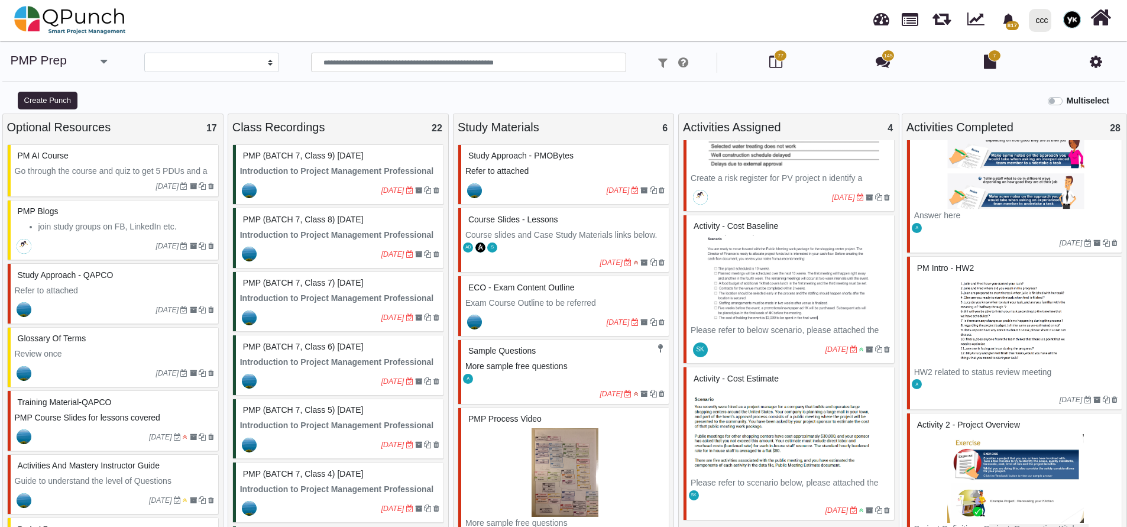
scroll to position [3333, 0]
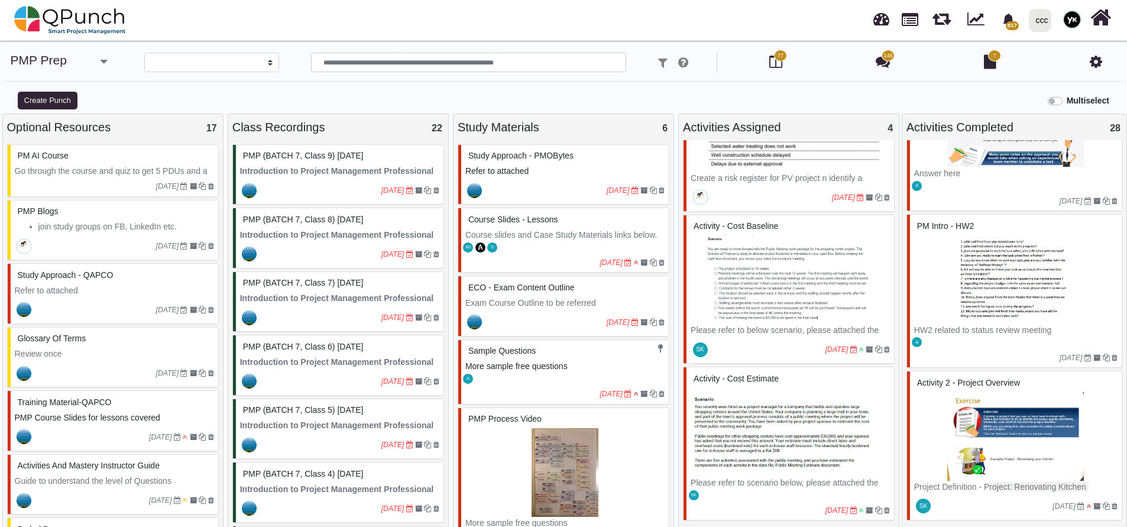
click at [985, 318] on img at bounding box center [1016, 279] width 203 height 89
select select "********"
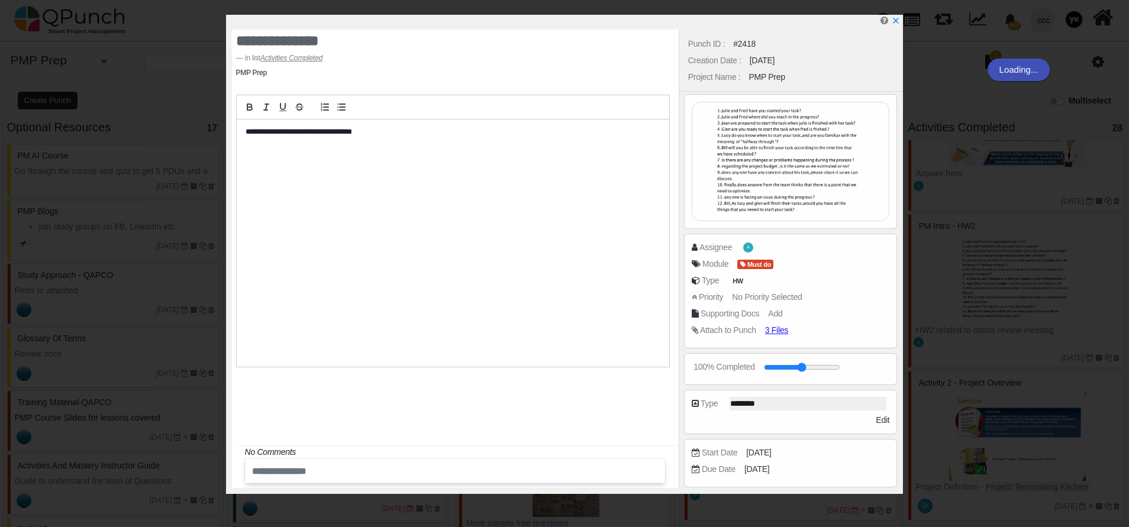
click at [771, 327] on div "Punch ID : #2418 Creation Date : [DATE] Project Name : PMP Prep Assignee A Modu…" at bounding box center [790, 259] width 224 height 458
click at [772, 327] on span "3 Files" at bounding box center [776, 329] width 23 height 9
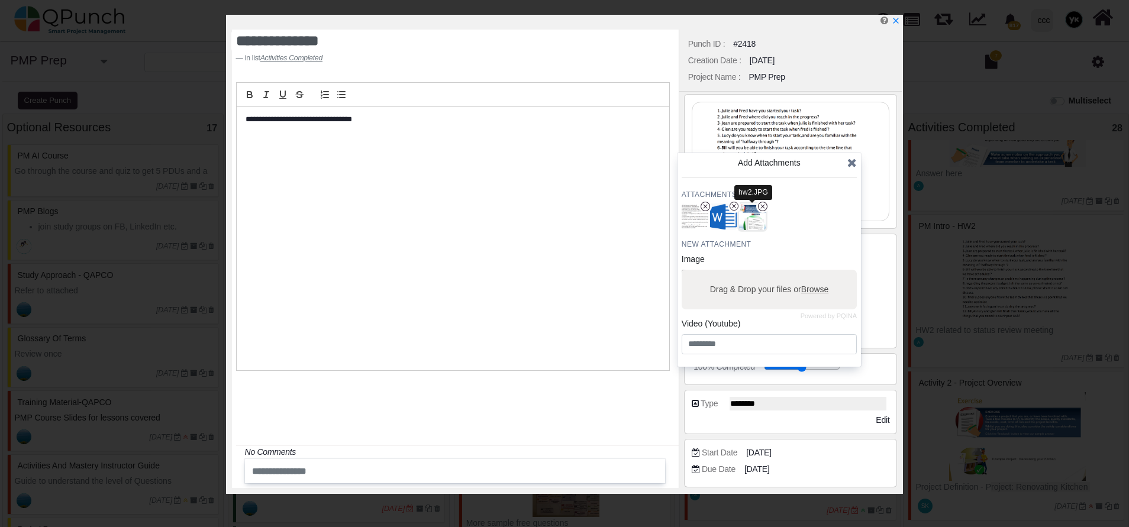
click at [745, 222] on img "button" at bounding box center [751, 217] width 31 height 31
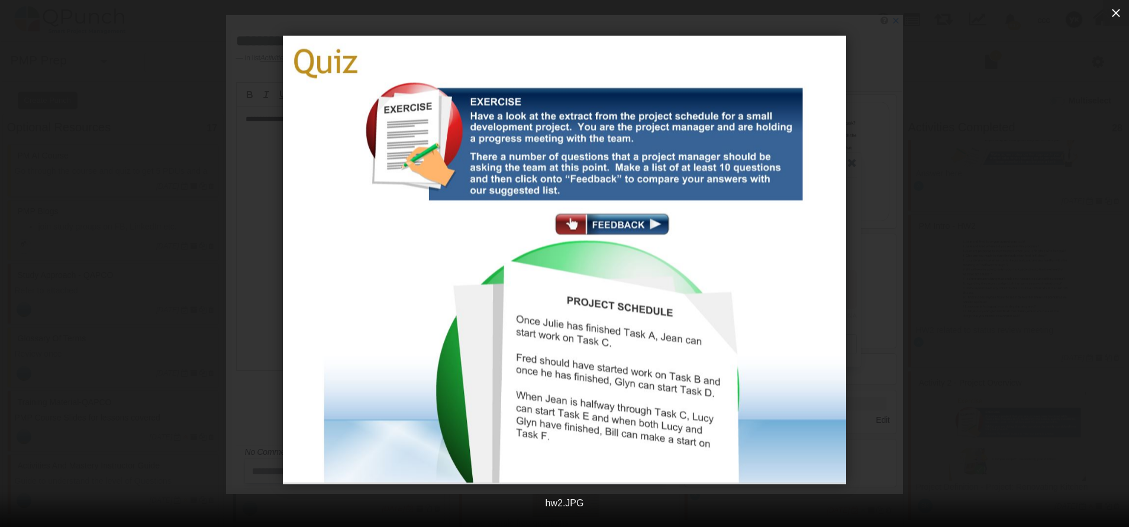
click at [1112, 7] on icon "button" at bounding box center [1116, 13] width 14 height 14
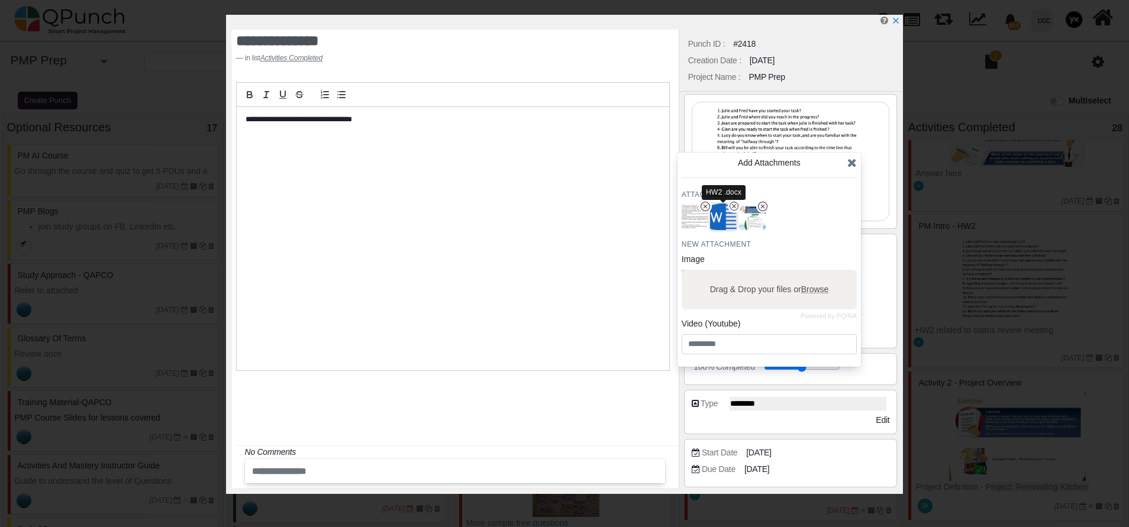
click at [727, 216] on img "button" at bounding box center [723, 217] width 31 height 31
click at [846, 164] on div "Add Attachments" at bounding box center [768, 169] width 175 height 24
click at [849, 161] on icon at bounding box center [851, 163] width 9 height 12
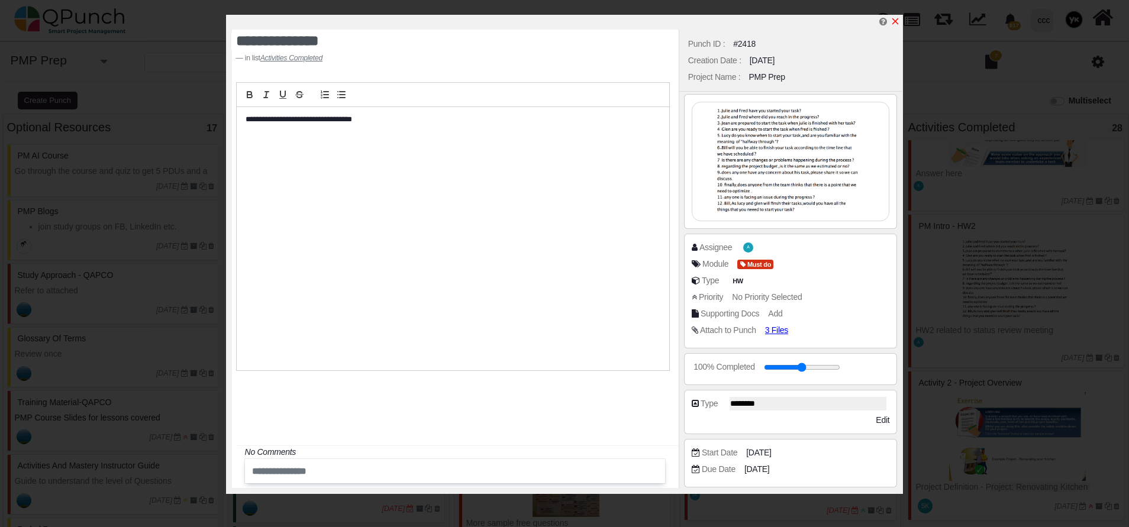
click at [894, 20] on icon "x" at bounding box center [894, 21] width 9 height 9
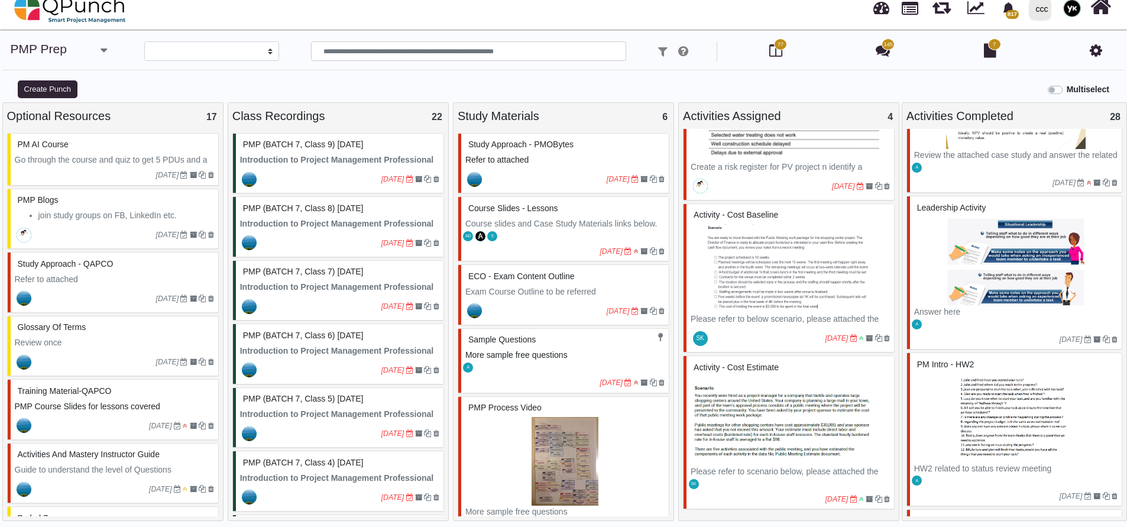
scroll to position [3156, 0]
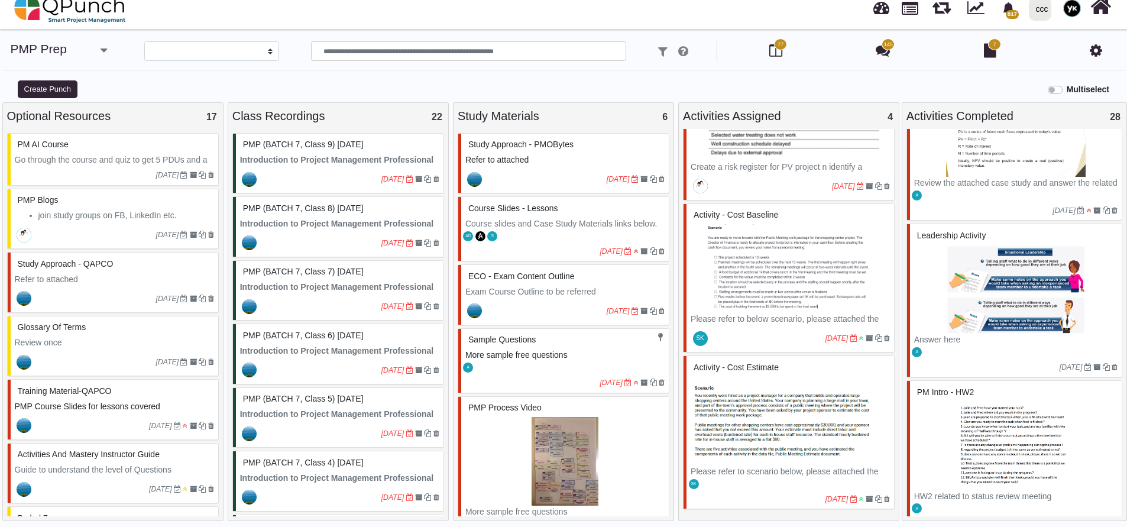
click at [981, 391] on div "PM intro - HW2" at bounding box center [1016, 392] width 203 height 18
select select "********"
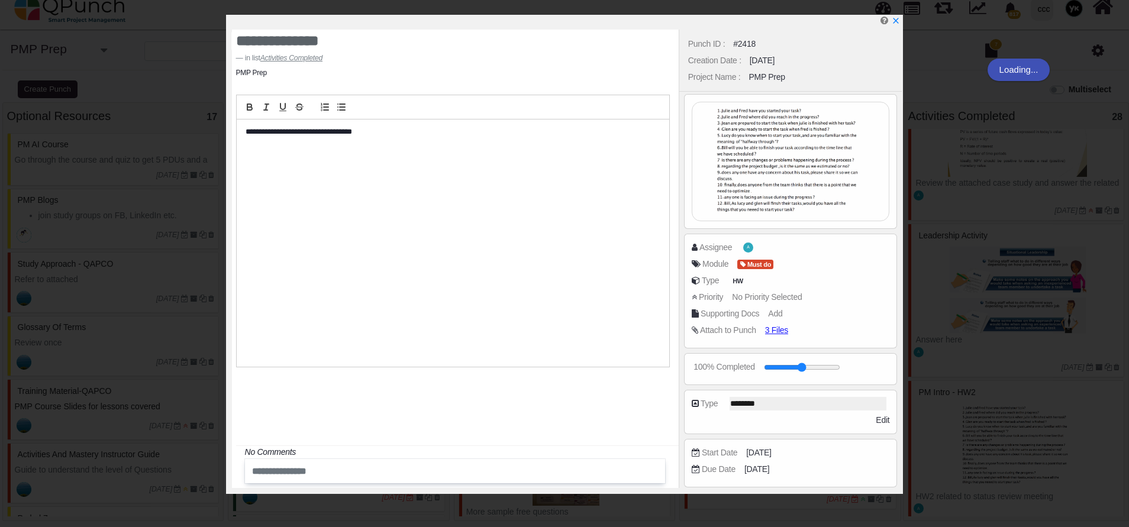
click at [777, 337] on div "Punch ID : #2418 Creation Date : [DATE] Project Name : PMP Prep Assignee A Modu…" at bounding box center [790, 259] width 224 height 458
click at [773, 327] on div "Punch ID : #2418 Creation Date : [DATE] Project Name : PMP Prep Assignee A Modu…" at bounding box center [790, 259] width 224 height 458
click at [894, 21] on icon "x" at bounding box center [895, 21] width 7 height 7
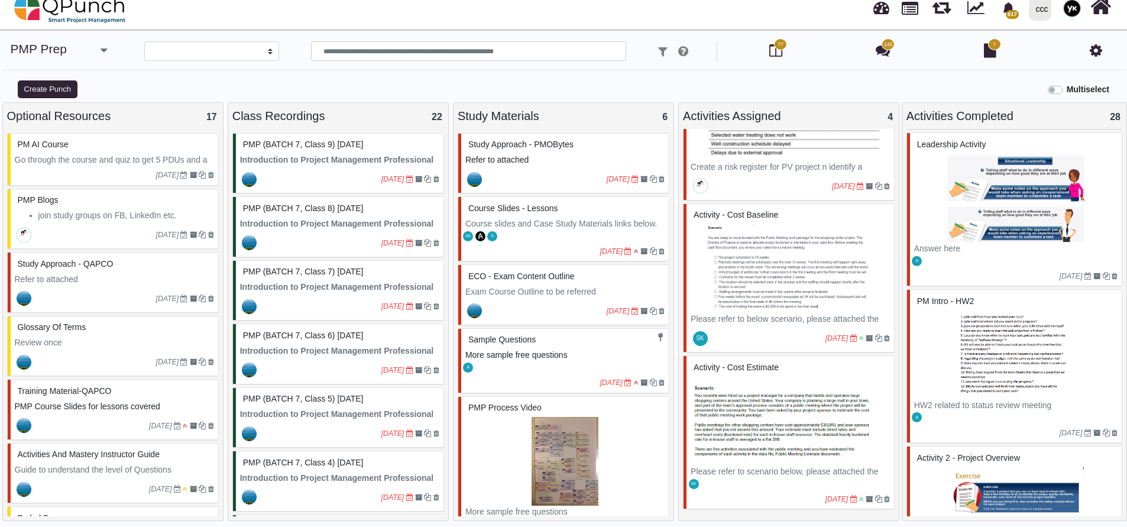
scroll to position [3333, 0]
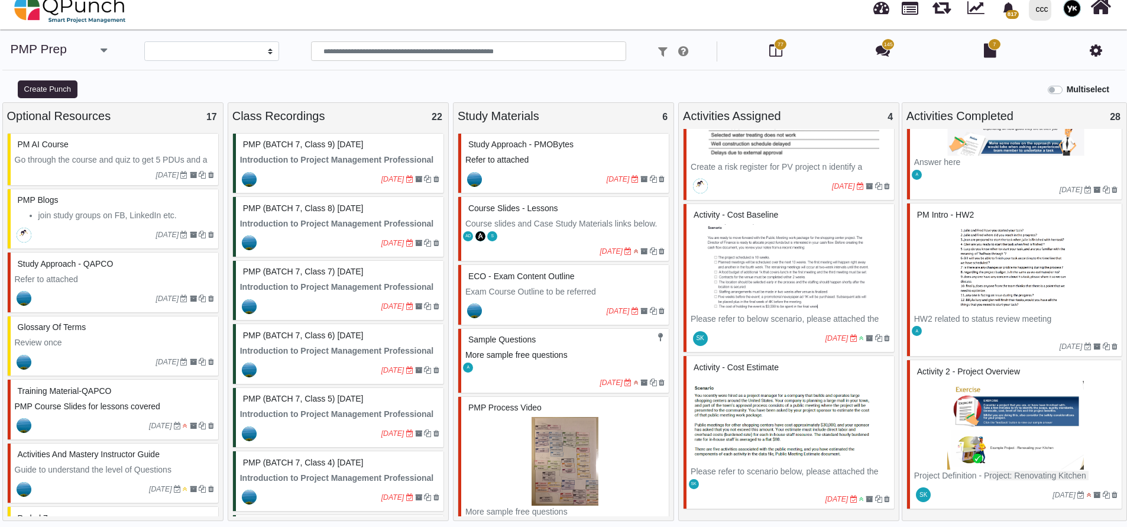
click at [991, 403] on img at bounding box center [1016, 425] width 203 height 89
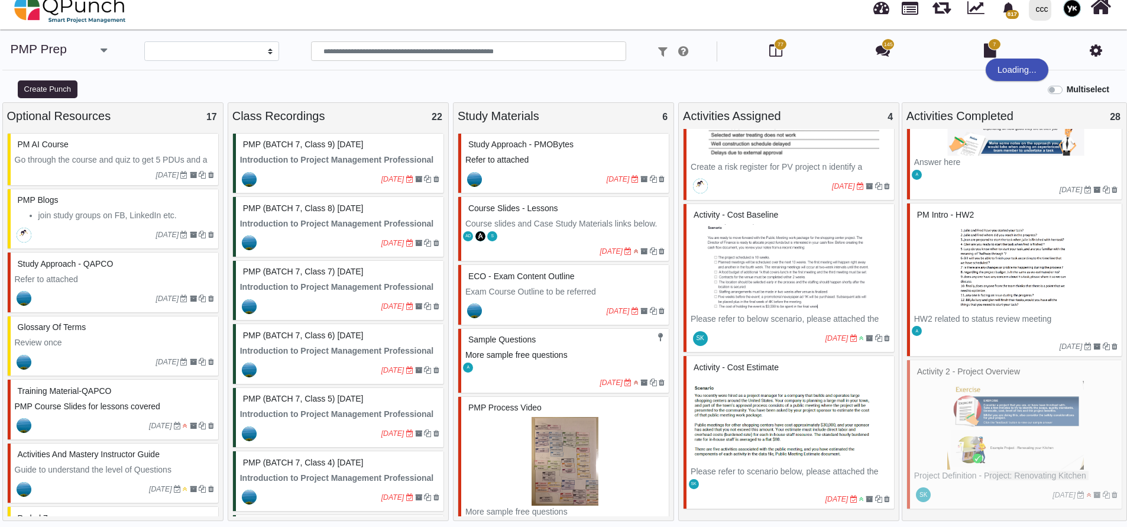
select select "*******"
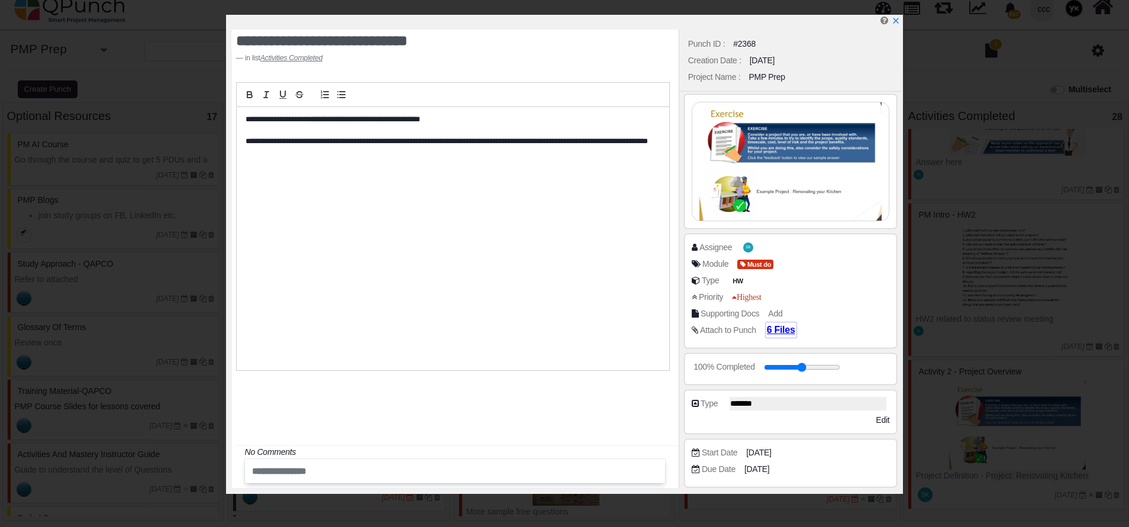
click at [773, 330] on span "6 Files" at bounding box center [781, 330] width 28 height 10
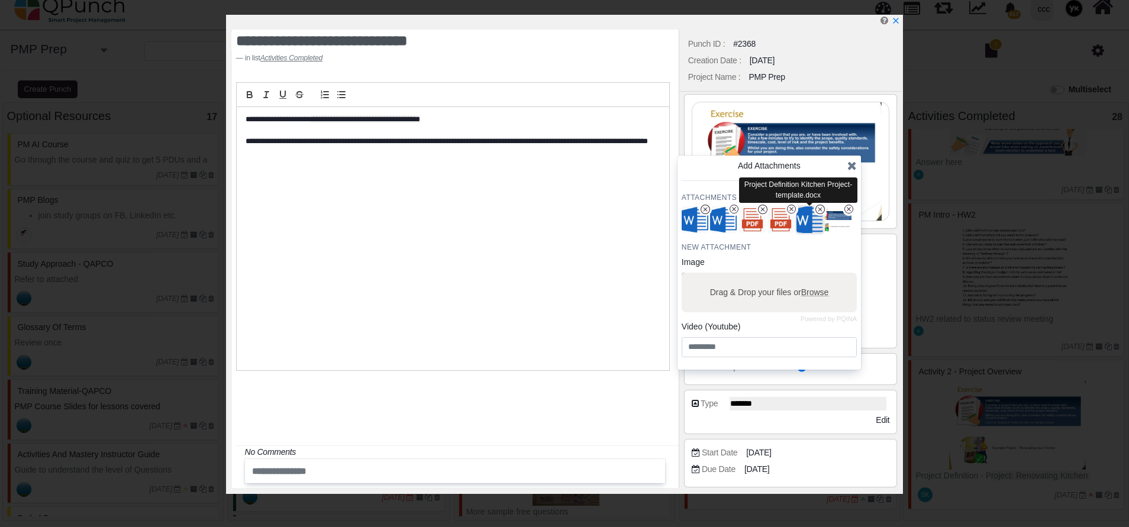
click at [803, 223] on img "button" at bounding box center [809, 220] width 31 height 31
click at [784, 225] on img "button" at bounding box center [780, 220] width 31 height 31
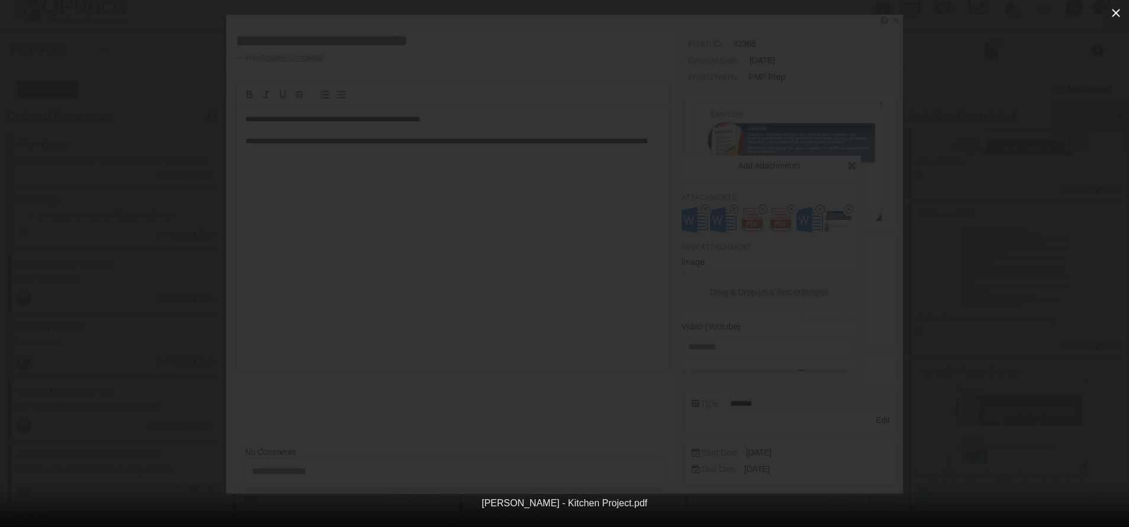
click at [1119, 20] on button "button" at bounding box center [1116, 13] width 26 height 26
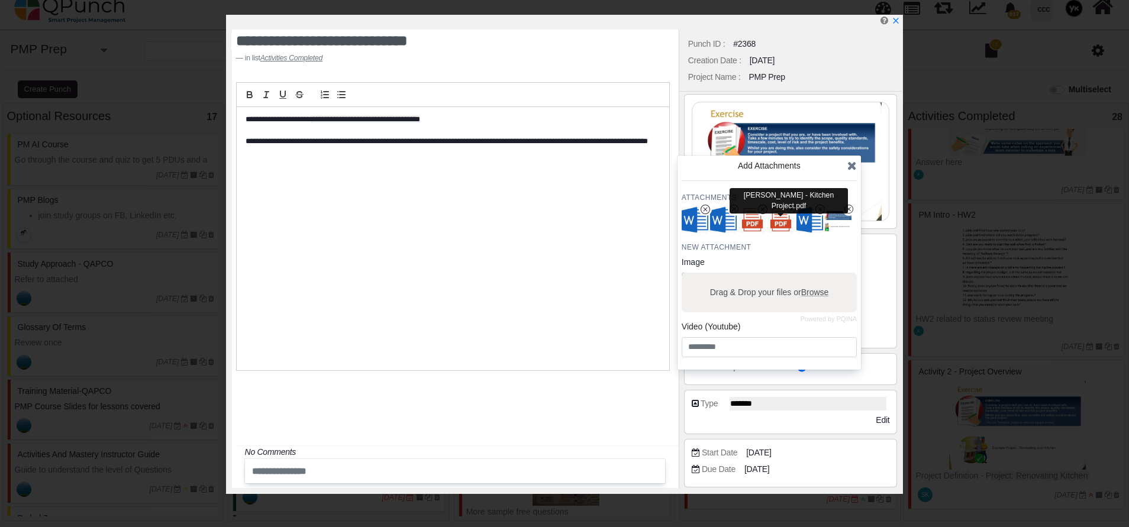
click at [770, 190] on div "[PERSON_NAME] - Kitchen Project.pdf" at bounding box center [788, 201] width 118 height 26
click at [771, 193] on div "[PERSON_NAME] - Kitchen Project.pdf" at bounding box center [788, 201] width 118 height 26
copy div "[PERSON_NAME] - Kitchen Project.pdf"
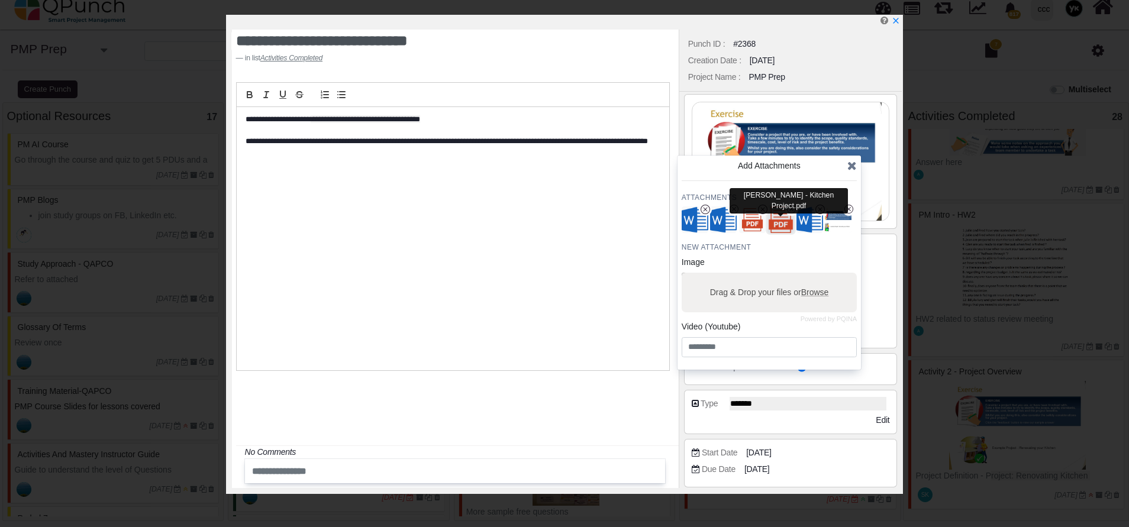
click at [782, 230] on img "button" at bounding box center [780, 220] width 31 height 31
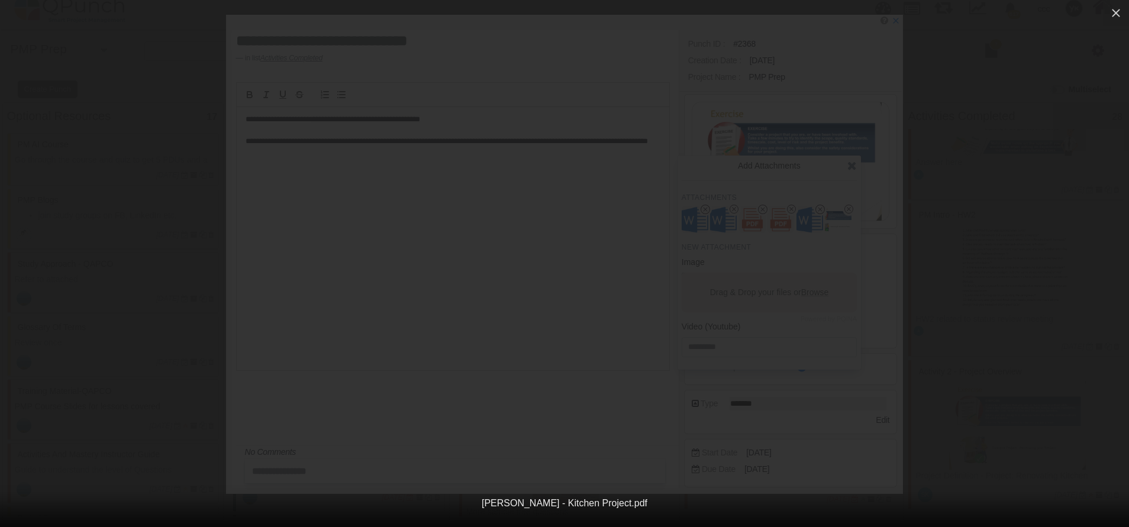
click at [603, 33] on div "[PERSON_NAME] - Kitchen Project.pdf" at bounding box center [564, 263] width 1129 height 527
click at [1120, 4] on button "button" at bounding box center [1116, 13] width 26 height 26
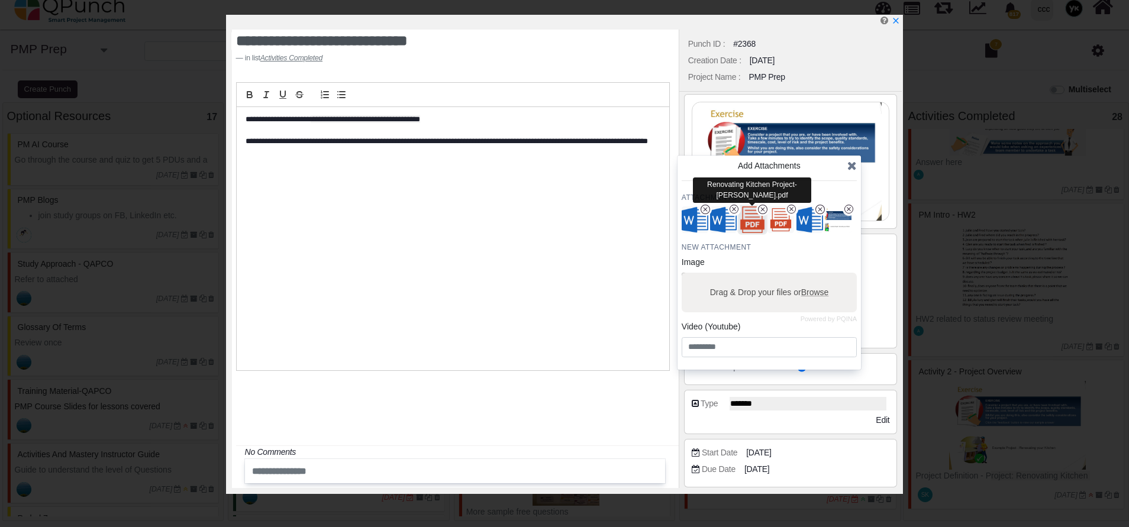
click at [755, 222] on img "button" at bounding box center [751, 220] width 31 height 31
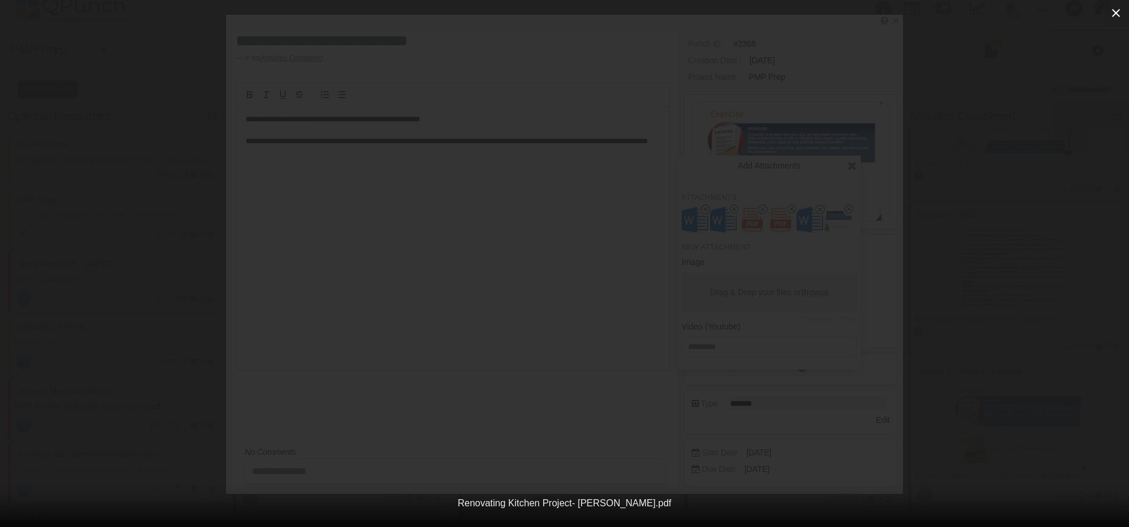
click at [1113, 9] on icon "button" at bounding box center [1116, 13] width 14 height 14
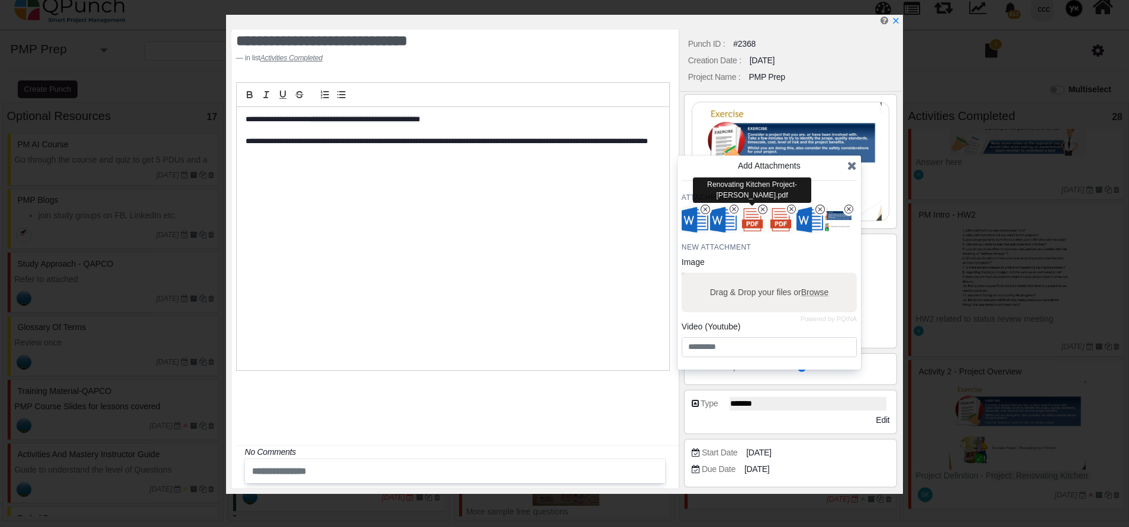
click at [744, 186] on div "Renovating Kitchen Project- [PERSON_NAME].pdf" at bounding box center [752, 190] width 118 height 26
copy div "Renovating Kitchen Project- [PERSON_NAME].pdf"
click at [757, 224] on img "button" at bounding box center [751, 220] width 31 height 31
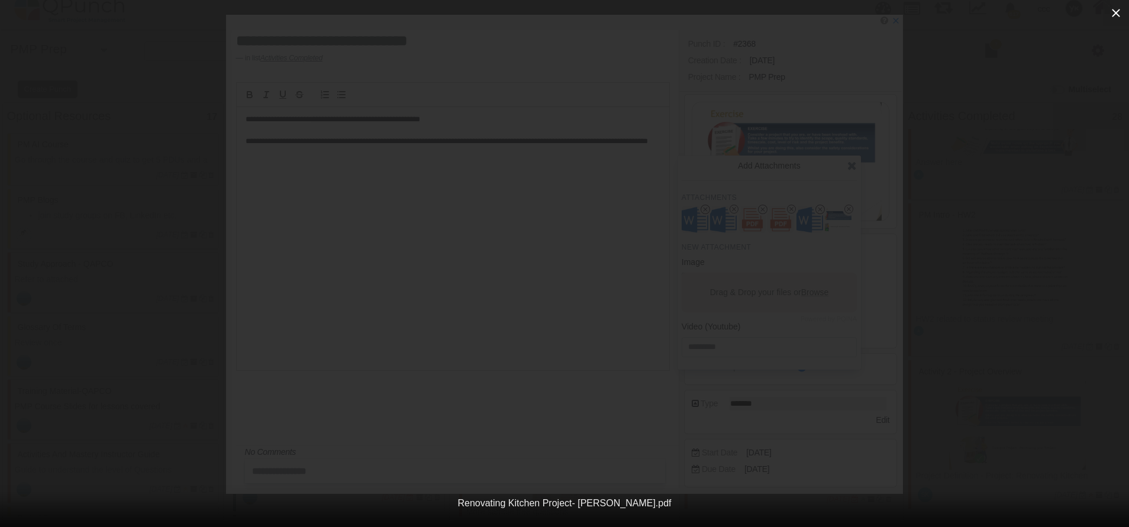
click at [1115, 11] on icon "button" at bounding box center [1116, 13] width 14 height 14
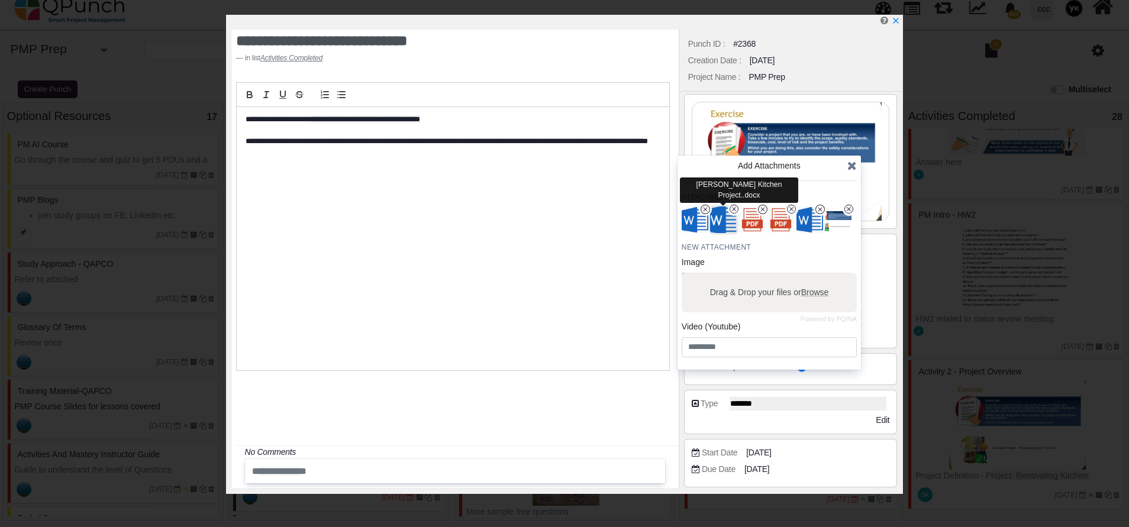
click at [720, 221] on img "button" at bounding box center [723, 220] width 31 height 31
click at [689, 218] on img "button" at bounding box center [694, 220] width 31 height 31
click at [558, 59] on footer "in list Activities Completed" at bounding box center [415, 58] width 358 height 11
click at [899, 26] on icon "x" at bounding box center [894, 21] width 9 height 9
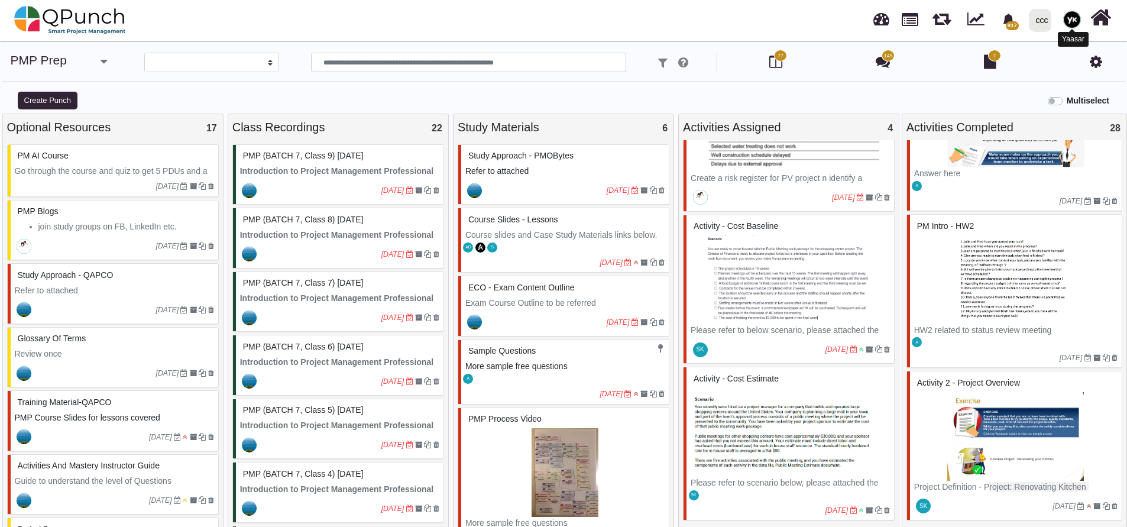
click at [1074, 17] on img at bounding box center [1073, 20] width 18 height 18
click at [1038, 17] on div "ccc" at bounding box center [1042, 20] width 12 height 21
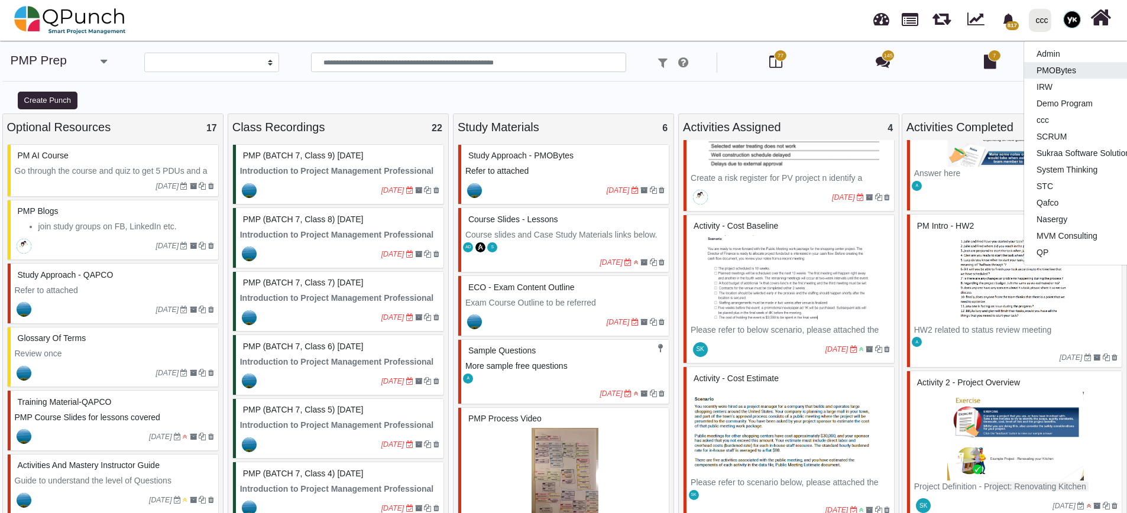
click at [1051, 71] on link "PMOBytes" at bounding box center [1095, 70] width 140 height 17
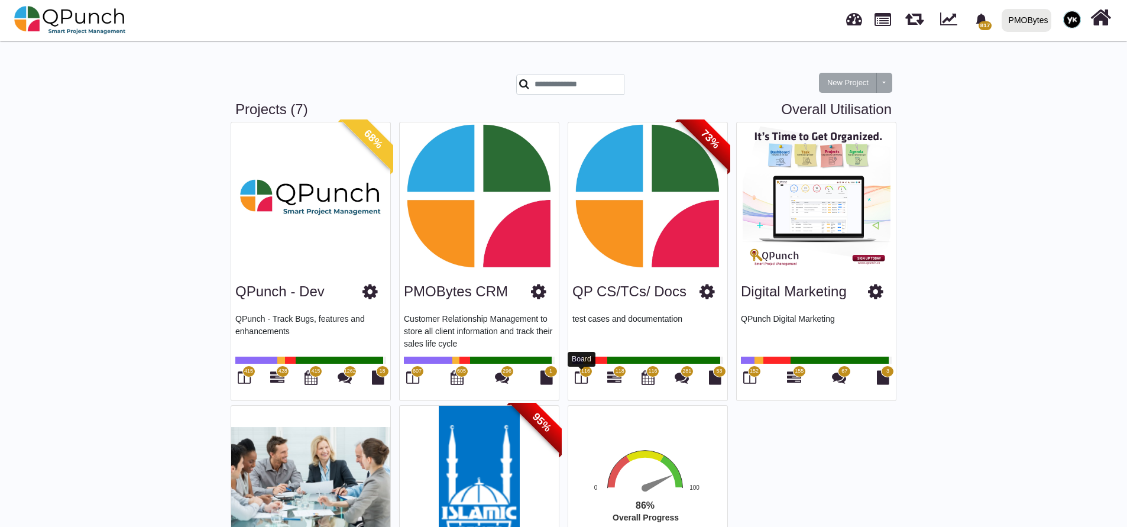
click at [580, 373] on span "116" at bounding box center [586, 372] width 13 height 12
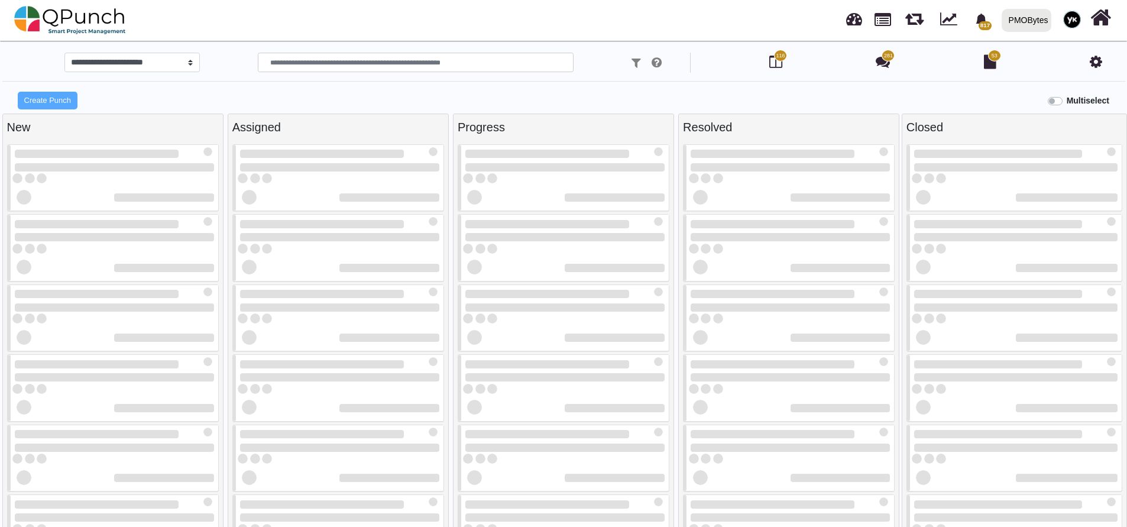
select select "*****"
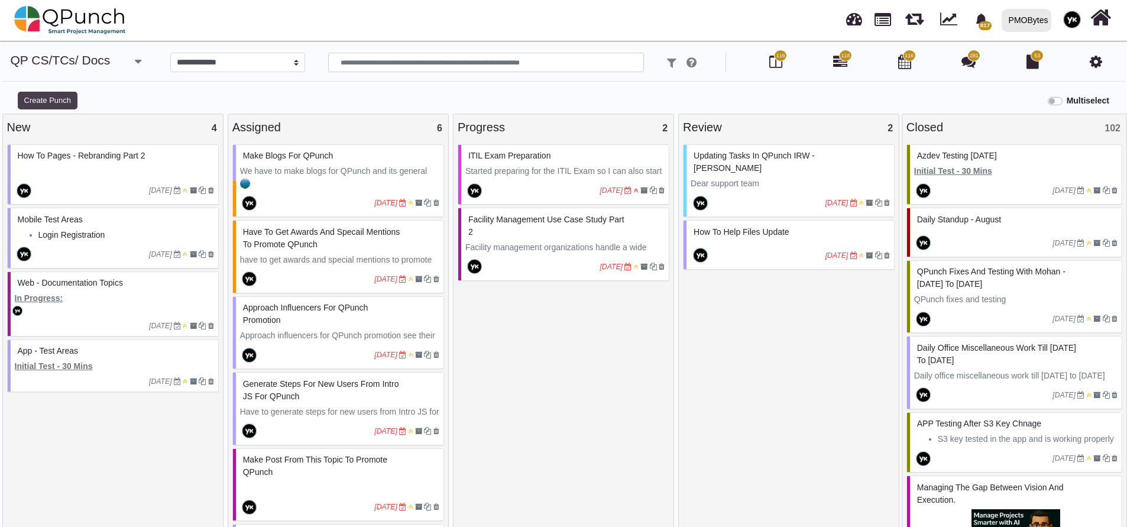
click at [49, 93] on div "**********" at bounding box center [564, 83] width 1110 height 61
click at [49, 93] on button "Create Punch" at bounding box center [48, 101] width 60 height 18
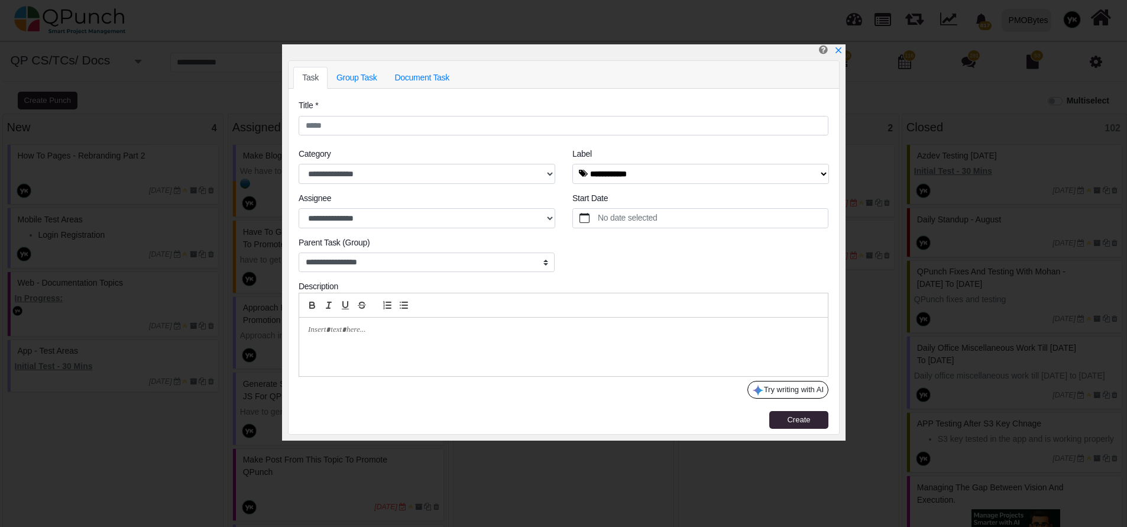
select select "****"
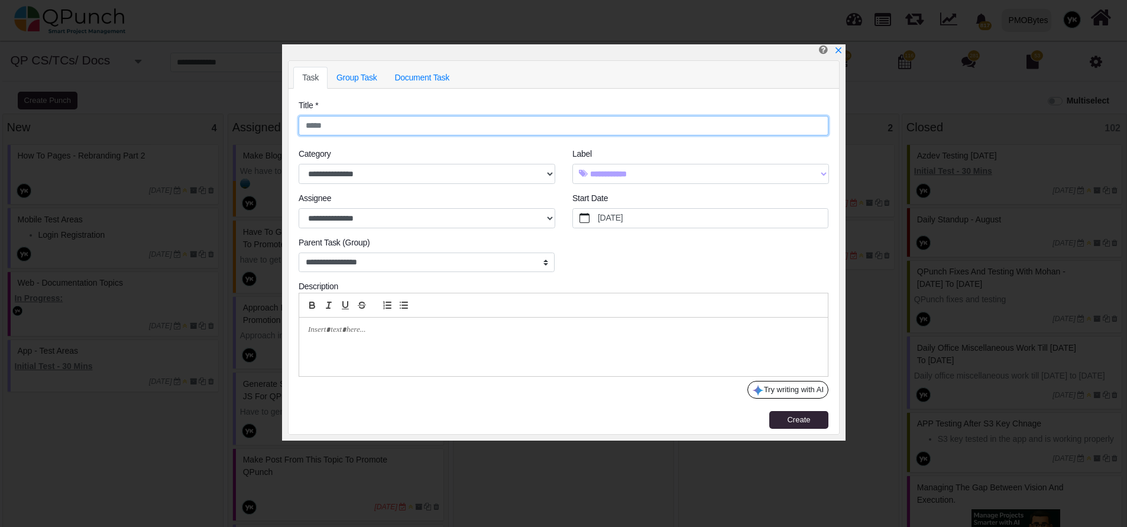
click at [403, 119] on input "text" at bounding box center [564, 126] width 530 height 20
type input "*"
type input "**********"
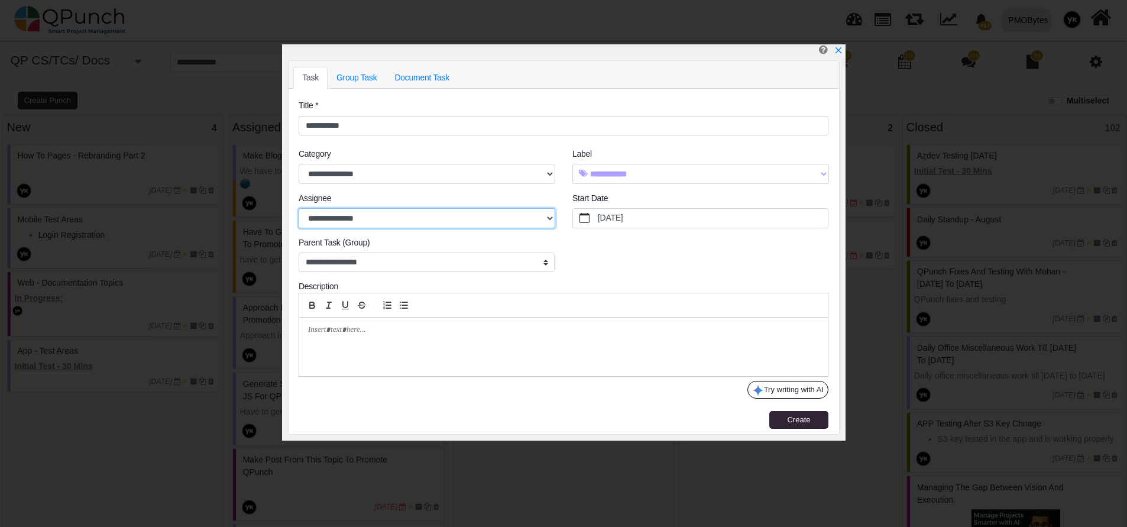
click at [440, 215] on select "**********" at bounding box center [427, 218] width 257 height 20
click at [299, 208] on select "**********" at bounding box center [427, 218] width 257 height 20
drag, startPoint x: 784, startPoint y: 419, endPoint x: 742, endPoint y: 406, distance: 43.4
click at [783, 419] on button "Create" at bounding box center [799, 420] width 59 height 18
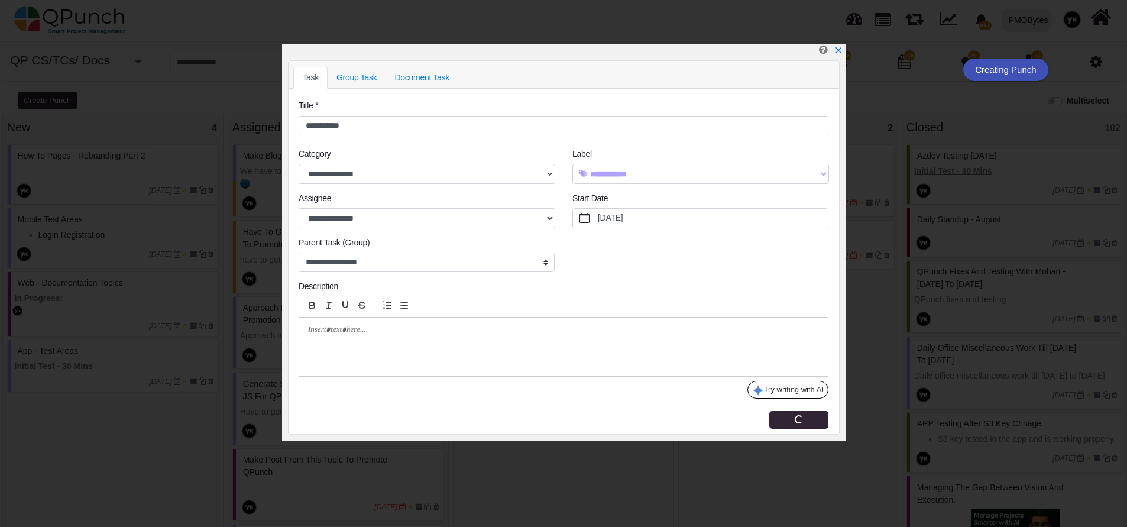
click at [49, 85] on div "**********" at bounding box center [563, 263] width 1127 height 527
click at [49, 91] on div "**********" at bounding box center [563, 263] width 1127 height 527
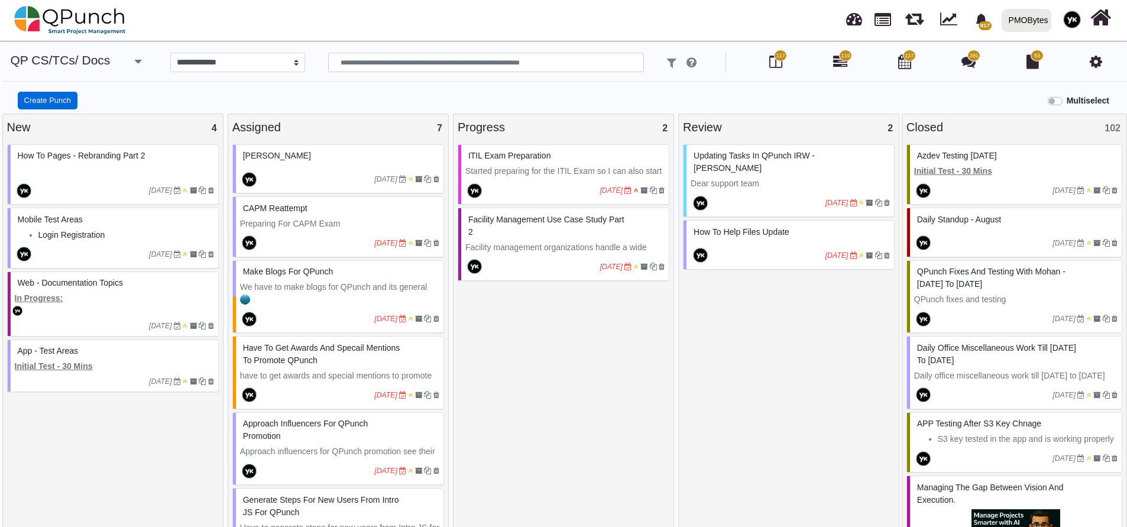
click at [64, 97] on button "Create Punch" at bounding box center [48, 101] width 60 height 18
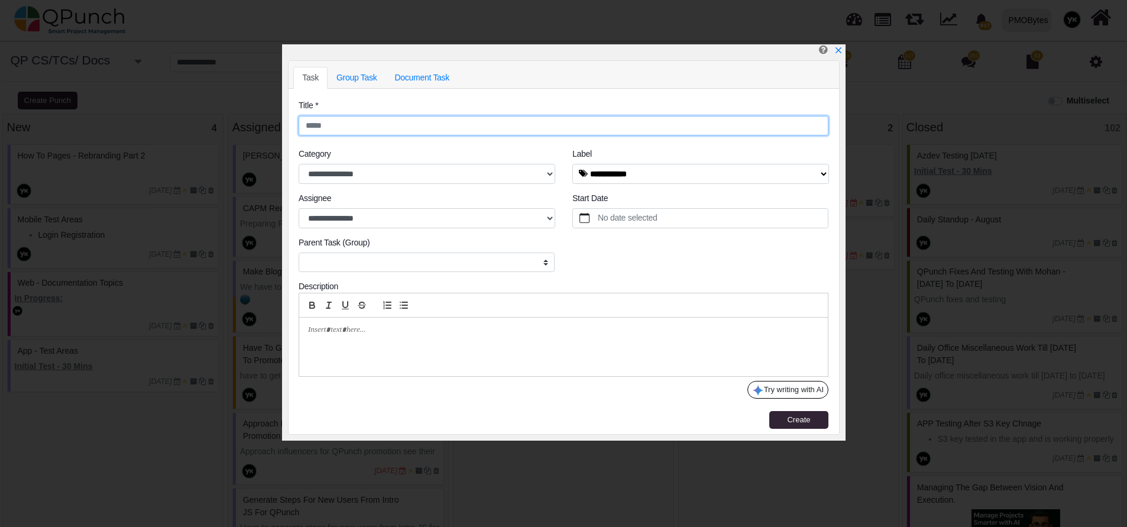
click at [385, 130] on input "text" at bounding box center [564, 126] width 530 height 20
type input "*"
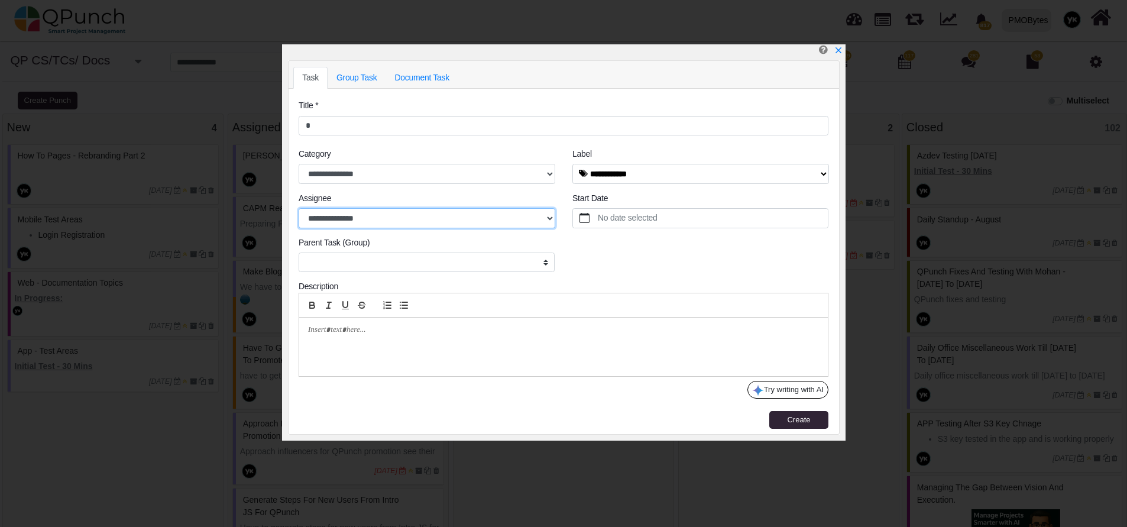
drag, startPoint x: 367, startPoint y: 221, endPoint x: 364, endPoint y: 228, distance: 8.2
click at [366, 221] on select "**********" at bounding box center [427, 218] width 257 height 20
select select "****"
click at [299, 208] on select "**********" at bounding box center [427, 218] width 257 height 20
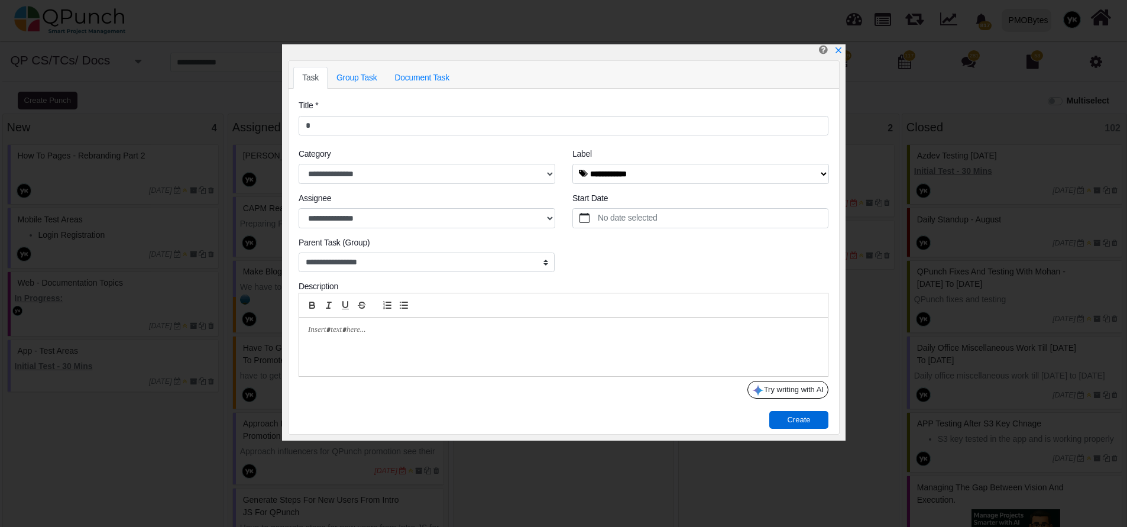
click at [799, 423] on span "Create" at bounding box center [798, 419] width 23 height 9
select select "****"
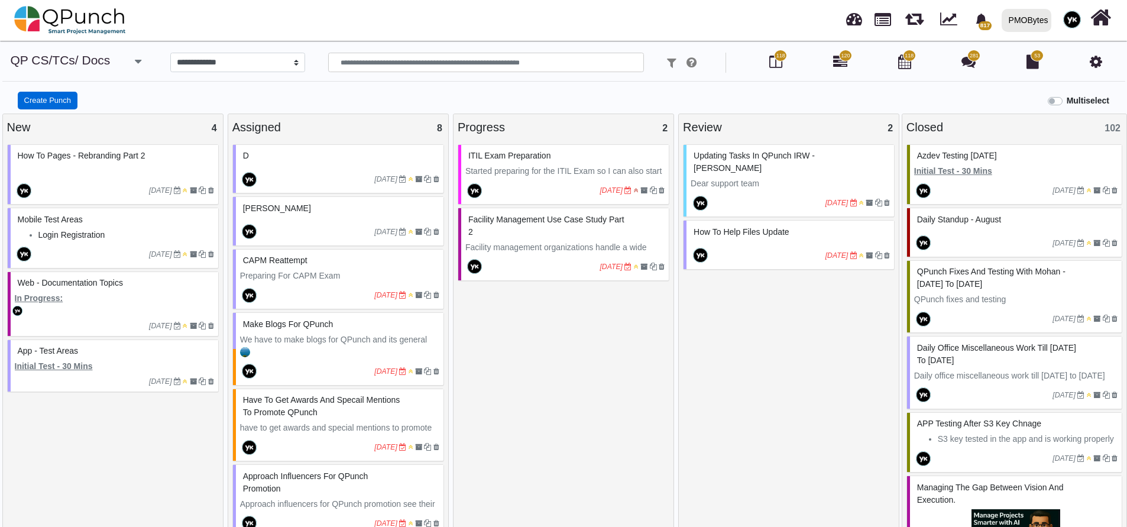
click at [47, 100] on button "Create Punch" at bounding box center [48, 101] width 60 height 18
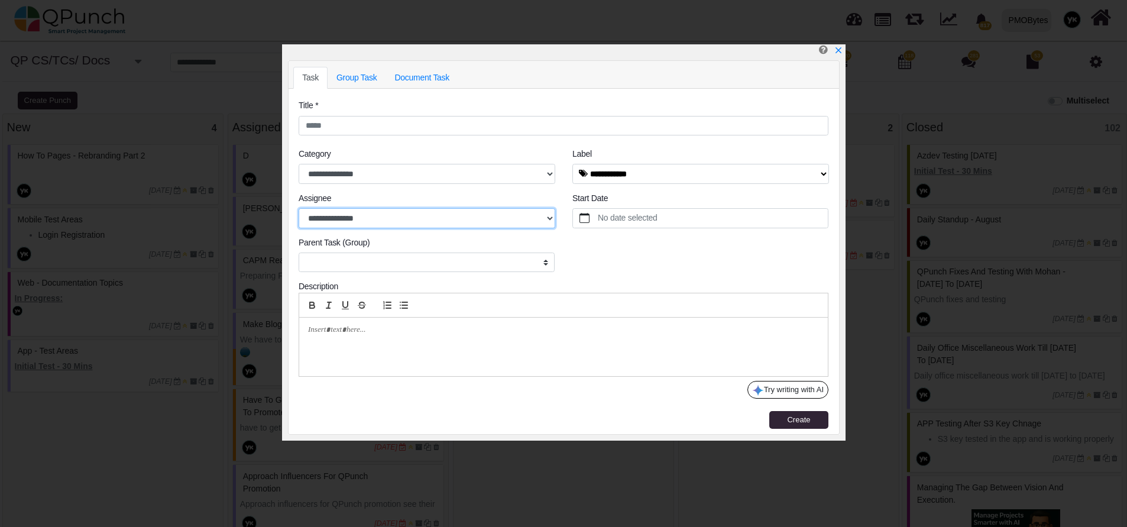
drag, startPoint x: 389, startPoint y: 224, endPoint x: 381, endPoint y: 226, distance: 8.5
click at [384, 227] on select "**********" at bounding box center [427, 218] width 257 height 20
select select "****"
click at [299, 208] on select "**********" at bounding box center [427, 218] width 257 height 20
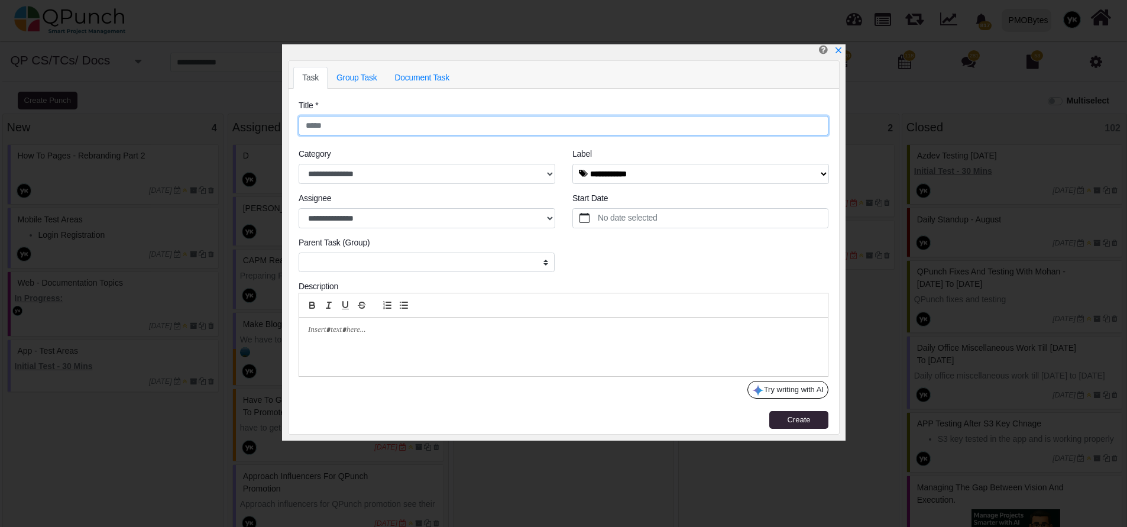
click at [388, 124] on input "text" at bounding box center [564, 126] width 530 height 20
type input "*"
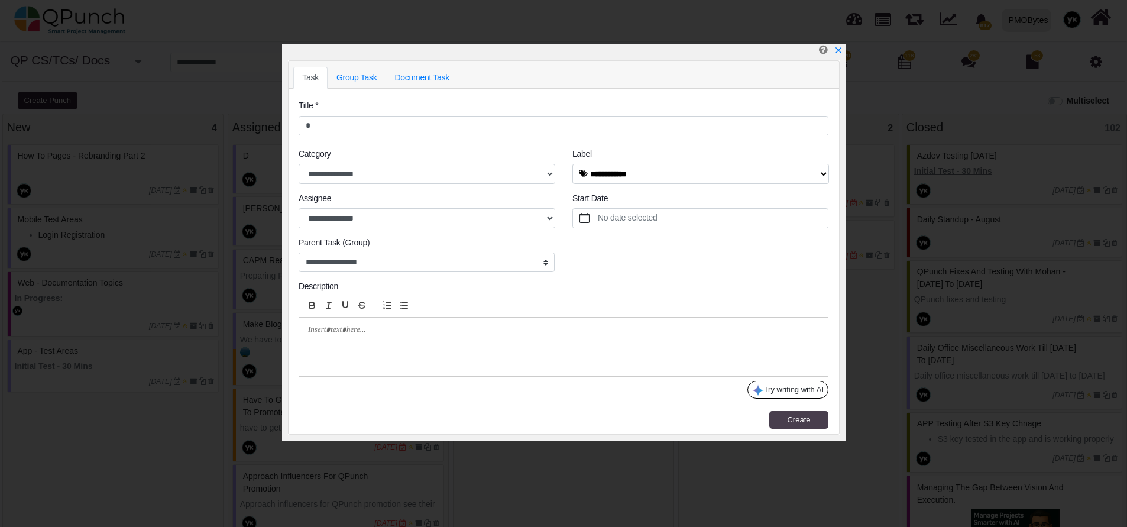
click at [804, 424] on span "Create" at bounding box center [798, 419] width 23 height 9
select select "****"
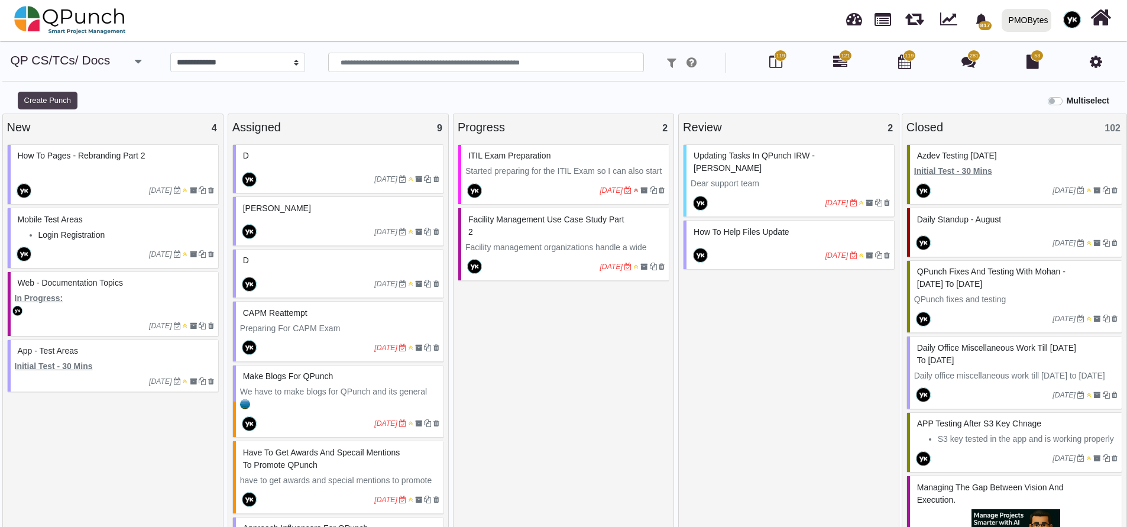
click at [62, 96] on button "Create Punch" at bounding box center [48, 101] width 60 height 18
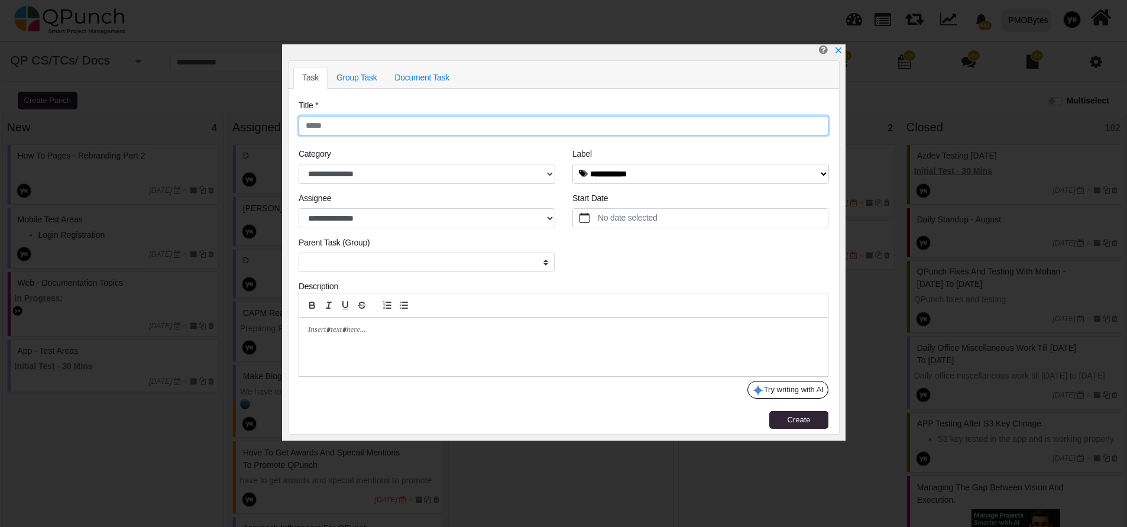
click at [366, 125] on input "text" at bounding box center [564, 126] width 530 height 20
type input "*"
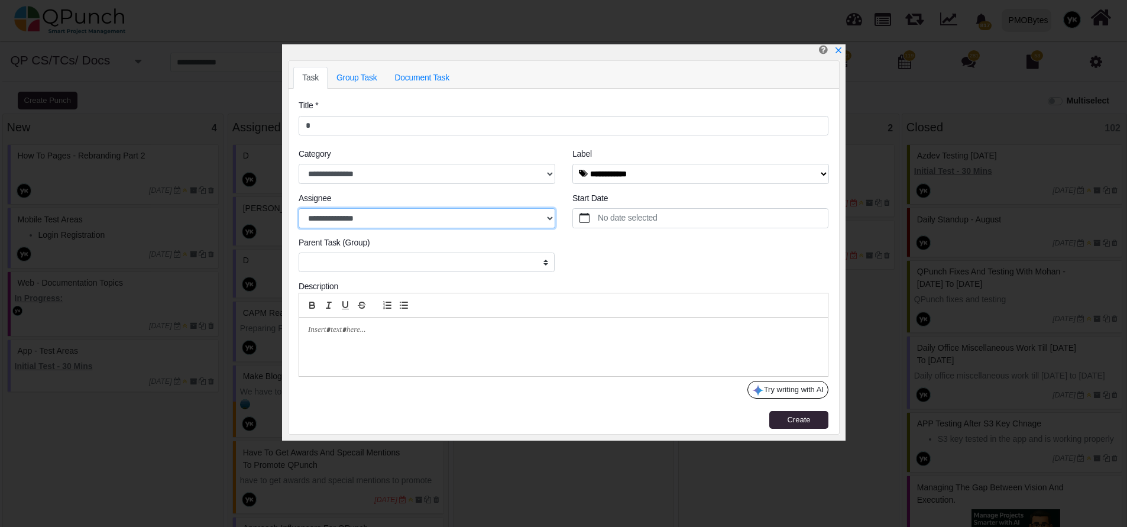
drag, startPoint x: 434, startPoint y: 216, endPoint x: 425, endPoint y: 227, distance: 13.5
click at [434, 216] on select "**********" at bounding box center [427, 218] width 257 height 20
select select "****"
click at [299, 208] on select "**********" at bounding box center [427, 218] width 257 height 20
click at [780, 424] on button "Create" at bounding box center [799, 420] width 59 height 18
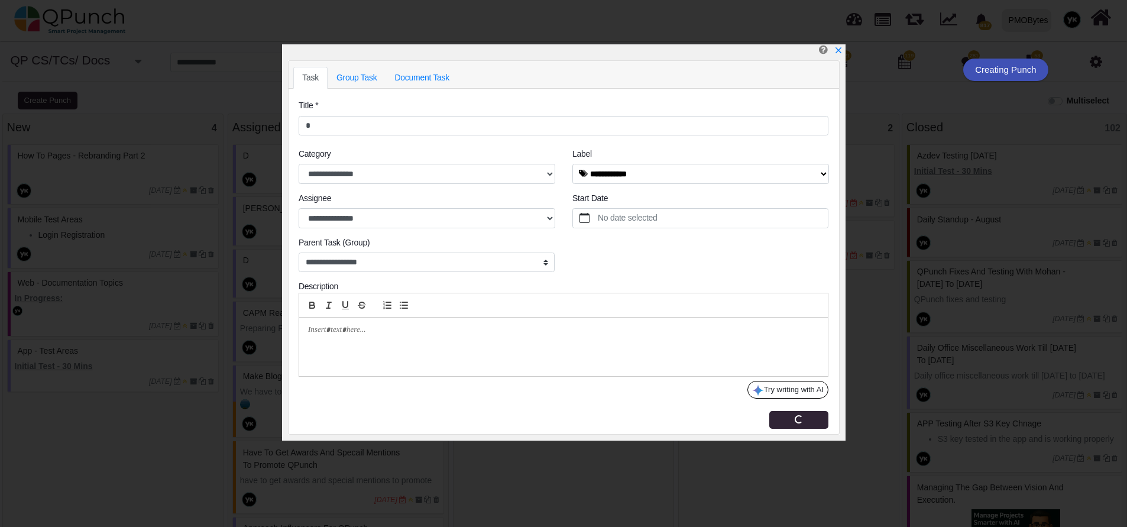
select select "****"
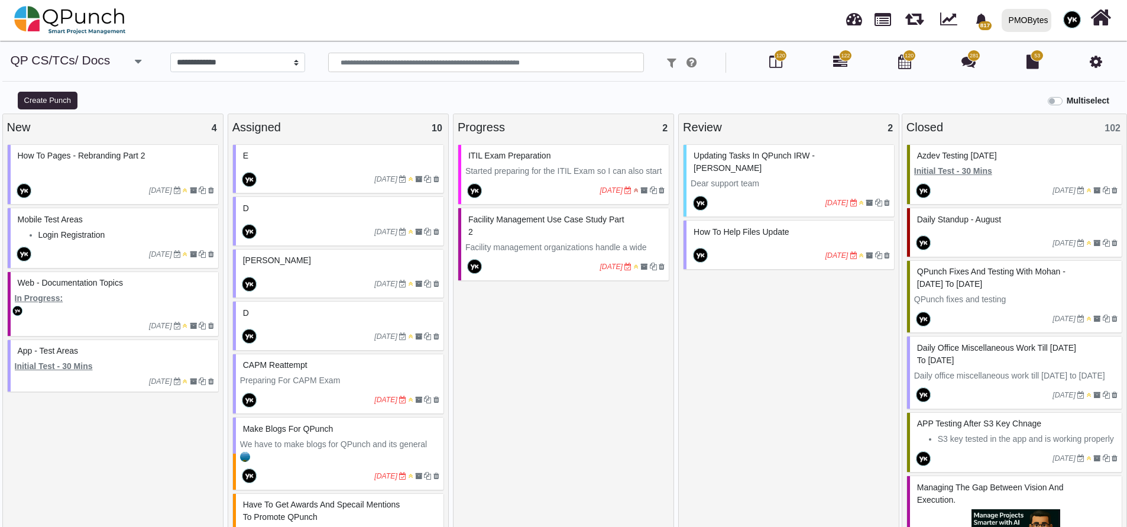
click at [327, 320] on div "d" at bounding box center [339, 313] width 199 height 18
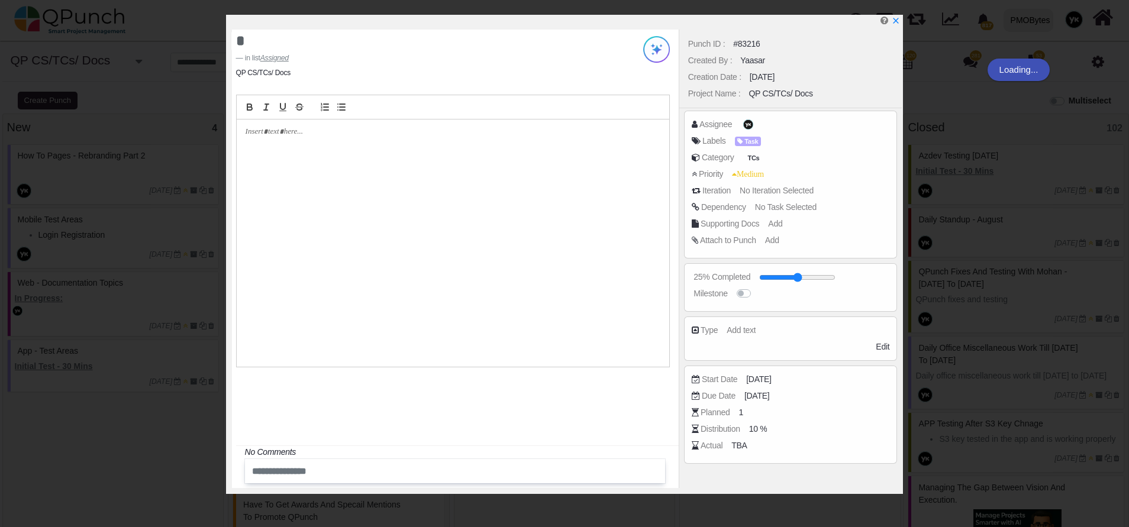
click at [331, 144] on div at bounding box center [453, 242] width 432 height 247
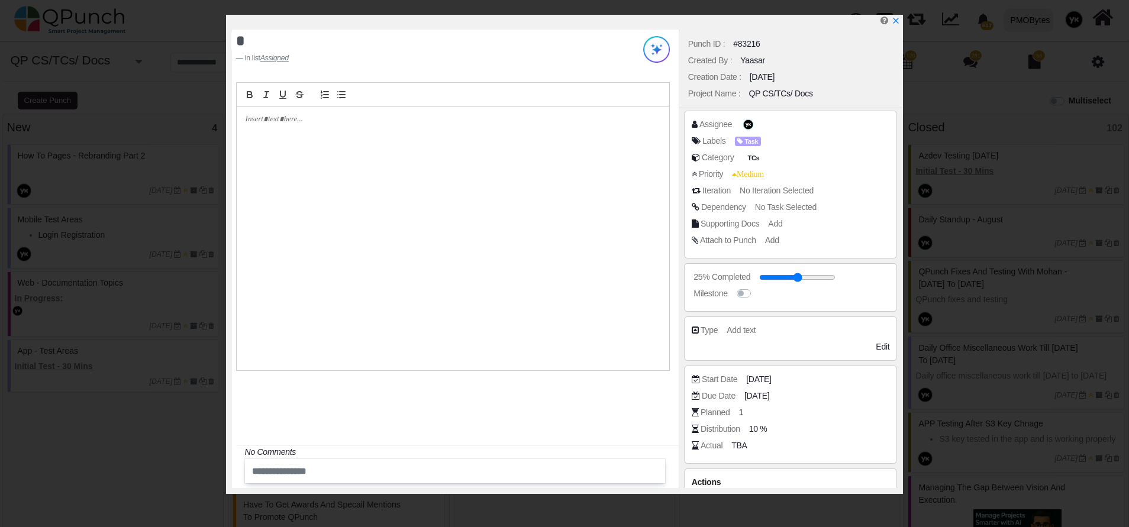
drag, startPoint x: 331, startPoint y: 144, endPoint x: 294, endPoint y: 104, distance: 54.4
click at [295, 104] on div at bounding box center [453, 94] width 434 height 25
click at [289, 118] on p at bounding box center [449, 119] width 408 height 11
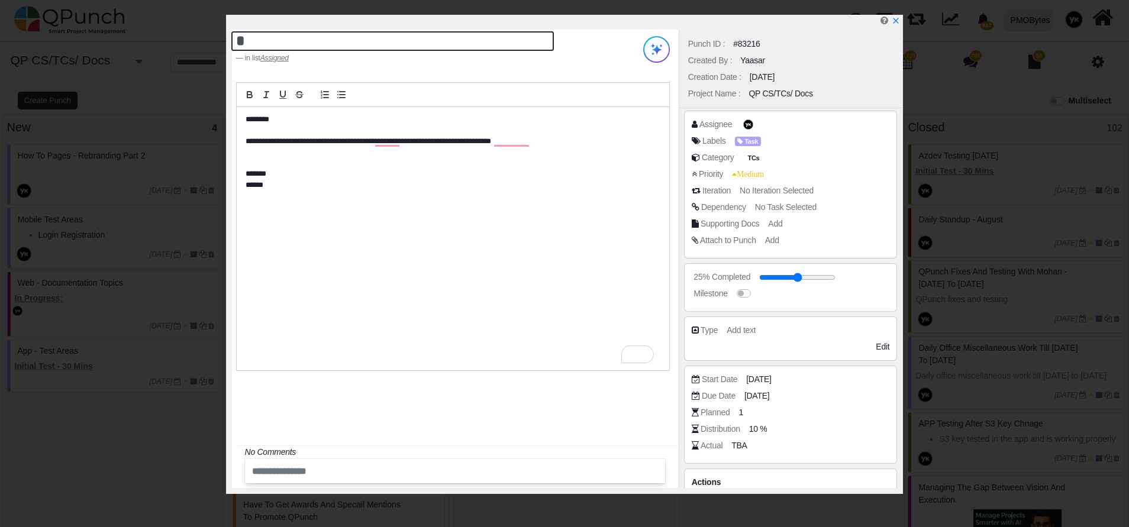
click at [246, 41] on textarea "*" at bounding box center [392, 41] width 322 height 20
paste textarea "**********"
click at [341, 38] on textarea "**********" at bounding box center [392, 41] width 322 height 20
type textarea "**********"
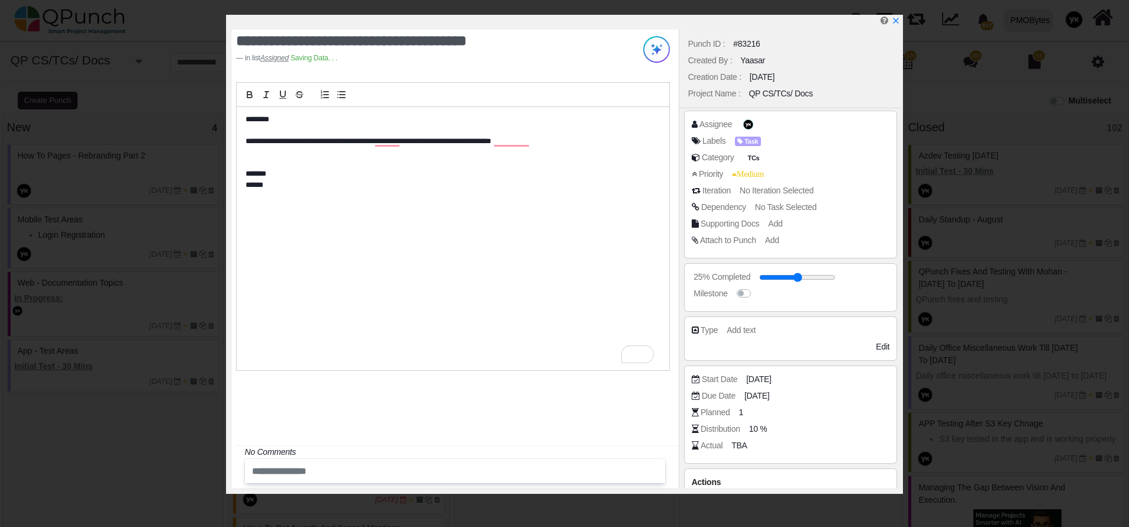
click at [739, 46] on div "#83216" at bounding box center [746, 44] width 27 height 12
copy div "#83216"
click at [896, 21] on icon "x" at bounding box center [894, 21] width 9 height 9
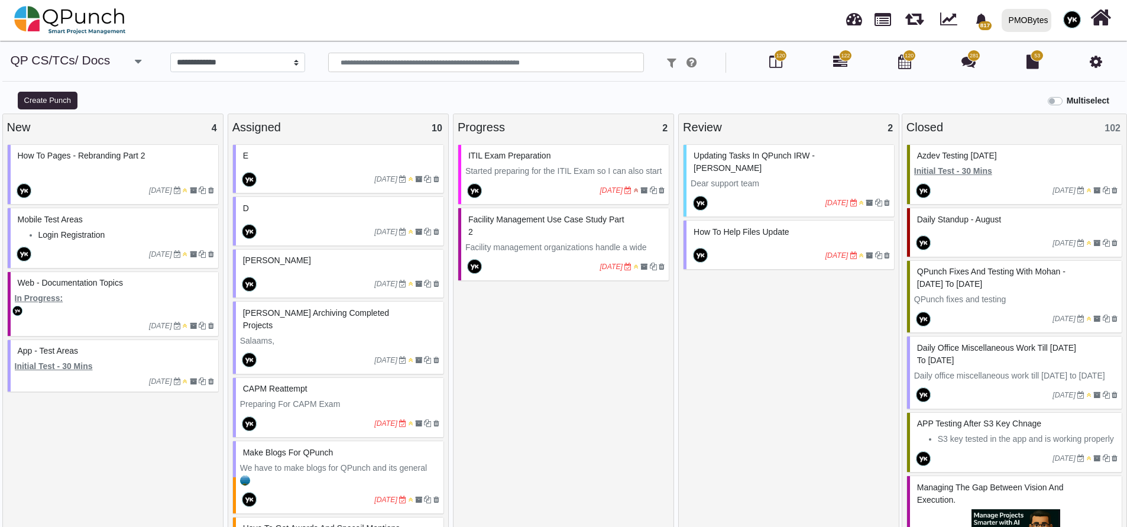
click at [285, 264] on span "[PERSON_NAME]" at bounding box center [277, 260] width 68 height 9
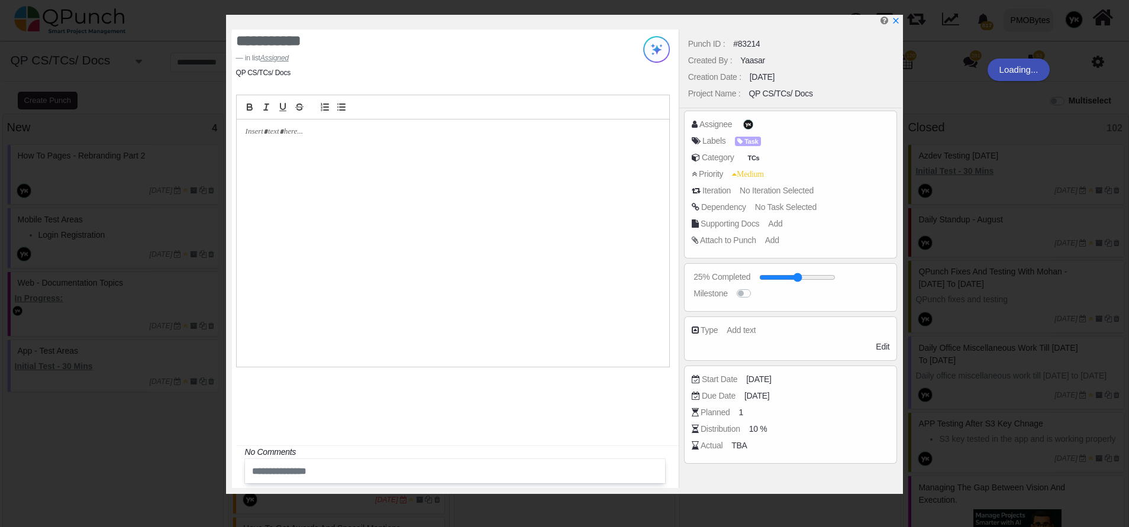
click at [439, 137] on div at bounding box center [453, 242] width 432 height 247
click at [419, 148] on div at bounding box center [453, 242] width 432 height 247
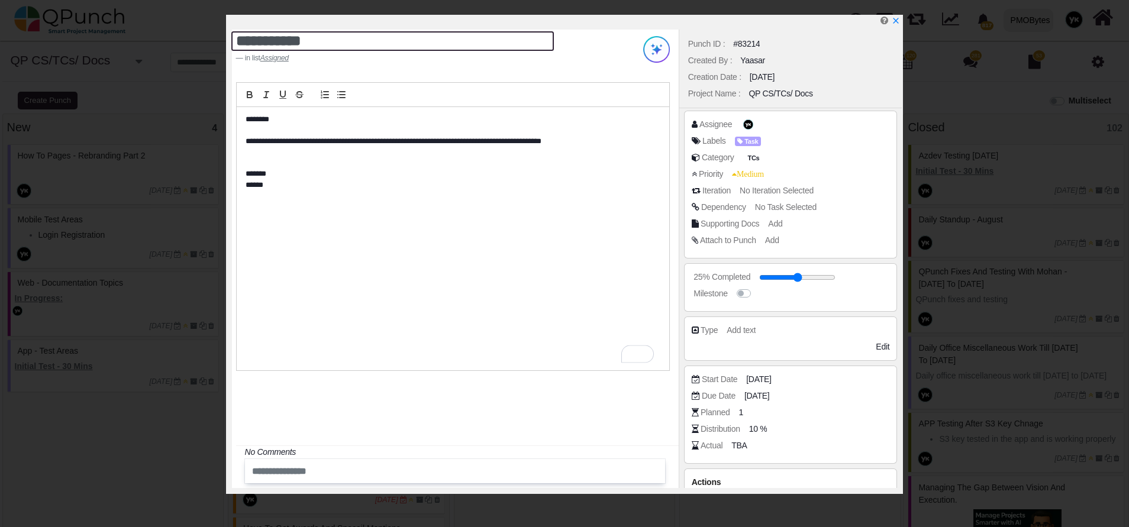
click at [369, 46] on textarea "**********" at bounding box center [392, 41] width 322 height 20
paste textarea "**********"
drag, startPoint x: 344, startPoint y: 38, endPoint x: 357, endPoint y: 43, distance: 13.3
click at [345, 38] on textarea "**********" at bounding box center [392, 41] width 322 height 20
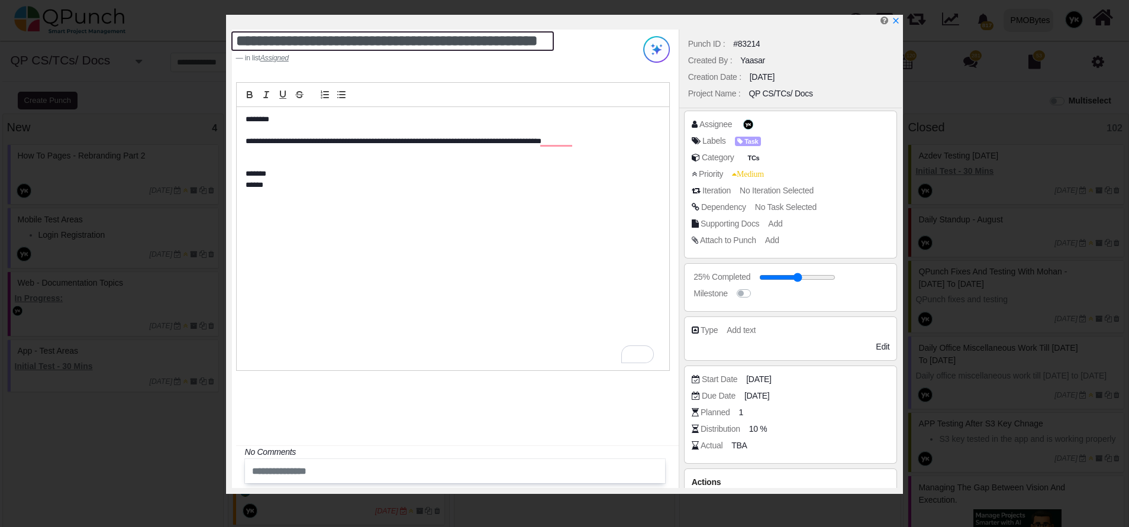
type textarea "**********"
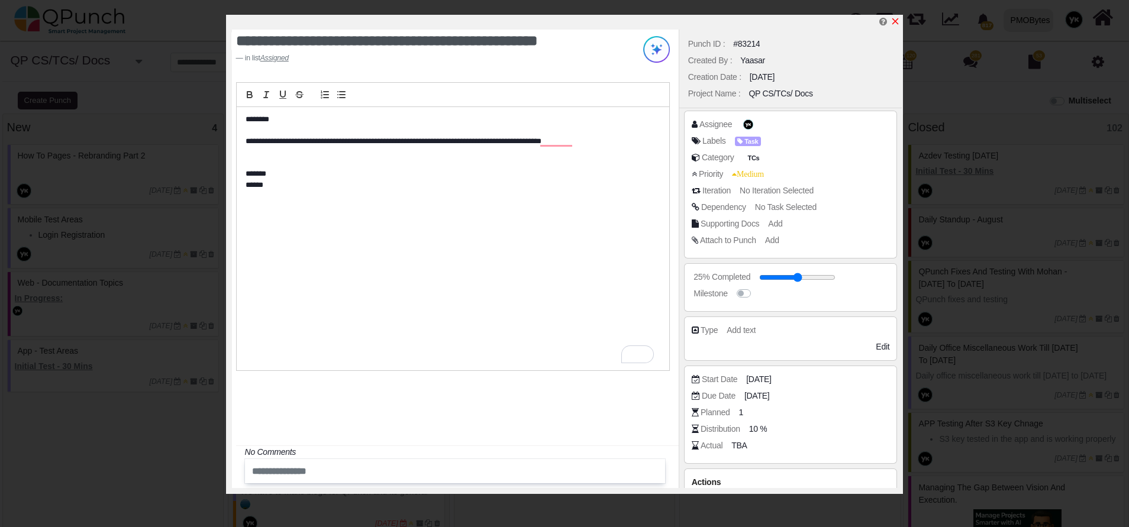
click at [893, 20] on icon "x" at bounding box center [895, 21] width 7 height 7
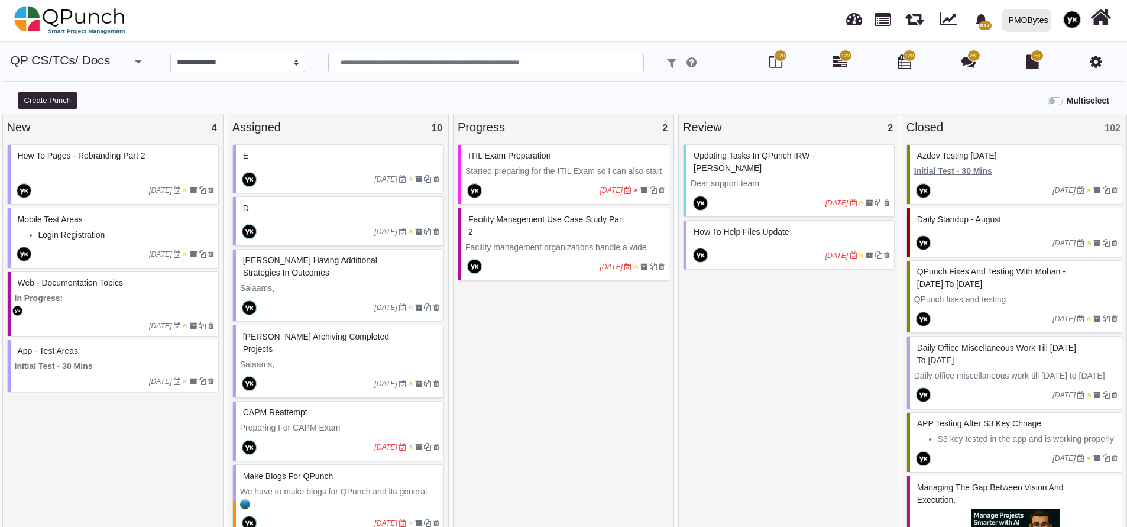
click at [282, 213] on div "d" at bounding box center [339, 208] width 199 height 18
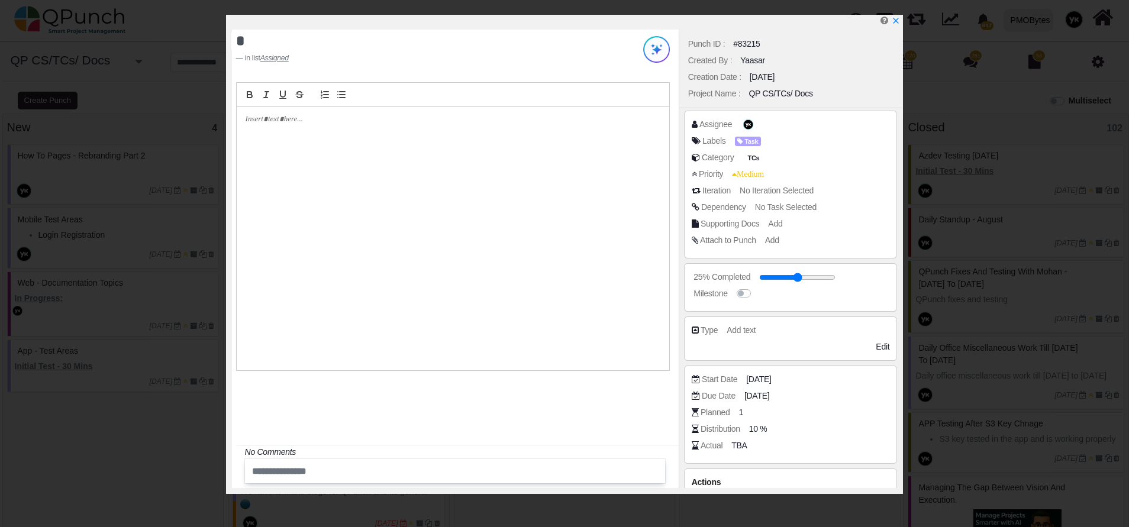
click at [289, 155] on div at bounding box center [453, 238] width 432 height 263
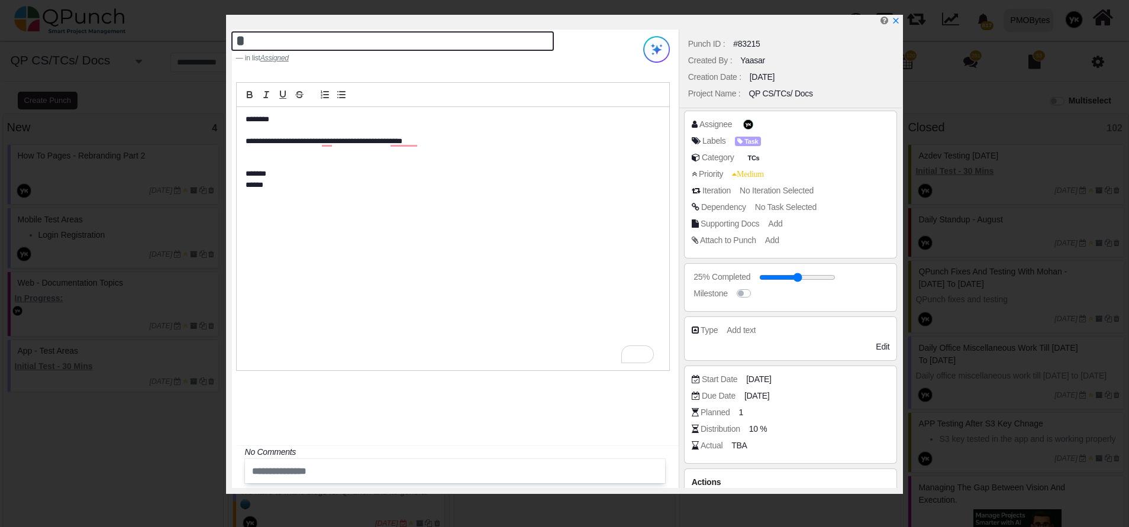
click at [356, 47] on textarea "*" at bounding box center [392, 41] width 322 height 20
paste textarea "**********"
type textarea "**********"
click at [894, 19] on icon "x" at bounding box center [894, 21] width 9 height 9
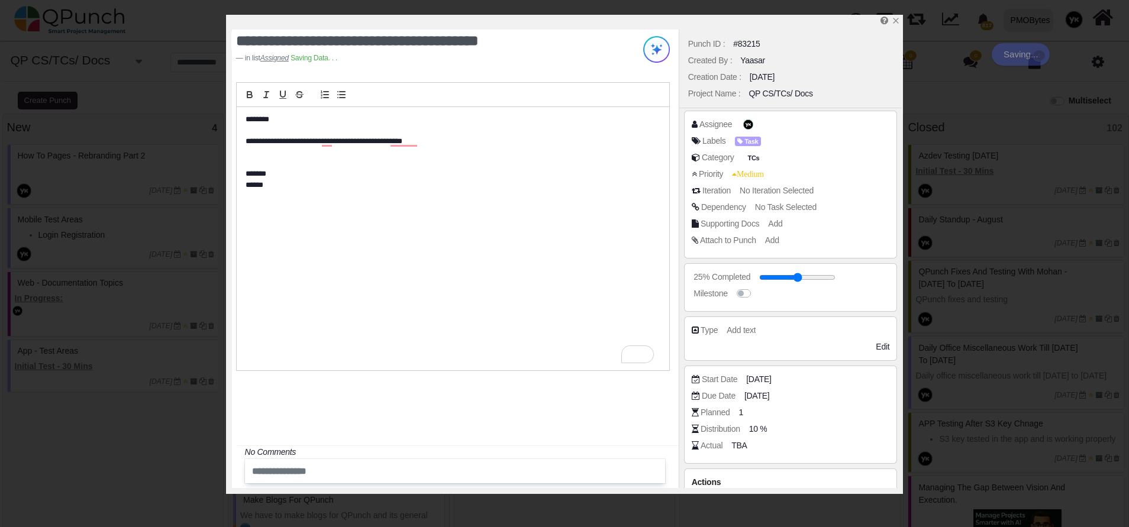
click at [330, 166] on div "[DATE]" at bounding box center [340, 179] width 208 height 27
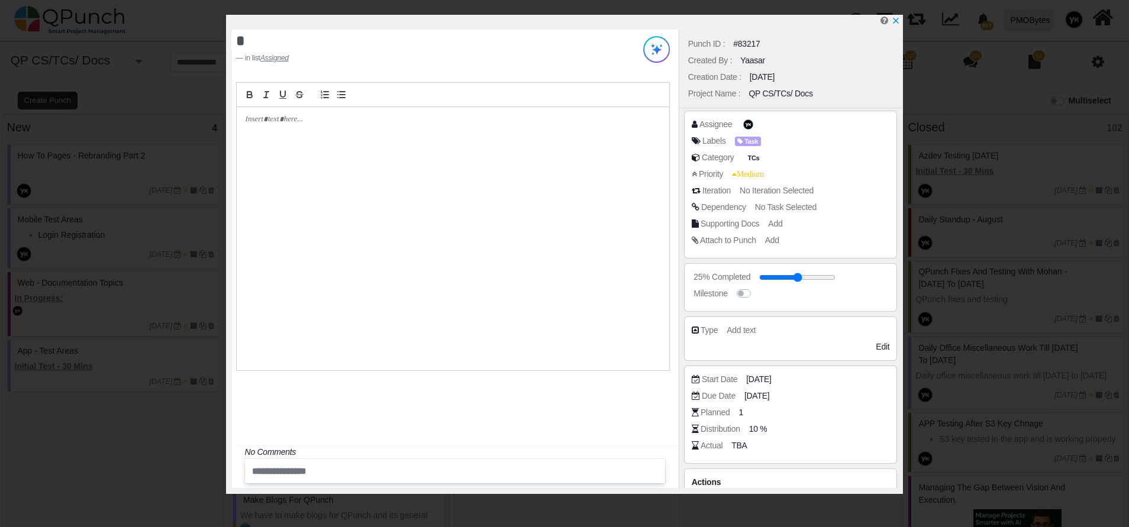
click at [305, 31] on div "* in list Assigned No Comments" at bounding box center [455, 259] width 447 height 458
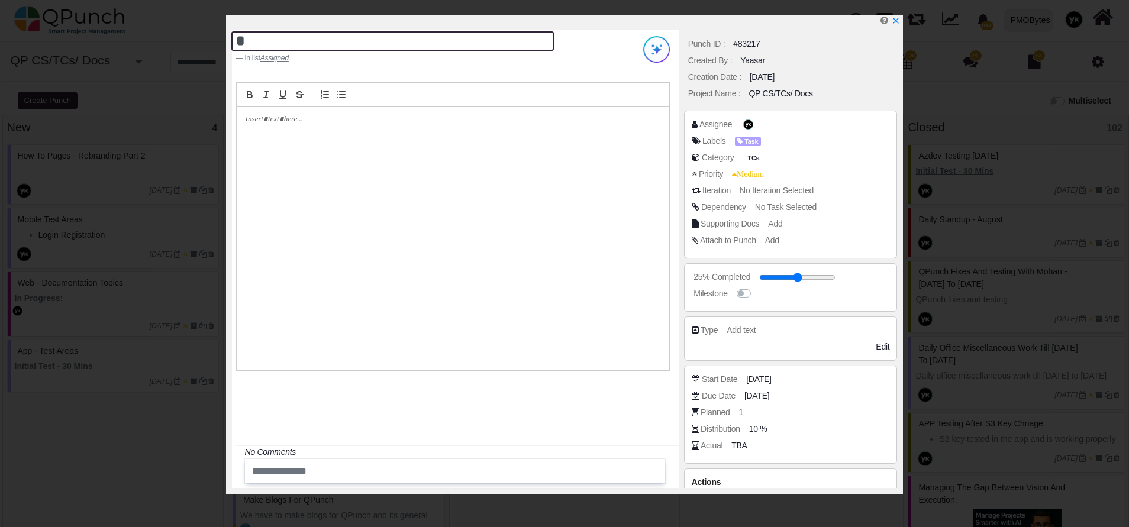
click at [293, 42] on textarea "*" at bounding box center [392, 41] width 322 height 20
paste textarea "**********"
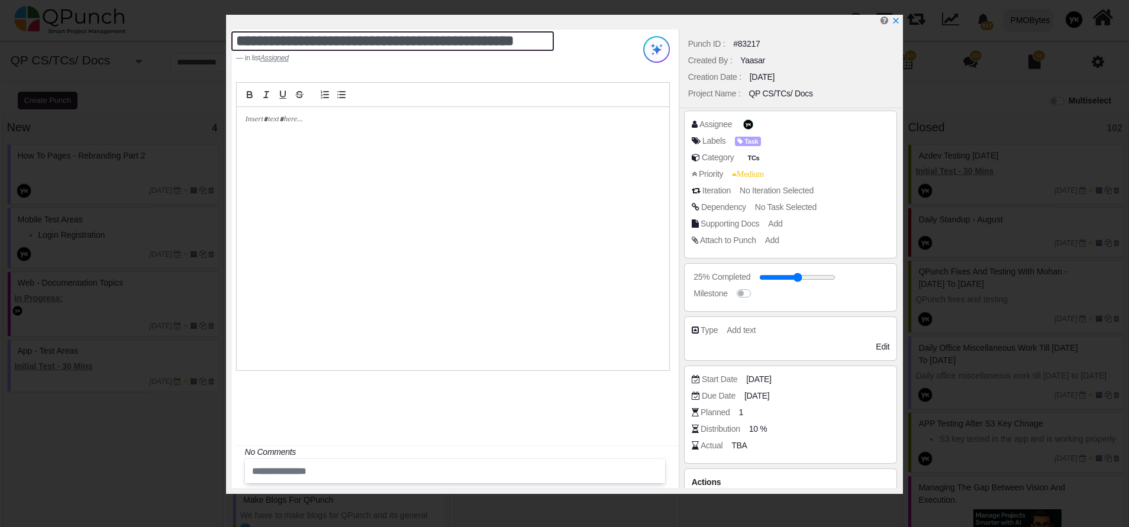
click at [240, 36] on textarea "**********" at bounding box center [392, 41] width 322 height 20
type textarea "**********"
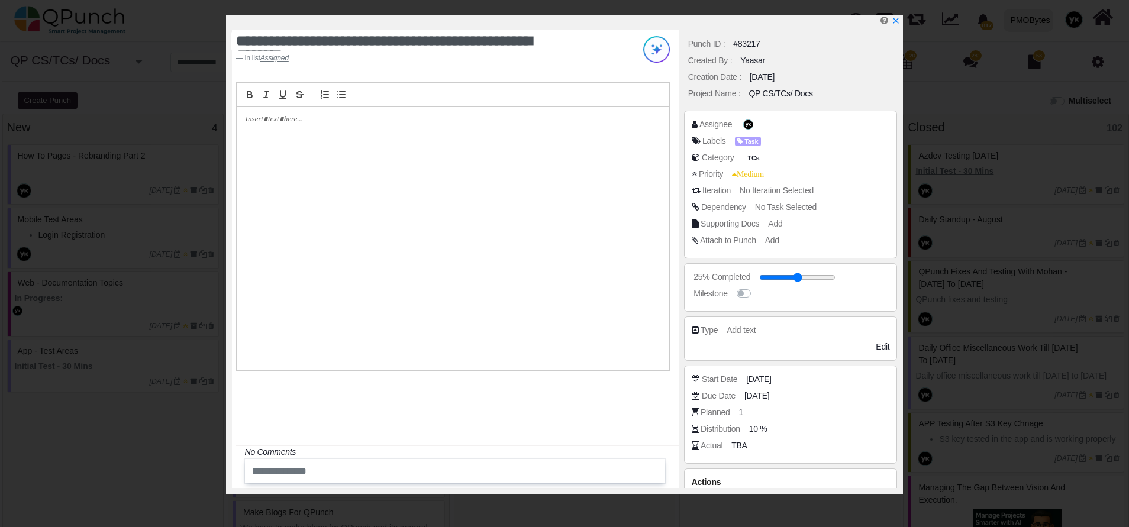
click at [385, 129] on div at bounding box center [453, 238] width 432 height 263
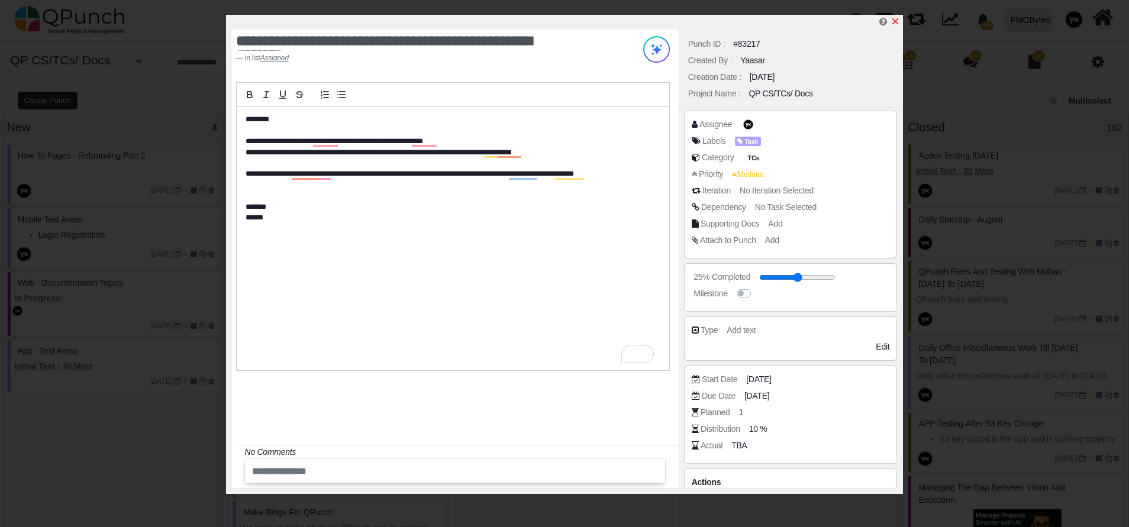
click at [896, 21] on icon "x" at bounding box center [895, 21] width 7 height 7
